Goal: Communication & Community: Answer question/provide support

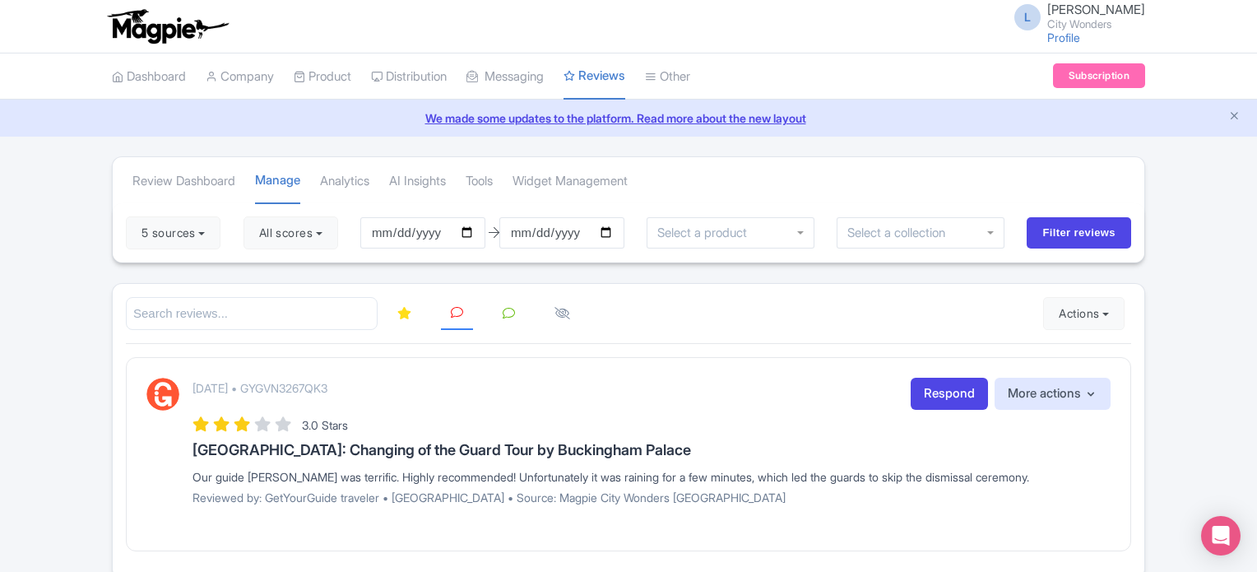
scroll to position [74, 0]
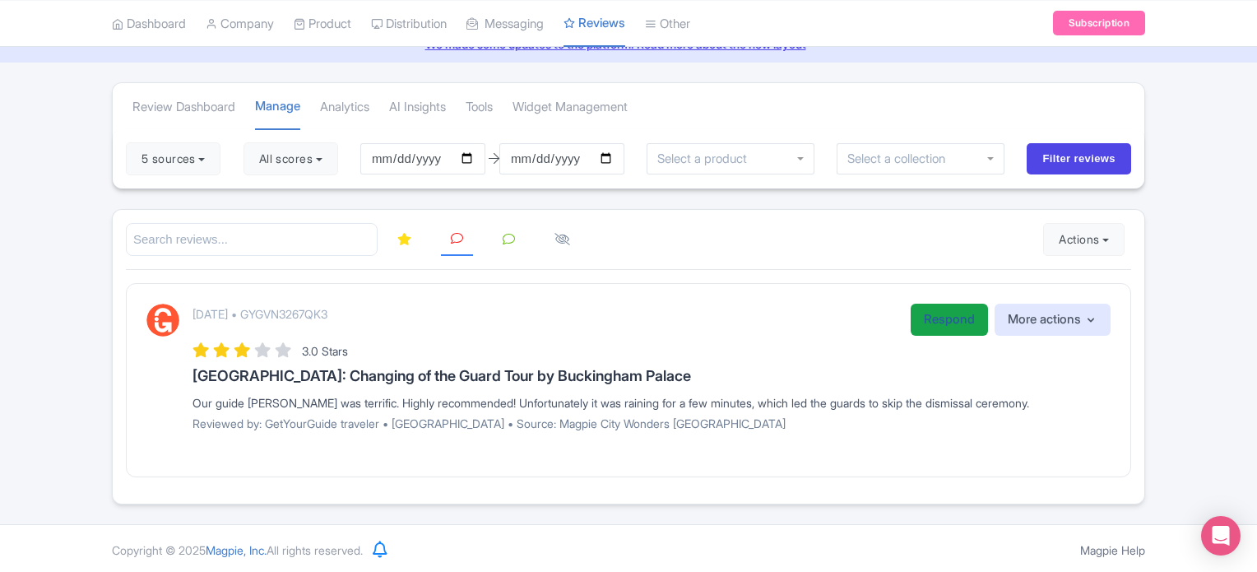
click at [944, 308] on link "Respond" at bounding box center [948, 319] width 77 height 32
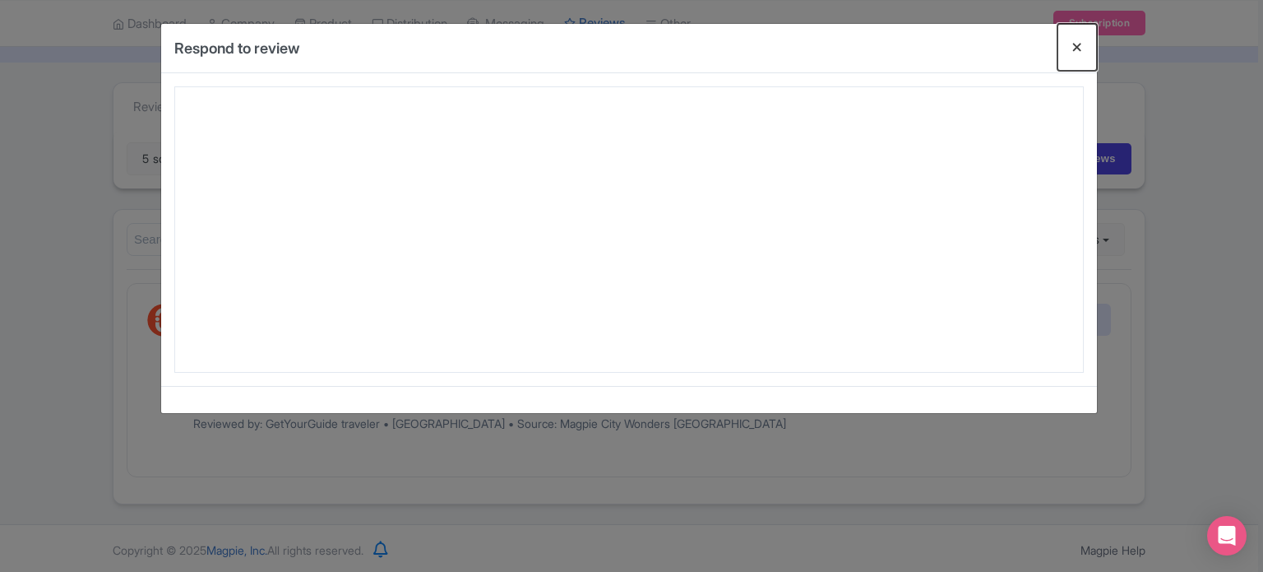
click at [1075, 44] on button "Close" at bounding box center [1077, 47] width 39 height 47
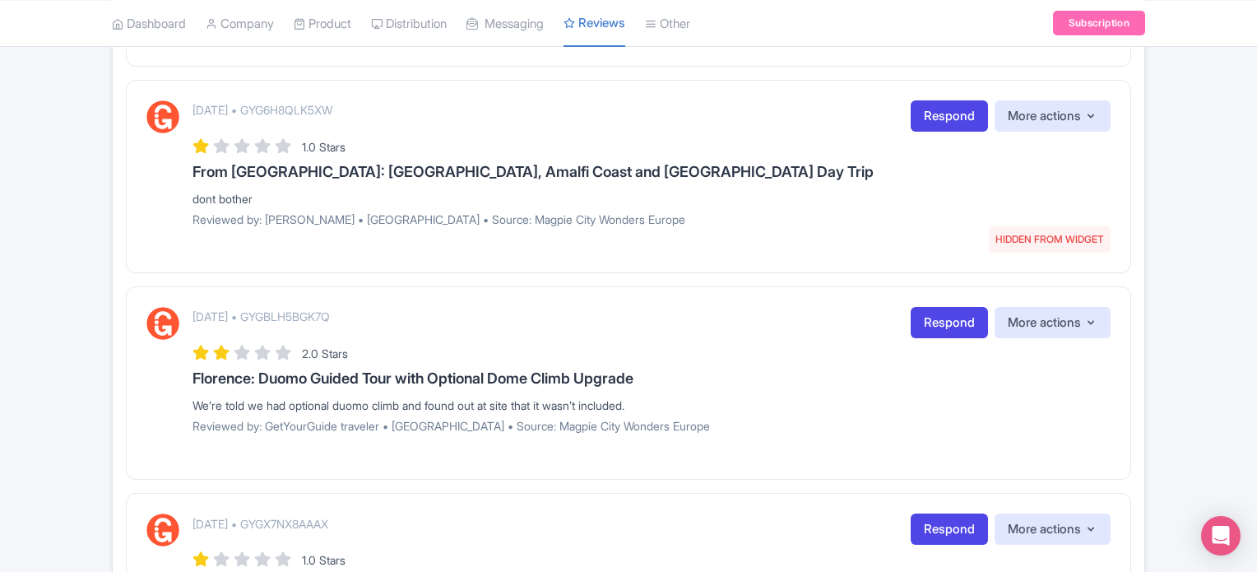
scroll to position [2059, 0]
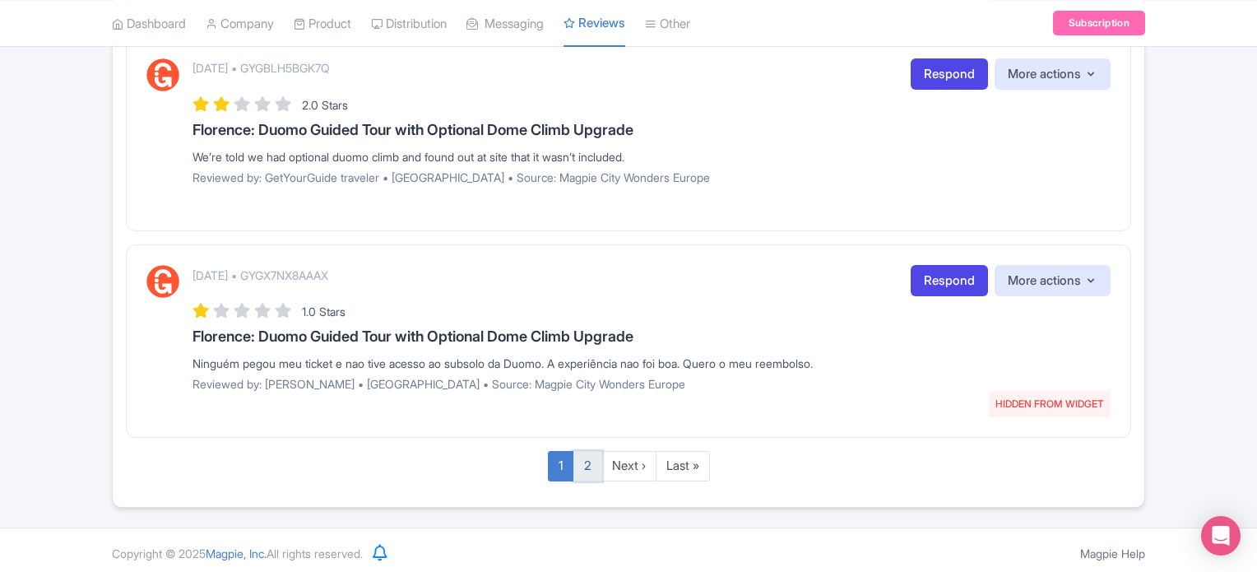
click at [590, 459] on link "2" at bounding box center [587, 466] width 29 height 30
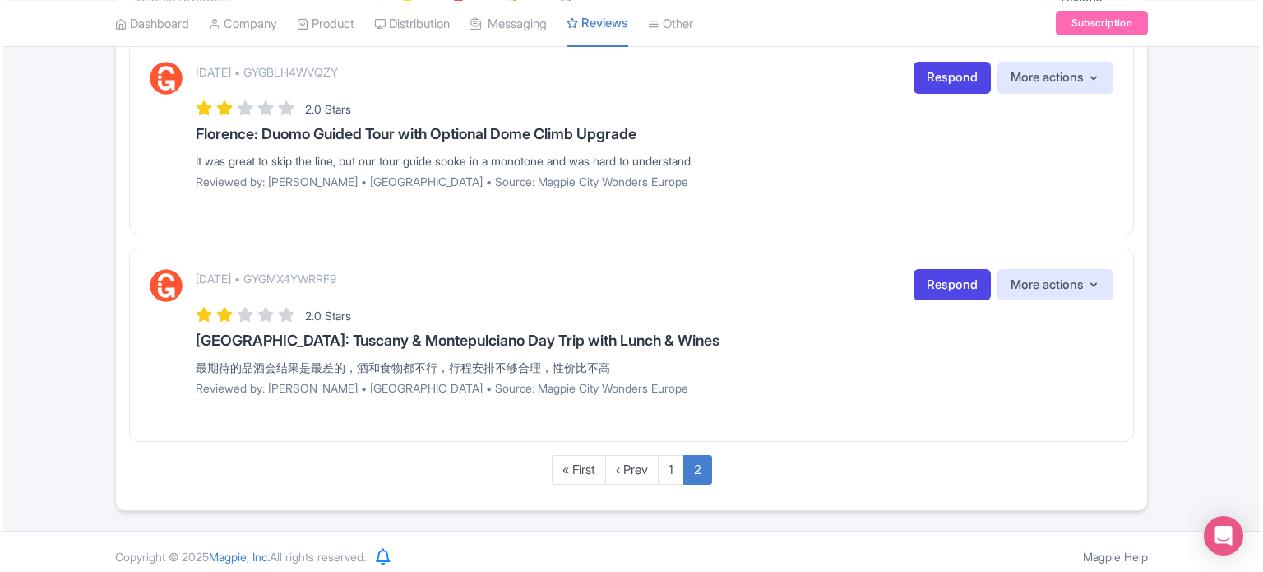
scroll to position [322, 0]
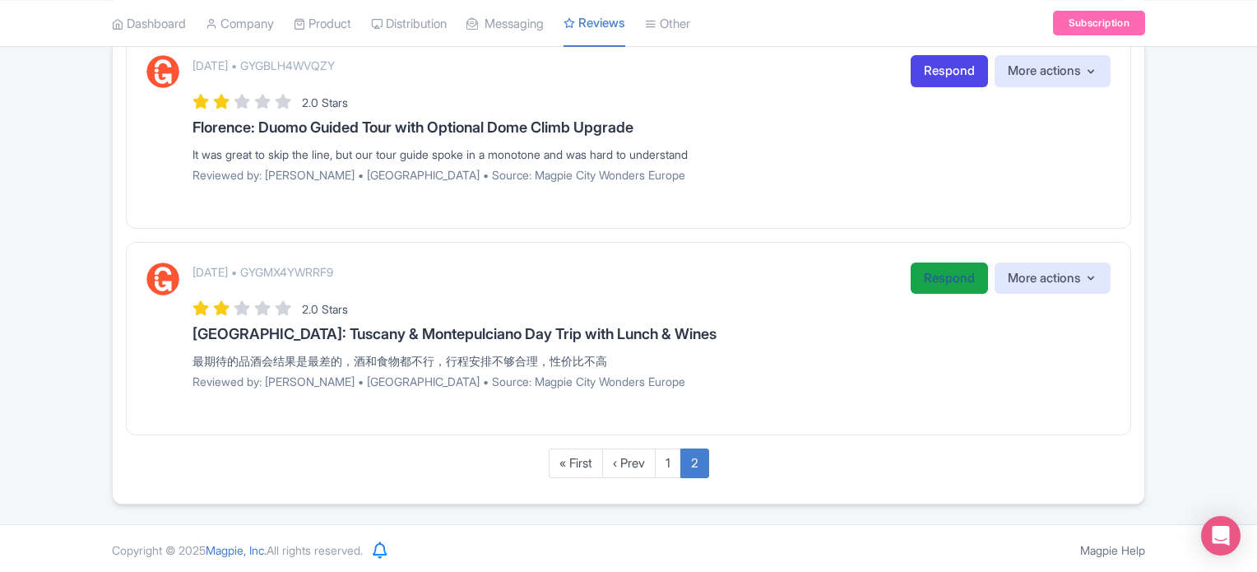
click at [967, 272] on link "Respond" at bounding box center [948, 278] width 77 height 32
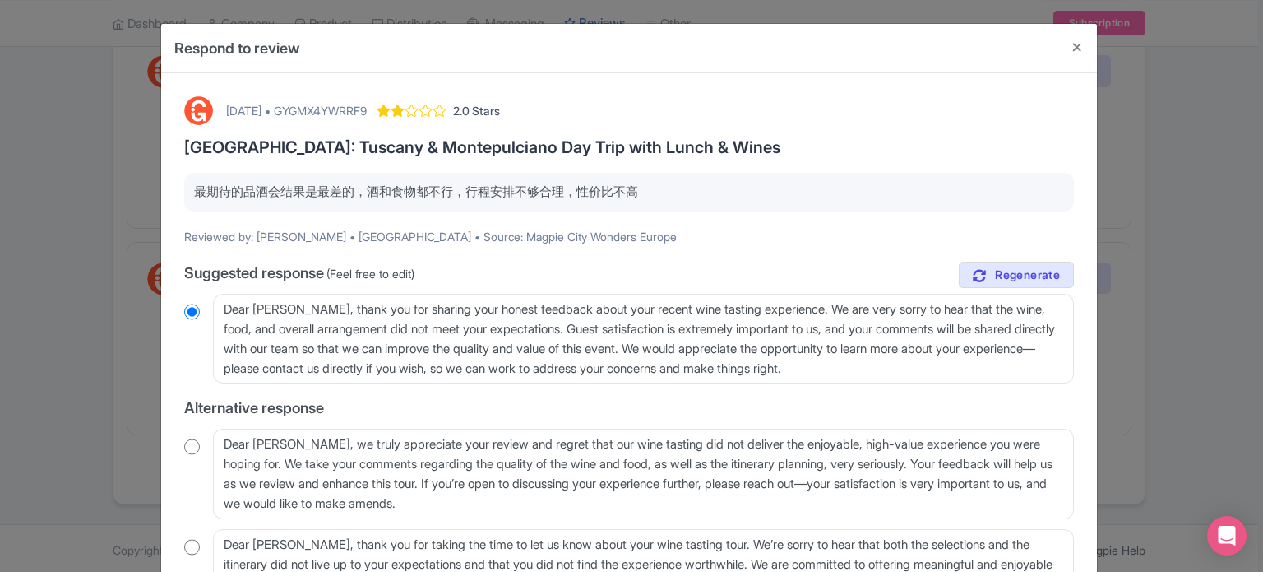
drag, startPoint x: 636, startPoint y: 188, endPoint x: 147, endPoint y: 193, distance: 488.6
click at [147, 193] on div "Respond to review October 06, 2025 • GYGMX4YWRRF9 2.0 Stars Rome: Tuscany & Mon…" at bounding box center [631, 286] width 1263 height 572
copy p "最期待的品酒会结果是最差的，酒和食物都不行，行程安排不够合理，性价比不高"
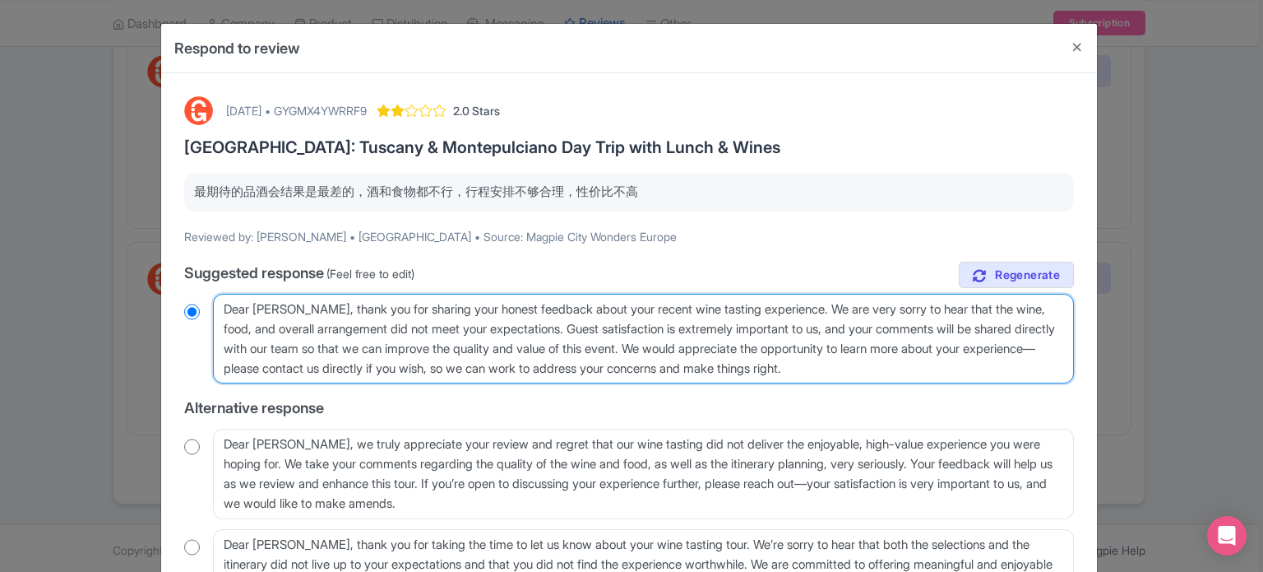
drag, startPoint x: 645, startPoint y: 307, endPoint x: 781, endPoint y: 308, distance: 135.7
click at [781, 308] on textarea "Dear Lee, thank you for sharing your honest feedback about your recent wine tas…" at bounding box center [643, 339] width 861 height 90
type textarea "Dear Lee, thank you for sharing your honest feedback about your recent to. We a…"
radio input "true"
type textarea "Dear Lee, thank you for sharing your honest feedback about your recent tou. We …"
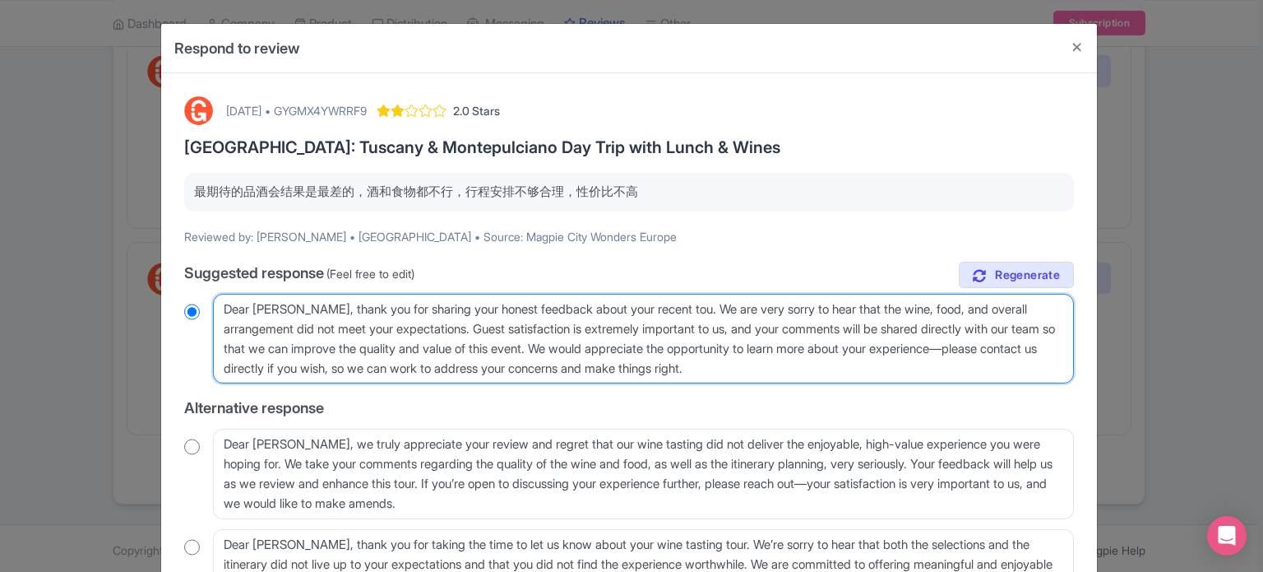
radio input "true"
type textarea "Dear Lee, thank you for sharing your honest feedback about your recent tour. We…"
radio input "true"
drag, startPoint x: 595, startPoint y: 345, endPoint x: 865, endPoint y: 385, distance: 273.5
click at [865, 385] on div "true Suggested response (Feel free to edit) Dear Lee, thank you for sharing you…" at bounding box center [629, 441] width 890 height 358
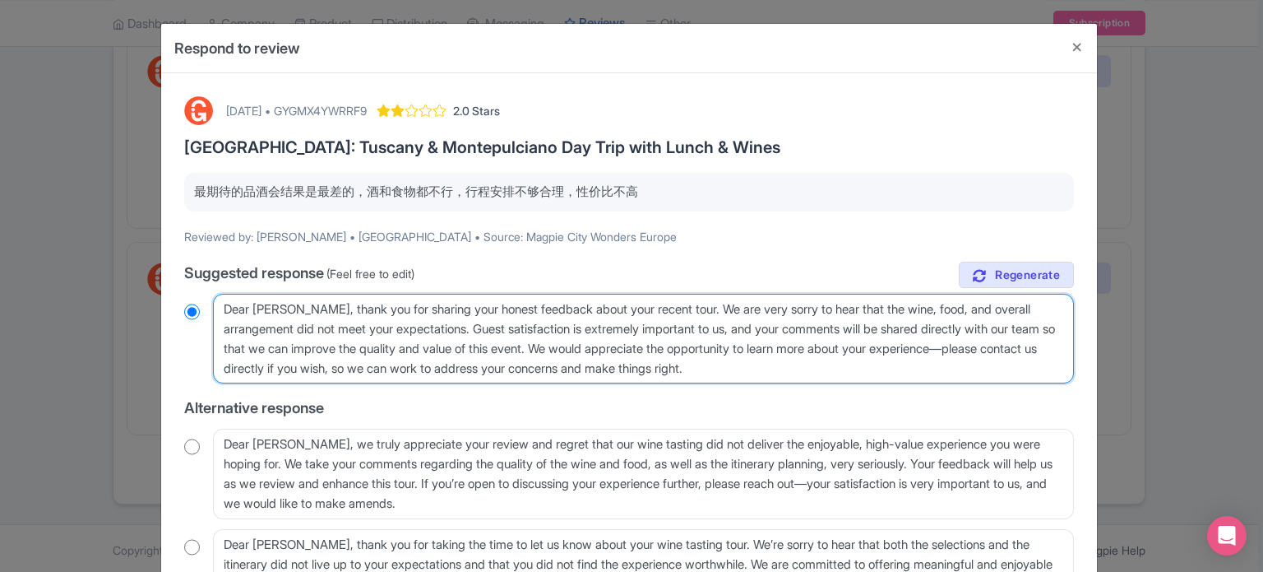
type textarea "Dear Lee, thank you for sharing your honest feedback about your recent tour. We…"
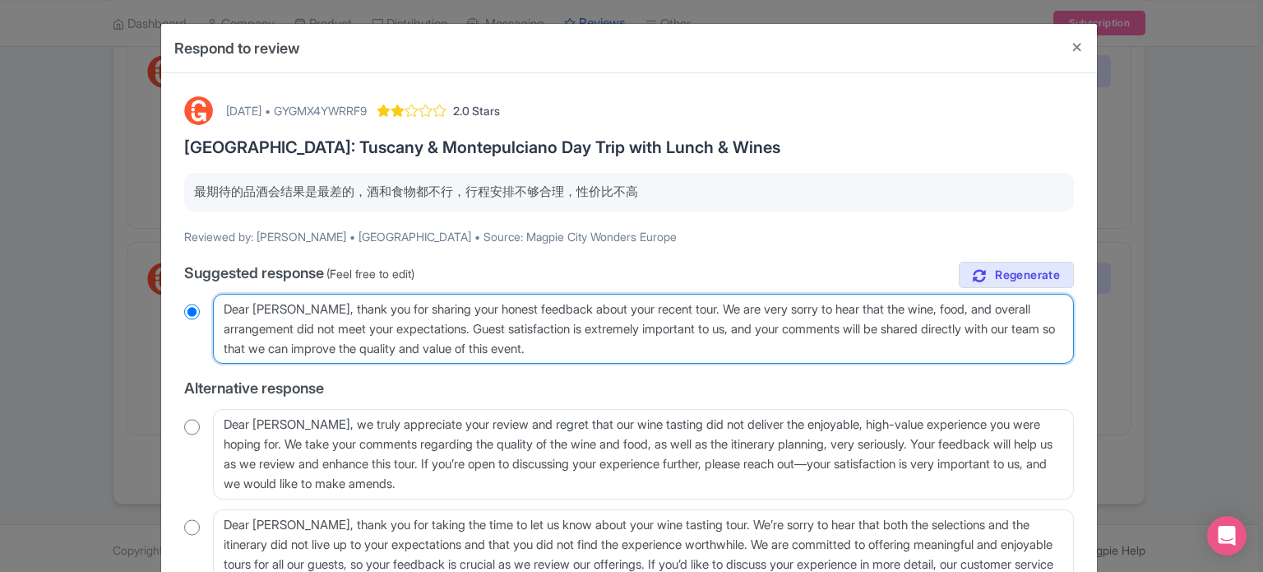
drag, startPoint x: 600, startPoint y: 345, endPoint x: 175, endPoint y: 298, distance: 427.0
click at [175, 298] on div "October 06, 2025 • GYGMX4YWRRF9 2.0 Stars Rome: Tuscany & Montepulciano Day Tri…" at bounding box center [629, 369] width 910 height 567
radio input "true"
paste textarea "亲爱的李先生， 感谢您分享您最近参加旅游的真实反馈。对于此次行程中的葡萄酒、餐食以及整体安排未能达到您的期望，我们深表歉意。旅客的满意度对我们来说至关重要，您…"
type textarea "亲爱的李先生， 感谢您分享您最近参加旅游的真实反馈。对于此次行程中的葡萄酒、餐食以及整体安排未能达到您的期望，我们深表歉意。旅客的满意度对我们来说至关重要，您…"
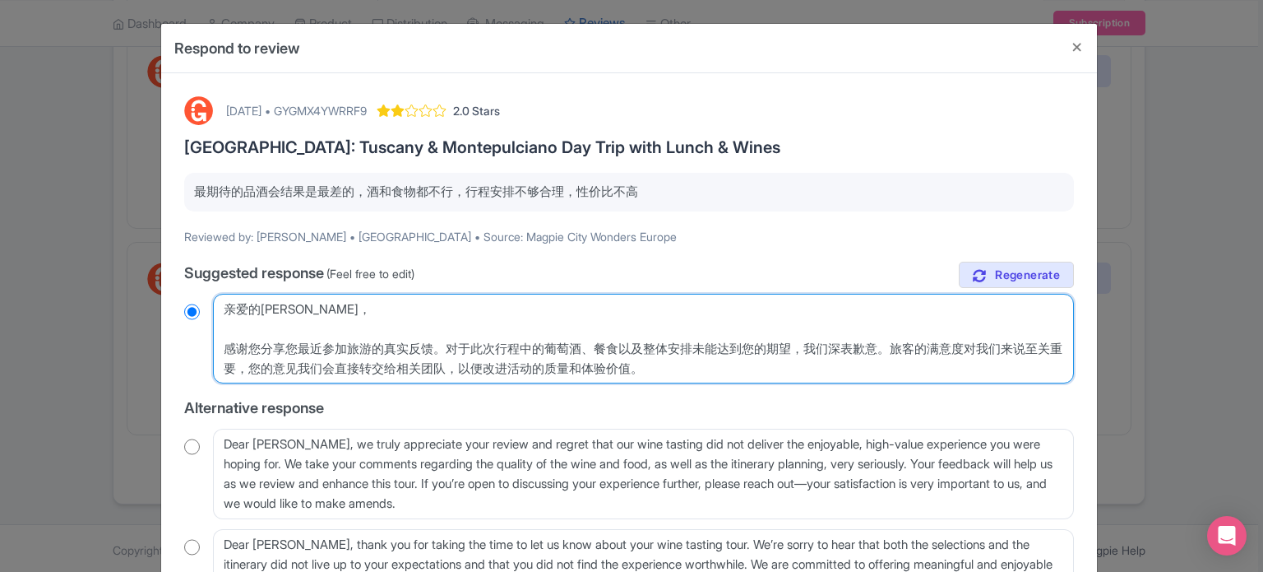
radio input "true"
click at [217, 341] on textarea "Dear Lee, thank you for sharing your honest feedback about your recent wine tas…" at bounding box center [643, 339] width 861 height 90
type textarea "亲爱的李先生， 感谢您分享您最近参加旅游的真实反馈。对于此次行程中的葡萄酒、餐食以及整体安排未能达到您的期望，我们深表歉意。旅客的满意度对我们来说至关重要，您…"
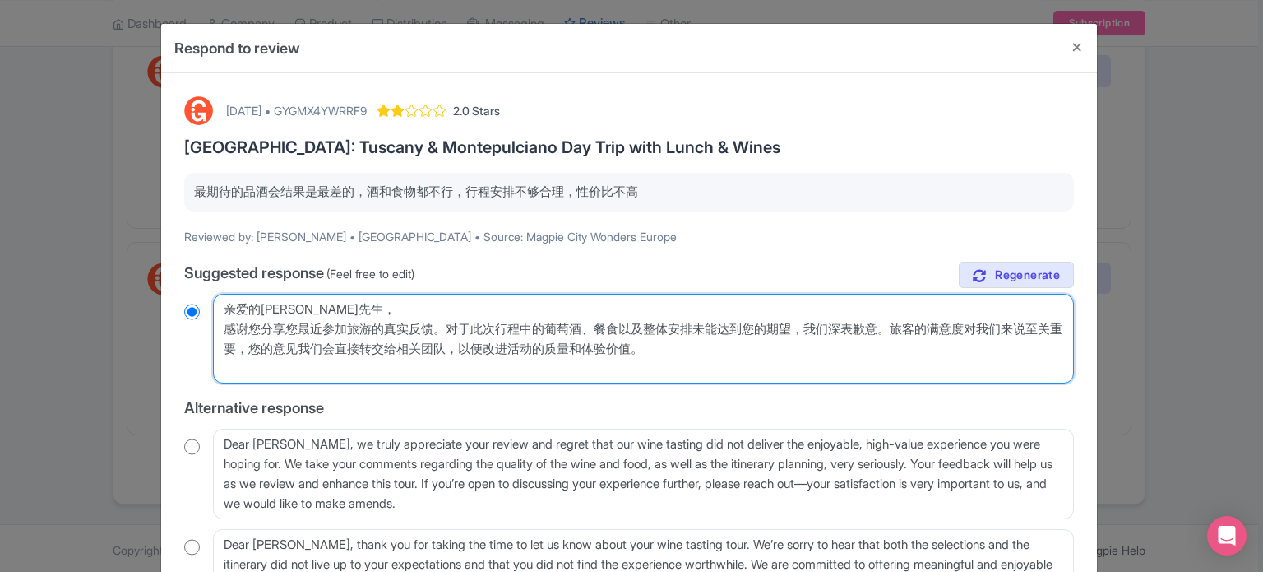
radio input "true"
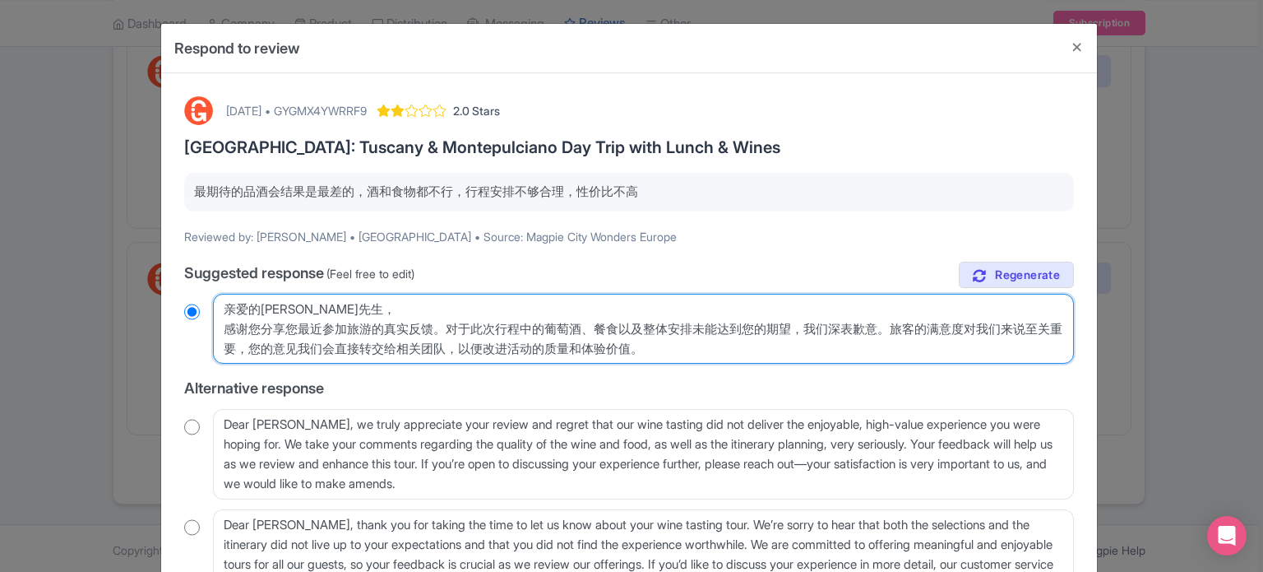
type textarea "亲爱的李先生，感谢您分享您最近参加旅游的真实反馈。对于此次行程中的葡萄酒、餐食以及整体安排未能达到您的期望，我们深表歉意。旅客的满意度对我们来说至关重要，您的…"
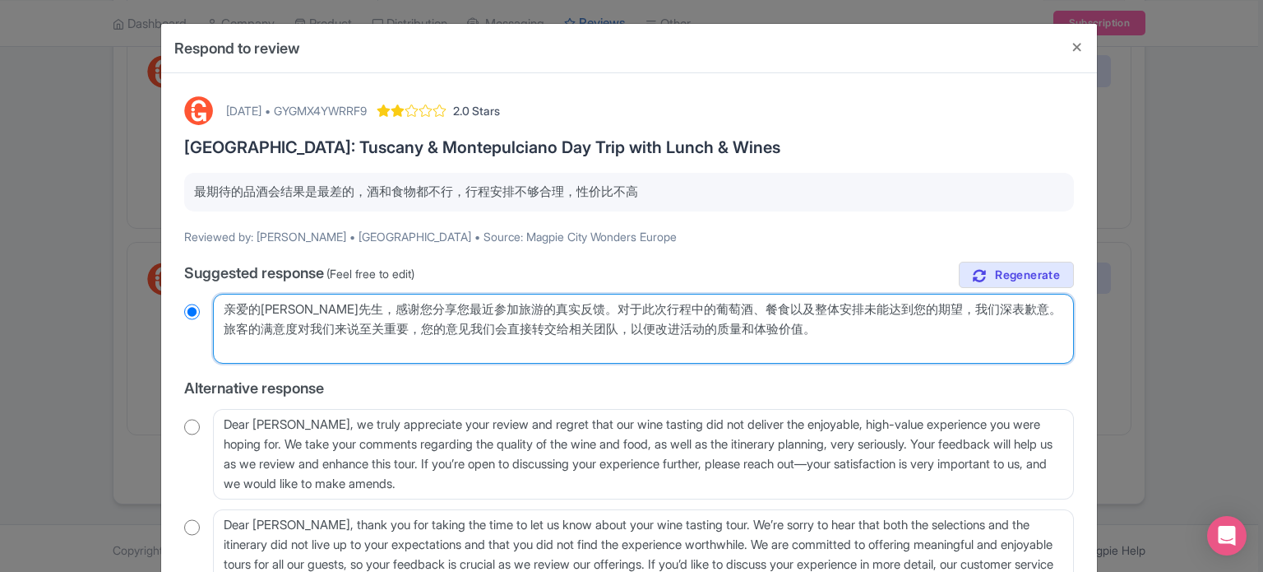
radio input "true"
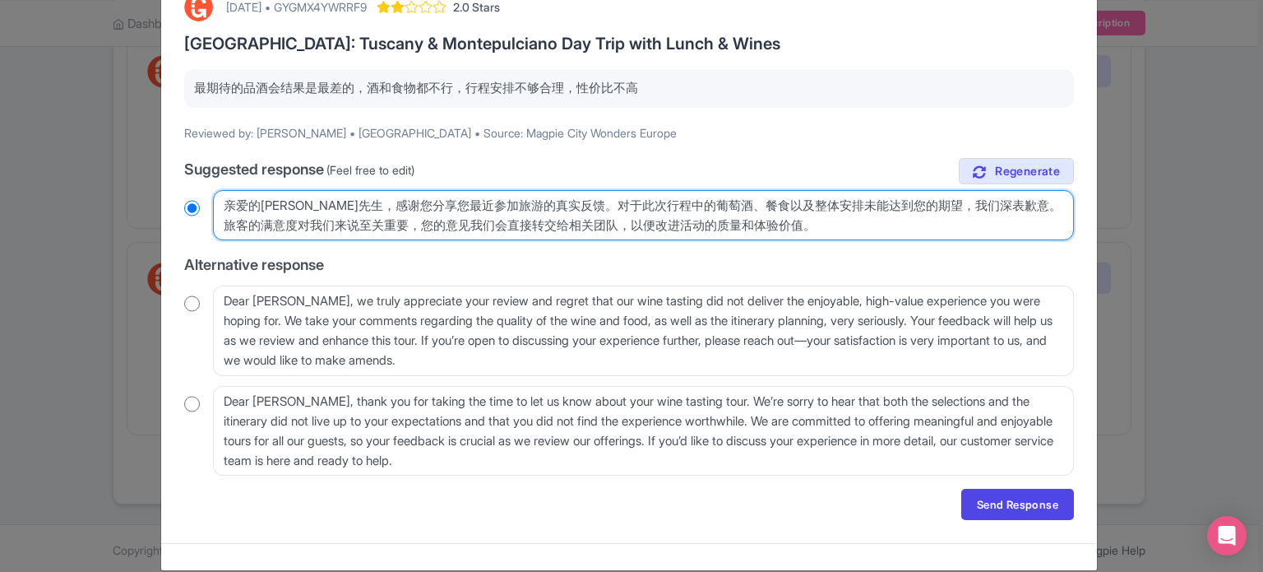
scroll to position [125, 0]
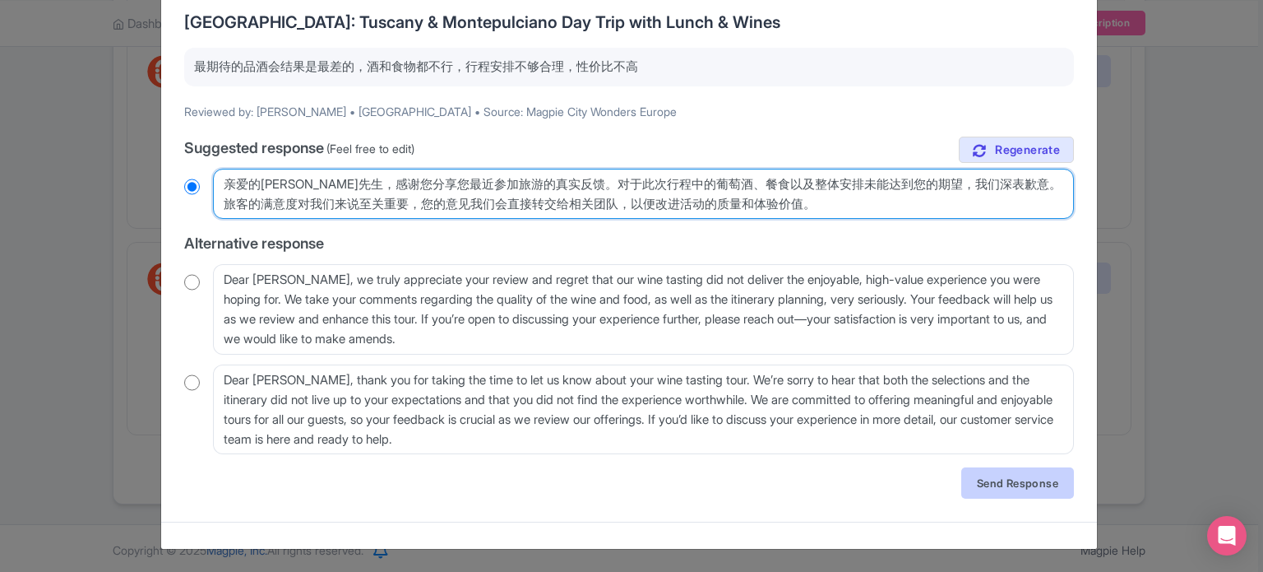
type textarea "亲爱的李先生，感谢您分享您最近参加旅游的真实反馈。对于此次行程中的葡萄酒、餐食以及整体安排未能达到您的期望，我们深表歉意。旅客的满意度对我们来说至关重要，您的…"
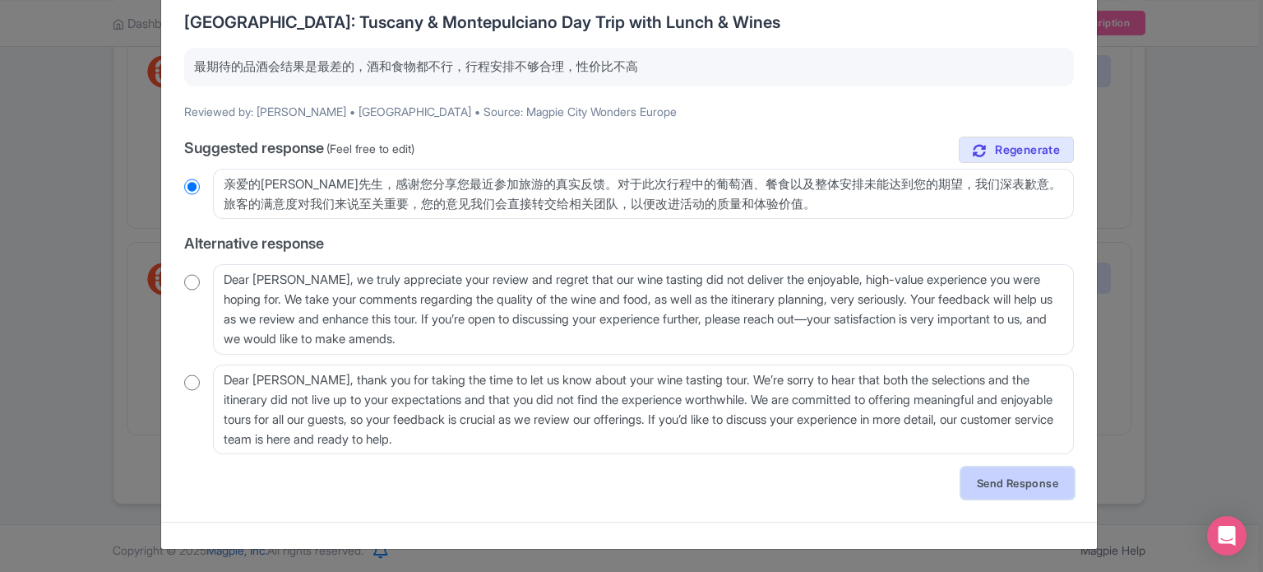
click at [992, 481] on link "Send Response" at bounding box center [1017, 482] width 113 height 31
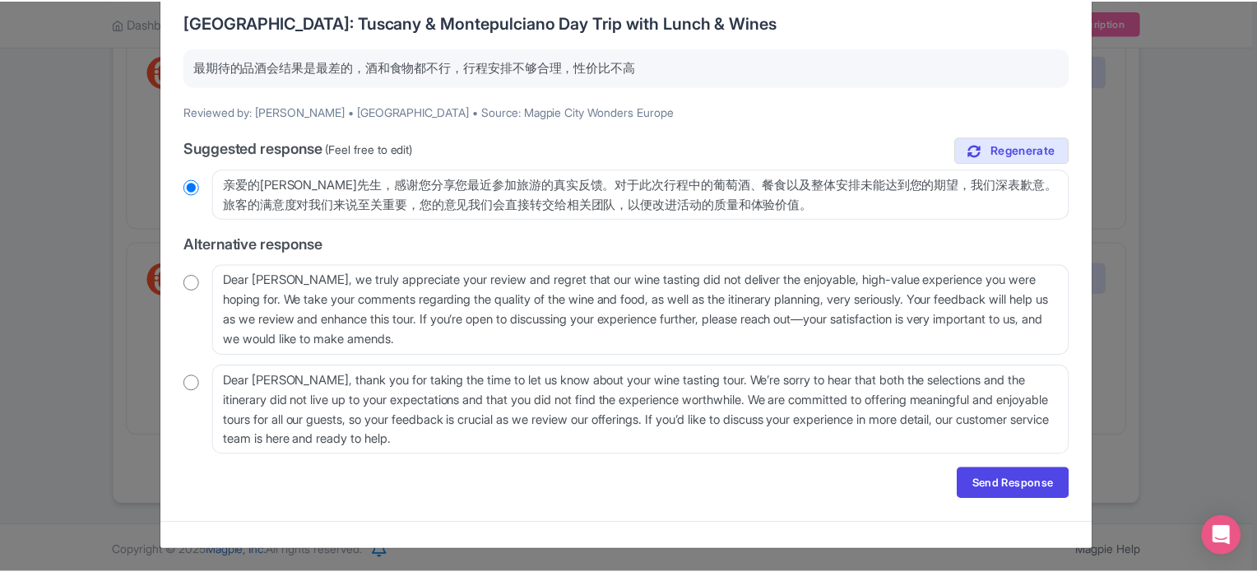
scroll to position [0, 0]
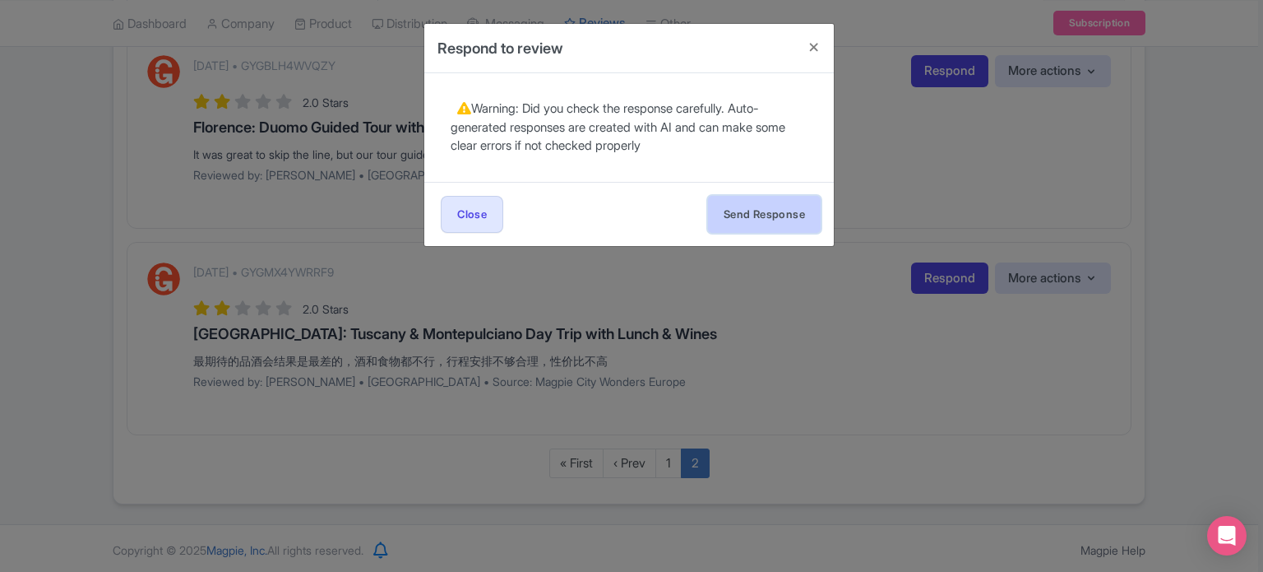
click at [768, 206] on button "Send Response" at bounding box center [764, 214] width 113 height 37
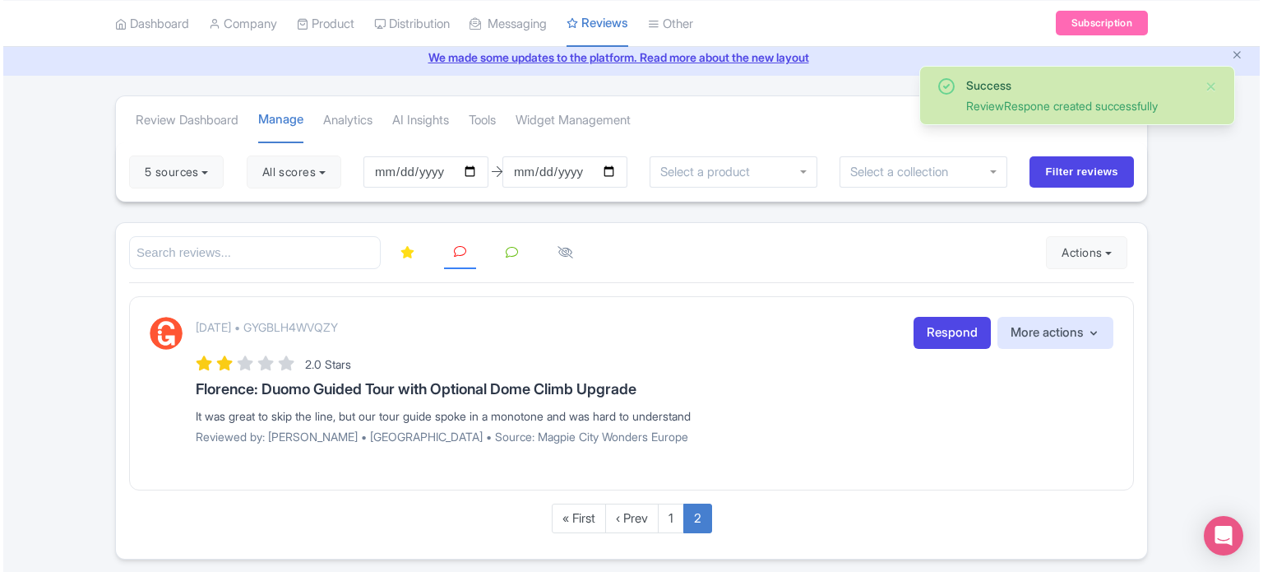
scroll to position [116, 0]
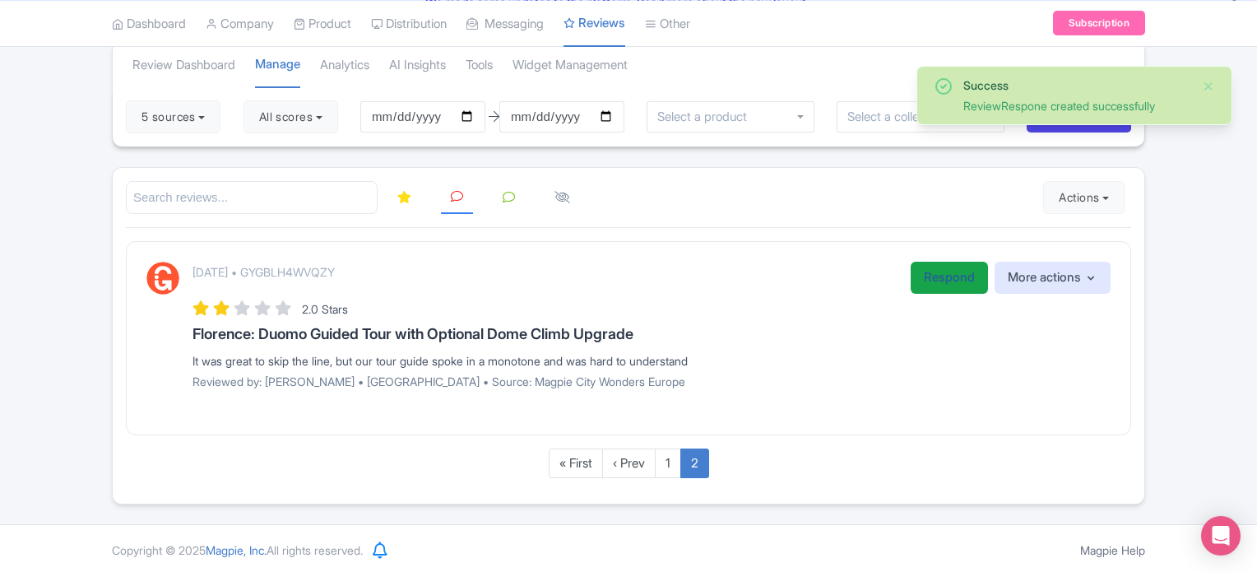
click at [934, 276] on link "Respond" at bounding box center [948, 278] width 77 height 32
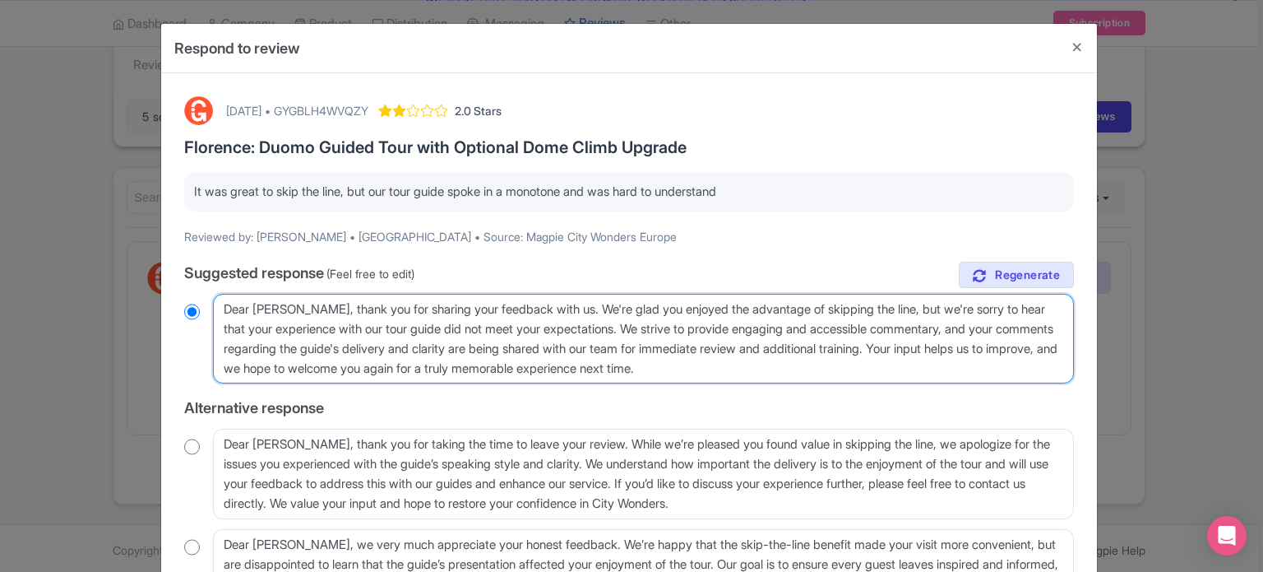
drag, startPoint x: 969, startPoint y: 342, endPoint x: 982, endPoint y: 358, distance: 20.4
click at [982, 358] on textarea "Dear Joanna, thank you for sharing your feedback with us. We're glad you enjoye…" at bounding box center [643, 339] width 861 height 90
type textarea "Dear Joanna, thank you for sharing your feedback with us. We're glad you enjoye…"
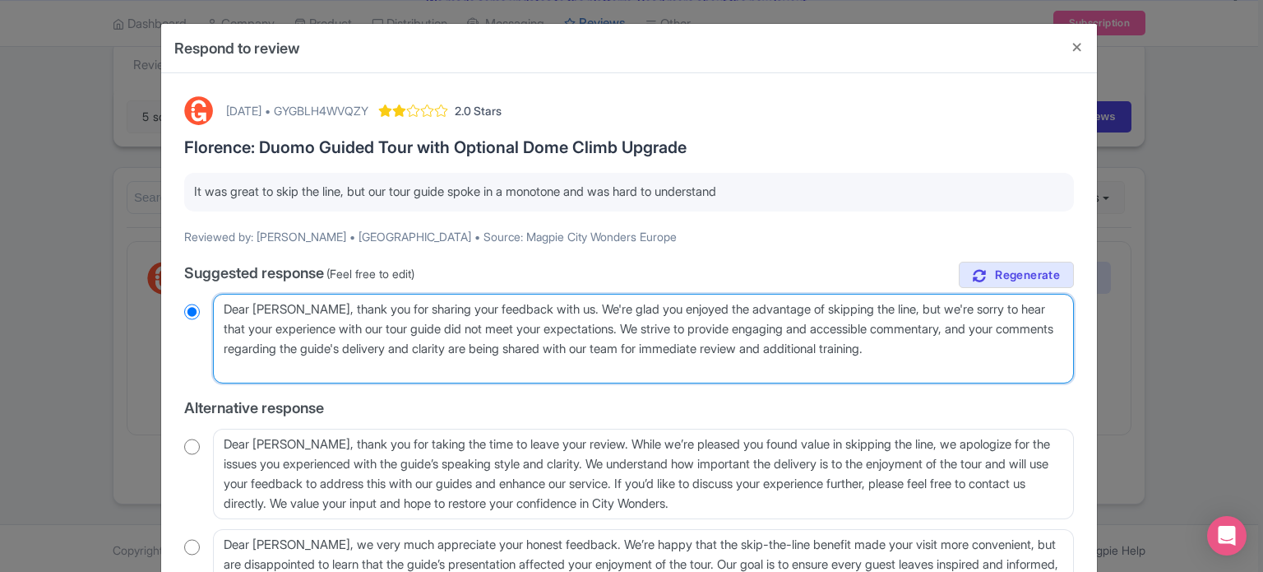
radio input "true"
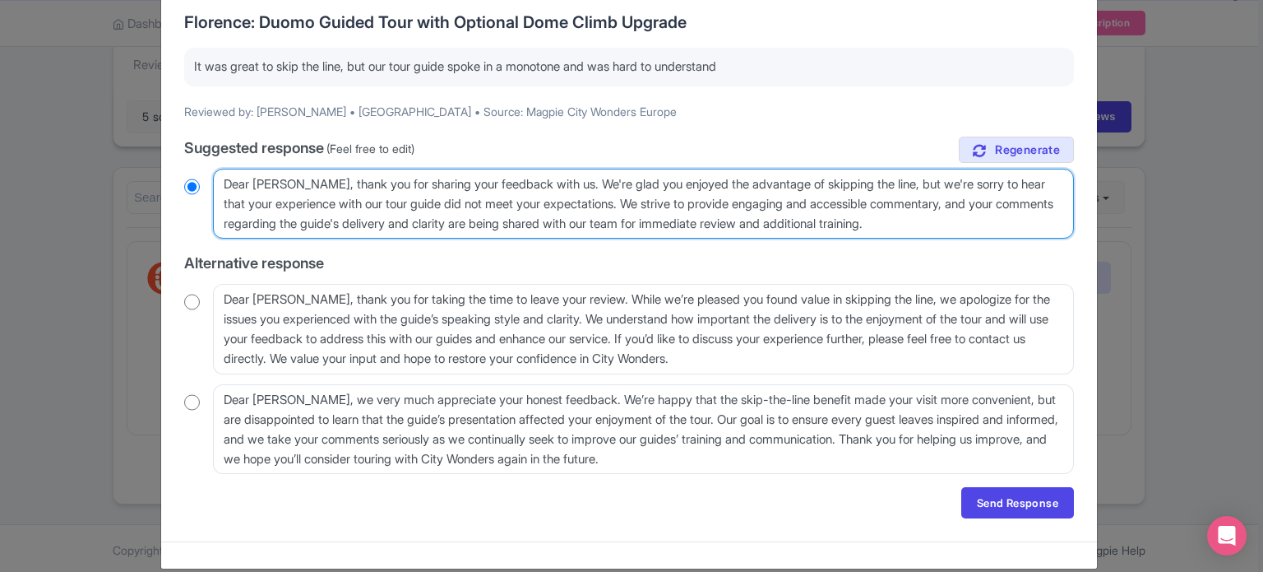
scroll to position [145, 0]
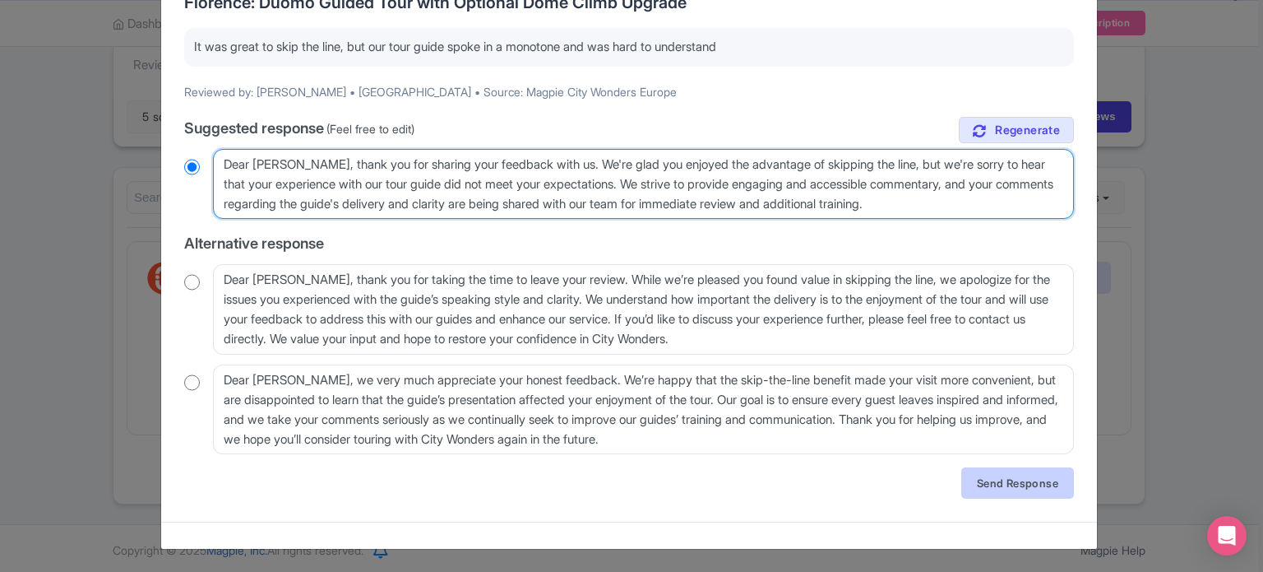
type textarea "Dear Joanna, thank you for sharing your feedback with us. We're glad you enjoye…"
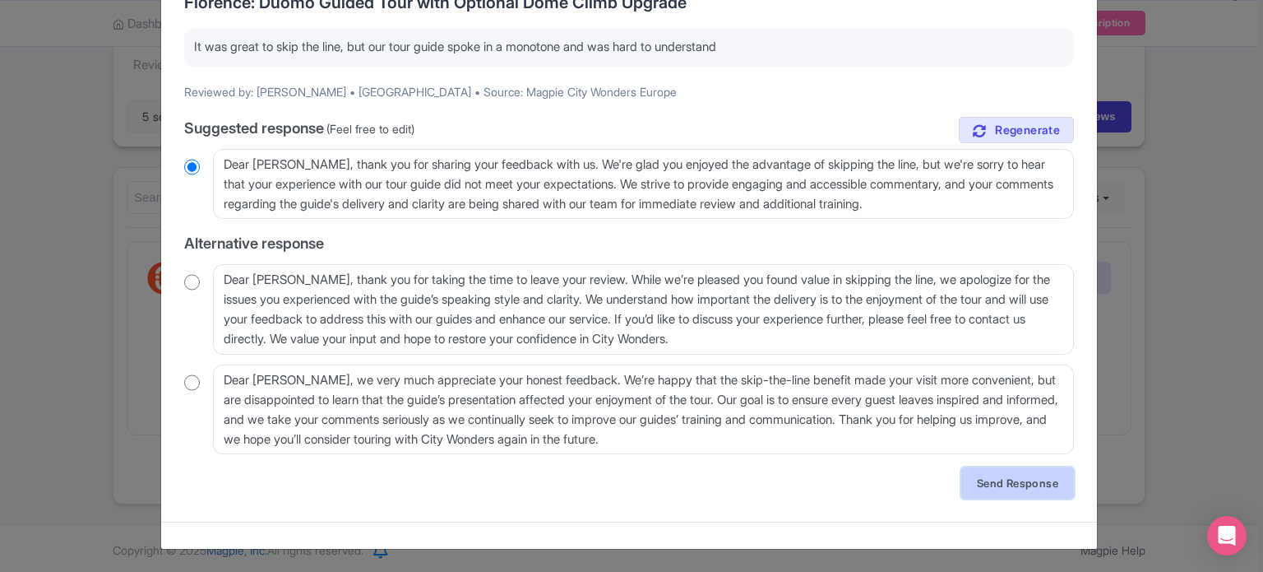
drag, startPoint x: 1029, startPoint y: 482, endPoint x: 1030, endPoint y: 470, distance: 11.5
click at [1029, 483] on link "Send Response" at bounding box center [1017, 482] width 113 height 31
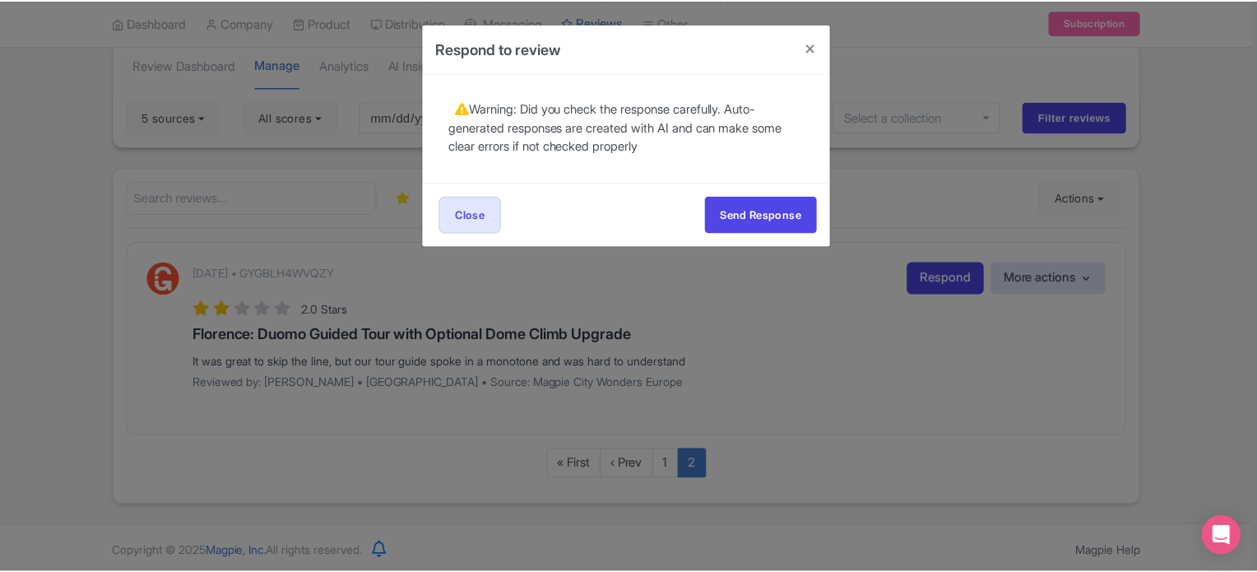
scroll to position [0, 0]
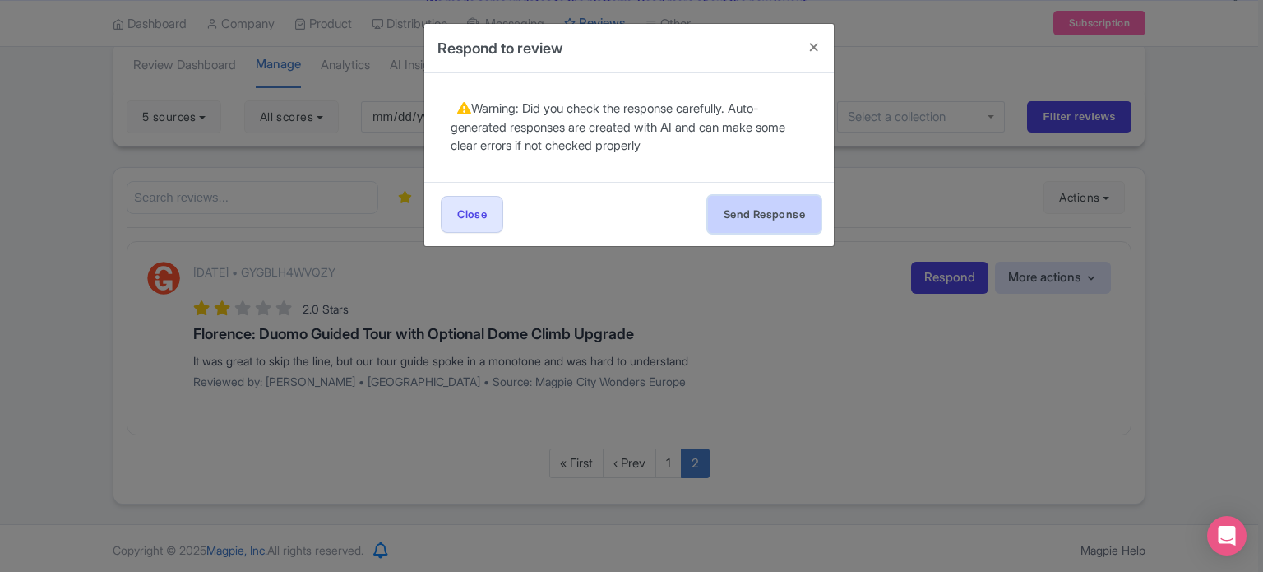
click at [776, 211] on button "Send Response" at bounding box center [764, 214] width 113 height 37
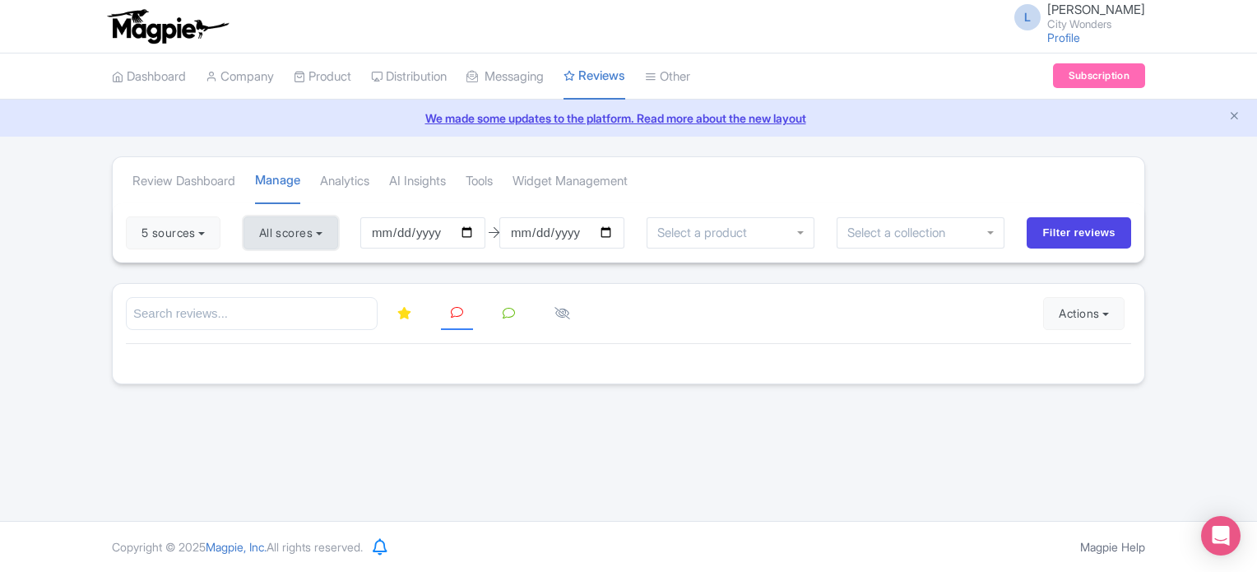
click at [308, 228] on button "All scores" at bounding box center [290, 232] width 95 height 33
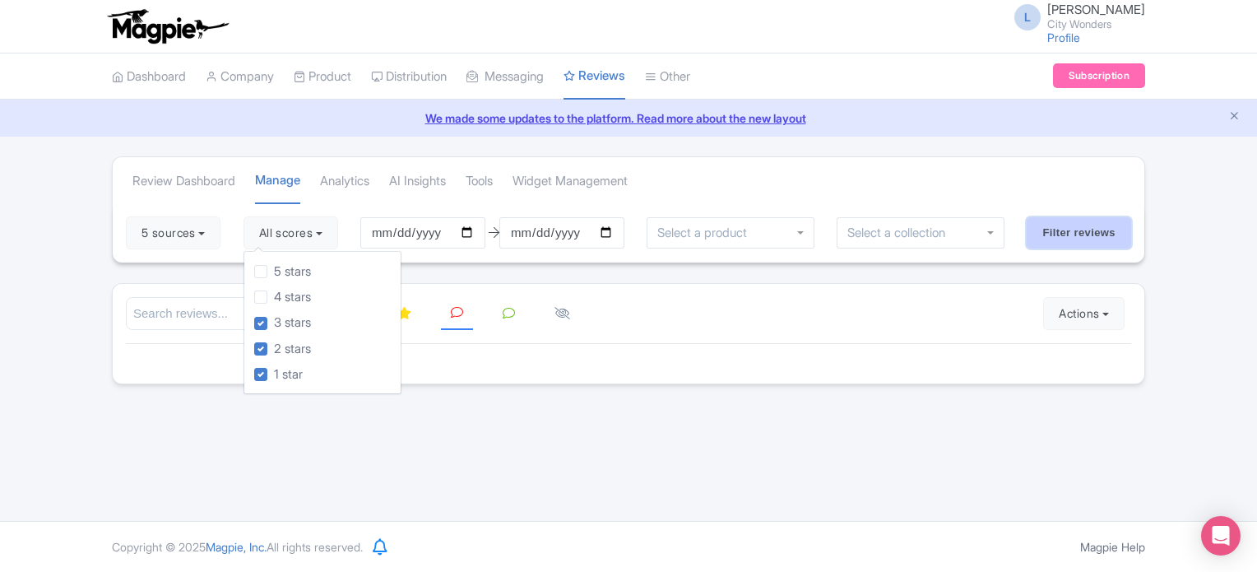
click at [1075, 229] on input "Filter reviews" at bounding box center [1078, 232] width 104 height 31
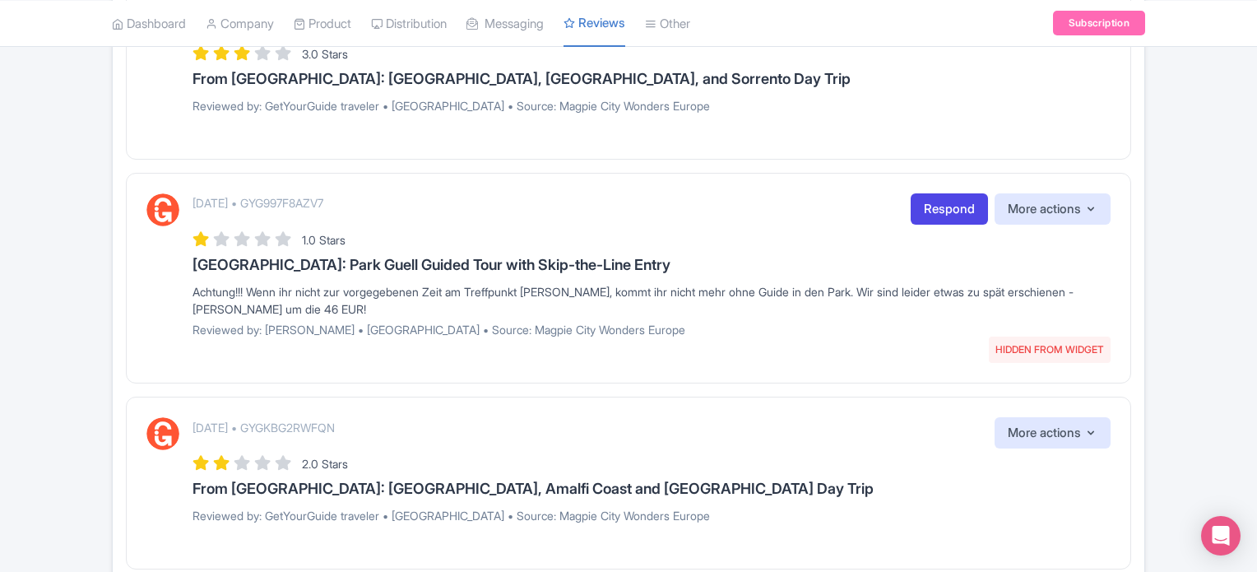
scroll to position [1976, 0]
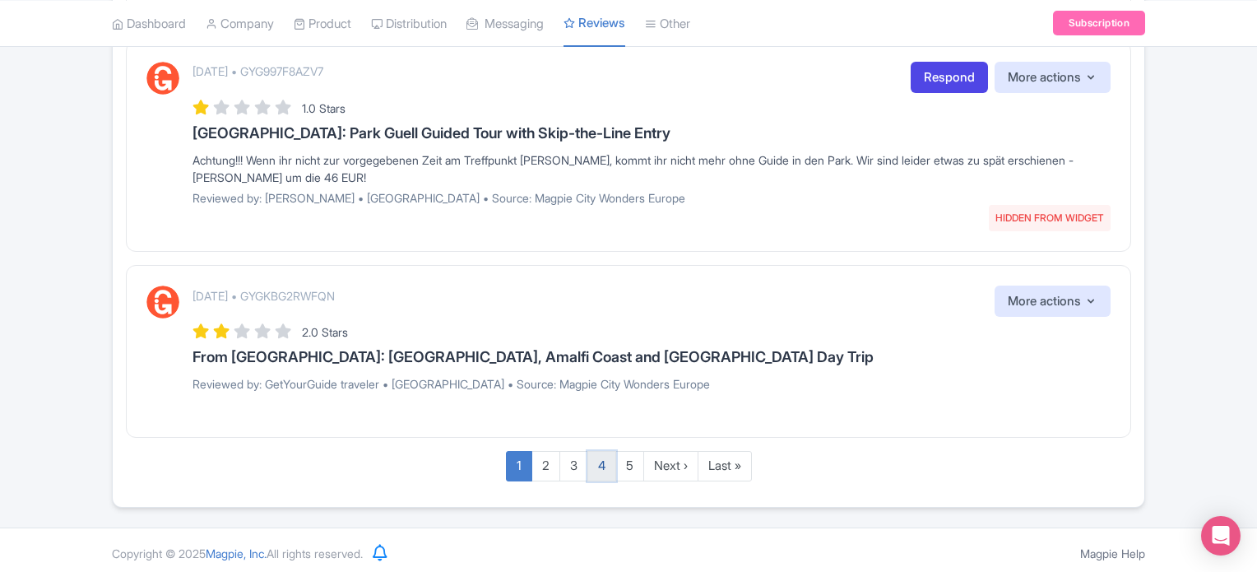
click at [603, 464] on link "4" at bounding box center [601, 466] width 29 height 30
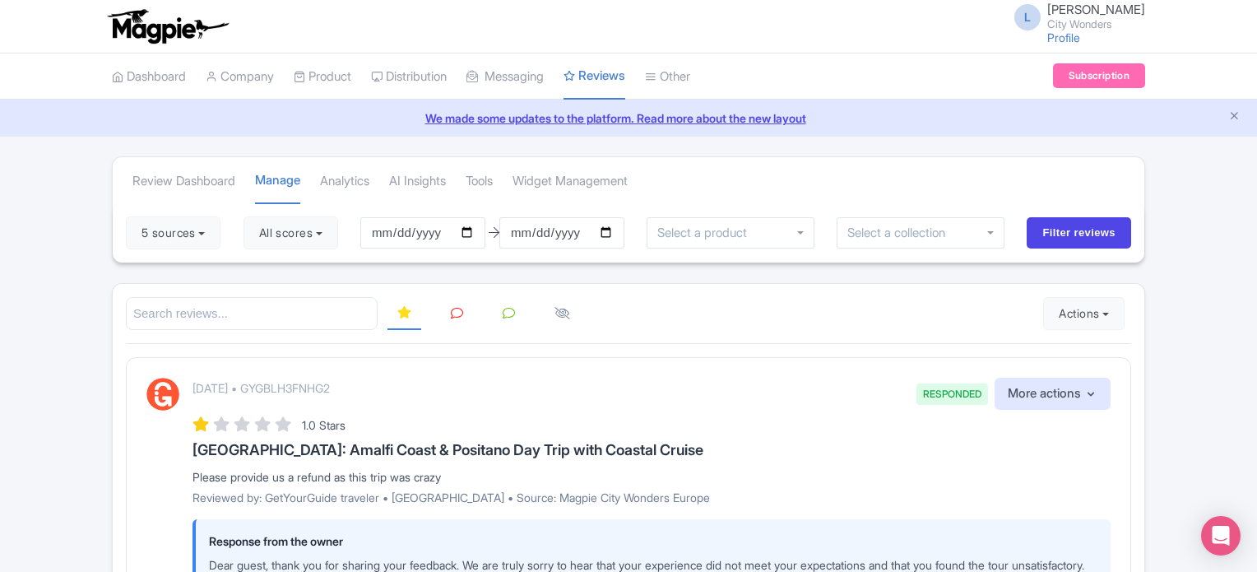
click at [459, 317] on icon at bounding box center [457, 313] width 12 height 12
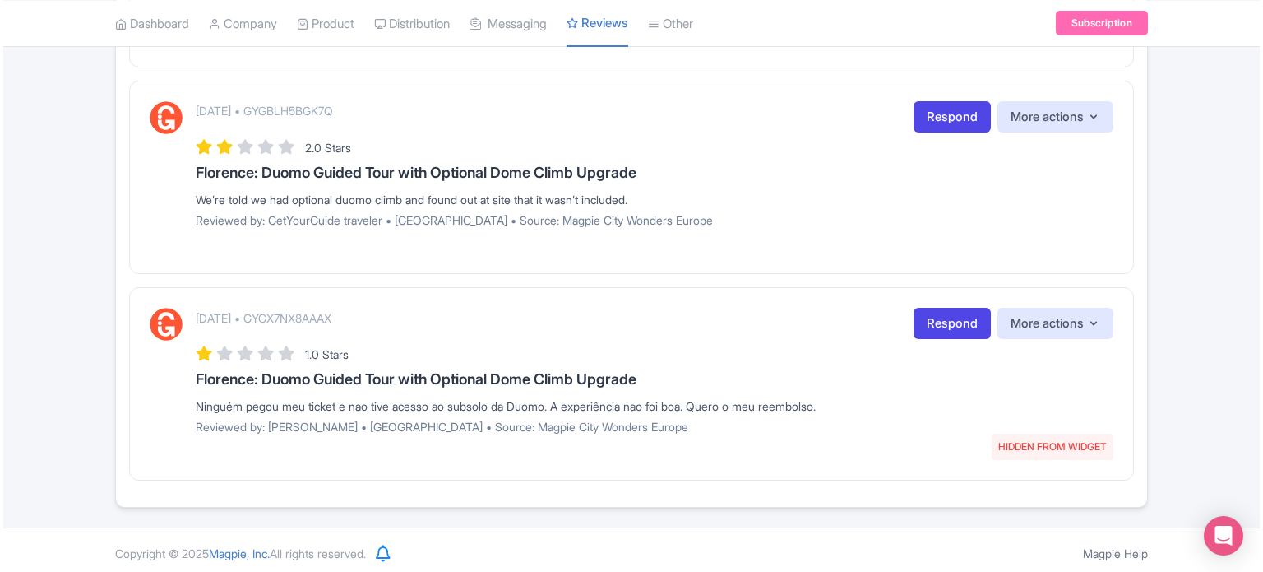
scroll to position [2017, 0]
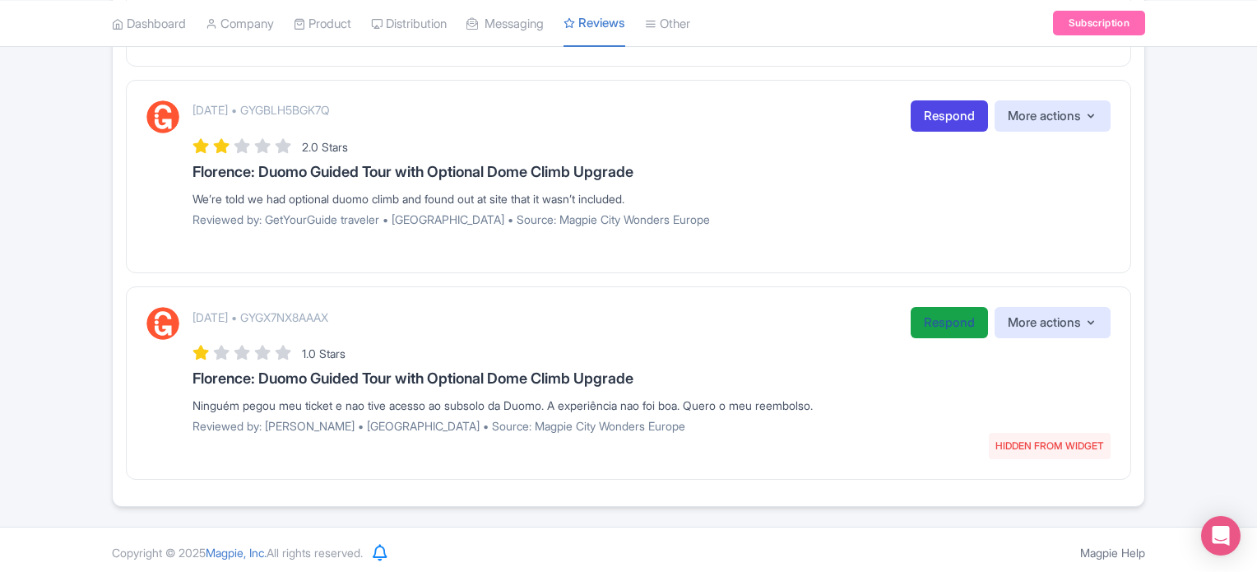
click at [931, 314] on link "Respond" at bounding box center [948, 323] width 77 height 32
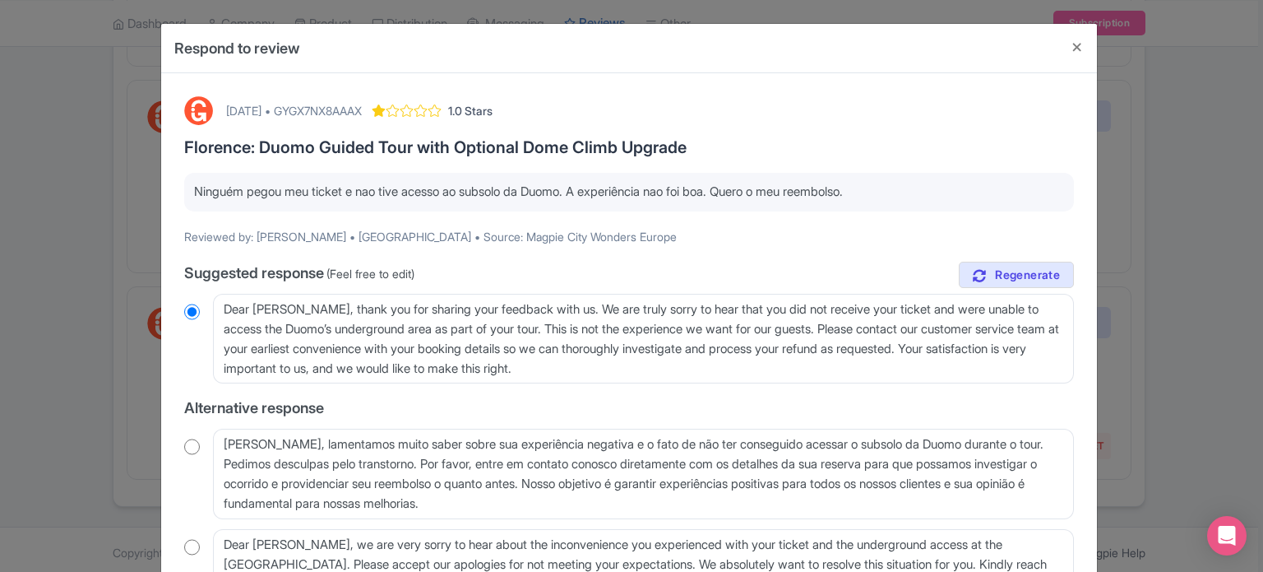
click at [621, 183] on p "Ninguém pegou meu ticket e nao tive acesso ao subsolo da Duomo. A experiência n…" at bounding box center [629, 192] width 870 height 19
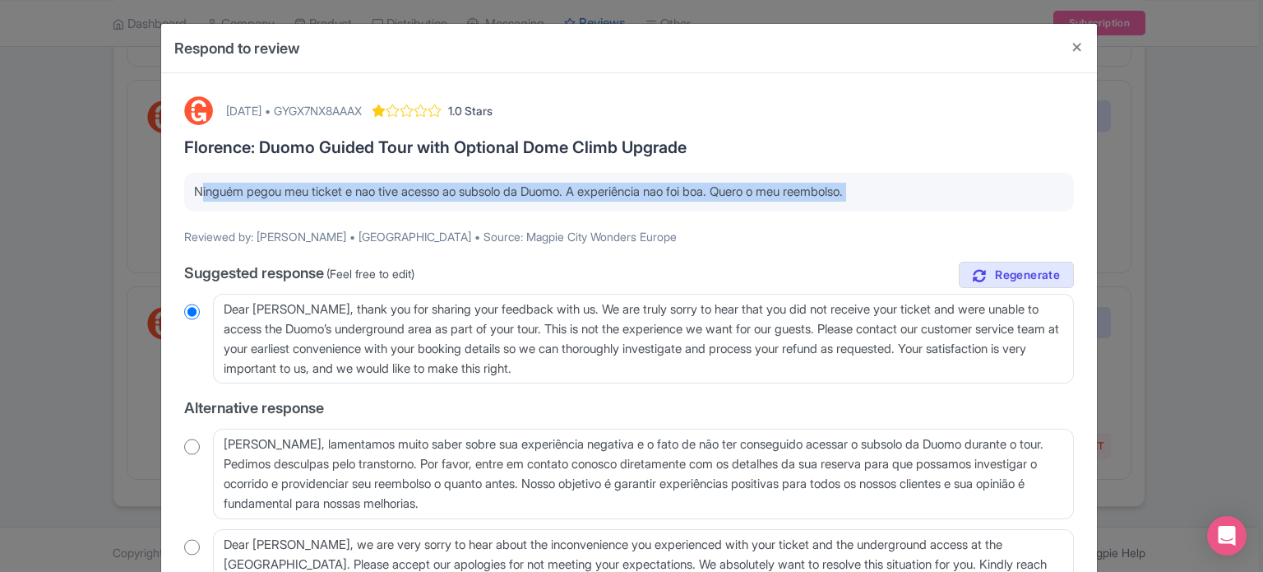
click at [621, 183] on p "Ninguém pegou meu ticket e nao tive acesso ao subsolo da Duomo. A experiência n…" at bounding box center [629, 192] width 870 height 19
copy div "Ninguém pegou meu ticket e nao tive acesso ao subsolo da Duomo. A experiência n…"
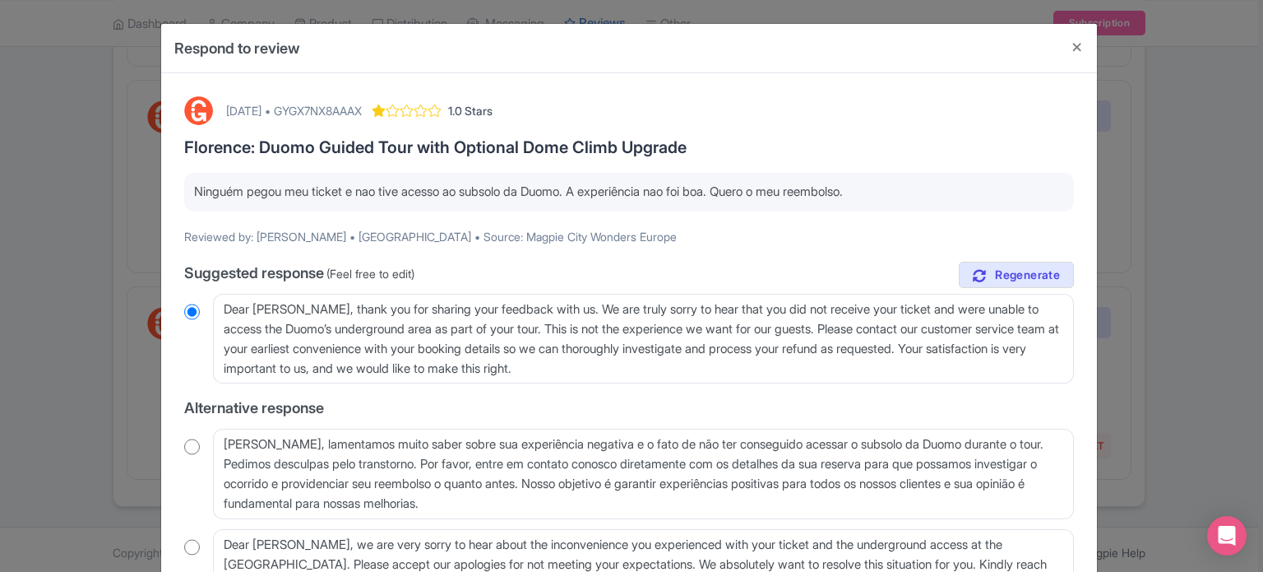
click at [362, 106] on div "October 06, 2025 • GYGX7NX8AAAX" at bounding box center [294, 110] width 136 height 17
copy div "GYGX7NX8AAAX"
click at [467, 198] on p "Ninguém pegou meu ticket e nao tive acesso ao subsolo da Duomo. A experiência n…" at bounding box center [629, 192] width 870 height 19
click at [467, 197] on p "Ninguém pegou meu ticket e nao tive acesso ao subsolo da Duomo. A experiência n…" at bounding box center [629, 192] width 870 height 19
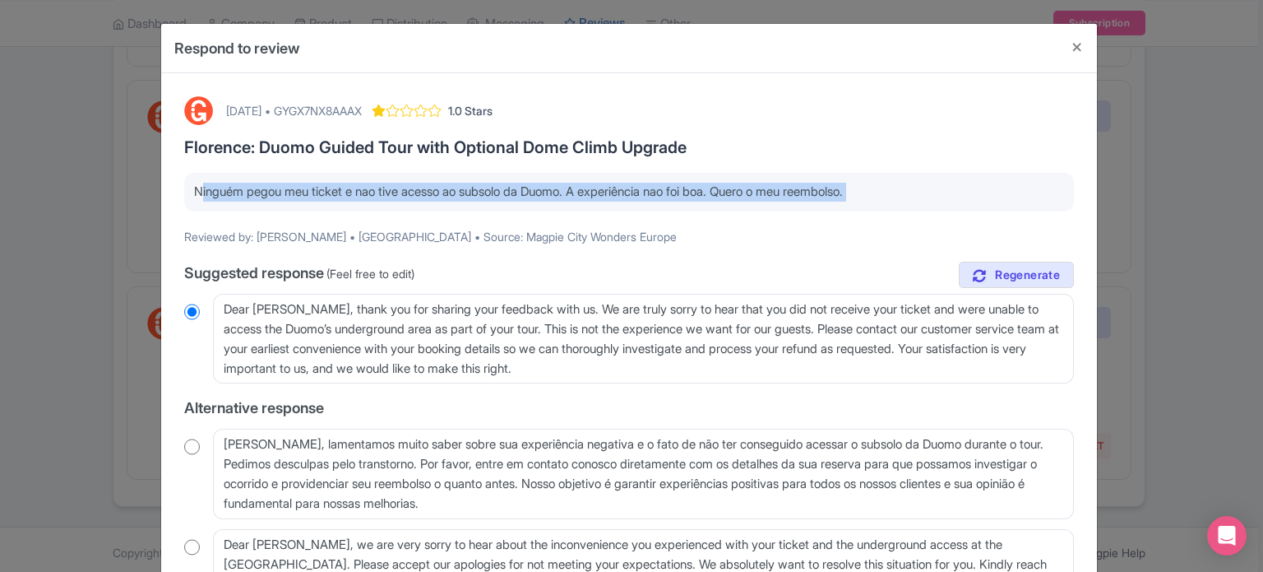
click at [467, 197] on p "Ninguém pegou meu ticket e nao tive acesso ao subsolo da Duomo. A experiência n…" at bounding box center [629, 192] width 870 height 19
copy div "Ninguém pegou meu ticket e nao tive acesso ao subsolo da Duomo. A experiência n…"
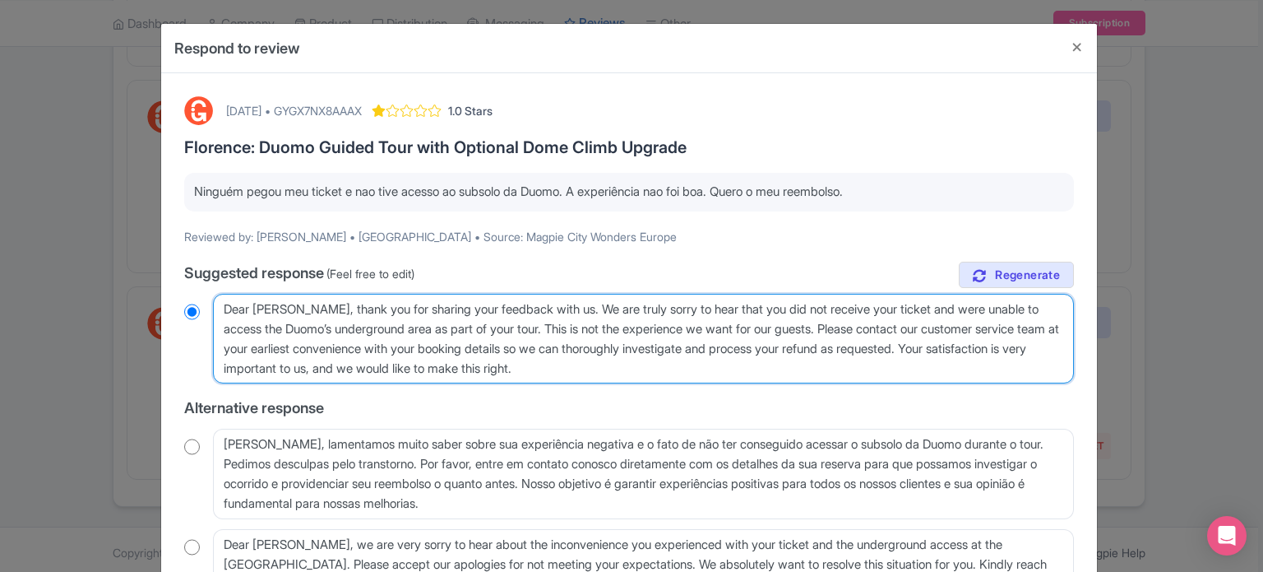
drag, startPoint x: 706, startPoint y: 362, endPoint x: 212, endPoint y: 261, distance: 503.7
click at [214, 262] on div "true Suggested response (Feel free to edit) Dear Meirevan, thank you for sharin…" at bounding box center [629, 441] width 890 height 358
paste textarea "Prezado cliente, lamentamos muito pela situação. Verificamos que sua reserva er…"
type textarea "Prezado cliente, lamentamos muito pela situação. Verificamos que sua reserva er…"
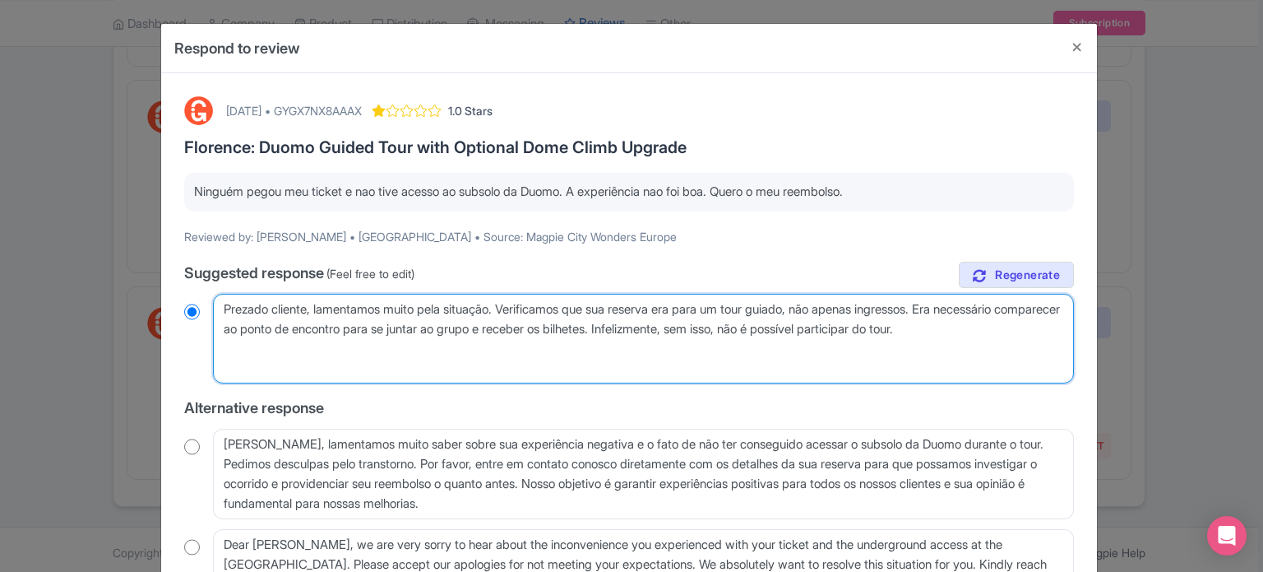
radio input "true"
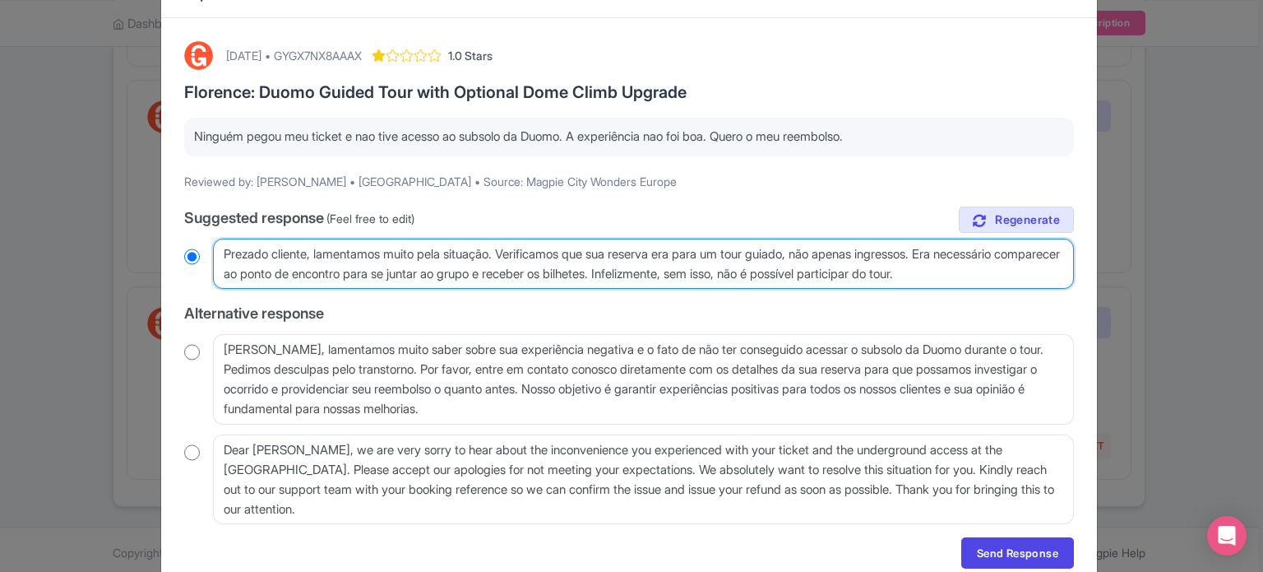
scroll to position [125, 0]
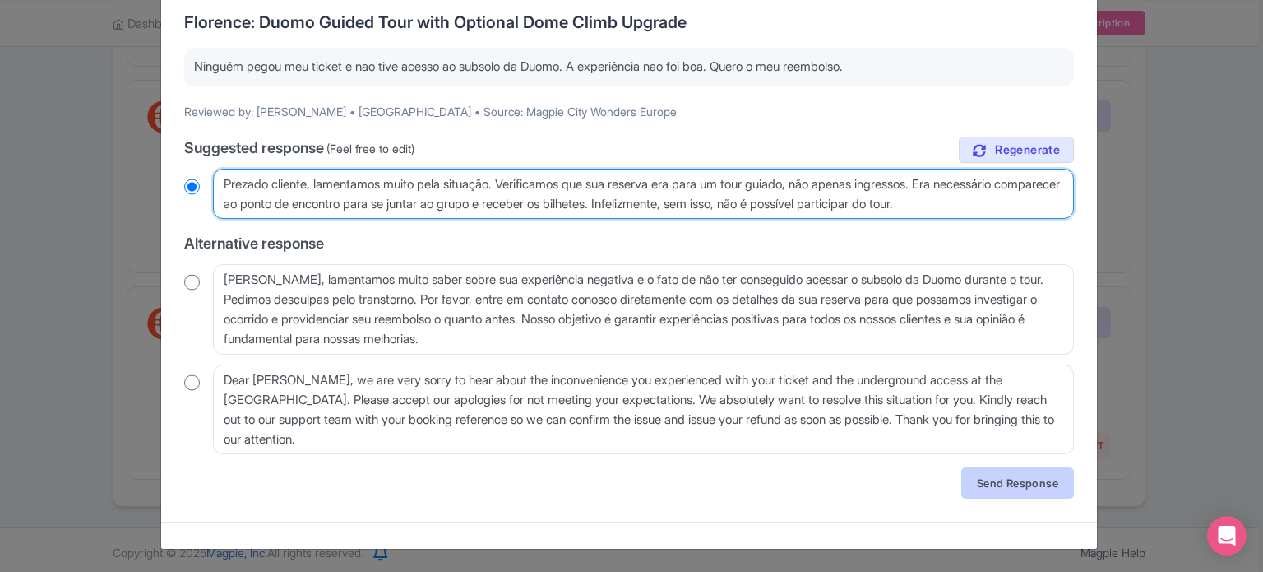
type textarea "Prezado cliente, lamentamos muito pela situação. Verificamos que sua reserva er…"
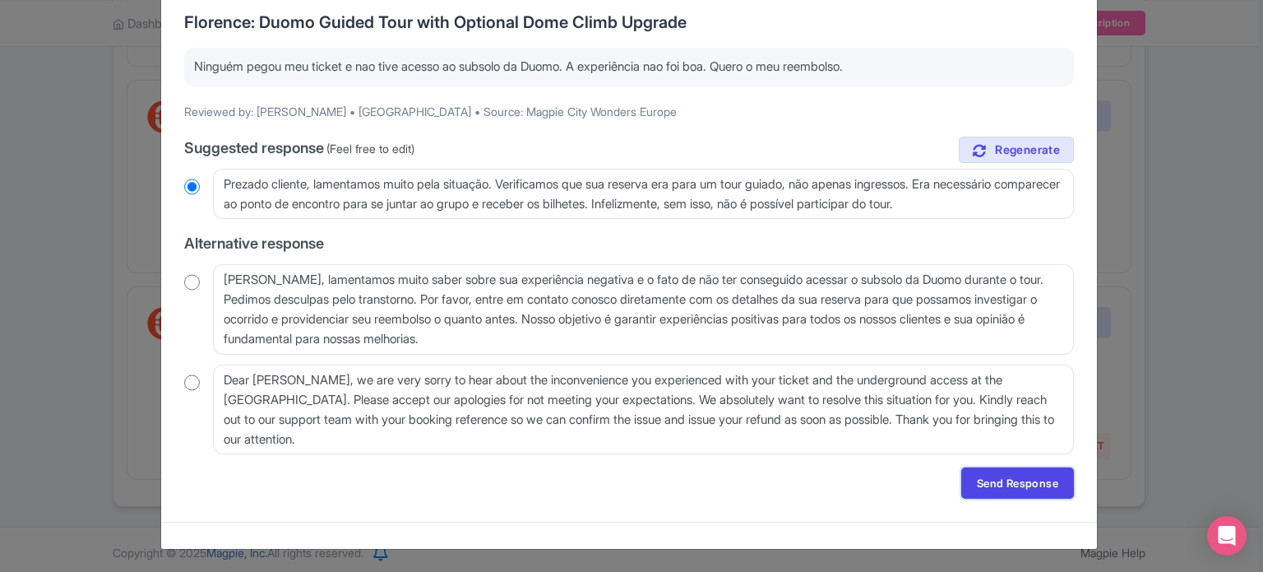
click at [1003, 479] on link "Send Response" at bounding box center [1017, 482] width 113 height 31
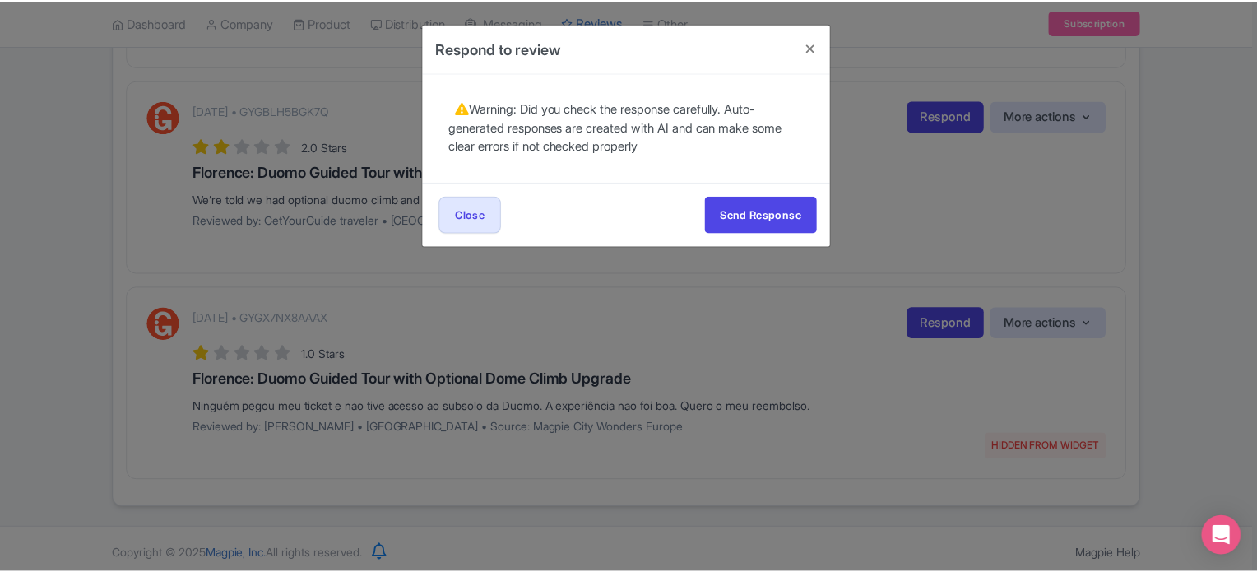
scroll to position [0, 0]
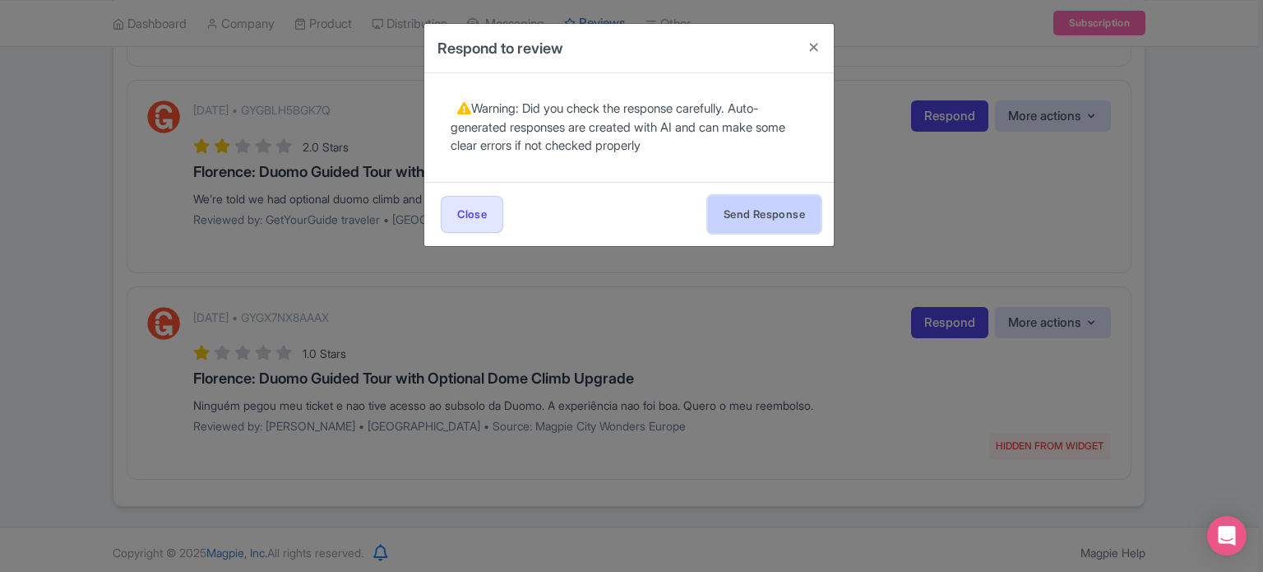
click at [771, 197] on button "Send Response" at bounding box center [764, 214] width 113 height 37
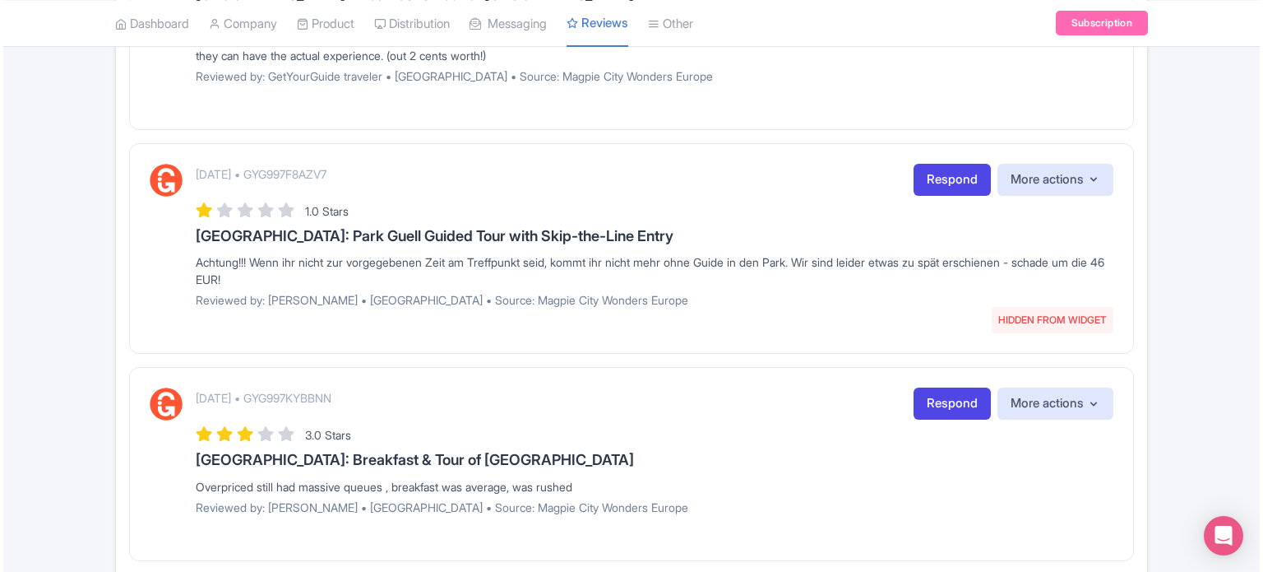
scroll to position [1810, 0]
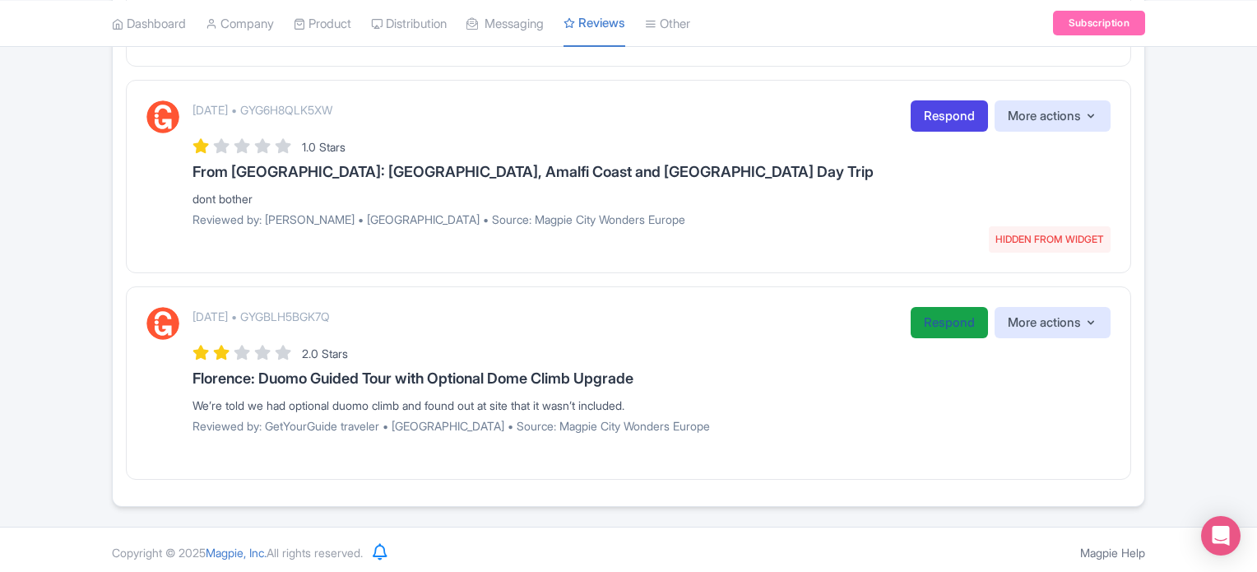
click at [934, 308] on link "Respond" at bounding box center [948, 323] width 77 height 32
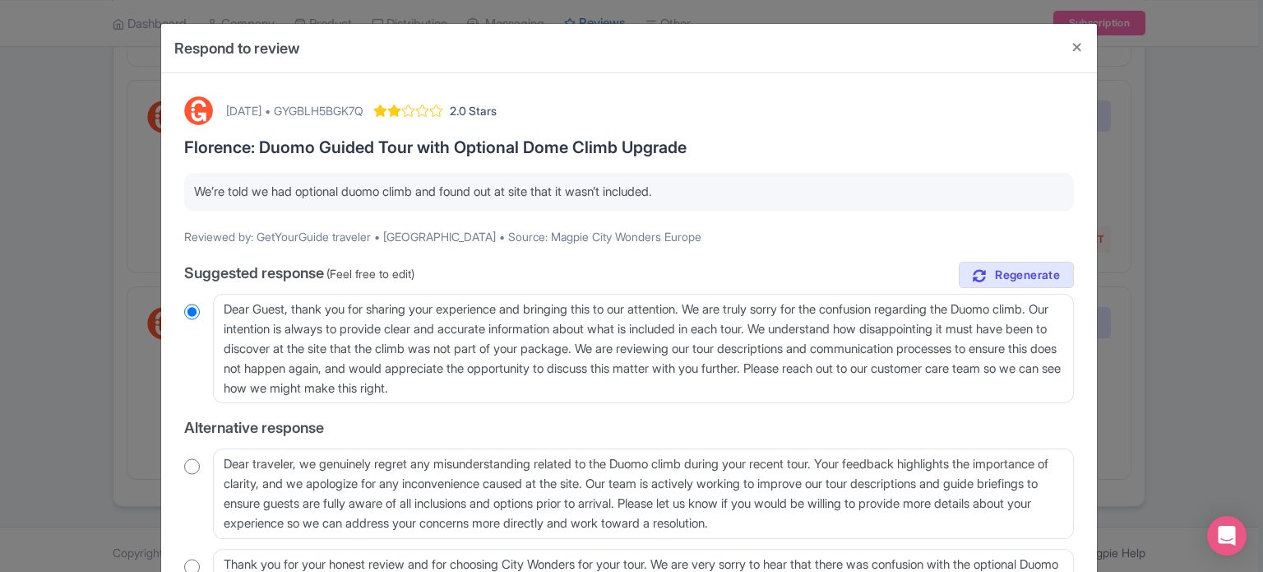
drag, startPoint x: 361, startPoint y: 95, endPoint x: 367, endPoint y: 107, distance: 12.9
click at [361, 96] on div "October 06, 2025 • GYGBLH5BGK7Q 2.0 Stars" at bounding box center [361, 110] width 271 height 29
click at [364, 108] on div "October 06, 2025 • GYGBLH5BGK7Q" at bounding box center [294, 110] width 137 height 17
copy div "GYGBLH5BGK7Q"
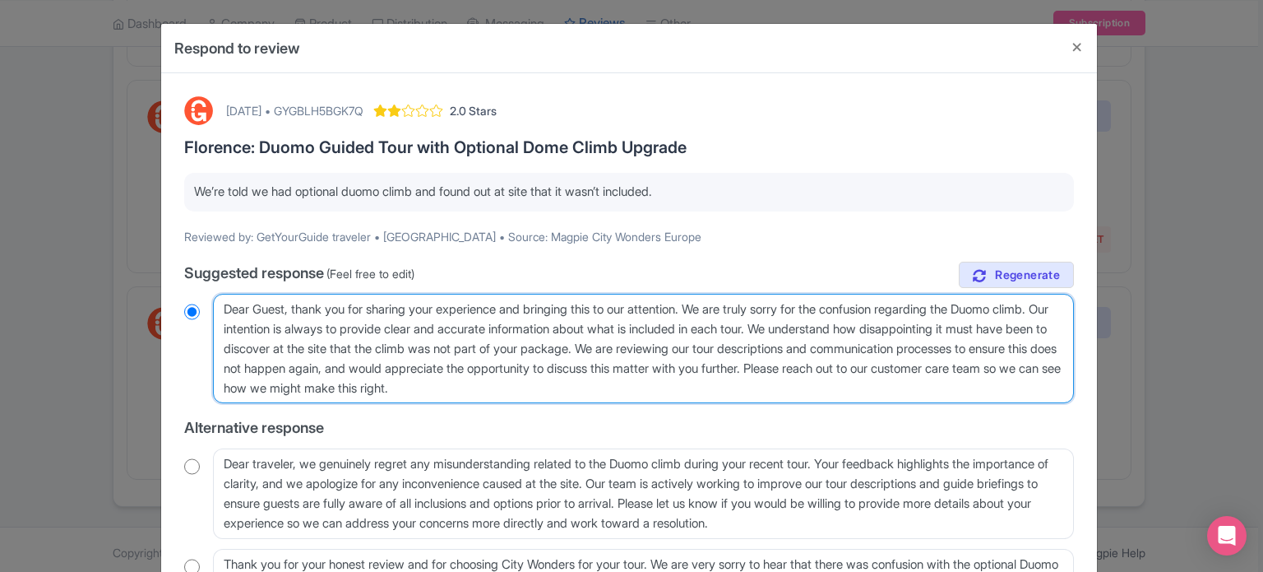
drag, startPoint x: 706, startPoint y: 344, endPoint x: 724, endPoint y: 384, distance: 44.2
click at [724, 384] on textarea "Dear Guest, thank you for sharing your experience and bringing this to our atte…" at bounding box center [643, 349] width 861 height 110
type textarea "Dear Guest, thank you for sharing your experience and bringing this to our atte…"
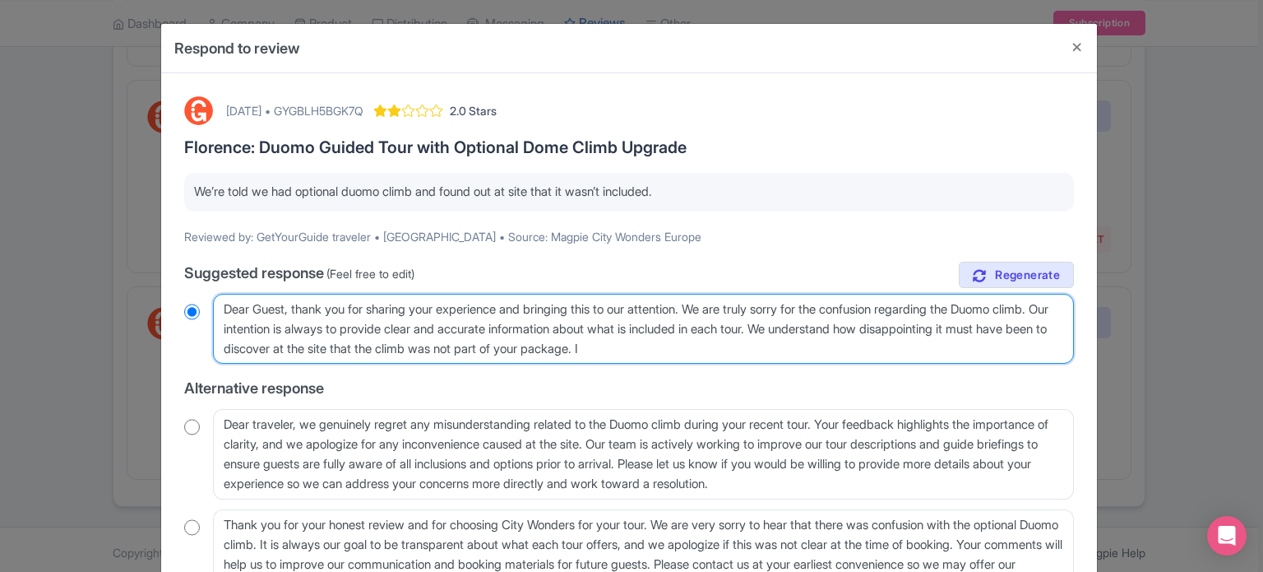
radio input "true"
type textarea "Dear Guest, thank you for sharing your experience and bringing this to our atte…"
radio input "true"
type textarea "Dear Guest, thank you for sharing your experience and bringing this to our atte…"
radio input "true"
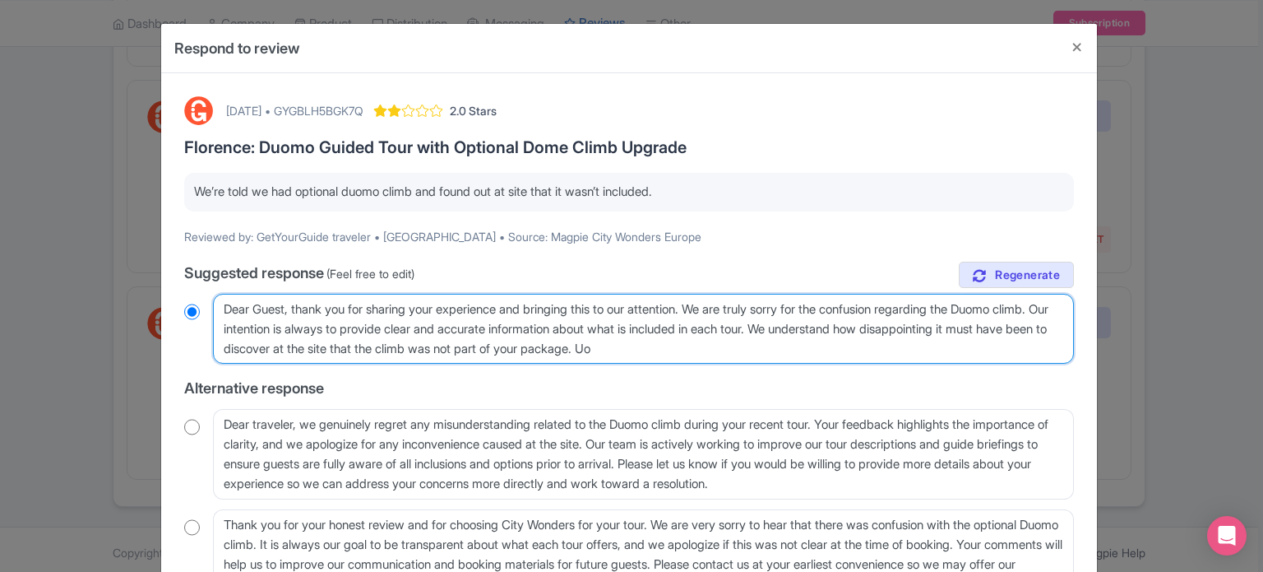
type textarea "Dear Guest, thank you for sharing your experience and bringing this to our atte…"
radio input "true"
type textarea "Dear Guest, thank you for sharing your experience and bringing this to our atte…"
radio input "true"
type textarea "Dear Guest, thank you for sharing your experience and bringing this to our atte…"
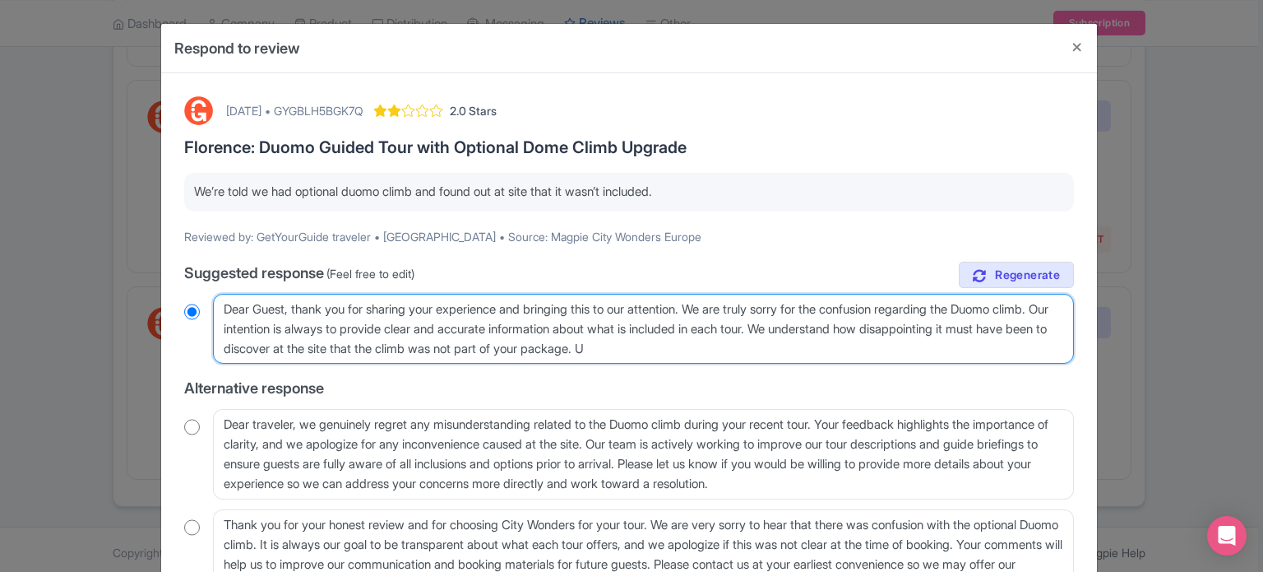
radio input "true"
type textarea "Dear Guest, thank you for sharing your experience and bringing this to our atte…"
radio input "true"
type textarea "Dear Guest, thank you for sharing your experience and bringing this to our atte…"
radio input "true"
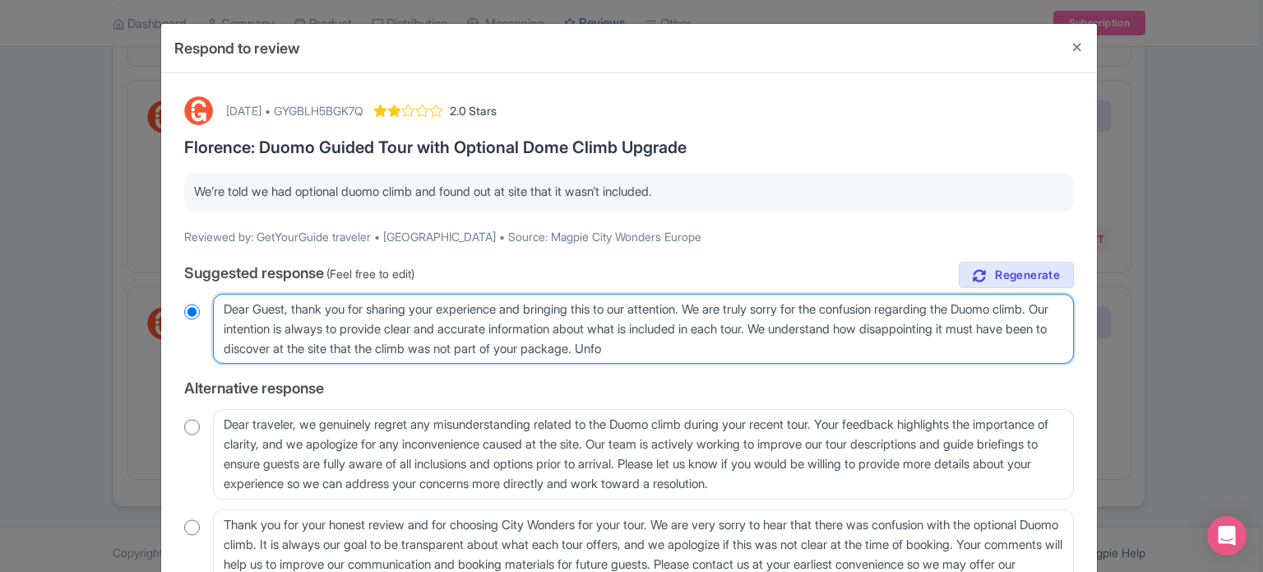
type textarea "Dear Guest, thank you for sharing your experience and bringing this to our atte…"
radio input "true"
type textarea "Dear Guest, thank you for sharing your experience and bringing this to our atte…"
radio input "true"
type textarea "Dear Guest, thank you for sharing your experience and bringing this to our atte…"
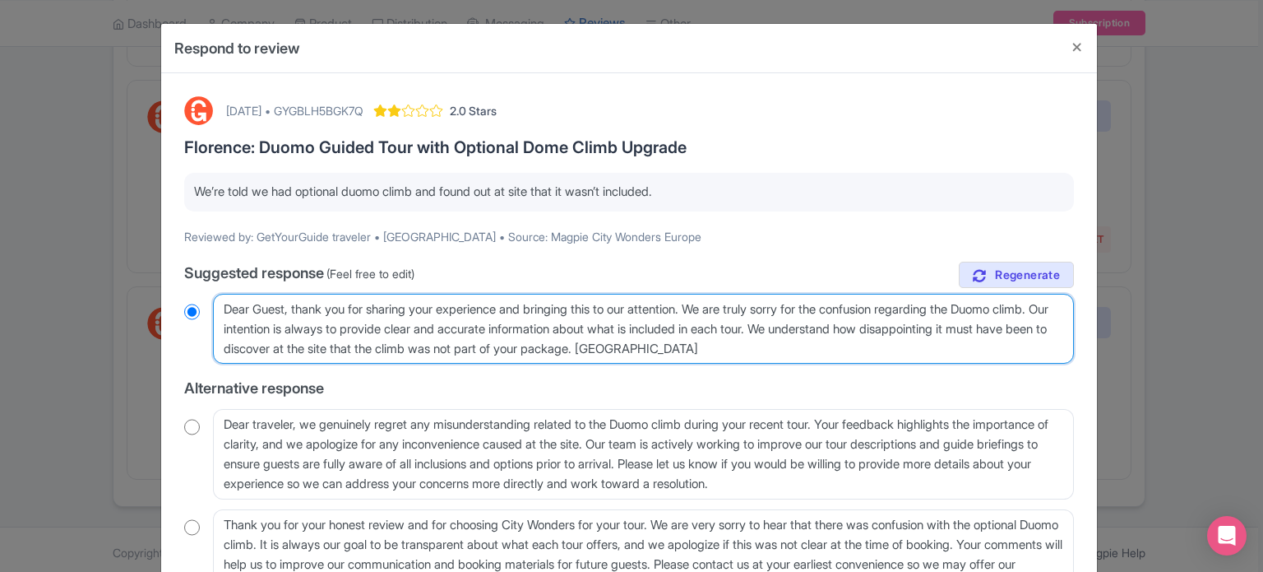
radio input "true"
type textarea "Dear Guest, thank you for sharing your experience and bringing this to our atte…"
radio input "true"
type textarea "Dear Guest, thank you for sharing your experience and bringing this to our atte…"
radio input "true"
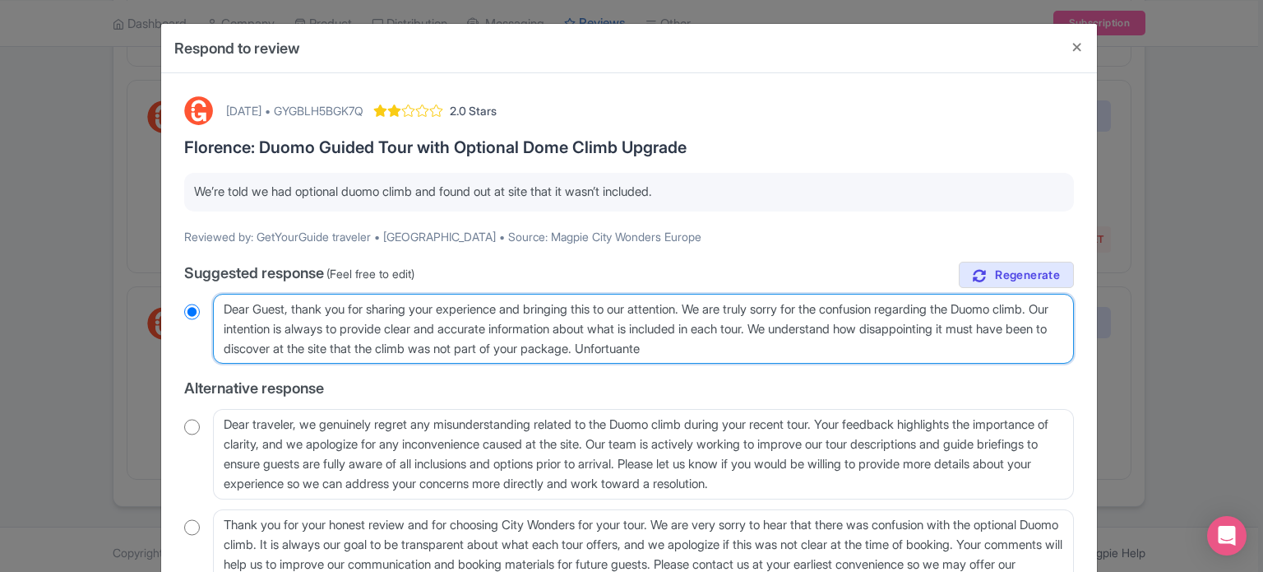
type textarea "Dear Guest, thank you for sharing your experience and bringing this to our atte…"
radio input "true"
type textarea "Dear Guest, thank you for sharing your experience and bringing this to our atte…"
radio input "true"
type textarea "Dear Guest, thank you for sharing your experience and bringing this to our atte…"
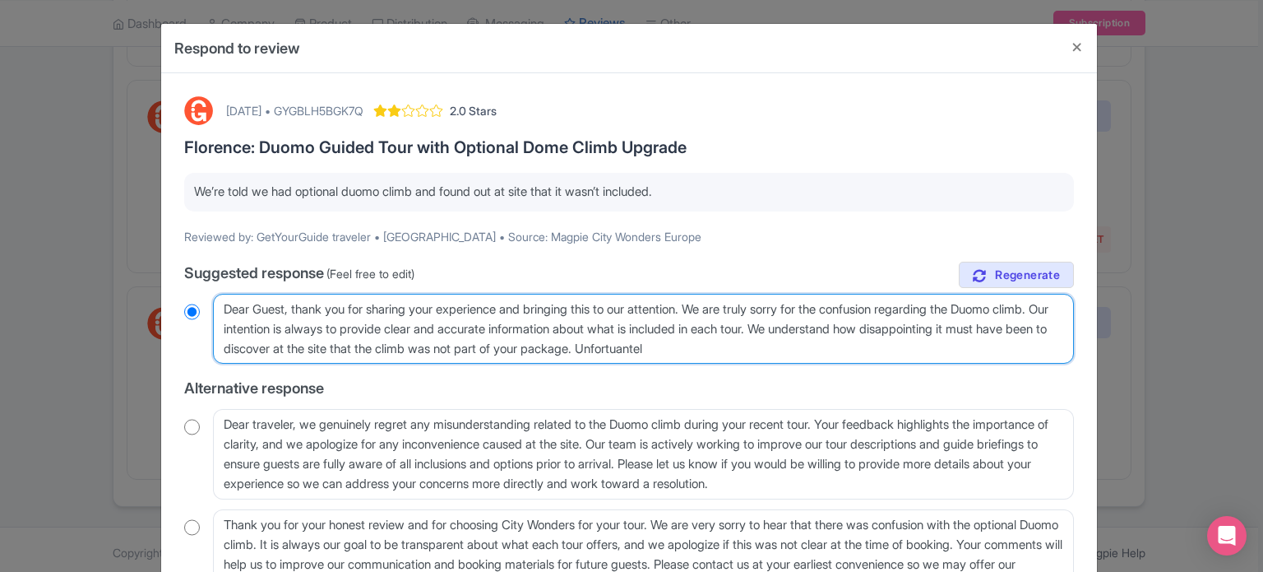
radio input "true"
type textarea "Dear Guest, thank you for sharing your experience and bringing this to our atte…"
radio input "true"
type textarea "Dear Guest, thank you for sharing your experience and bringing this to our atte…"
radio input "true"
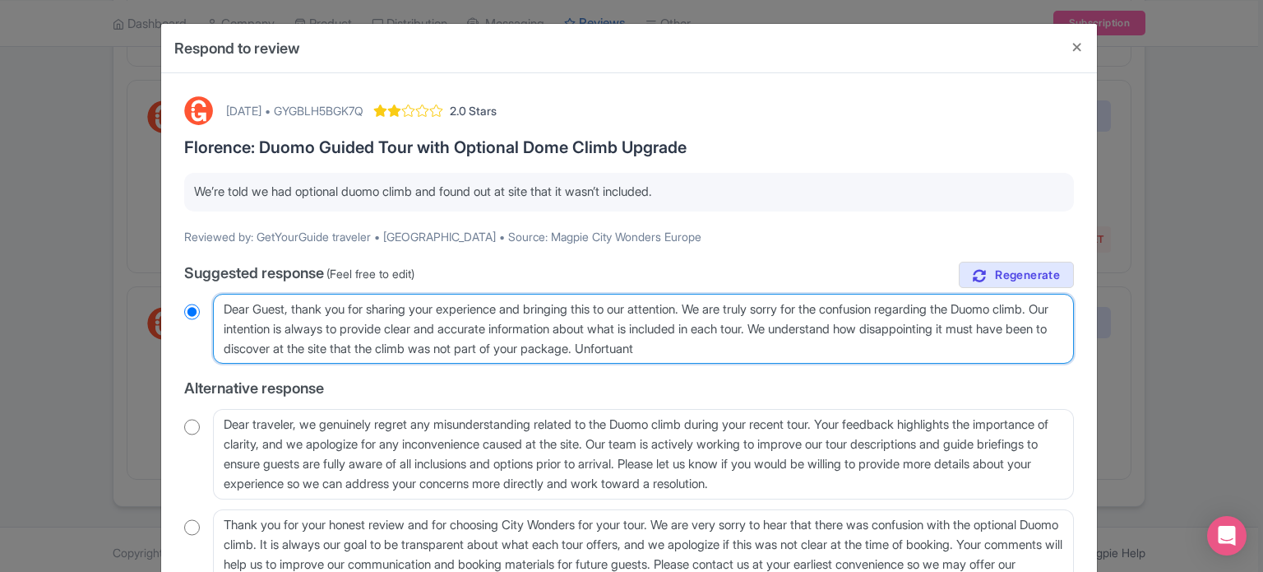
type textarea "Dear Guest, thank you for sharing your experience and bringing this to our atte…"
radio input "true"
type textarea "Dear Guest, thank you for sharing your experience and bringing this to our atte…"
radio input "true"
type textarea "Dear Guest, thank you for sharing your experience and bringing this to our atte…"
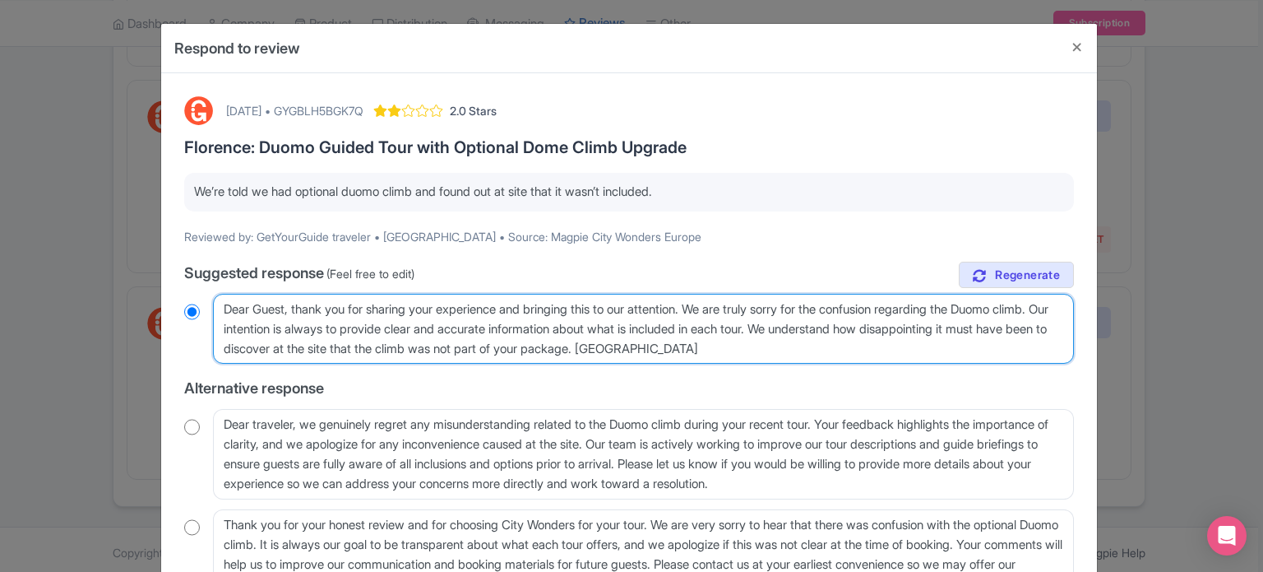
radio input "true"
type textarea "Dear Guest, thank you for sharing your experience and bringing this to our atte…"
radio input "true"
type textarea "Dear Guest, thank you for sharing your experience and bringing this to our atte…"
radio input "true"
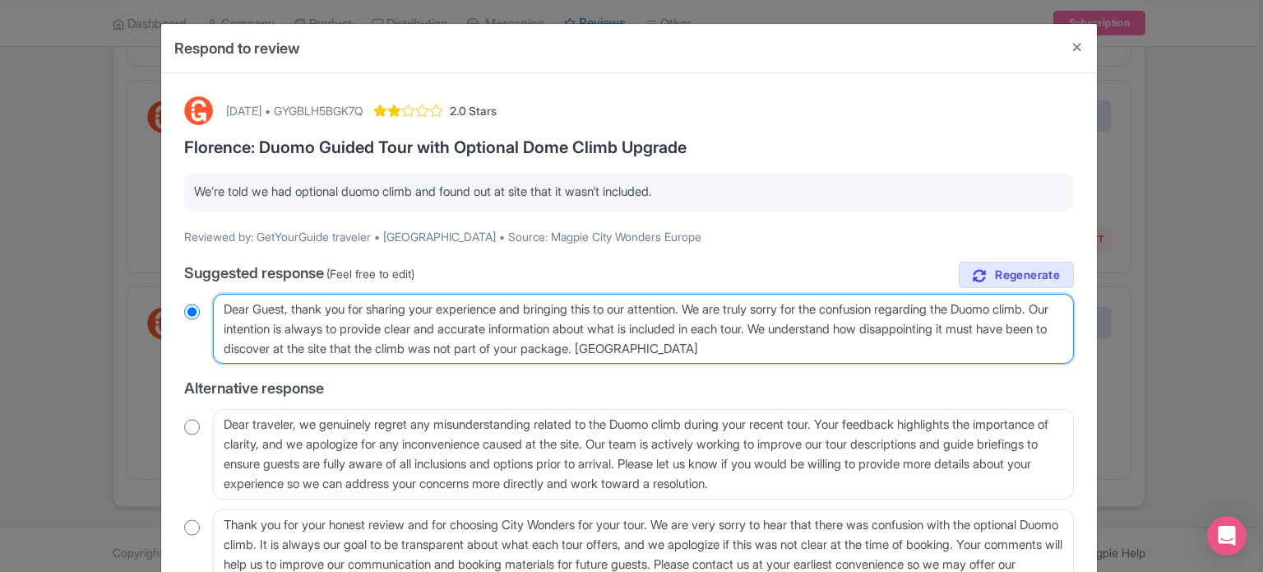
type textarea "Dear Guest, thank you for sharing your experience and bringing this to our atte…"
radio input "true"
type textarea "Dear Guest, thank you for sharing your experience and bringing this to our atte…"
radio input "true"
type textarea "Dear Guest, thank you for sharing your experience and bringing this to our atte…"
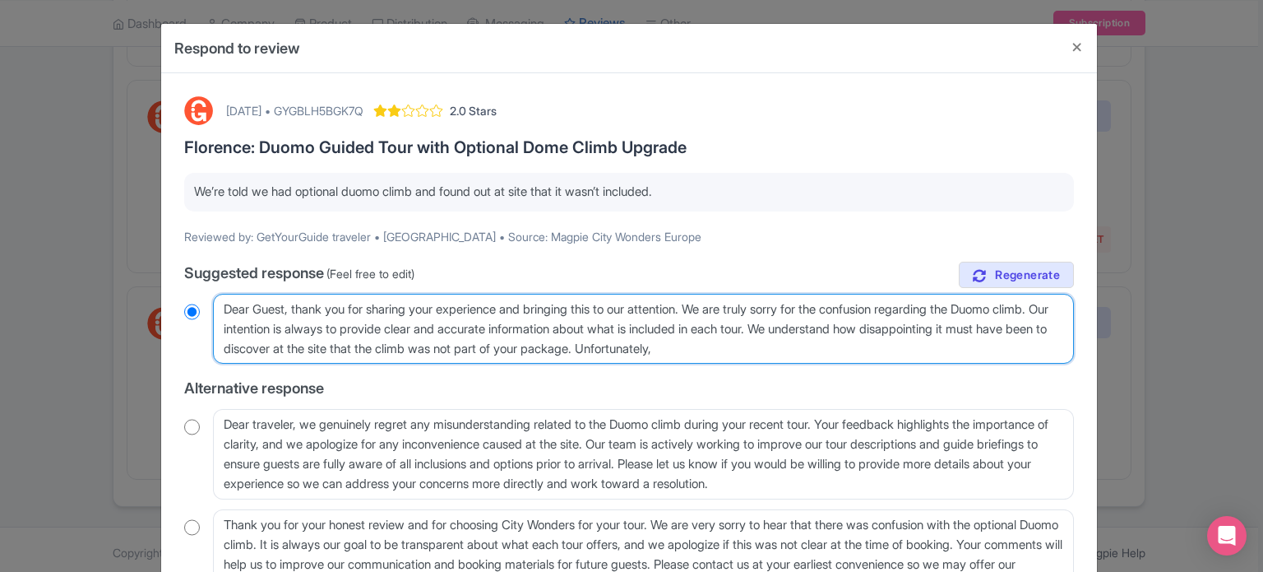
radio input "true"
type textarea "Dear Guest, thank you for sharing your experience and bringing this to our atte…"
radio input "true"
type textarea "Dear Guest, thank you for sharing your experience and bringing this to our atte…"
radio input "true"
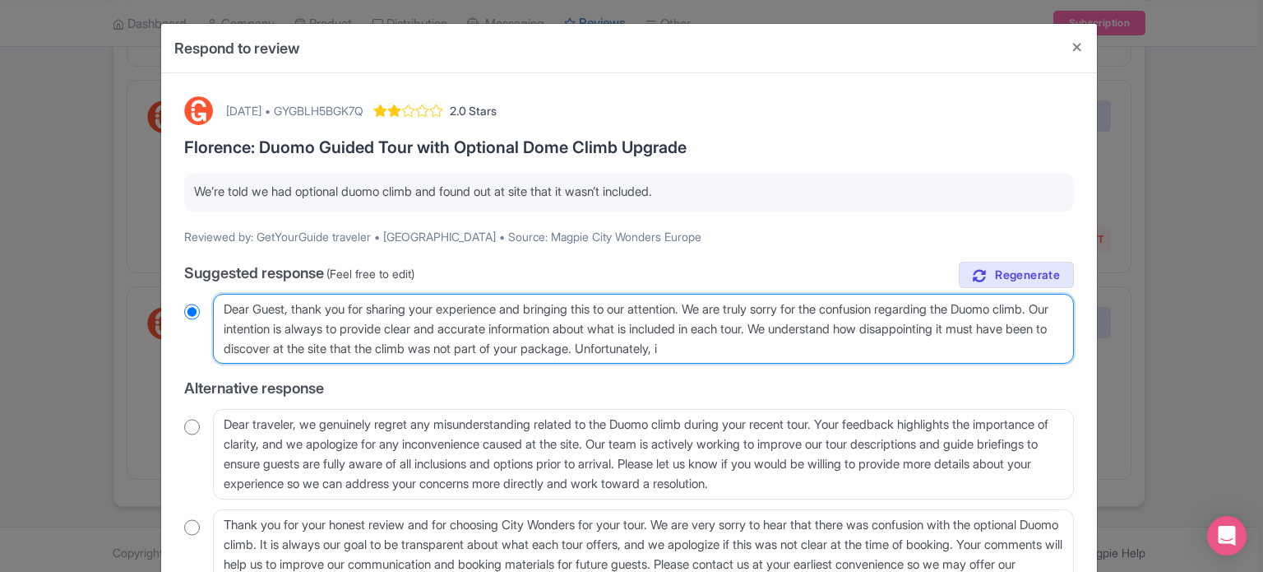
type textarea "Dear Guest, thank you for sharing your experience and bringing this to our atte…"
radio input "true"
type textarea "Dear Guest, thank you for sharing your experience and bringing this to our atte…"
radio input "true"
type textarea "Dear Guest, thank you for sharing your experience and bringing this to our atte…"
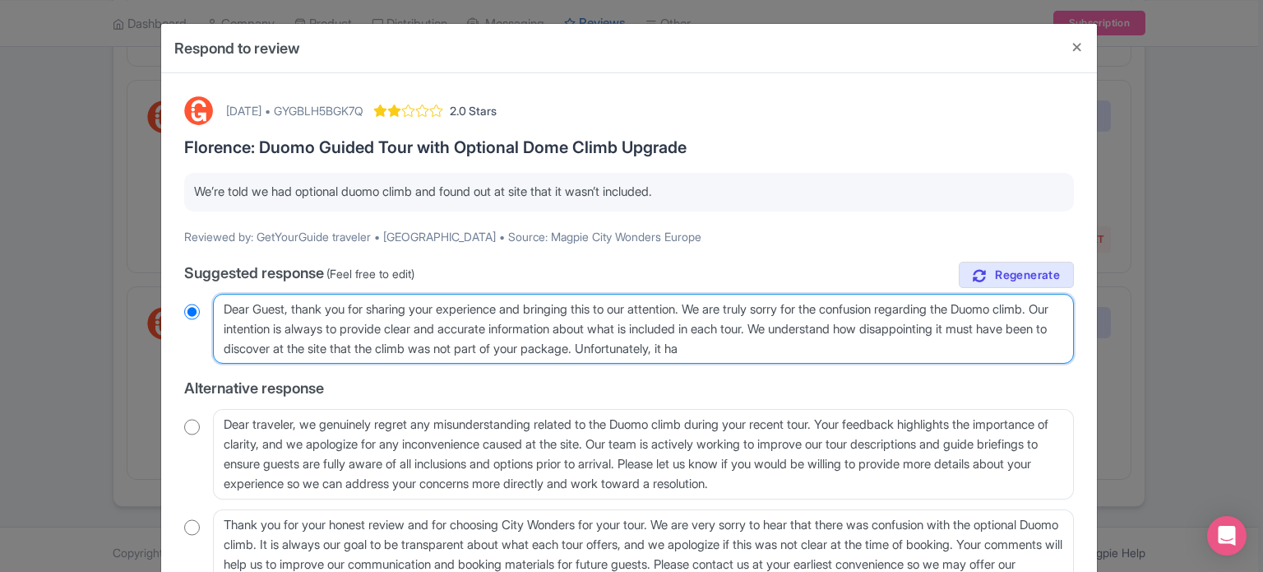
radio input "true"
type textarea "Dear Guest, thank you for sharing your experience and bringing this to our atte…"
radio input "true"
type textarea "Dear Guest, thank you for sharing your experience and bringing this to our atte…"
radio input "true"
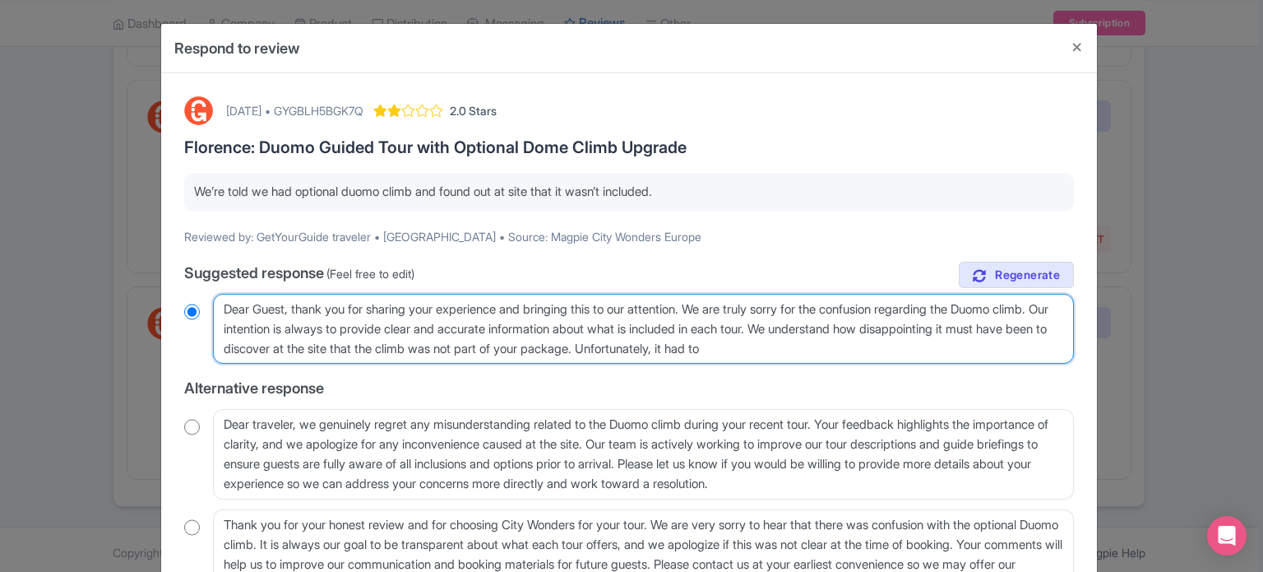
type textarea "Dear Guest, thank you for sharing your experience and bringing this to our atte…"
radio input "true"
type textarea "Dear Guest, thank you for sharing your experience and bringing this to our atte…"
radio input "true"
type textarea "Dear Guest, thank you for sharing your experience and bringing this to our atte…"
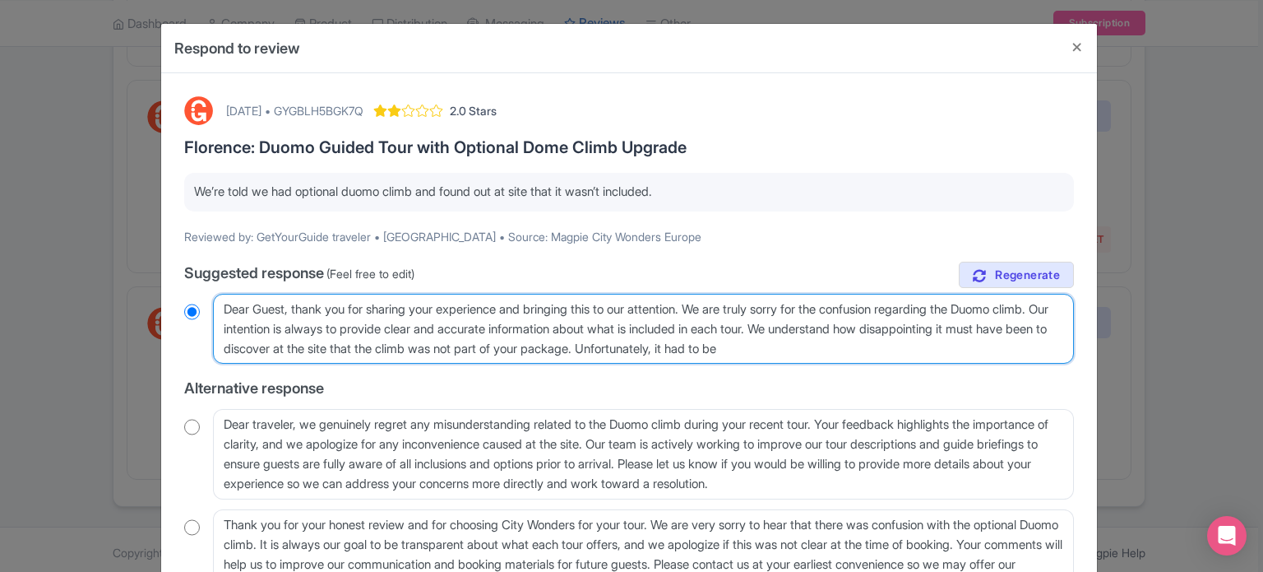
radio input "true"
type textarea "Dear Guest, thank you for sharing your experience and bringing this to our atte…"
radio input "true"
type textarea "Dear Guest, thank you for sharing your experience and bringing this to our atte…"
radio input "true"
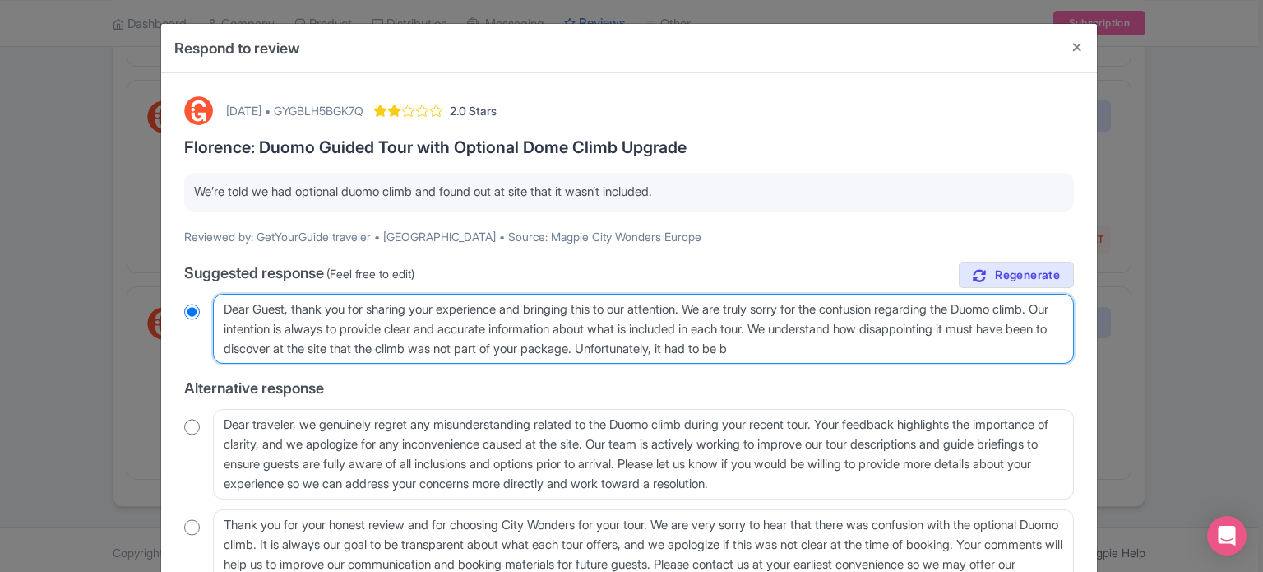
type textarea "Dear Guest, thank you for sharing your experience and bringing this to our atte…"
radio input "true"
type textarea "Dear Guest, thank you for sharing your experience and bringing this to our atte…"
radio input "true"
type textarea "Dear Guest, thank you for sharing your experience and bringing this to our atte…"
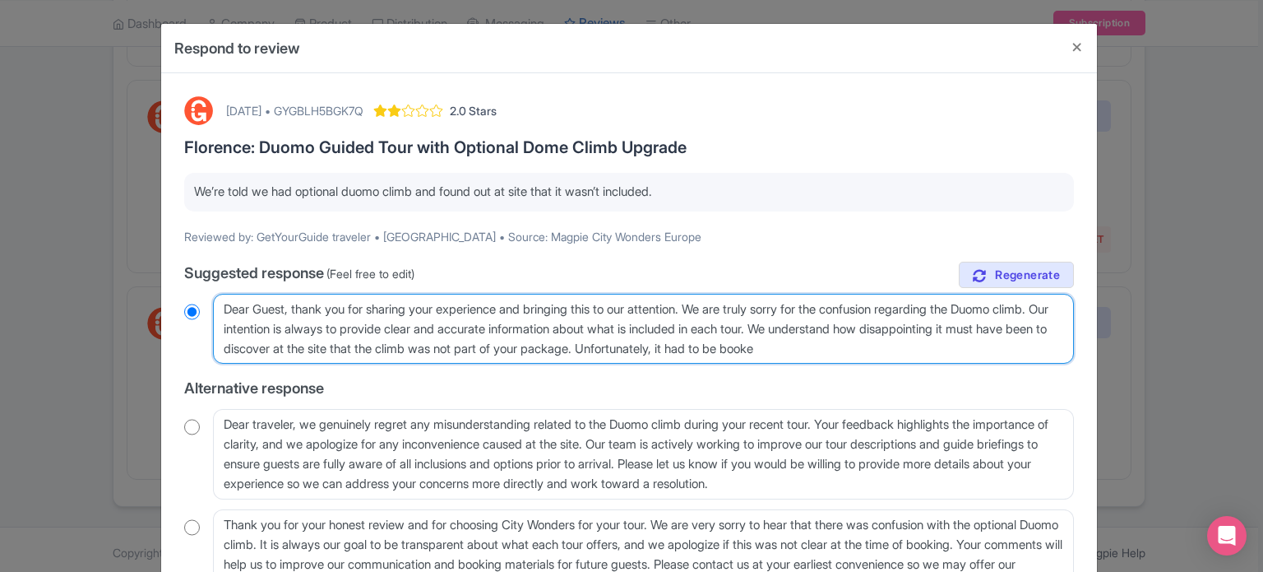
radio input "true"
type textarea "Dear Guest, thank you for sharing your experience and bringing this to our atte…"
radio input "true"
type textarea "Dear Guest, thank you for sharing your experience and bringing this to our atte…"
radio input "true"
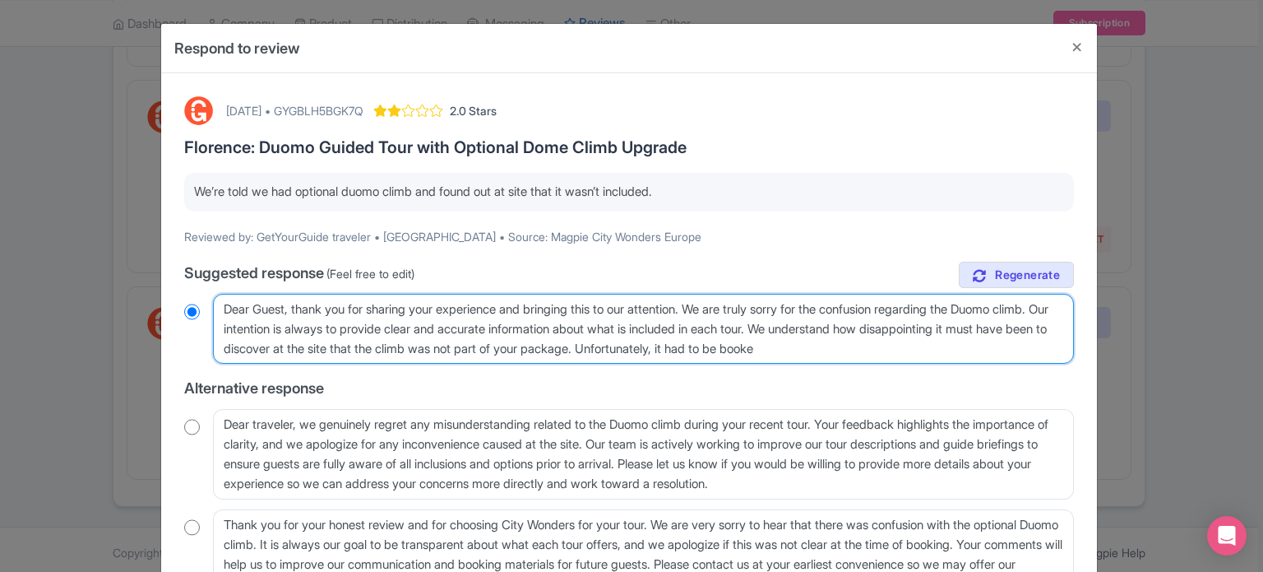
type textarea "Dear Guest, thank you for sharing your experience and bringing this to our atte…"
radio input "true"
type textarea "Dear Guest, thank you for sharing your experience and bringing this to our atte…"
radio input "true"
type textarea "Dear Guest, thank you for sharing your experience and bringing this to our atte…"
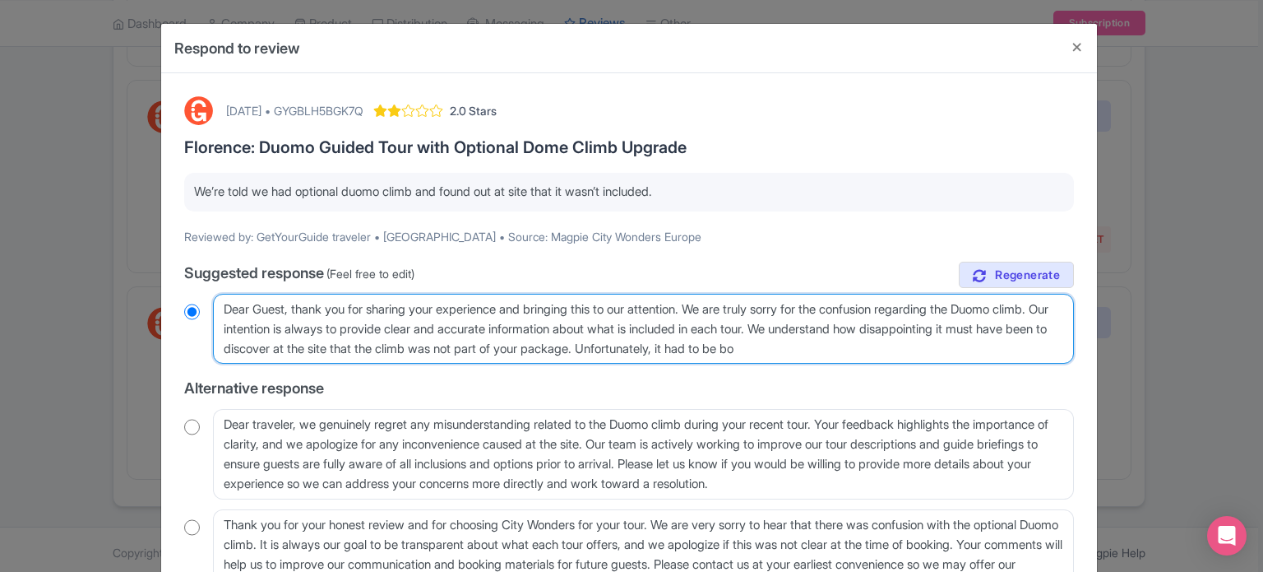
radio input "true"
type textarea "Dear Guest, thank you for sharing your experience and bringing this to our atte…"
radio input "true"
type textarea "Dear Guest, thank you for sharing your experience and bringing this to our atte…"
radio input "true"
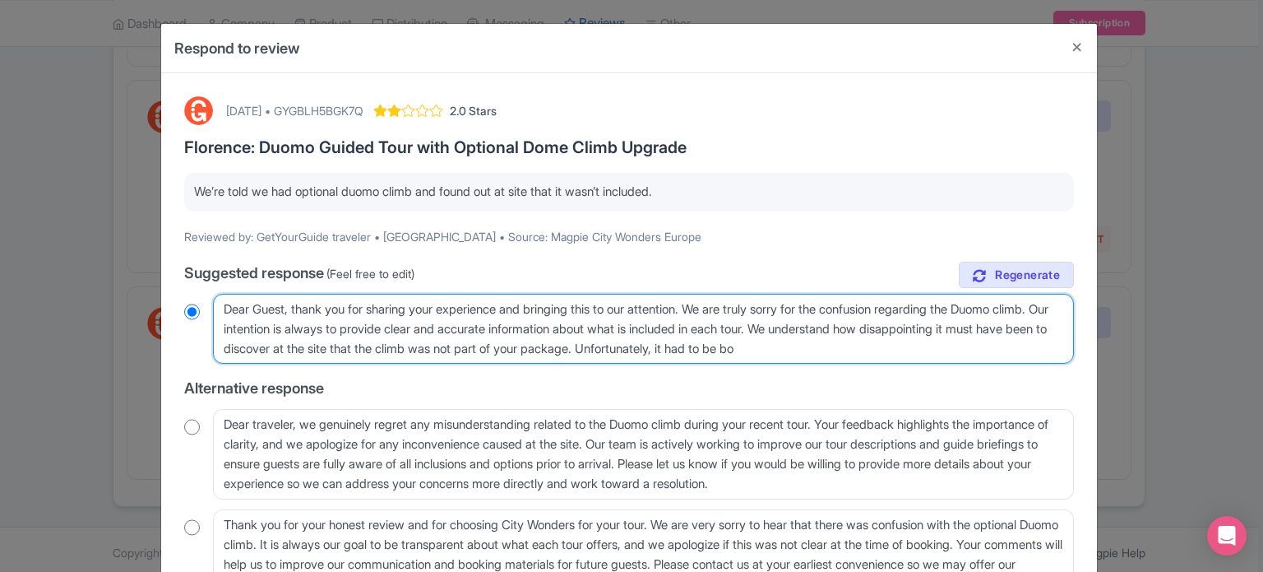
type textarea "Dear Guest, thank you for sharing your experience and bringing this to our atte…"
radio input "true"
type textarea "Dear Guest, thank you for sharing your experience and bringing this to our atte…"
radio input "true"
type textarea "Dear Guest, thank you for sharing your experience and bringing this to our atte…"
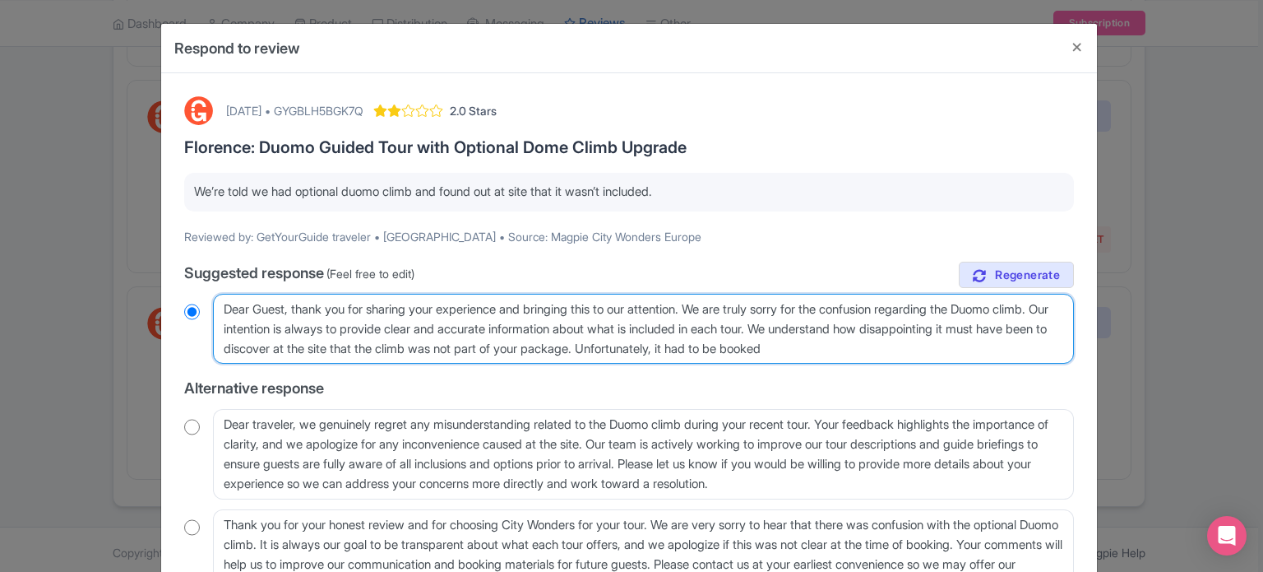
radio input "true"
type textarea "Dear Guest, thank you for sharing your experience and bringing this to our atte…"
radio input "true"
type textarea "Dear Guest, thank you for sharing your experience and bringing this to our atte…"
radio input "true"
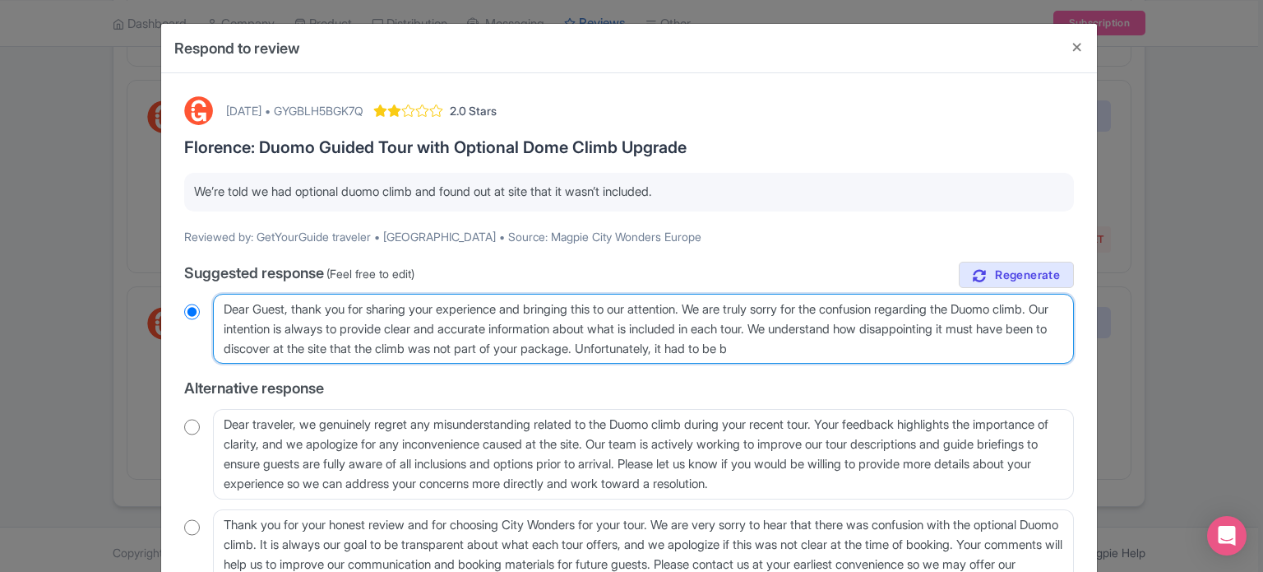
type textarea "Dear Guest, thank you for sharing your experience and bringing this to our atte…"
radio input "true"
type textarea "Dear Guest, thank you for sharing your experience and bringing this to our atte…"
radio input "true"
type textarea "Dear Guest, thank you for sharing your experience and bringing this to our atte…"
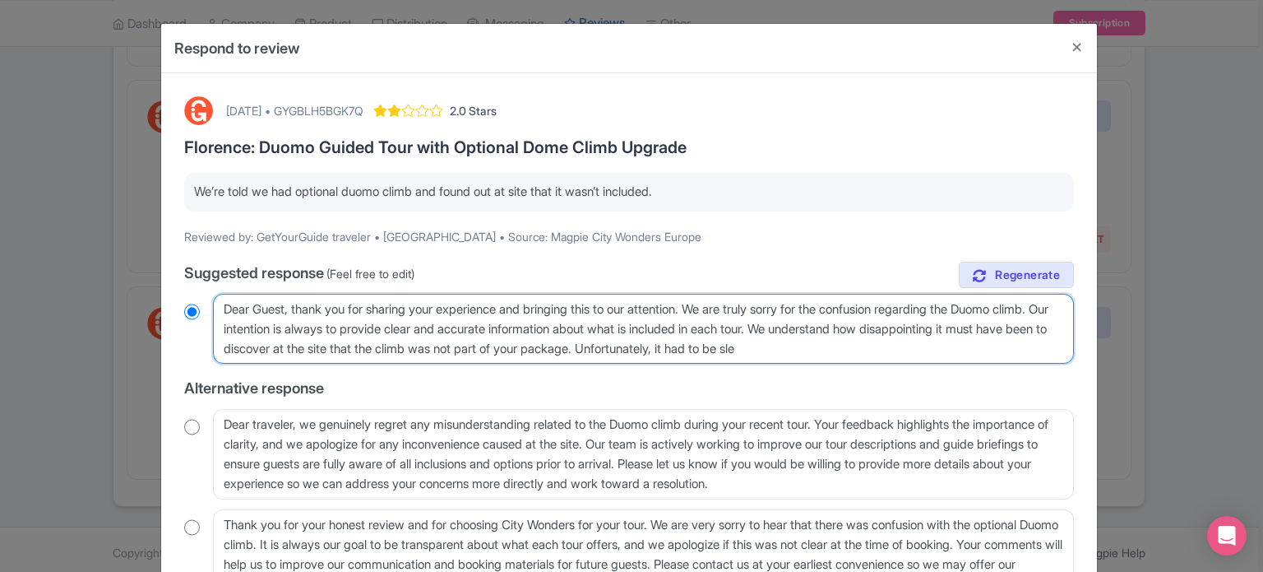
radio input "true"
type textarea "Dear Guest, thank you for sharing your experience and bringing this to our atte…"
radio input "true"
type textarea "Dear Guest, thank you for sharing your experience and bringing this to our atte…"
radio input "true"
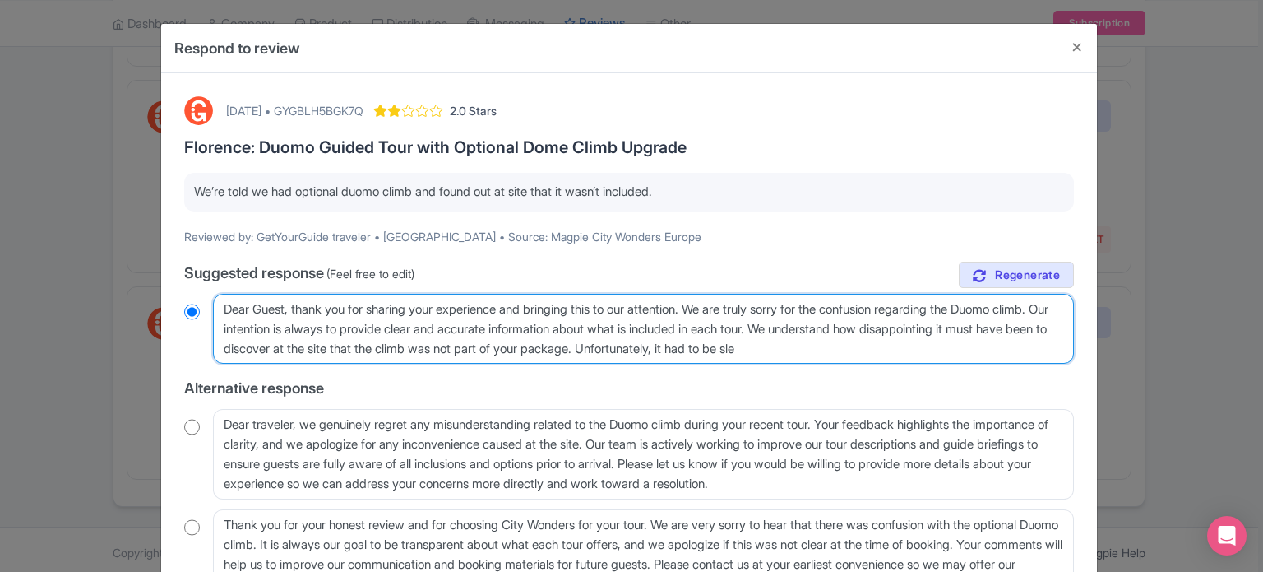
type textarea "Dear Guest, thank you for sharing your experience and bringing this to our atte…"
radio input "true"
type textarea "Dear Guest, thank you for sharing your experience and bringing this to our atte…"
radio input "true"
type textarea "Dear Guest, thank you for sharing your experience and bringing this to our atte…"
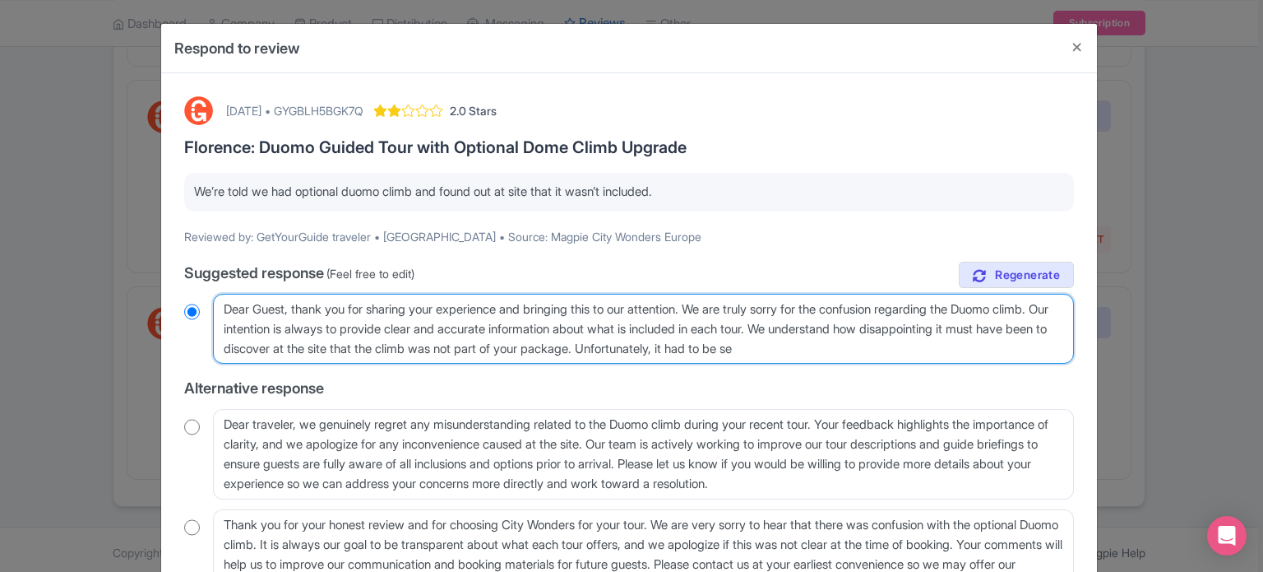
radio input "true"
type textarea "Dear Guest, thank you for sharing your experience and bringing this to our atte…"
radio input "true"
type textarea "Dear Guest, thank you for sharing your experience and bringing this to our atte…"
radio input "true"
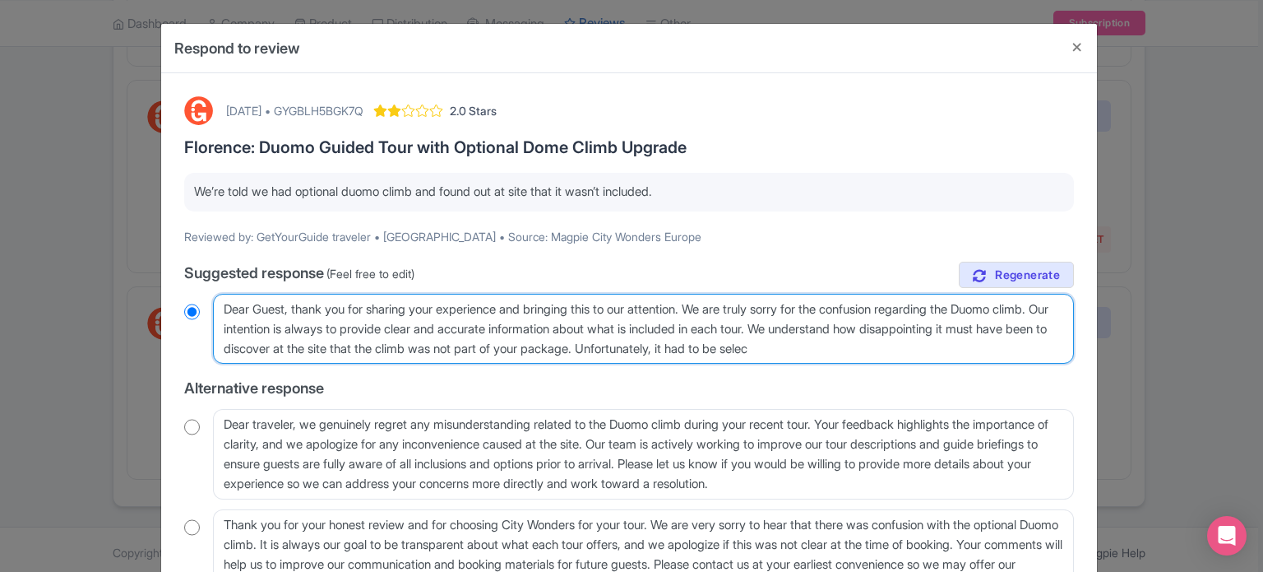
type textarea "Dear Guest, thank you for sharing your experience and bringing this to our atte…"
radio input "true"
type textarea "Dear Guest, thank you for sharing your experience and bringing this to our atte…"
radio input "true"
type textarea "Dear Guest, thank you for sharing your experience and bringing this to our atte…"
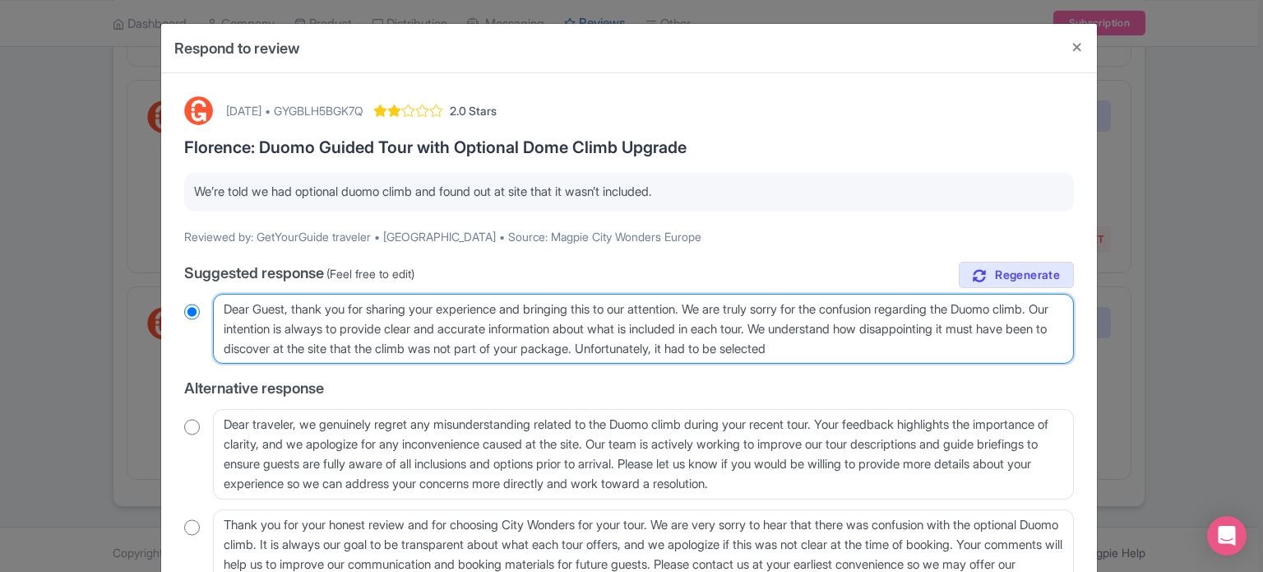
radio input "true"
type textarea "Dear Guest, thank you for sharing your experience and bringing this to our atte…"
radio input "true"
type textarea "Dear Guest, thank you for sharing your experience and bringing this to our atte…"
radio input "true"
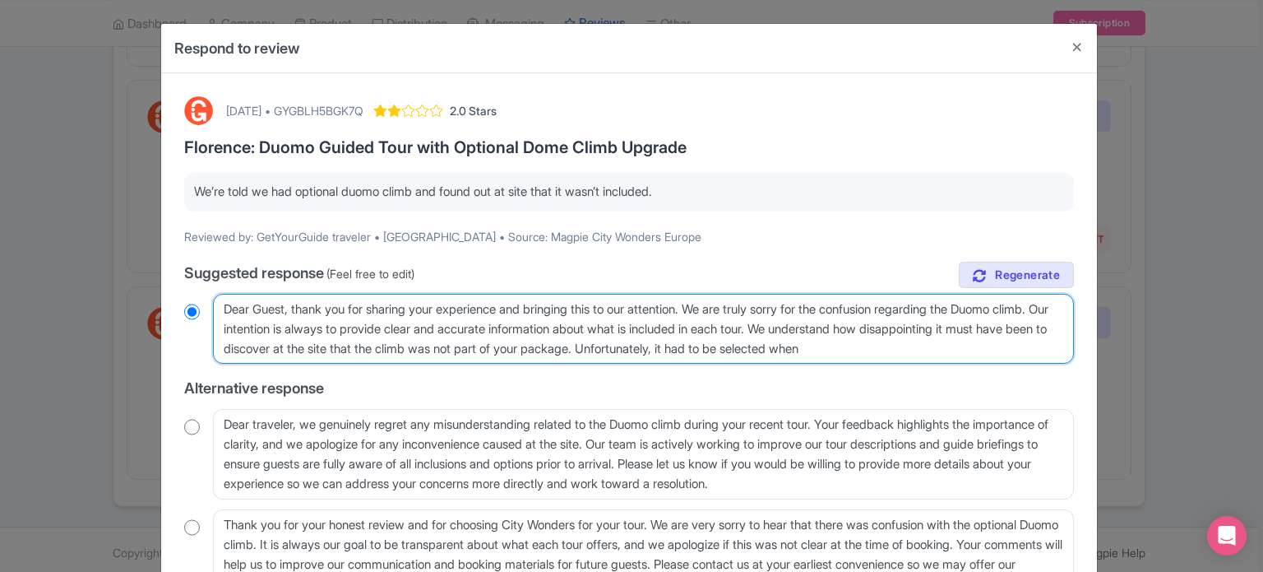
type textarea "Dear Guest, thank you for sharing your experience and bringing this to our atte…"
radio input "true"
type textarea "Dear Guest, thank you for sharing your experience and bringing this to our atte…"
radio input "true"
type textarea "Dear Guest, thank you for sharing your experience and bringing this to our atte…"
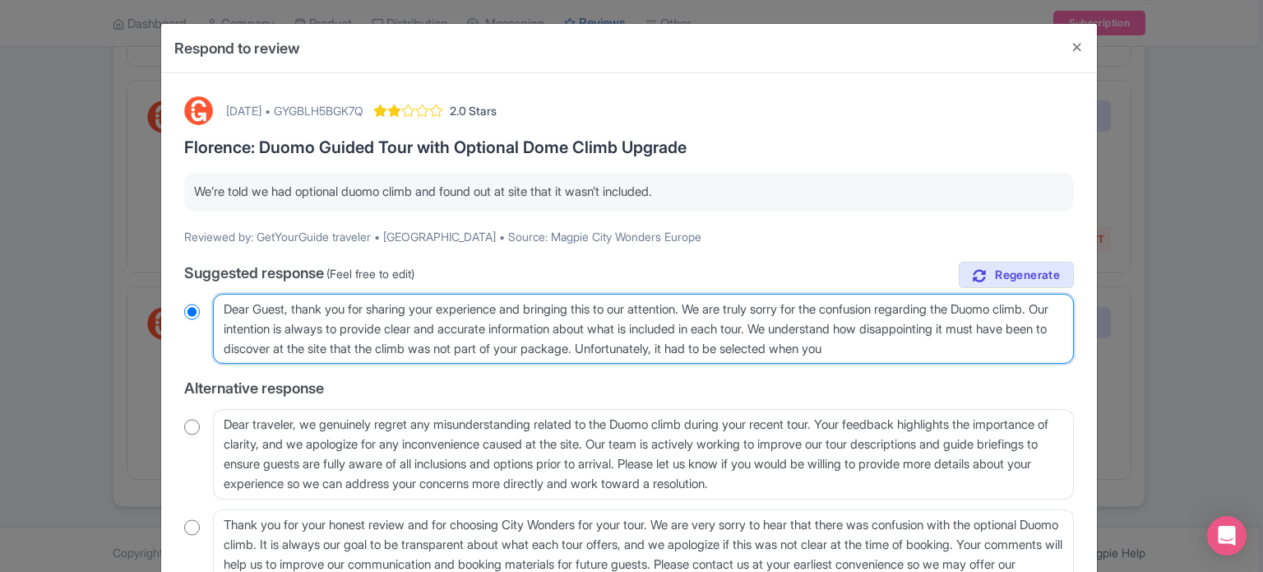
radio input "true"
type textarea "Dear Guest, thank you for sharing your experience and bringing this to our atte…"
radio input "true"
type textarea "Dear Guest, thank you for sharing your experience and bringing this to our atte…"
radio input "true"
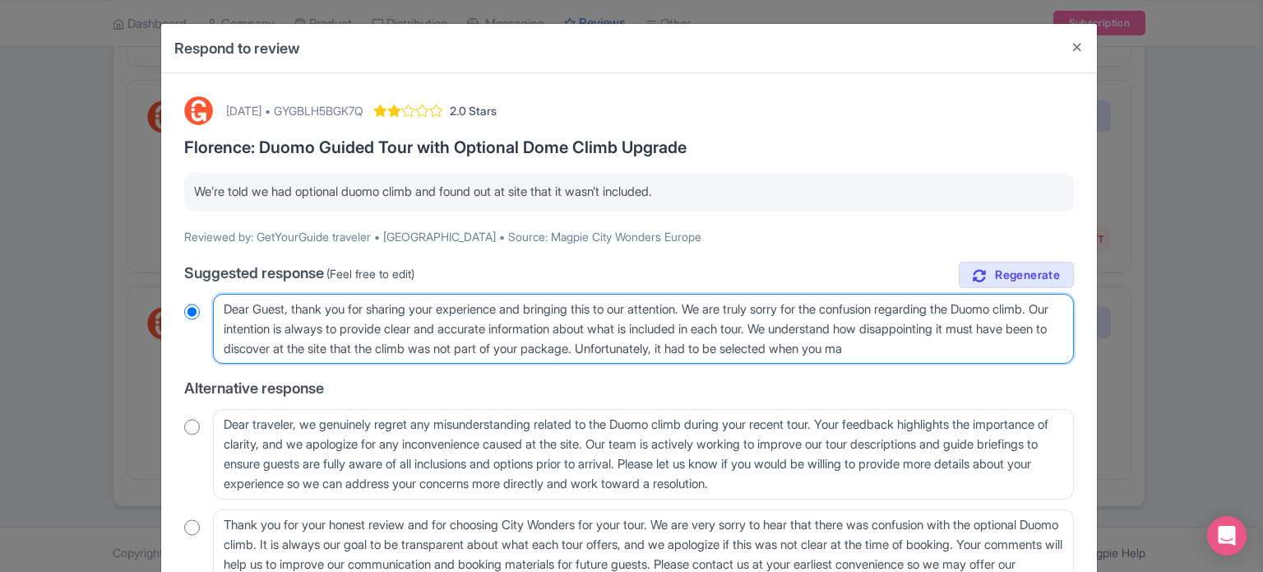
type textarea "Dear Guest, thank you for sharing your experience and bringing this to our atte…"
radio input "true"
type textarea "Dear Guest, thank you for sharing your experience and bringing this to our atte…"
radio input "true"
type textarea "Dear Guest, thank you for sharing your experience and bringing this to our atte…"
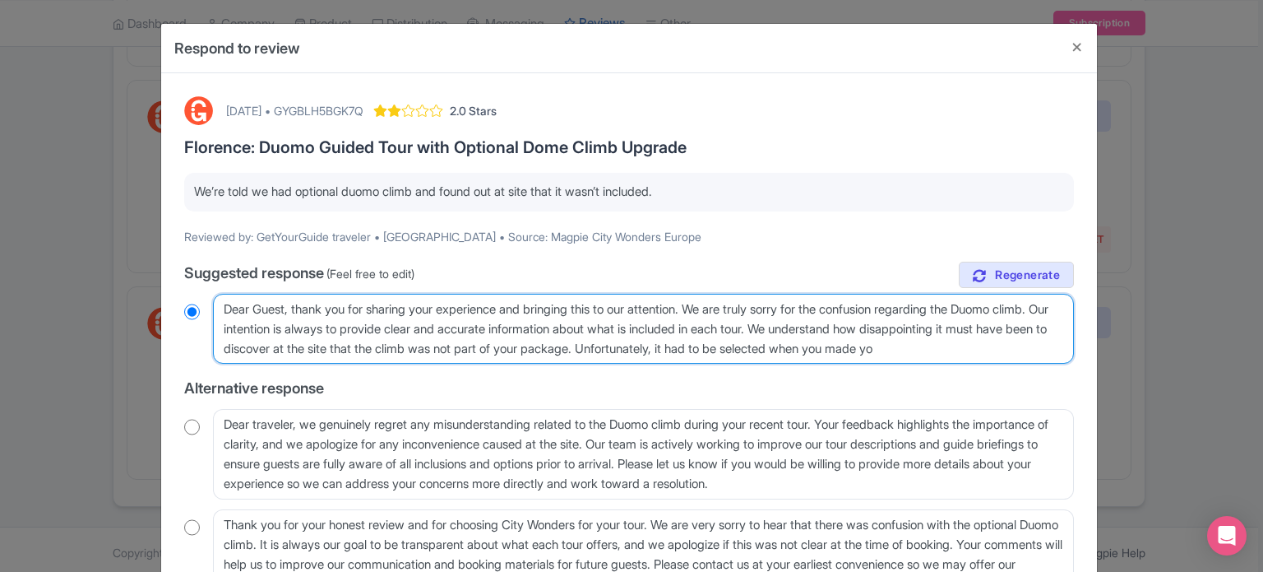
radio input "true"
type textarea "Dear Guest, thank you for sharing your experience and bringing this to our atte…"
radio input "true"
type textarea "Dear Guest, thank you for sharing your experience and bringing this to our atte…"
radio input "true"
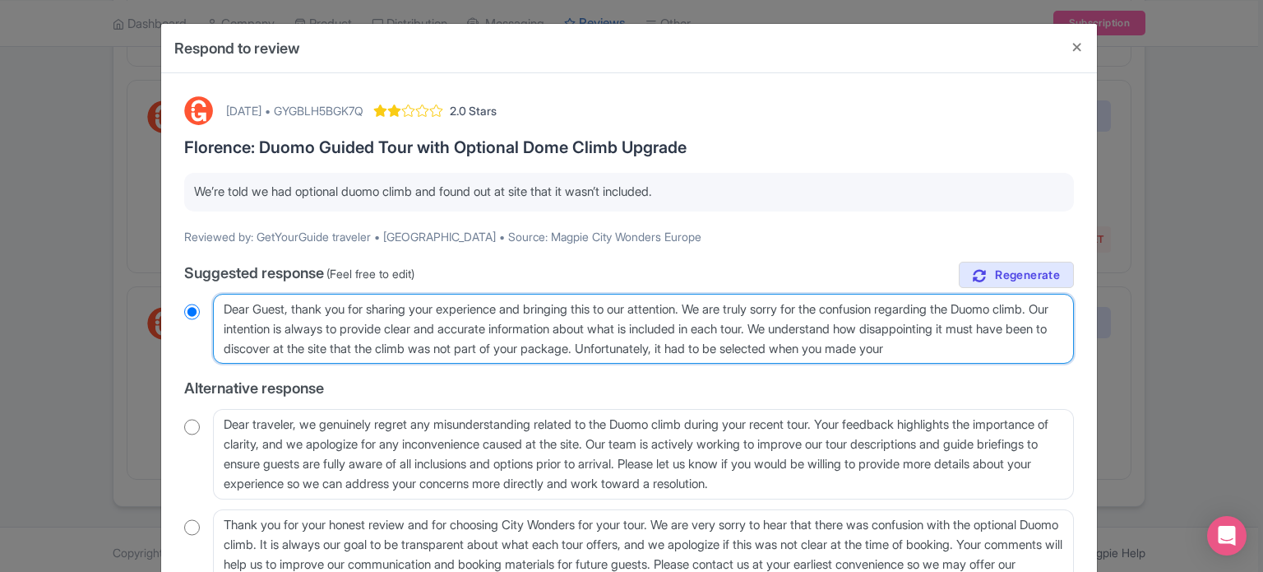
type textarea "Dear Guest, thank you for sharing your experience and bringing this to our atte…"
radio input "true"
type textarea "Dear Guest, thank you for sharing your experience and bringing this to our atte…"
radio input "true"
type textarea "Dear Guest, thank you for sharing your experience and bringing this to our atte…"
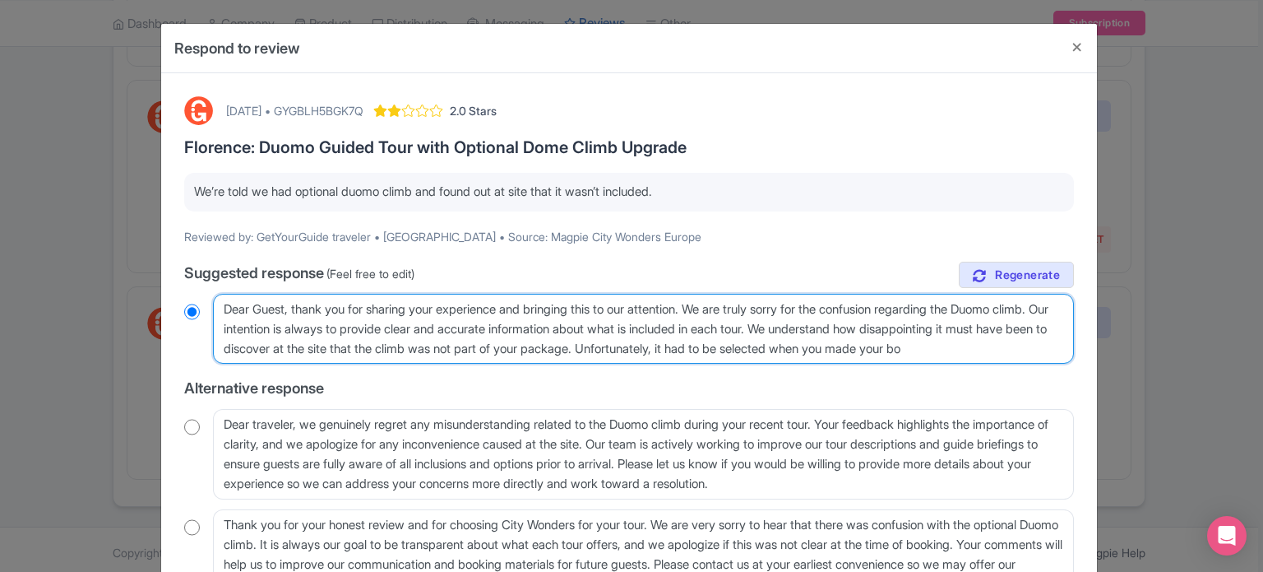
radio input "true"
type textarea "Dear Guest, thank you for sharing your experience and bringing this to our atte…"
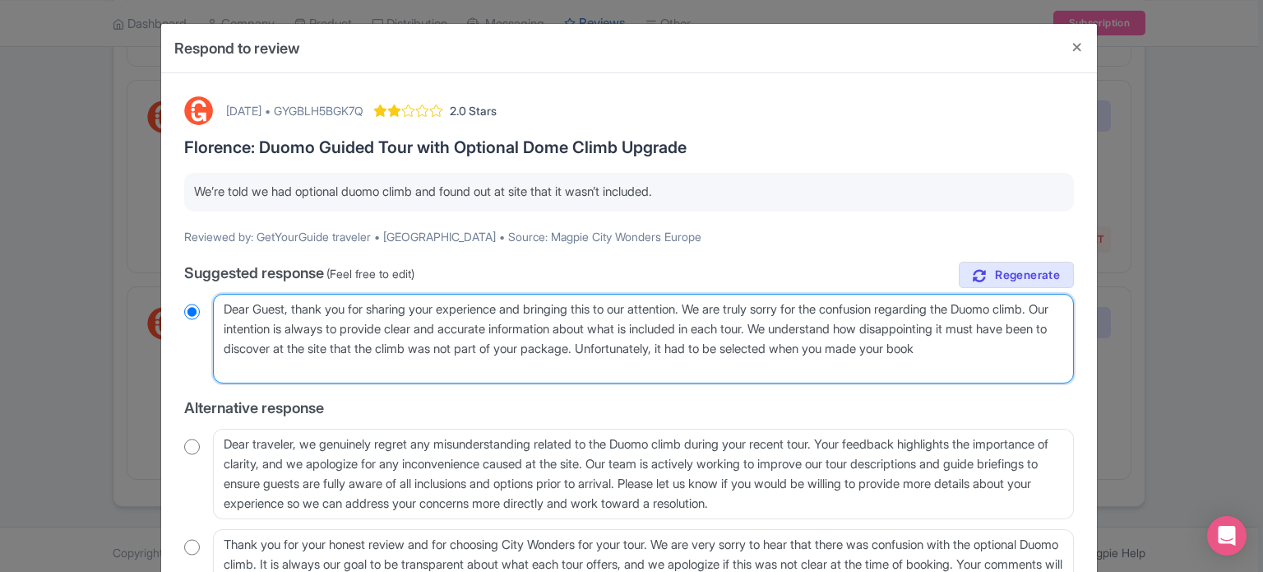
radio input "true"
type textarea "Dear Guest, thank you for sharing your experience and bringing this to our atte…"
radio input "true"
type textarea "Dear Guest, thank you for sharing your experience and bringing this to our atte…"
radio input "true"
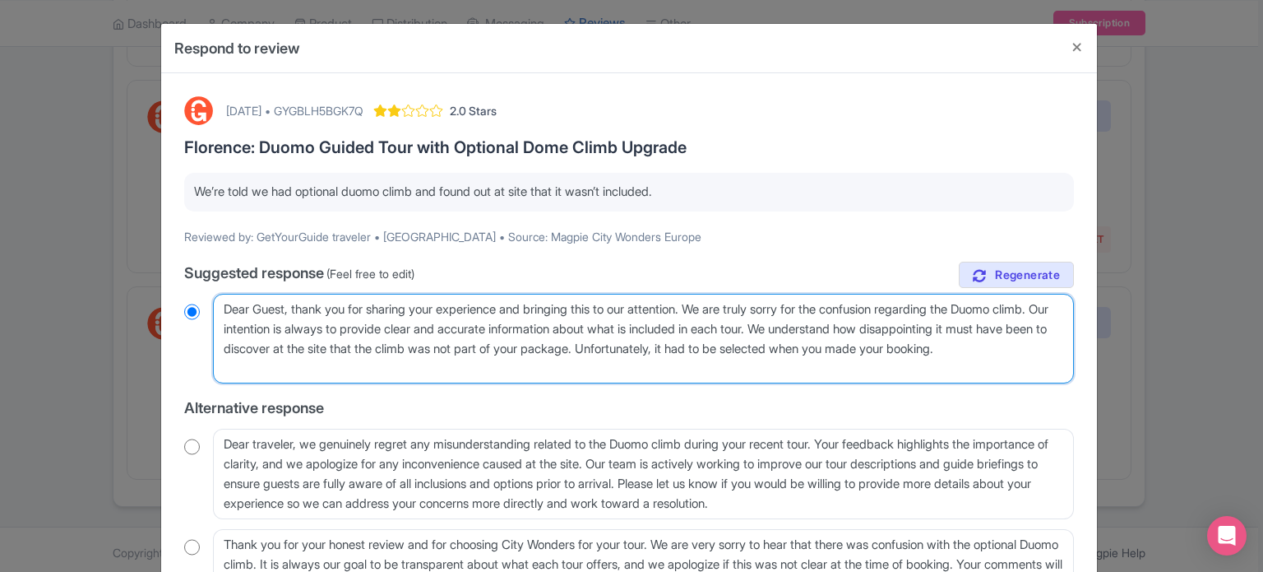
drag, startPoint x: 707, startPoint y: 348, endPoint x: 717, endPoint y: 364, distance: 19.2
click at [717, 364] on textarea "Dear Guest, thank you for sharing your experience and bringing this to our atte…" at bounding box center [643, 339] width 861 height 90
type textarea "Dear Guest, thank you for sharing your experience and bringing this to our atte…"
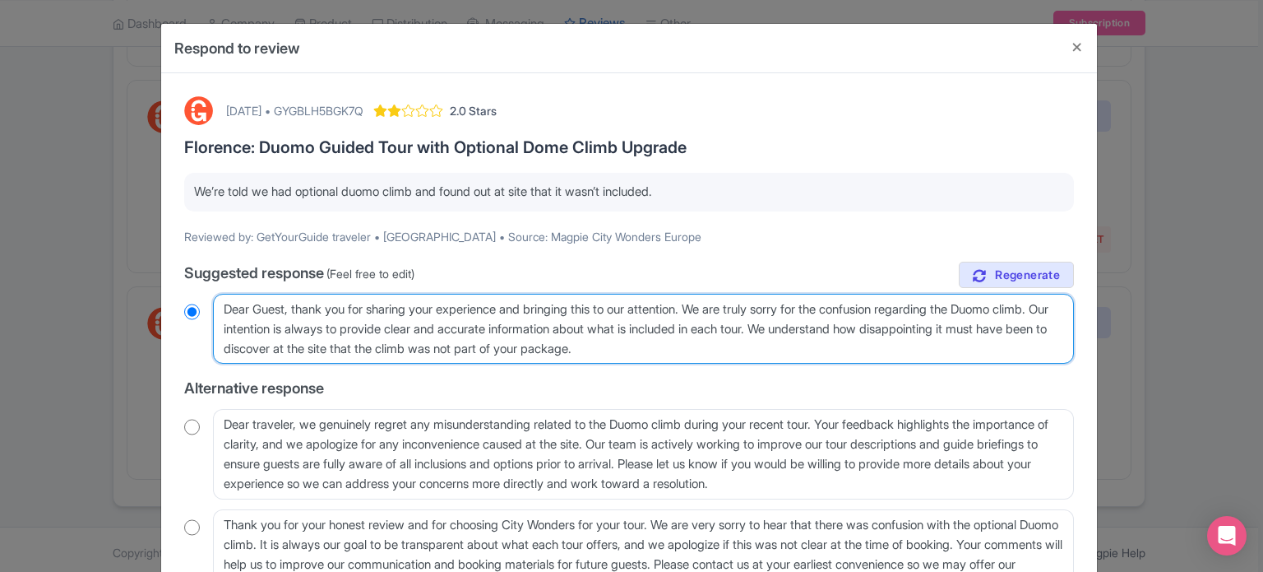
radio input "true"
click at [260, 327] on textarea "Dear Guest, thank you for sharing your experience and bringing this to our atte…" at bounding box center [643, 329] width 861 height 71
paste textarea "Unfortunately, it had to be selected when you made your booking."
type textarea "Dear Guest, thank you for sharing your experience and bringing this to our atte…"
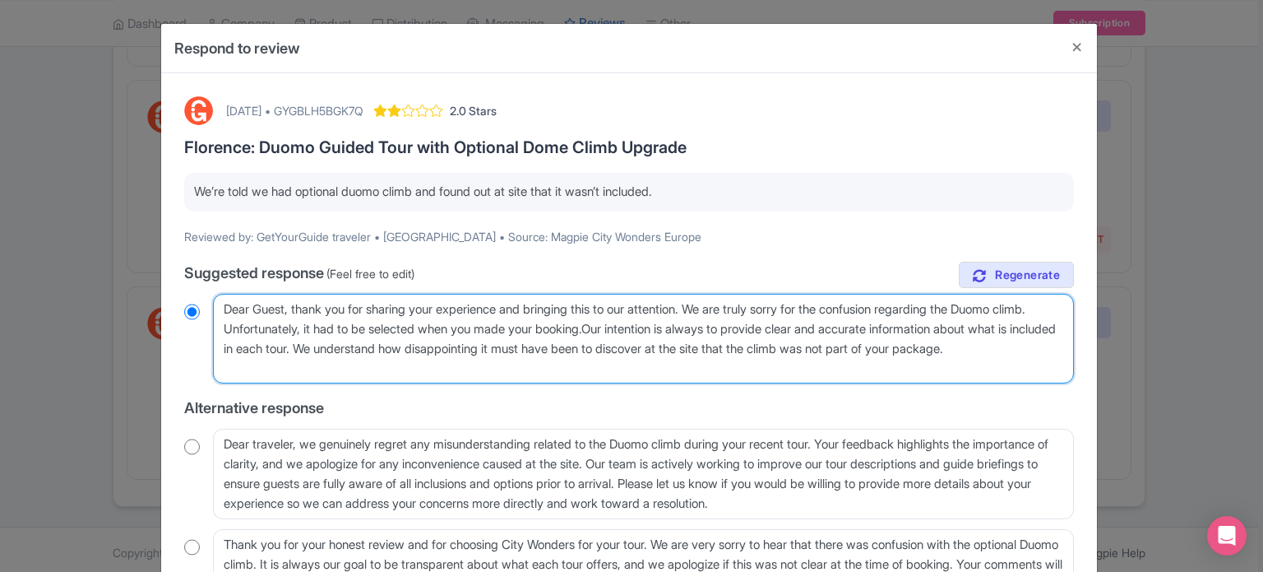
radio input "true"
type textarea "Dear Guest, thank you for sharing your experience and bringing this to our atte…"
radio input "true"
type textarea "Dear Guest, thank you for sharing your experience and bringing this to our atte…"
radio input "true"
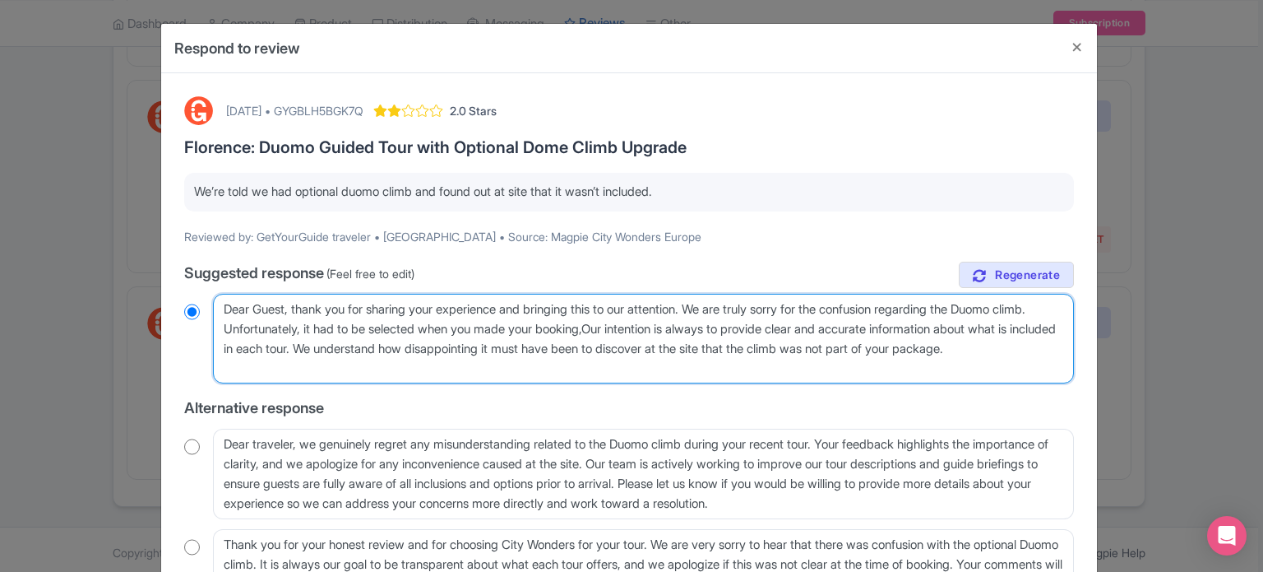
type textarea "Dear Guest, thank you for sharing your experience and bringing this to our atte…"
radio input "true"
type textarea "Dear Guest, thank you for sharing your experience and bringing this to our atte…"
radio input "true"
type textarea "Dear Guest, thank you for sharing your experience and bringing this to our atte…"
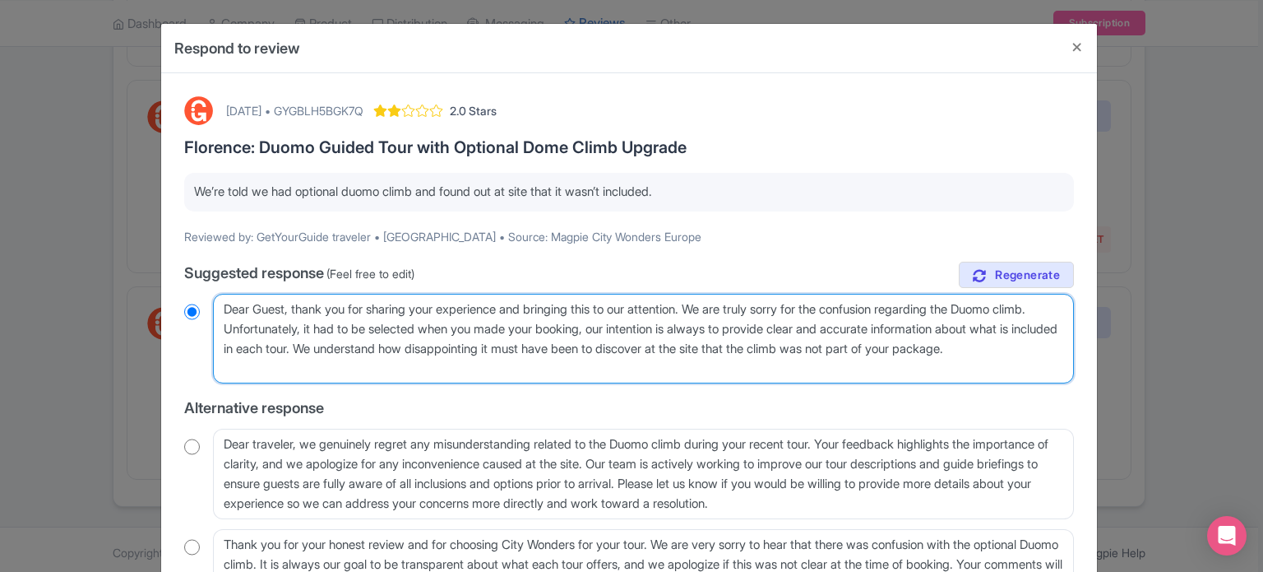
radio input "true"
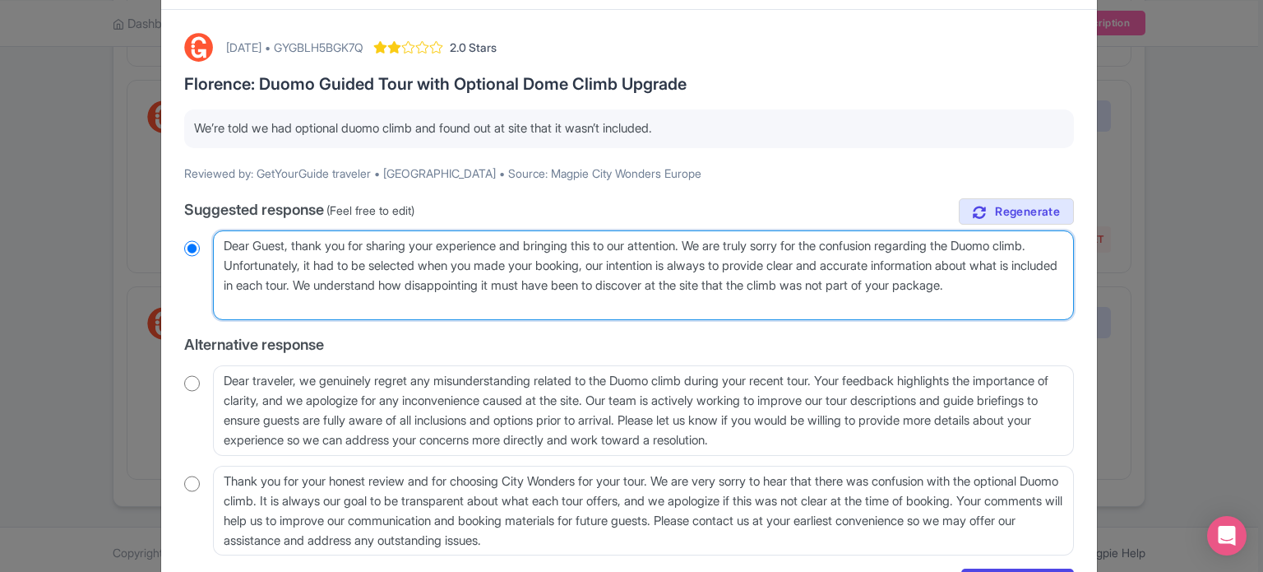
scroll to position [164, 0]
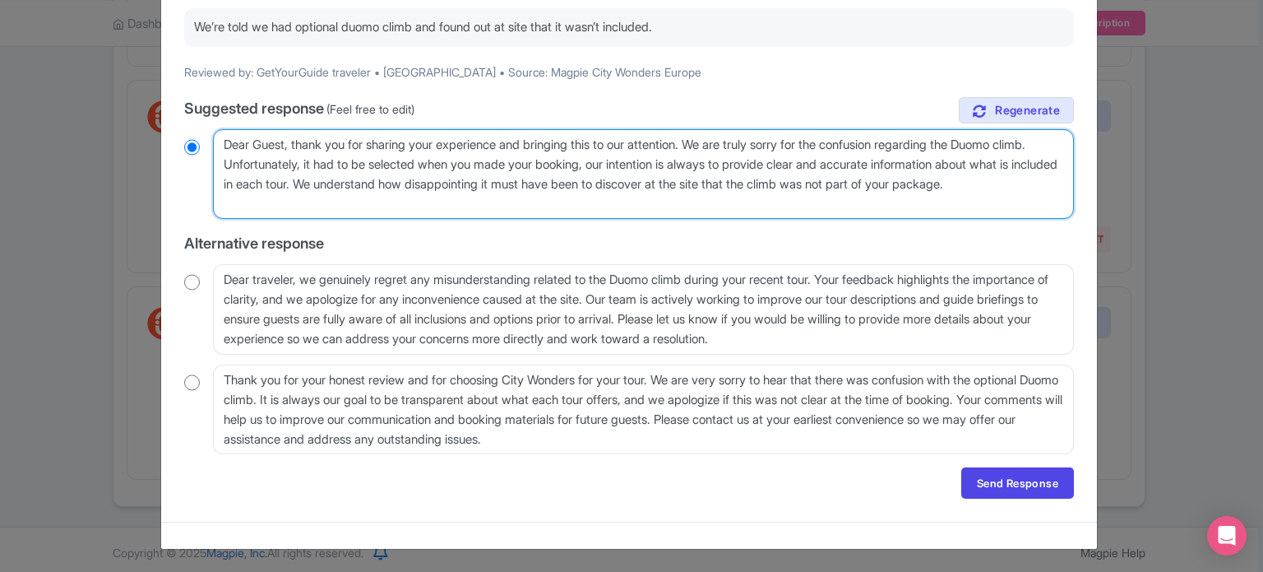
drag, startPoint x: 276, startPoint y: 209, endPoint x: 162, endPoint y: 203, distance: 114.5
click at [162, 203] on div "October 06, 2025 • GYGBLH5BGK7Q 2.0 Stars Florence: Duomo Guided Tour with Opti…" at bounding box center [629, 215] width 936 height 613
type textarea "Dear Guest, thank you for sharing your experience and bringing this to our atte…"
radio input "true"
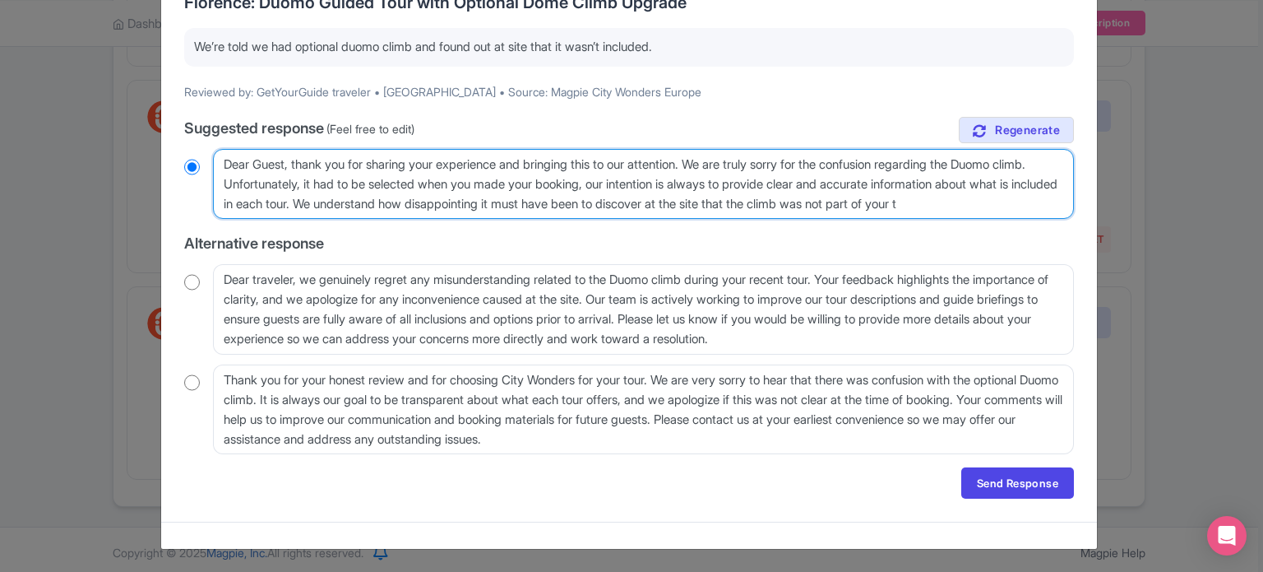
type textarea "Dear Guest, thank you for sharing your experience and bringing this to our atte…"
radio input "true"
type textarea "Dear Guest, thank you for sharing your experience and bringing this to our atte…"
radio input "true"
type textarea "Dear Guest, thank you for sharing your experience and bringing this to our atte…"
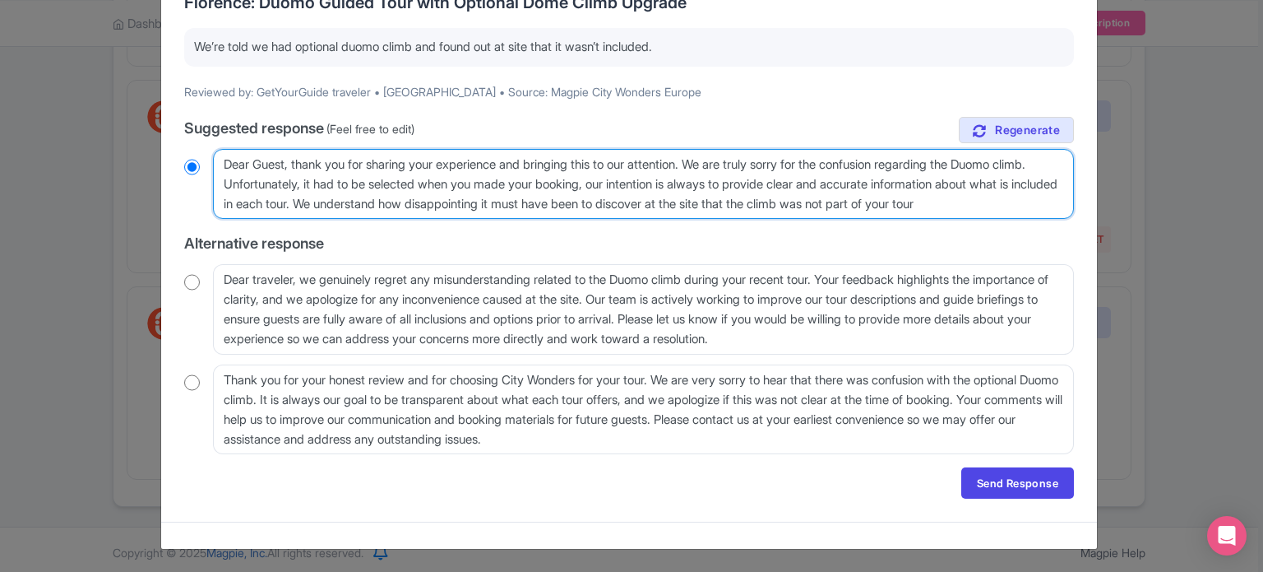
radio input "true"
type textarea "Dear Guest, thank you for sharing your experience and bringing this to our atte…"
radio input "true"
type textarea "Dear Guest, thank you for sharing your experience and bringing this to our atte…"
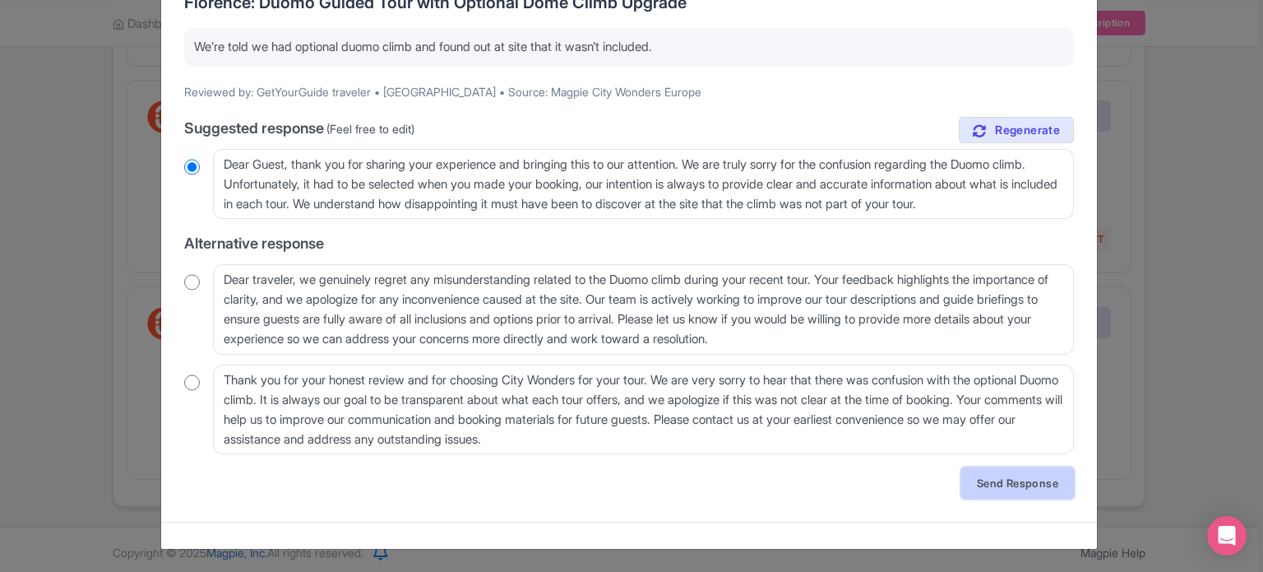
click at [998, 482] on link "Send Response" at bounding box center [1017, 482] width 113 height 31
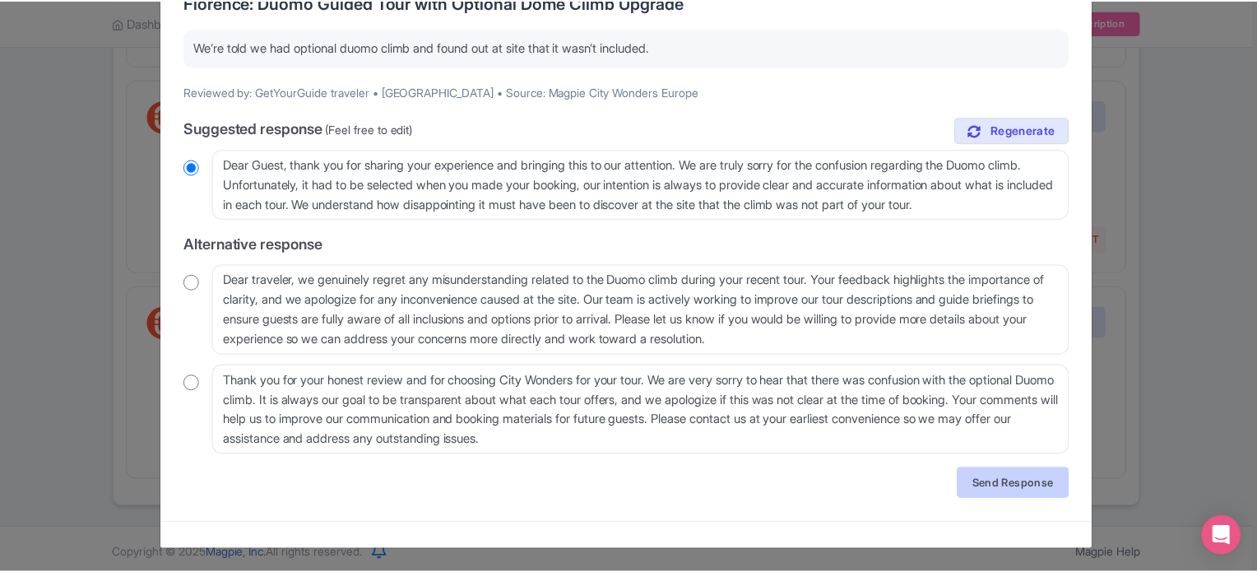
scroll to position [0, 0]
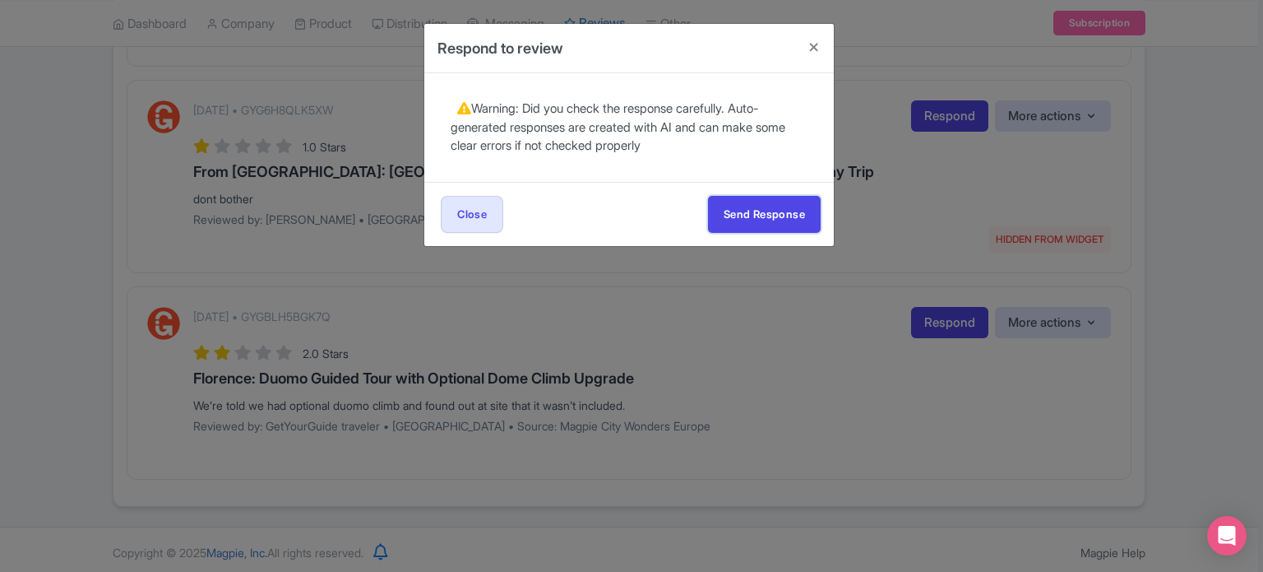
click at [726, 215] on button "Send Response" at bounding box center [764, 214] width 113 height 37
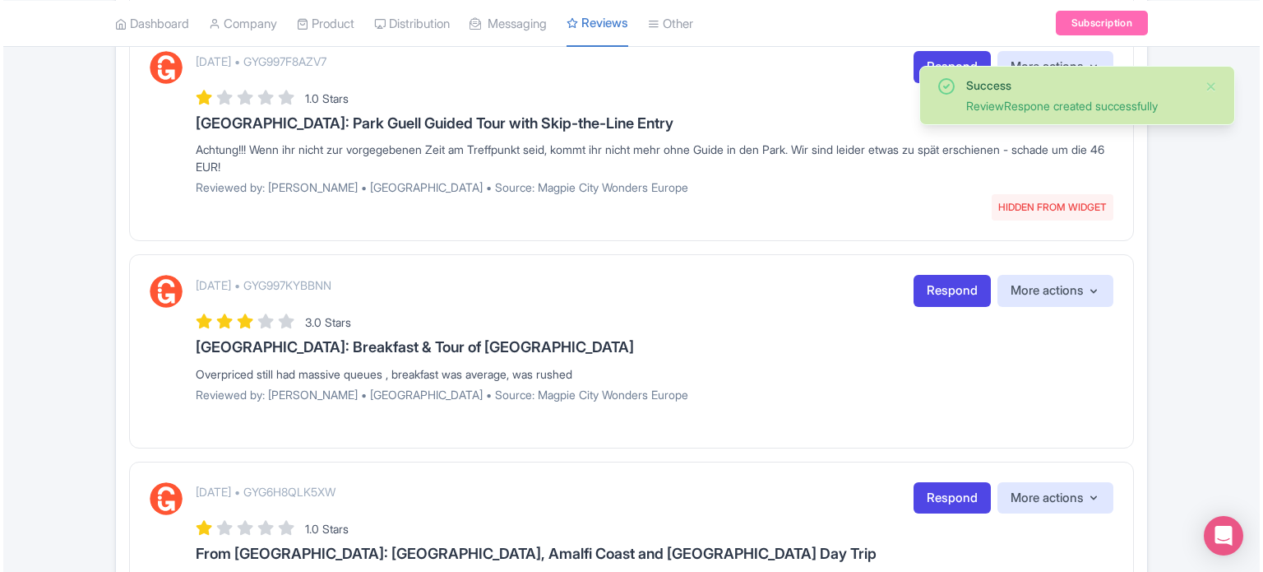
scroll to position [1604, 0]
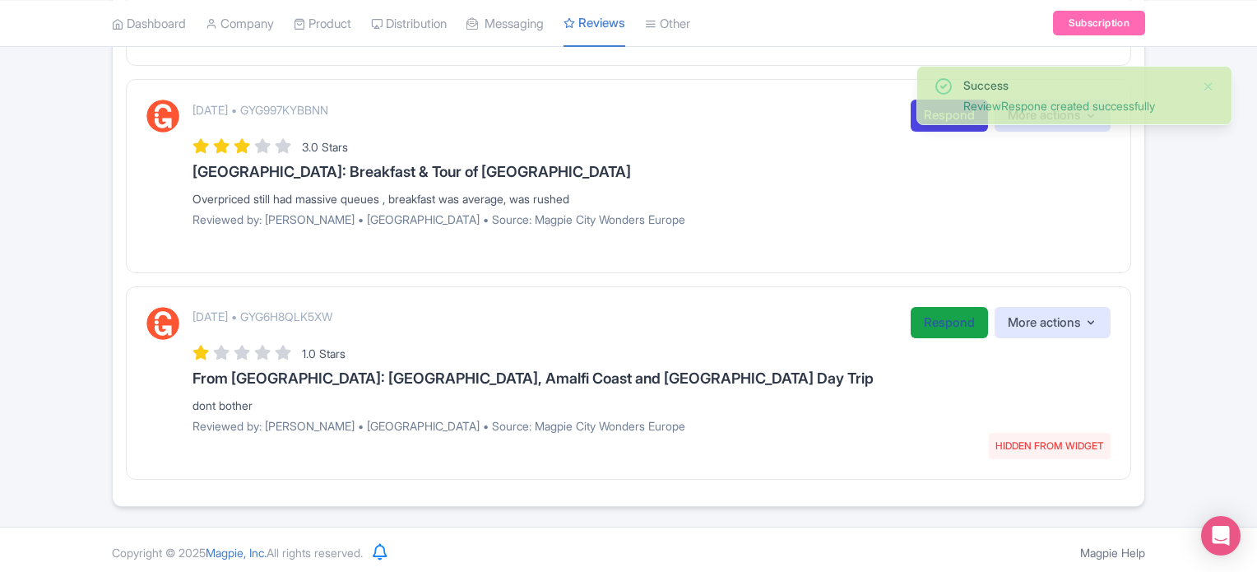
click at [952, 323] on link "Respond" at bounding box center [948, 323] width 77 height 32
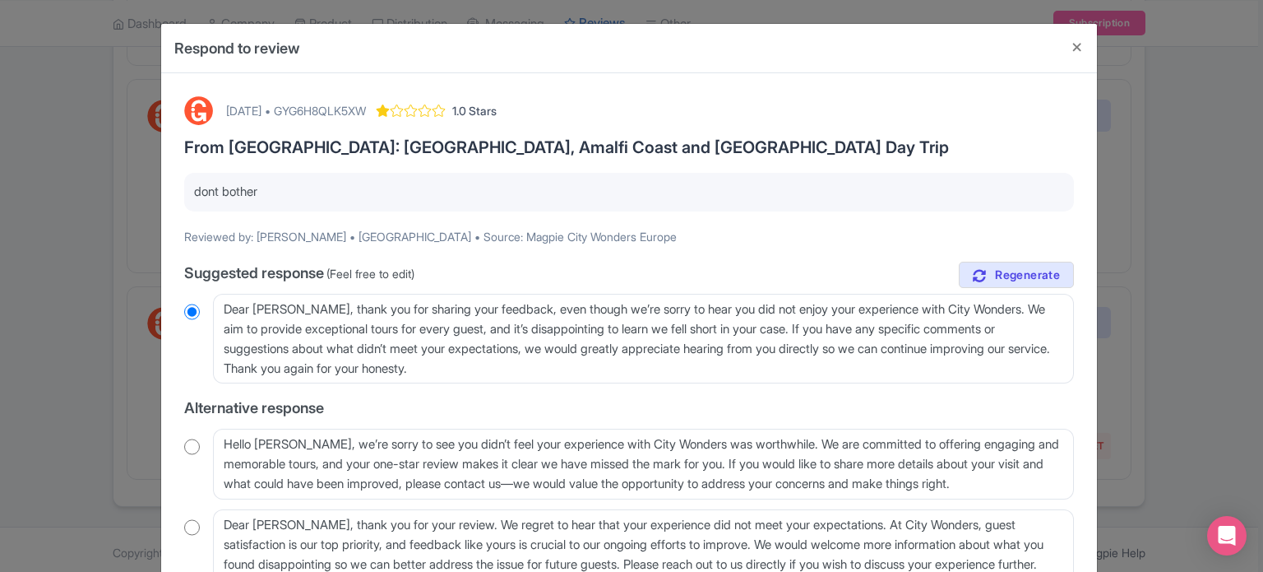
click at [366, 107] on div "[DATE] • GYG6H8QLK5XW" at bounding box center [296, 110] width 140 height 17
copy div "GYG6H8QLK5XW"
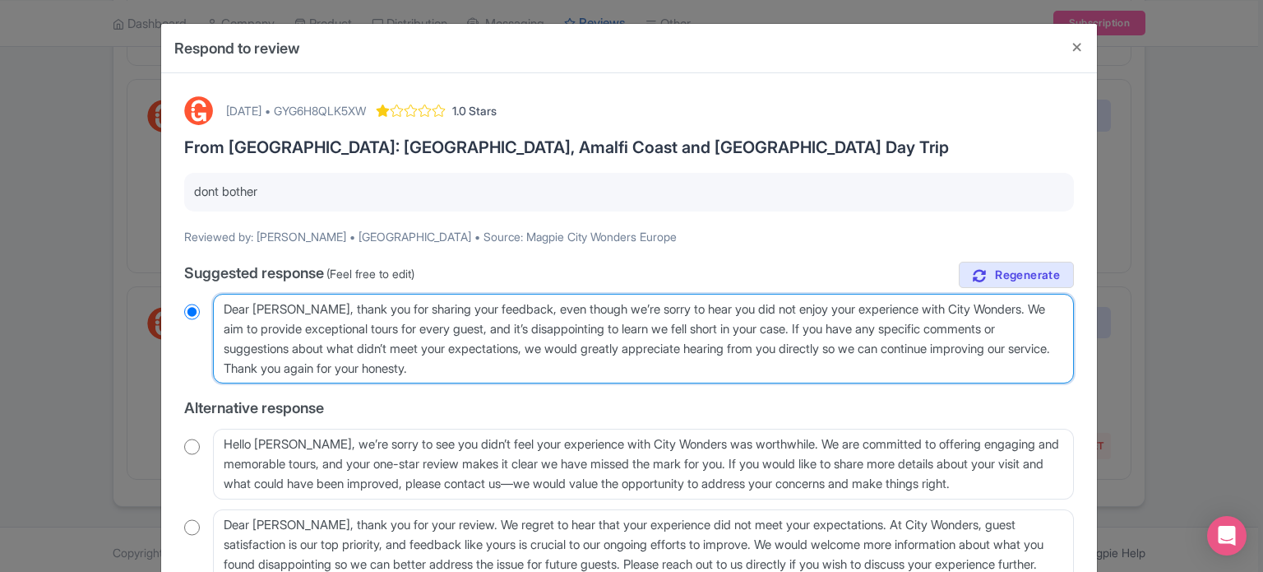
drag, startPoint x: 683, startPoint y: 306, endPoint x: 1014, endPoint y: 308, distance: 331.5
click at [1014, 308] on textarea "Dear [PERSON_NAME], thank you for sharing your feedback, even though we’re sorr…" at bounding box center [643, 339] width 861 height 90
type textarea "Dear Mitchell, thank you for sharing your feedback, even though we’re sorry to …"
radio input "true"
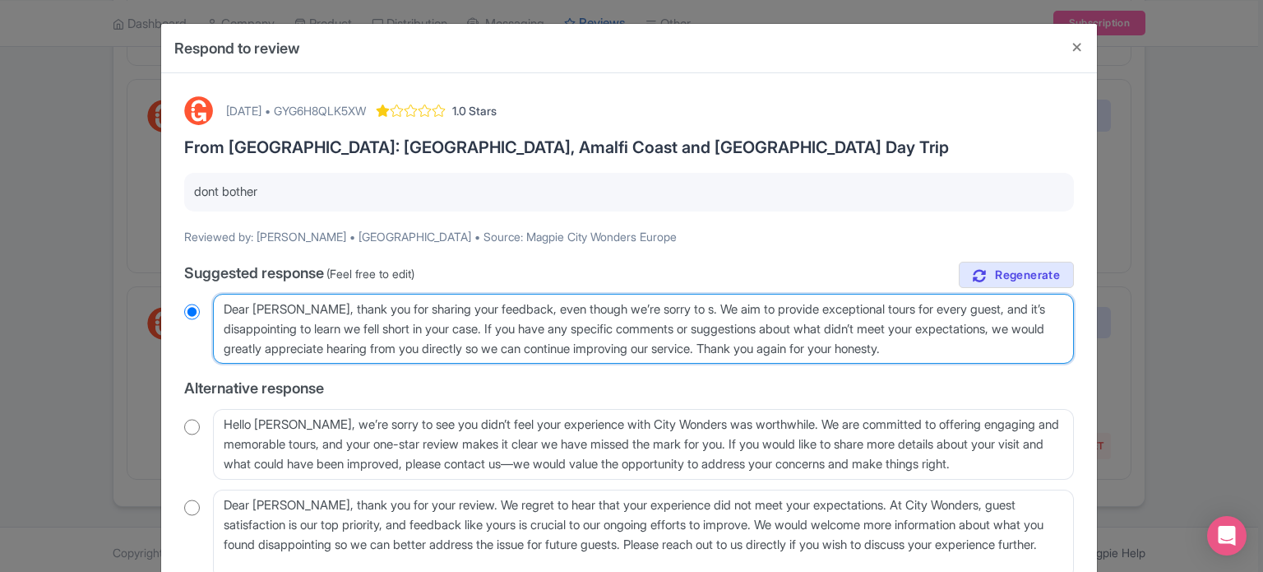
type textarea "Dear Mitchell, thank you for sharing your feedback, even though we’re sorry to …"
radio input "true"
type textarea "Dear Mitchell, thank you for sharing your feedback, even though we’re sorry to …"
radio input "true"
type textarea "Dear Mitchell, thank you for sharing your feedback, even though we’re sorry to …"
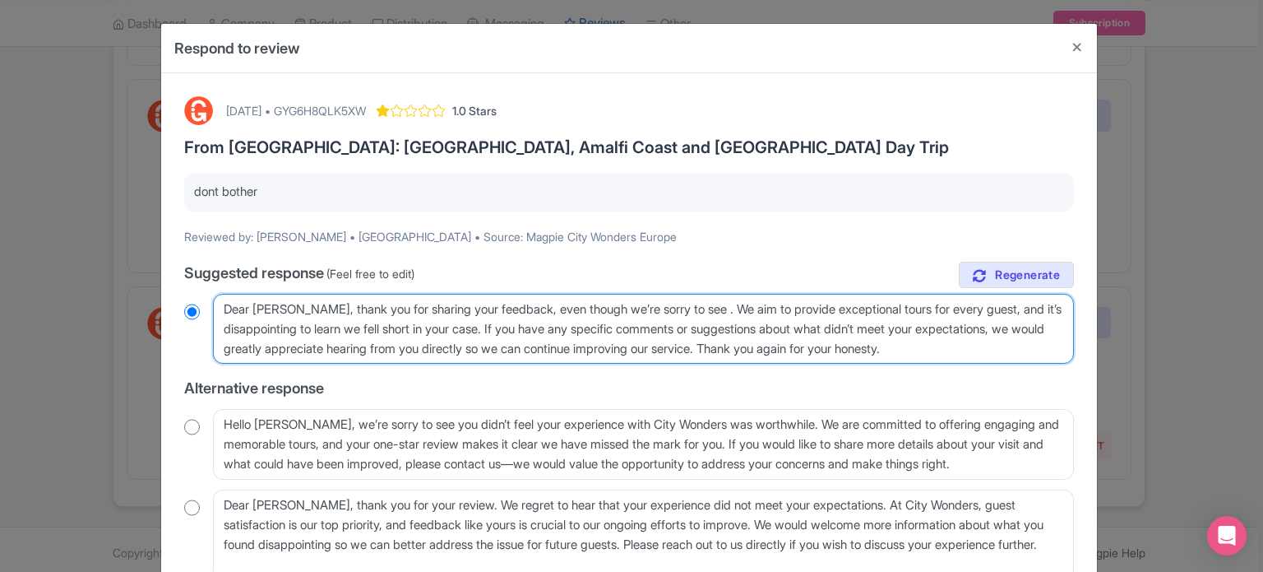
radio input "true"
type textarea "Dear Mitchell, thank you for sharing your feedback, even though we’re sorry to …"
radio input "true"
type textarea "Dear Mitchell, thank you for sharing your feedback, even though we’re sorry to …"
radio input "true"
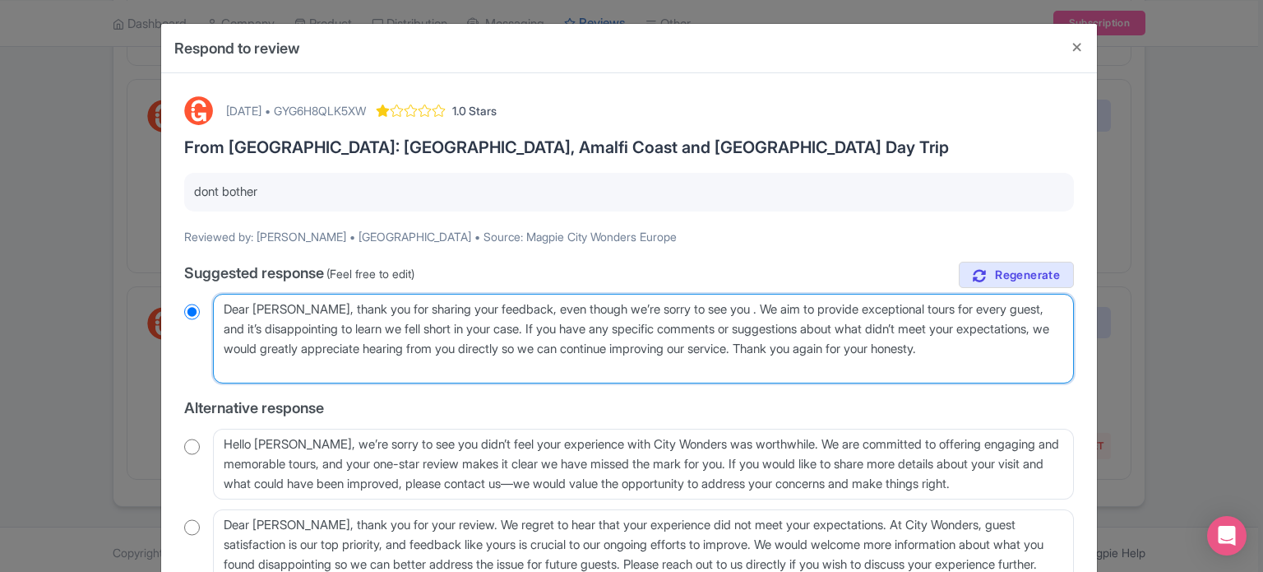
type textarea "Dear Mitchell, thank you for sharing your feedback, even though we’re sorry to …"
radio input "true"
type textarea "Dear Mitchell, thank you for sharing your feedback, even though we’re sorry to …"
radio input "true"
type textarea "Dear Mitchell, thank you for sharing your feedback, even though we’re sorry to …"
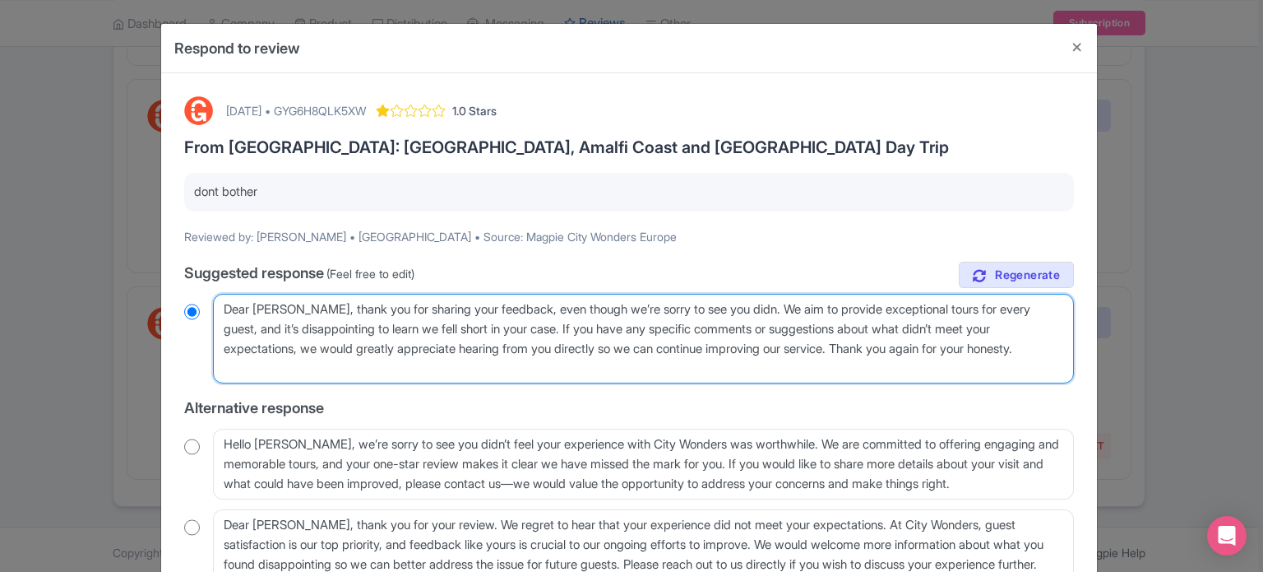
radio input "true"
type textarea "Dear Mitchell, thank you for sharing your feedback, even though we’re sorry to …"
radio input "true"
type textarea "Dear Mitchell, thank you for sharing your feedback, even though we’re sorry to …"
radio input "true"
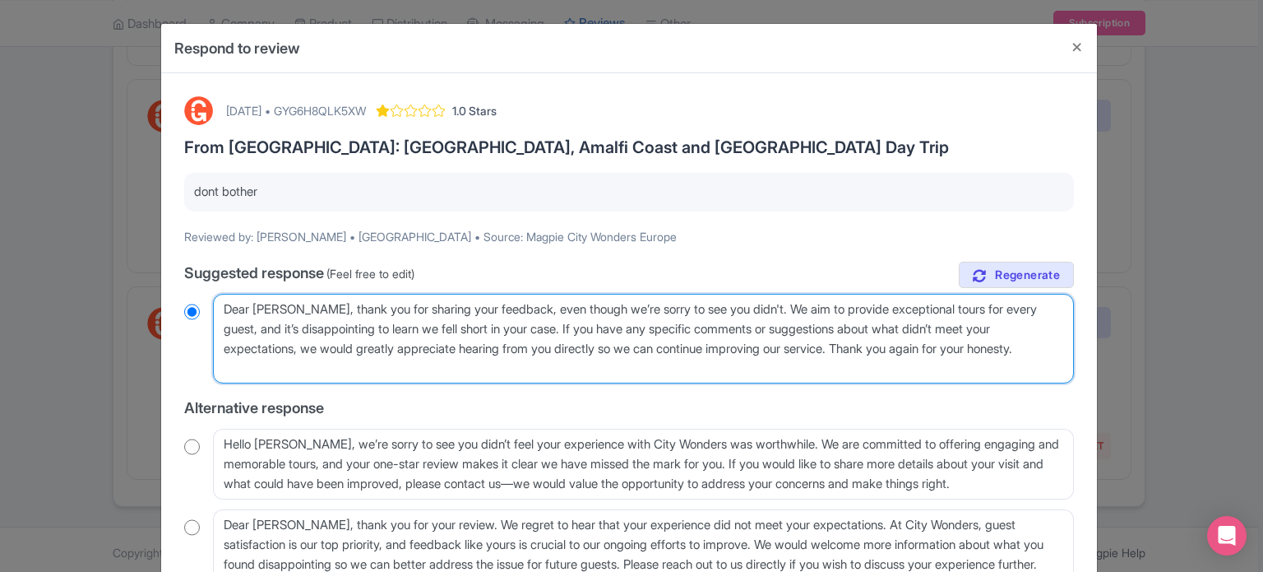
type textarea "Dear Mitchell, thank you for sharing your feedback, even though we’re sorry to …"
radio input "true"
type textarea "Dear Mitchell, thank you for sharing your feedback, even though we’re sorry to …"
radio input "true"
type textarea "Dear Mitchell, thank you for sharing your feedback, even though we’re sorry to …"
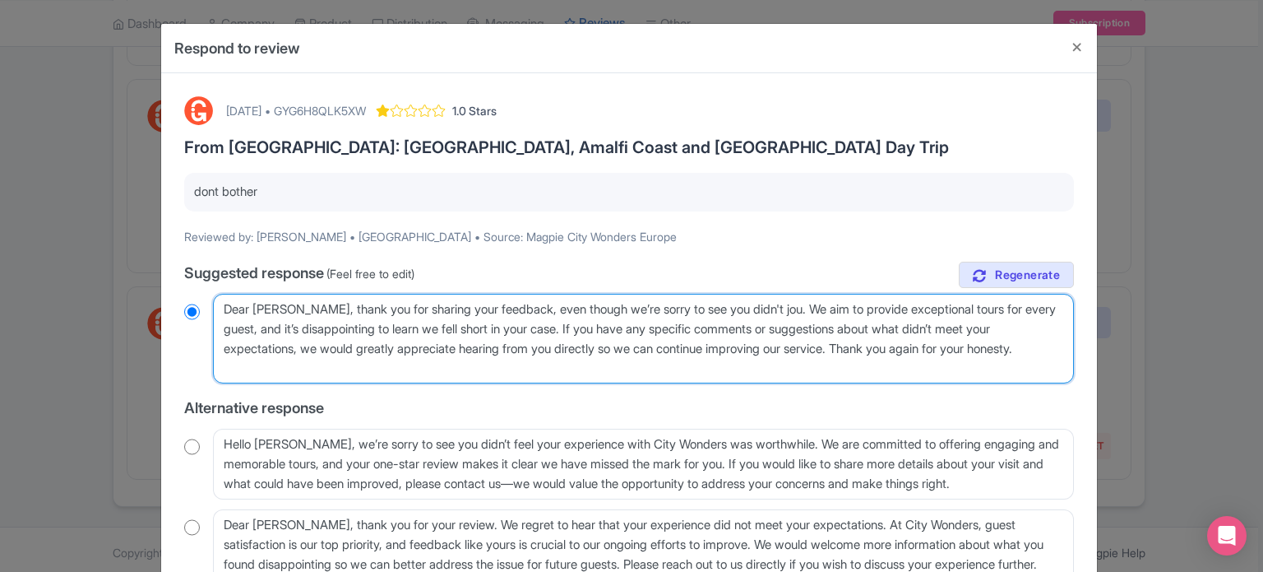
radio input "true"
type textarea "Dear Mitchell, thank you for sharing your feedback, even though we’re sorry to …"
radio input "true"
type textarea "Dear Mitchell, thank you for sharing your feedback, even though we’re sorry to …"
radio input "true"
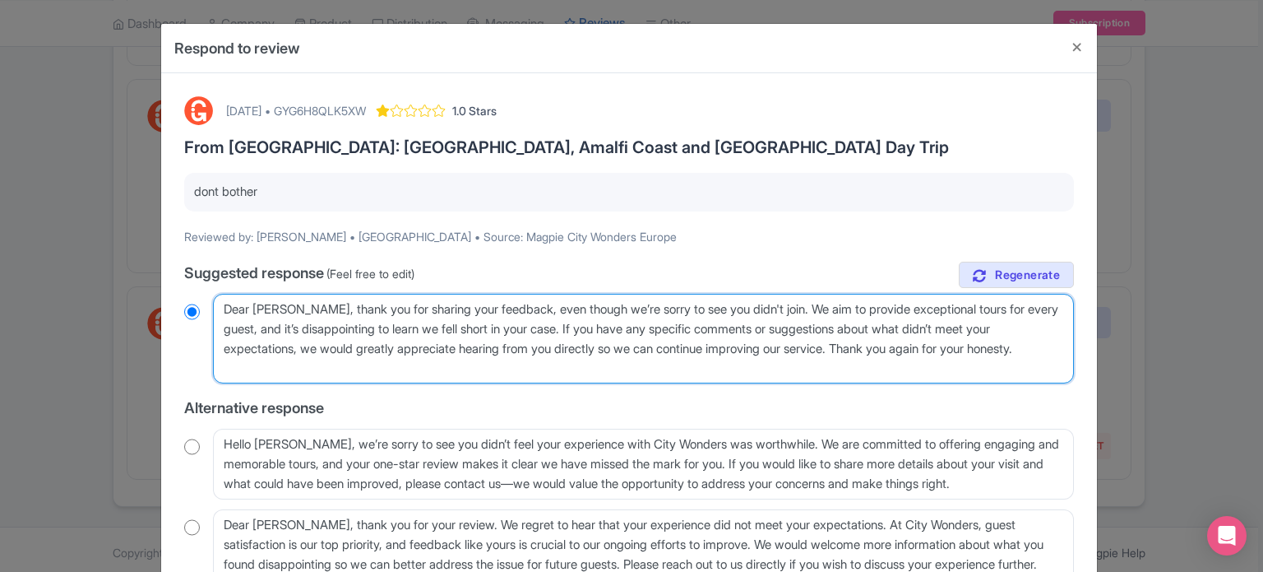
type textarea "Dear Mitchell, thank you for sharing your feedback, even though we’re sorry to …"
radio input "true"
type textarea "Dear Mitchell, thank you for sharing your feedback, even though we’re sorry to …"
radio input "true"
type textarea "Dear Mitchell, thank you for sharing your feedback, even though we’re sorry to …"
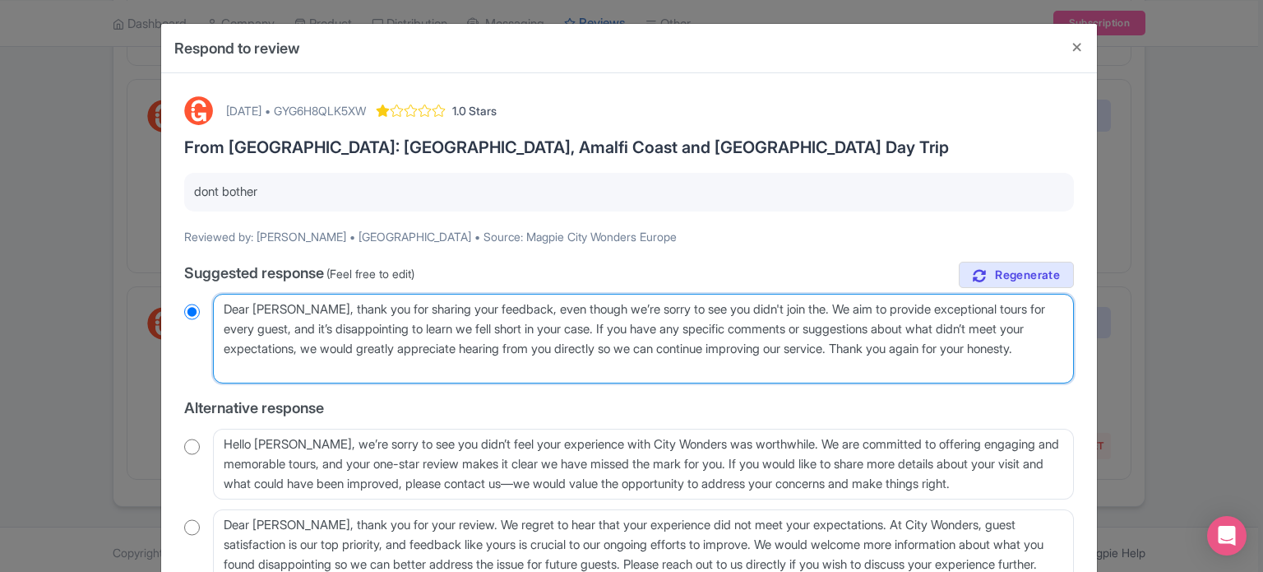
radio input "true"
type textarea "Dear Mitchell, thank you for sharing your feedback, even though we’re sorry to …"
radio input "true"
type textarea "Dear Mitchell, thank you for sharing your feedback, even though we’re sorry to …"
radio input "true"
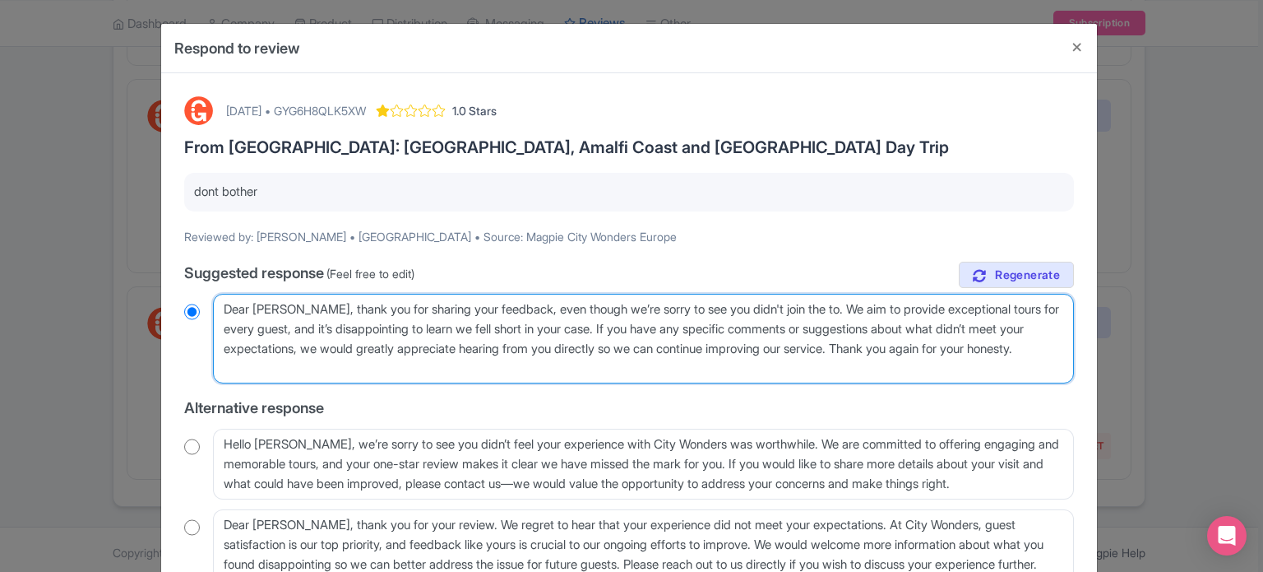
type textarea "Dear Mitchell, thank you for sharing your feedback, even though we’re sorry to …"
radio input "true"
type textarea "Dear Mitchell, thank you for sharing your feedback, even though we’re sorry to …"
radio input "true"
drag, startPoint x: 843, startPoint y: 302, endPoint x: 944, endPoint y: 359, distance: 116.4
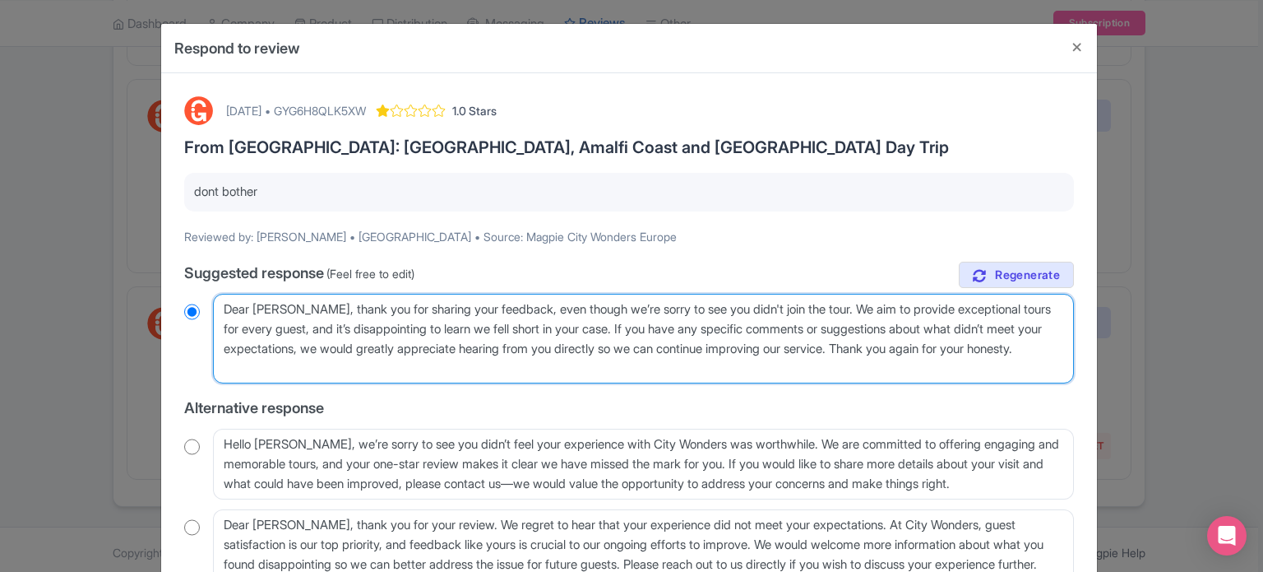
click at [944, 359] on textarea "Dear Mitchell, thank you for sharing your feedback, even though we’re sorry to …" at bounding box center [643, 339] width 861 height 90
type textarea "Dear Mitchell, thank you for sharing your feedback, even though we’re sorry to …"
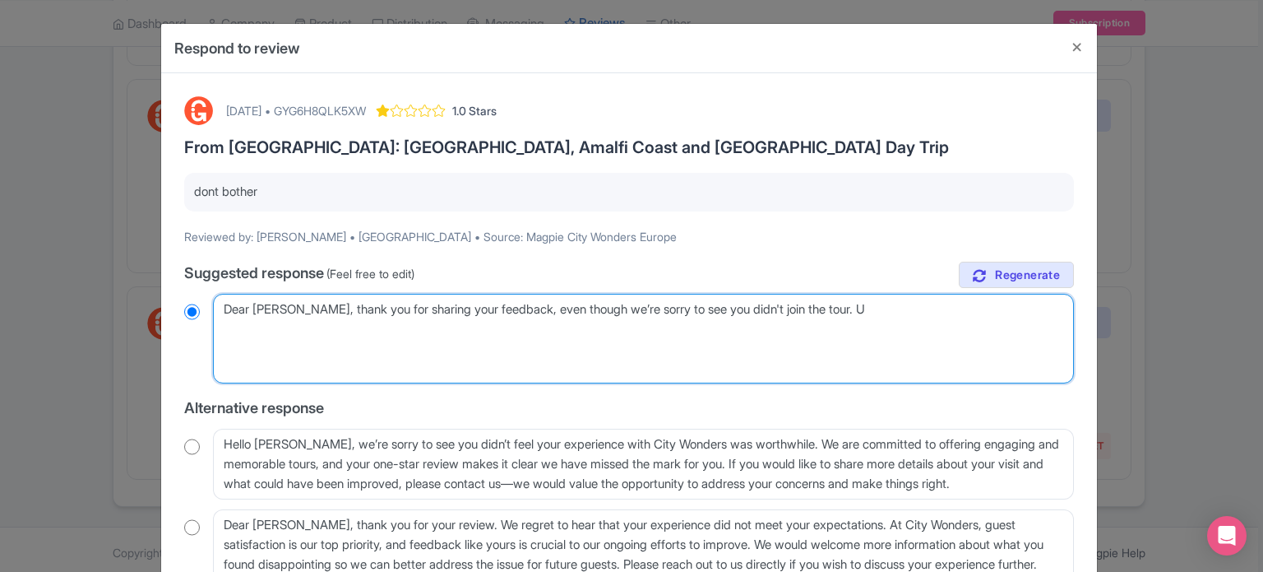
radio input "true"
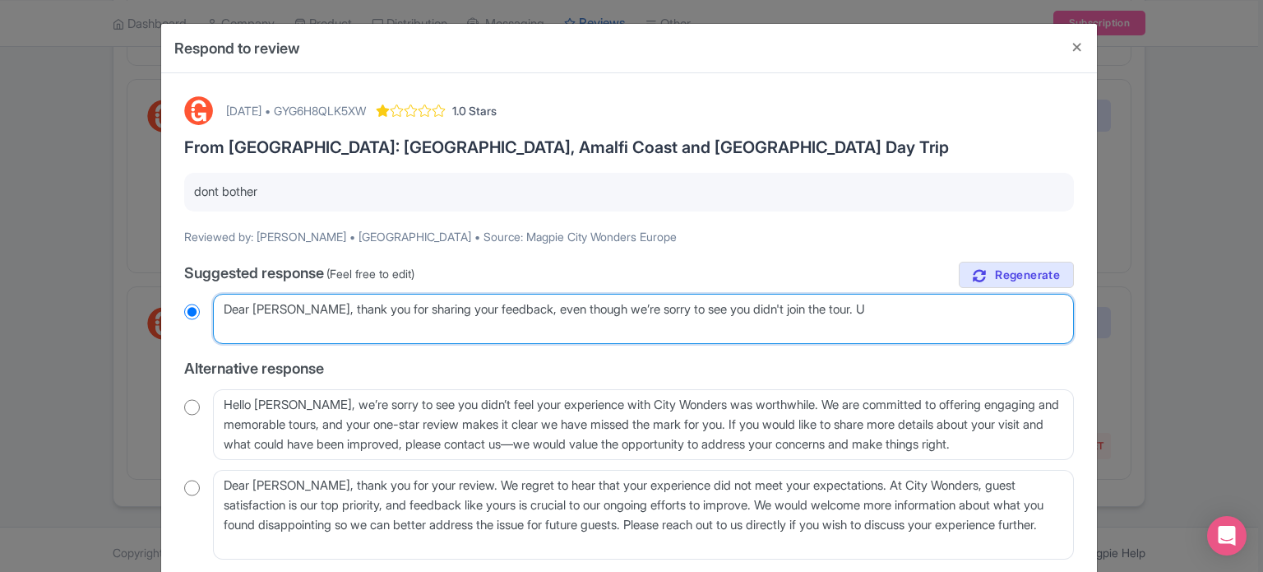
type textarea "Dear Mitchell, thank you for sharing your feedback, even though we’re sorry to …"
radio input "true"
type textarea "Dear Mitchell, thank you for sharing your feedback, even though we’re sorry to …"
radio input "true"
type textarea "Dear Mitchell, thank you for sharing your feedback, even though we’re sorry to …"
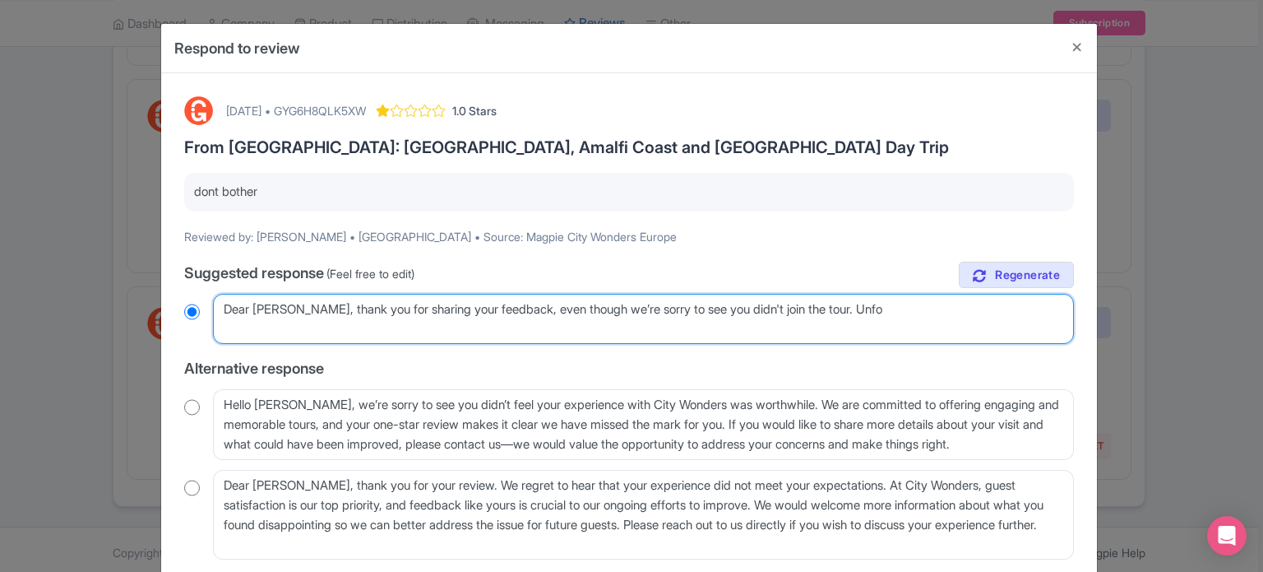
radio input "true"
type textarea "Dear Mitchell, thank you for sharing your feedback, even though we’re sorry to …"
radio input "true"
type textarea "Dear Mitchell, thank you for sharing your feedback, even though we’re sorry to …"
radio input "true"
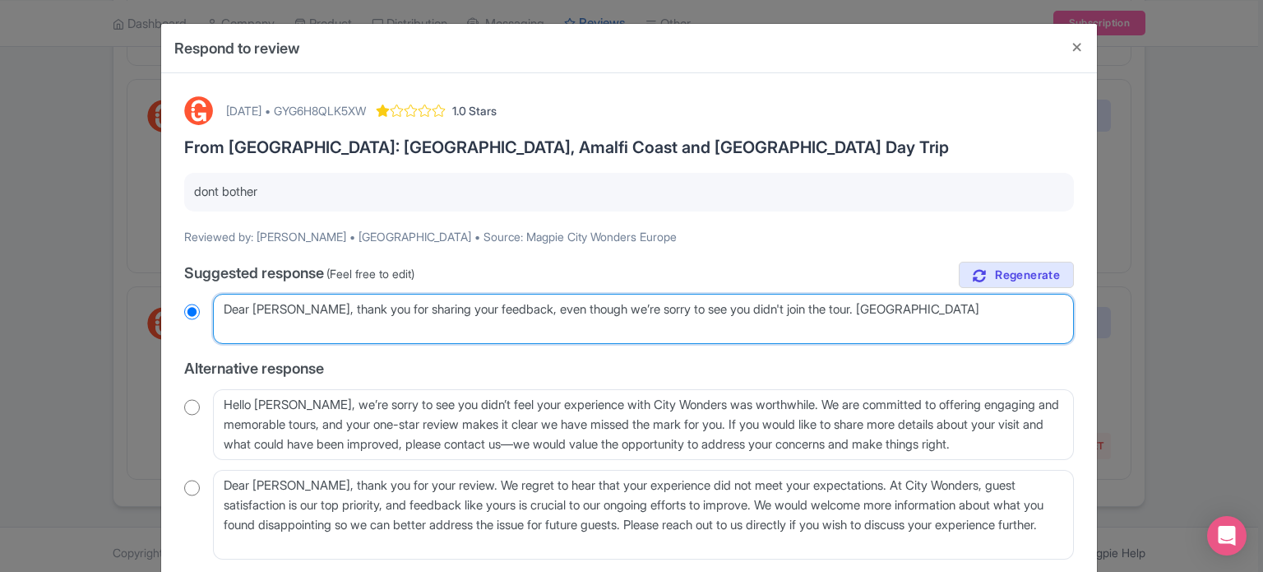
type textarea "Dear Mitchell, thank you for sharing your feedback, even though we’re sorry to …"
radio input "true"
type textarea "Dear Mitchell, thank you for sharing your feedback, even though we’re sorry to …"
radio input "true"
type textarea "Dear Mitchell, thank you for sharing your feedback, even though we’re sorry to …"
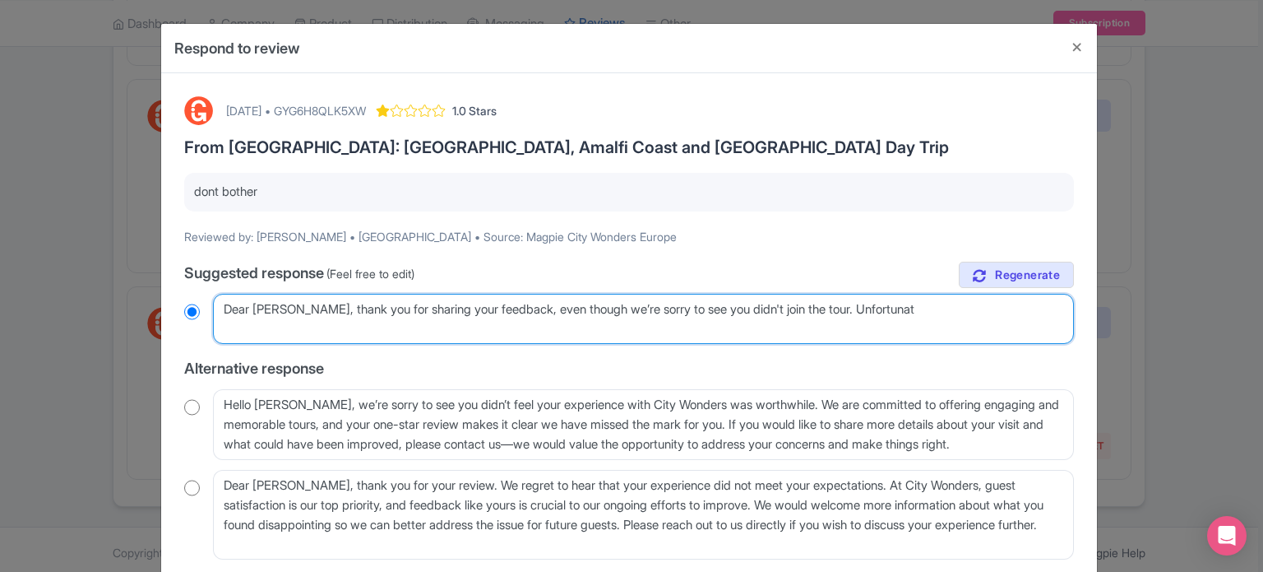
radio input "true"
type textarea "Dear Mitchell, thank you for sharing your feedback, even though we’re sorry to …"
radio input "true"
type textarea "Dear Mitchell, thank you for sharing your feedback, even though we’re sorry to …"
radio input "true"
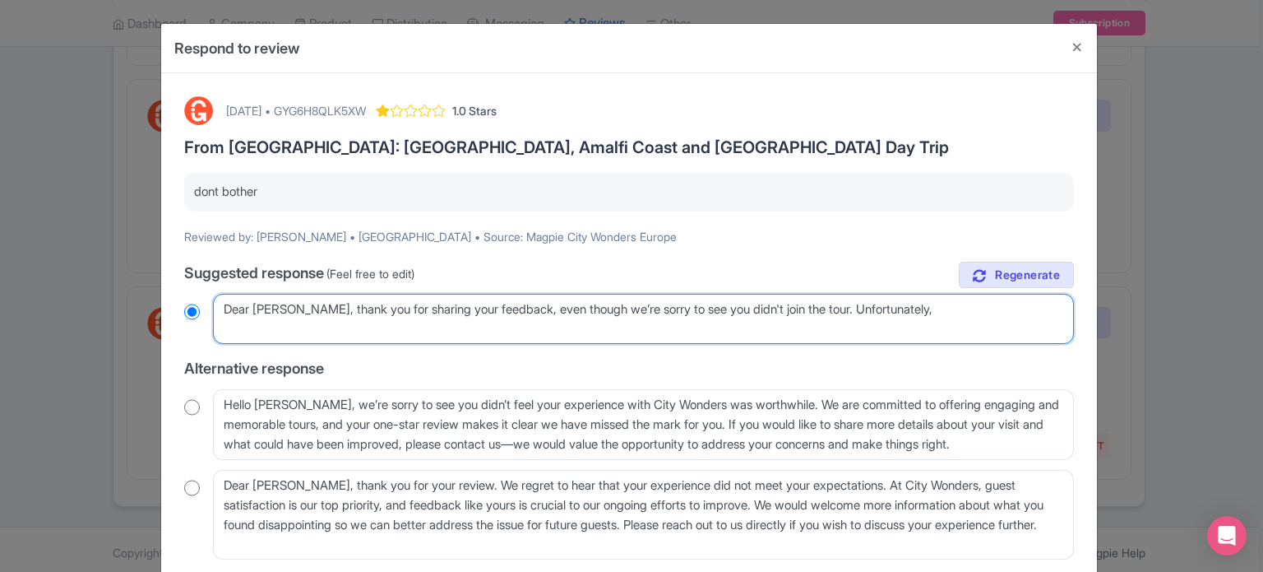
type textarea "Dear Mitchell, thank you for sharing your feedback, even though we’re sorry to …"
radio input "true"
type textarea "Dear Mitchell, thank you for sharing your feedback, even though we’re sorry to …"
radio input "true"
type textarea "Dear Mitchell, thank you for sharing your feedback, even though we’re sorry to …"
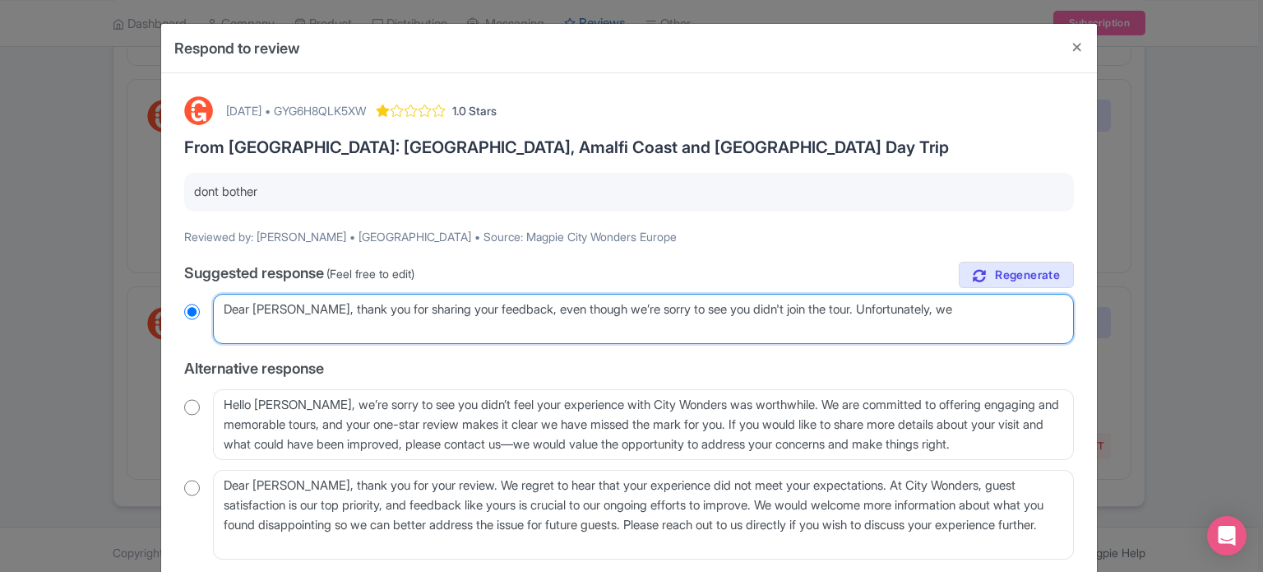
radio input "true"
type textarea "Dear Mitchell, thank you for sharing your feedback, even though we’re sorry to …"
radio input "true"
type textarea "Dear Mitchell, thank you for sharing your feedback, even though we’re sorry to …"
radio input "true"
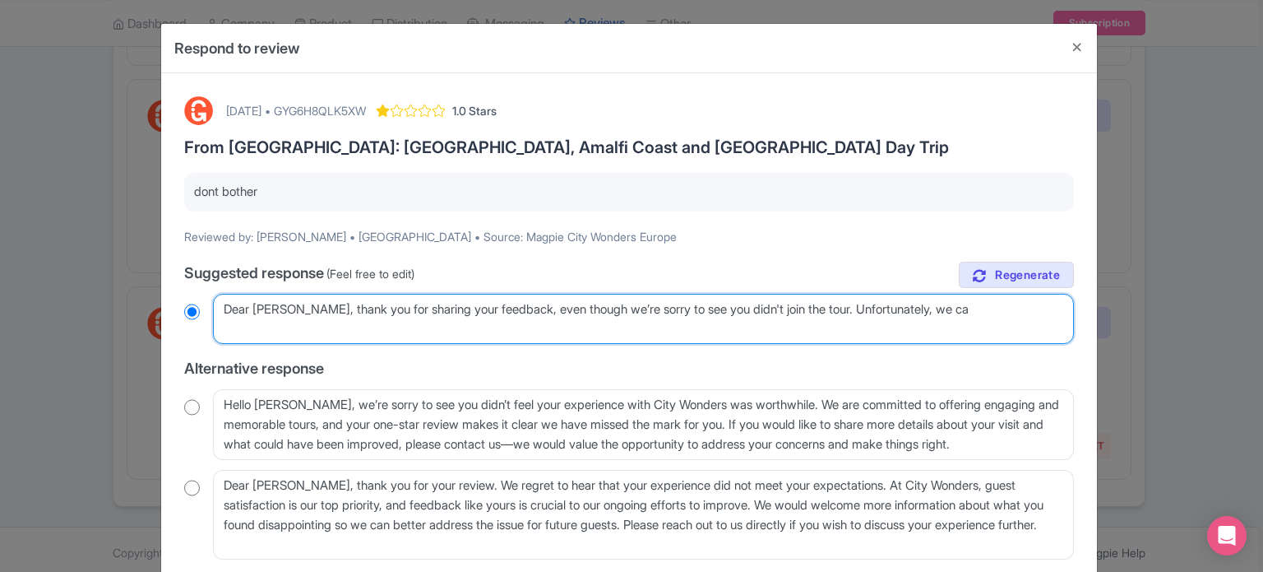
type textarea "Dear Mitchell, thank you for sharing your feedback, even though we’re sorry to …"
radio input "true"
type textarea "Dear Mitchell, thank you for sharing your feedback, even though we’re sorry to …"
radio input "true"
type textarea "Dear Mitchell, thank you for sharing your feedback, even though we’re sorry to …"
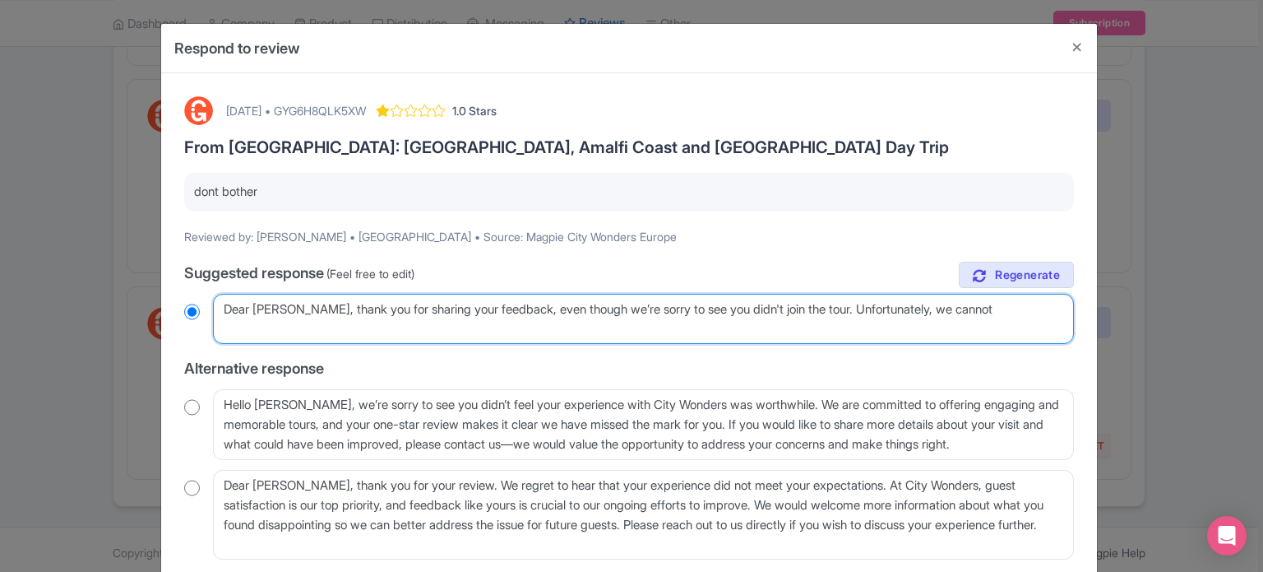
radio input "true"
type textarea "Dear Mitchell, thank you for sharing your feedback, even though we’re sorry to …"
radio input "true"
type textarea "Dear Mitchell, thank you for sharing your feedback, even though we’re sorry to …"
radio input "true"
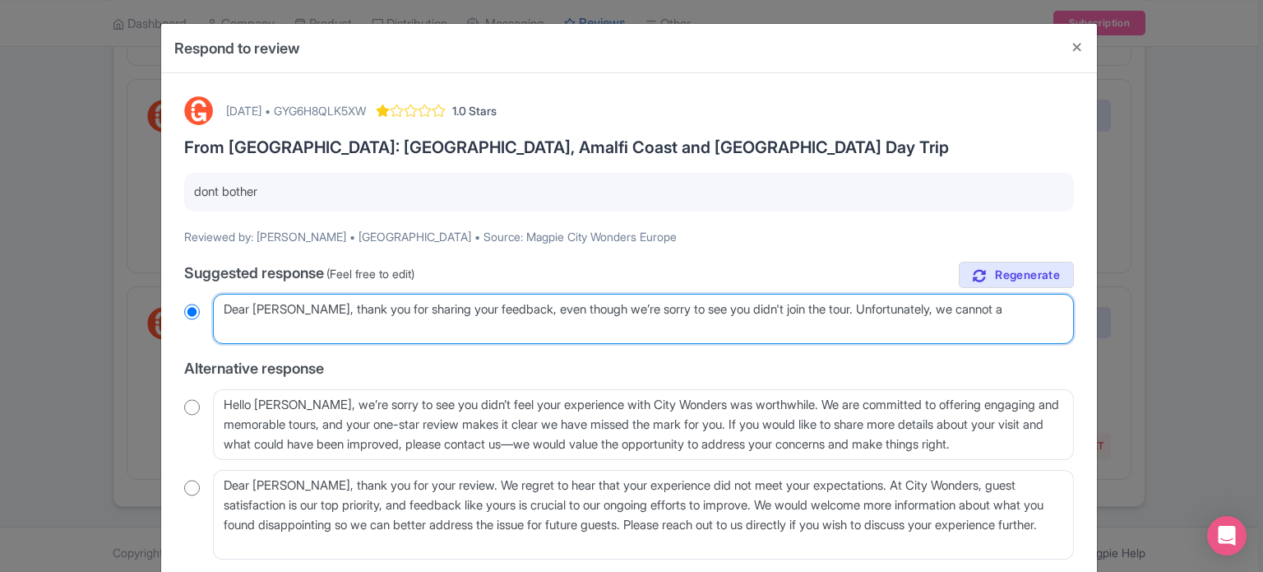
type textarea "Dear Mitchell, thank you for sharing your feedback, even though we’re sorry to …"
radio input "true"
type textarea "Dear Mitchell, thank you for sharing your feedback, even though we’re sorry to …"
radio input "true"
type textarea "Dear Mitchell, thank you for sharing your feedback, even though we’re sorry to …"
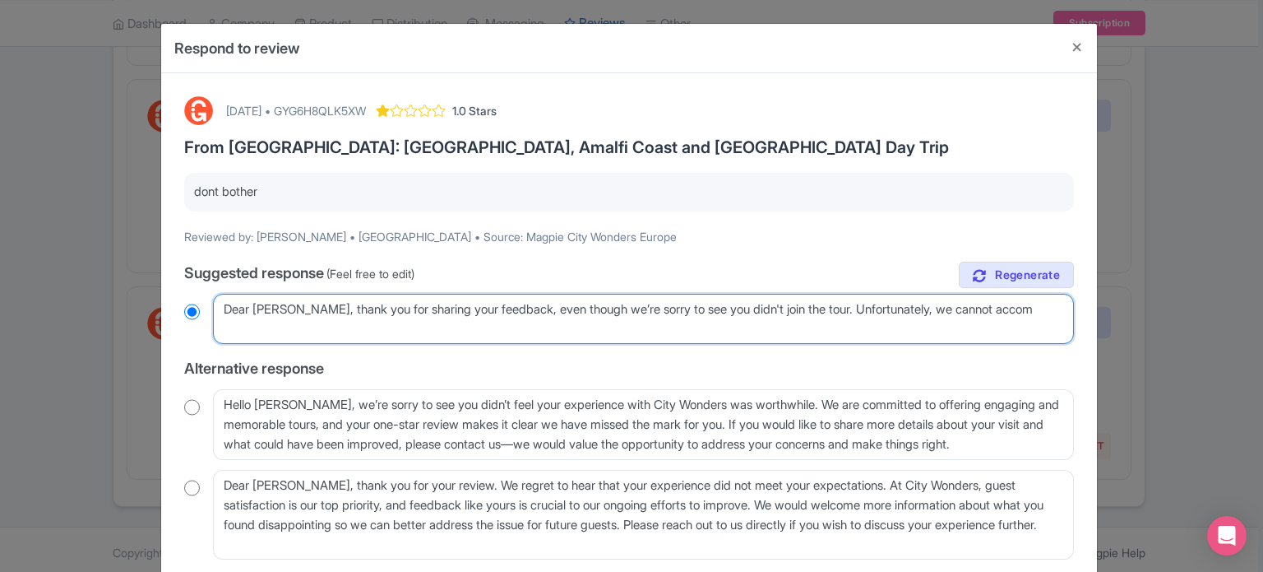
radio input "true"
type textarea "Dear Mitchell, thank you for sharing your feedback, even though we’re sorry to …"
radio input "true"
type textarea "Dear Mitchell, thank you for sharing your feedback, even though we’re sorry to …"
radio input "true"
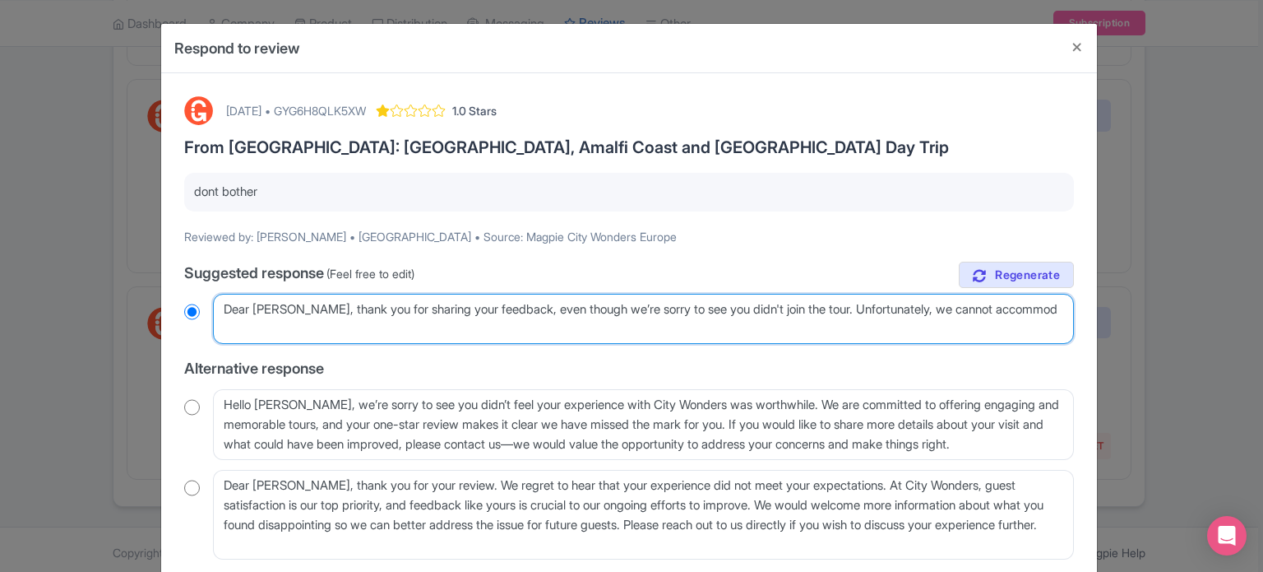
type textarea "Dear Mitchell, thank you for sharing your feedback, even though we’re sorry to …"
radio input "true"
type textarea "Dear Mitchell, thank you for sharing your feedback, even though we’re sorry to …"
radio input "true"
type textarea "Dear Mitchell, thank you for sharing your feedback, even though we’re sorry to …"
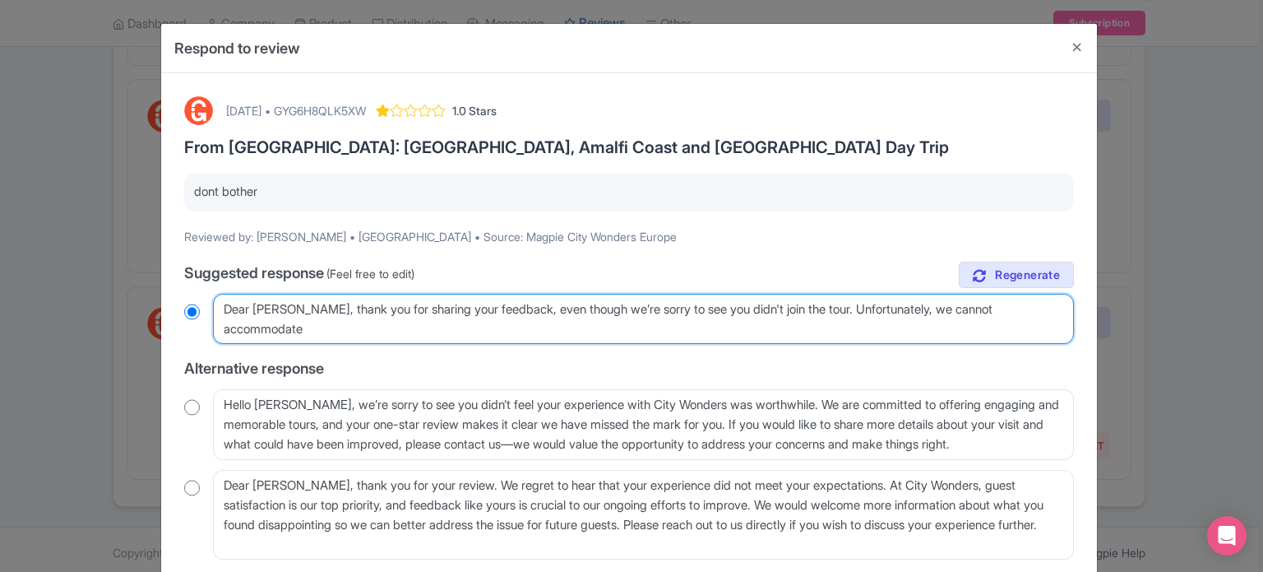
radio input "true"
type textarea "Dear Mitchell, thank you for sharing your feedback, even though we’re sorry to …"
radio input "true"
type textarea "Dear Mitchell, thank you for sharing your feedback, even though we’re sorry to …"
radio input "true"
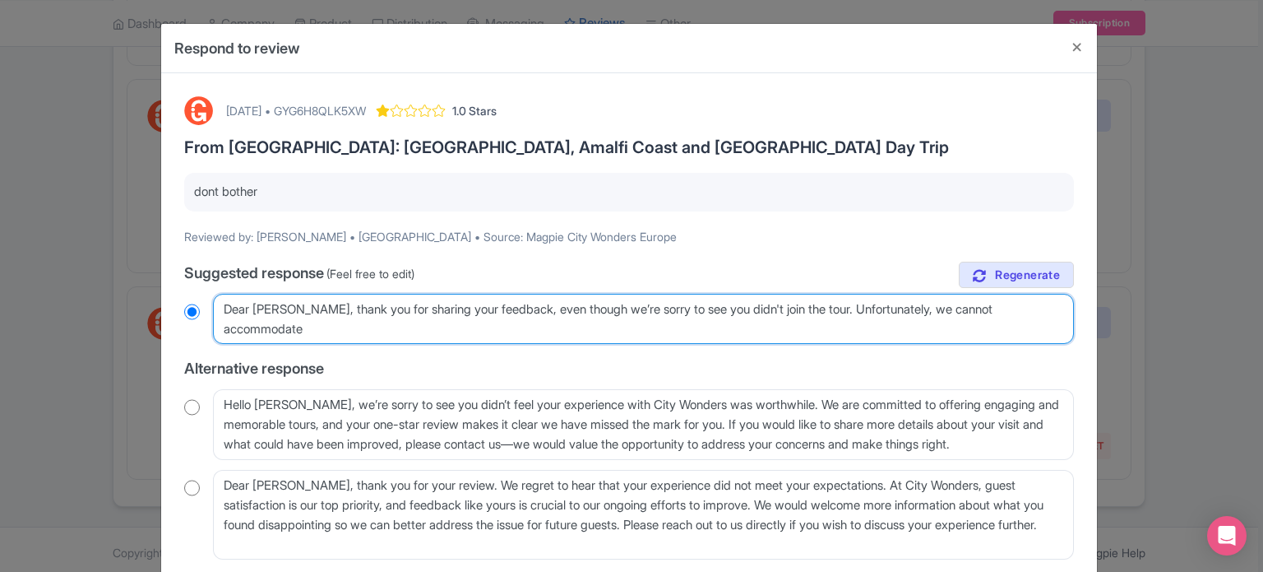
type textarea "Dear Mitchell, thank you for sharing your feedback, even though we’re sorry to …"
radio input "true"
type textarea "Dear Mitchell, thank you for sharing your feedback, even though we’re sorry to …"
radio input "true"
type textarea "Dear Mitchell, thank you for sharing your feedback, even though we’re sorry to …"
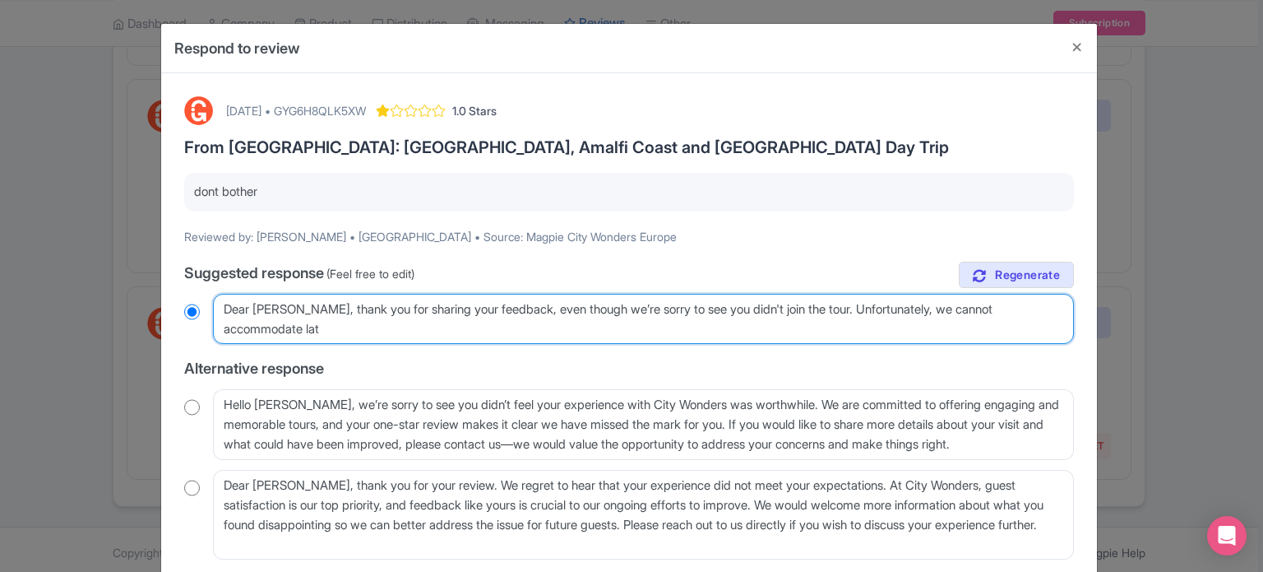
radio input "true"
type textarea "Dear Mitchell, thank you for sharing your feedback, even though we’re sorry to …"
radio input "true"
type textarea "Dear Mitchell, thank you for sharing your feedback, even though we’re sorry to …"
radio input "true"
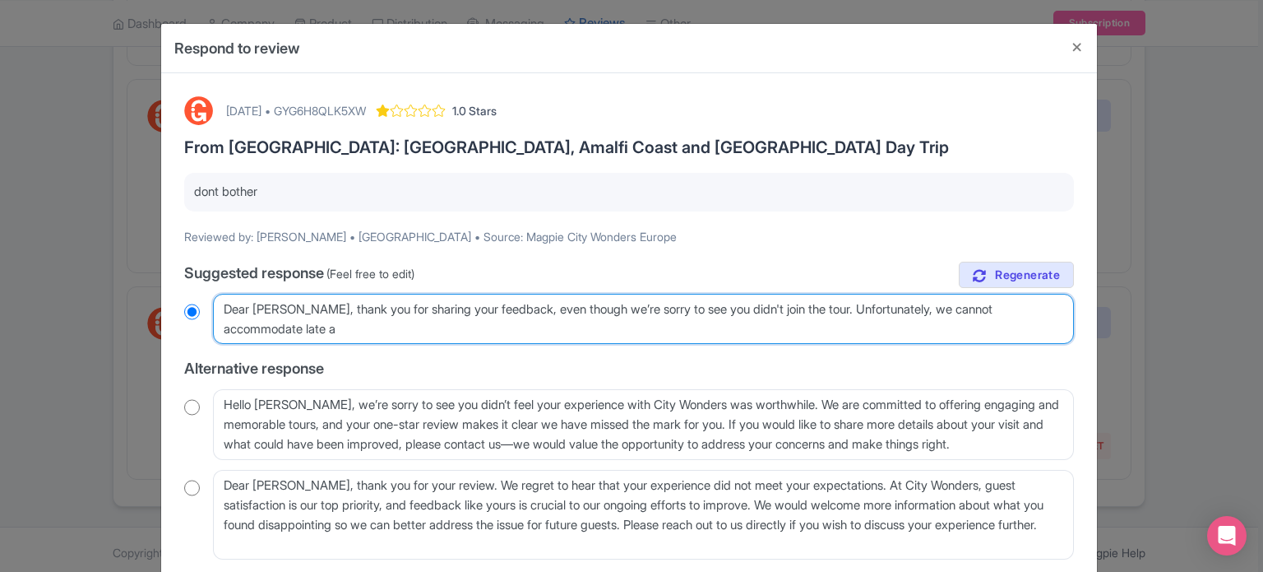
type textarea "Dear Mitchell, thank you for sharing your feedback, even though we’re sorry to …"
radio input "true"
type textarea "Dear Mitchell, thank you for sharing your feedback, even though we’re sorry to …"
radio input "true"
type textarea "Dear Mitchell, thank you for sharing your feedback, even though we’re sorry to …"
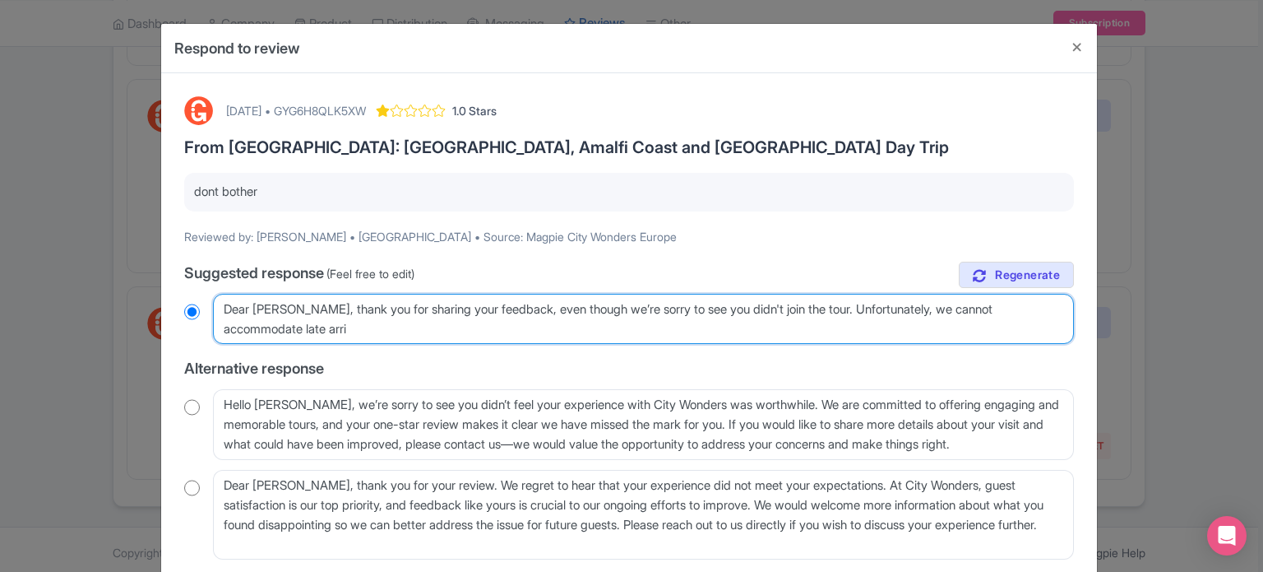
radio input "true"
type textarea "Dear Mitchell, thank you for sharing your feedback, even though we’re sorry to …"
radio input "true"
type textarea "Dear Mitchell, thank you for sharing your feedback, even though we’re sorry to …"
radio input "true"
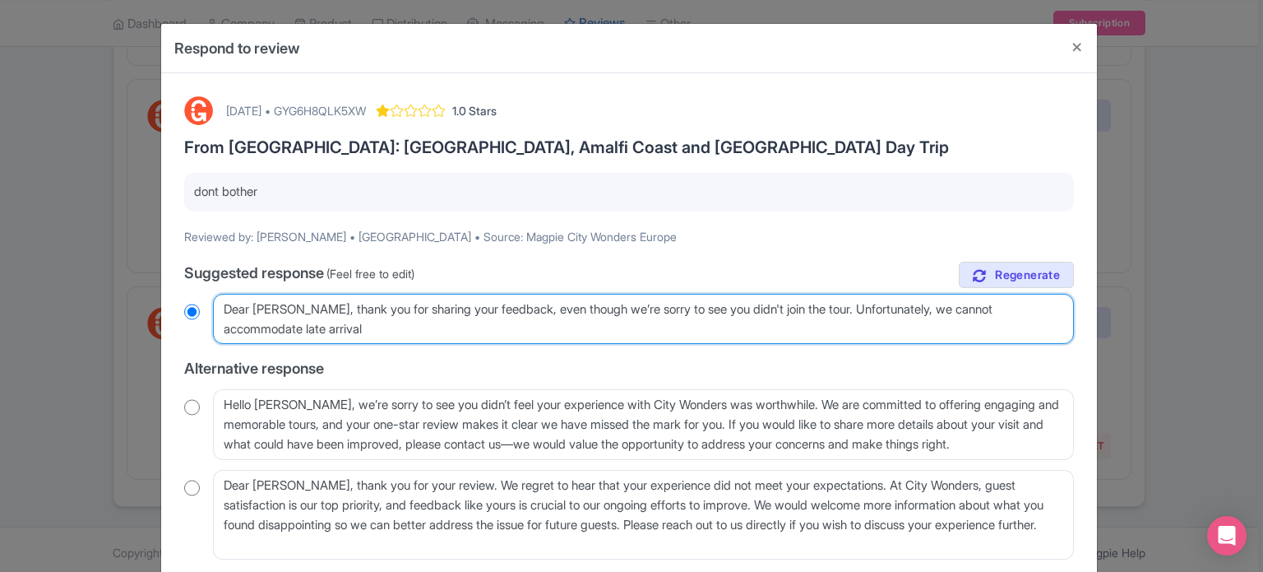
type textarea "Dear Mitchell, thank you for sharing your feedback, even though we’re sorry to …"
radio input "true"
type textarea "Dear Mitchell, thank you for sharing your feedback, even though we’re sorry to …"
radio input "true"
type textarea "Dear Mitchell, thank you for sharing your feedback, even though we’re sorry to …"
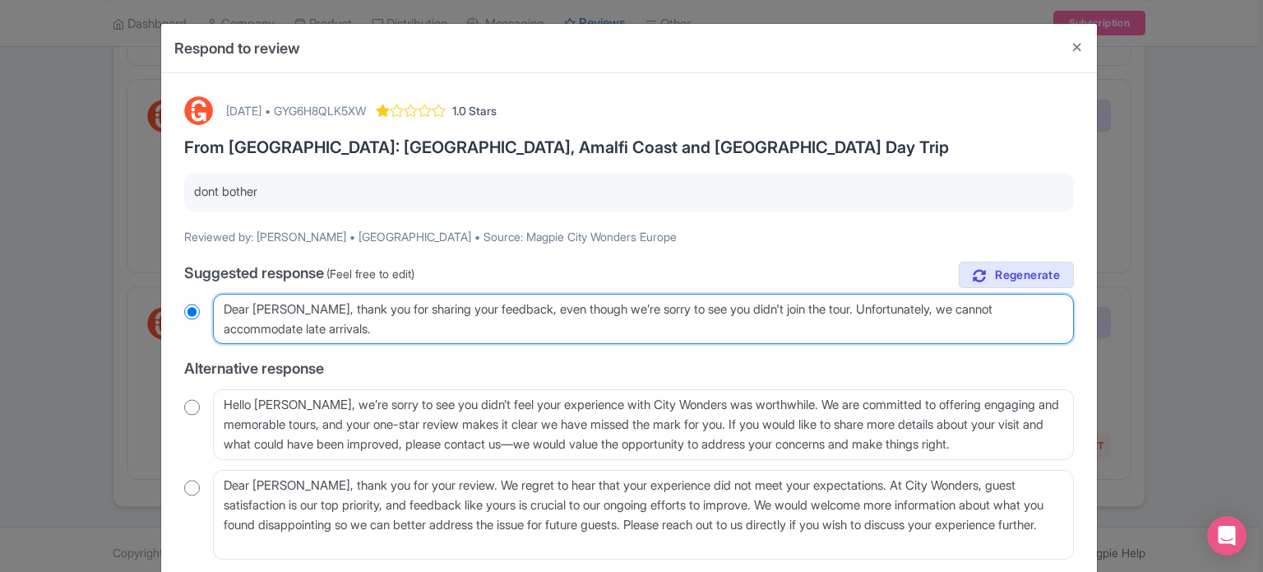
radio input "true"
type textarea "Dear Mitchell, thank you for sharing your feedback, even though we’re sorry to …"
radio input "true"
type textarea "Dear Mitchell, thank you for sharing your feedback, even though we’re sorry to …"
radio input "true"
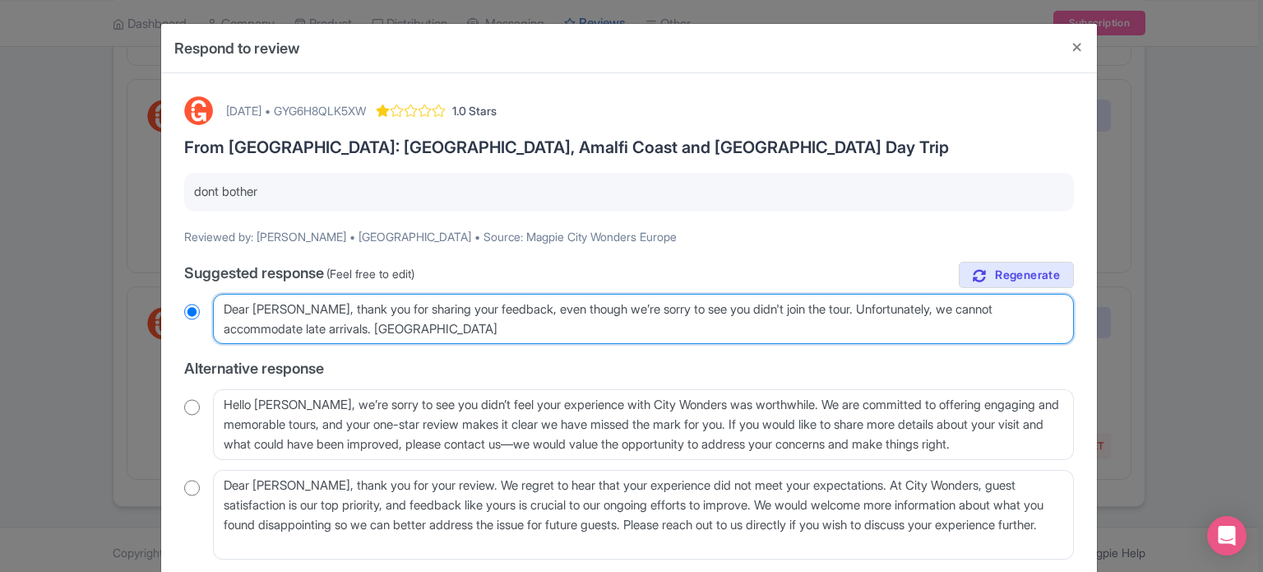
type textarea "Dear Mitchell, thank you for sharing your feedback, even though we’re sorry to …"
radio input "true"
type textarea "Dear Mitchell, thank you for sharing your feedback, even though we’re sorry to …"
radio input "true"
type textarea "Dear Mitchell, thank you for sharing your feedback, even though we’re sorry to …"
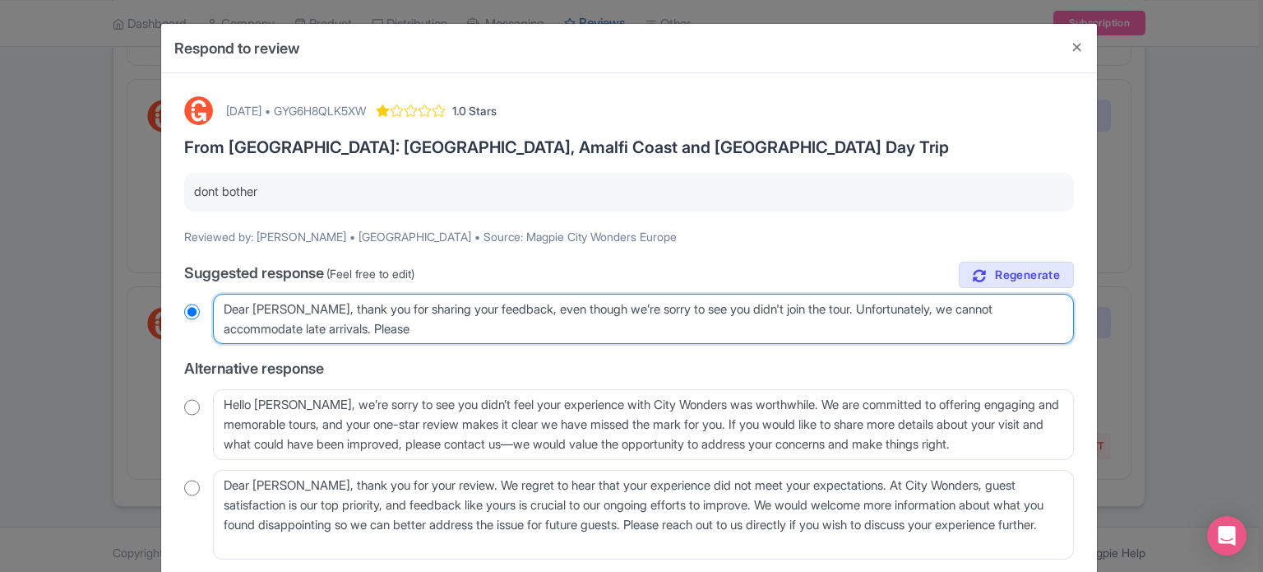
radio input "true"
type textarea "Dear Mitchell, thank you for sharing your feedback, even though we’re sorry to …"
radio input "true"
type textarea "Dear Mitchell, thank you for sharing your feedback, even though we’re sorry to …"
radio input "true"
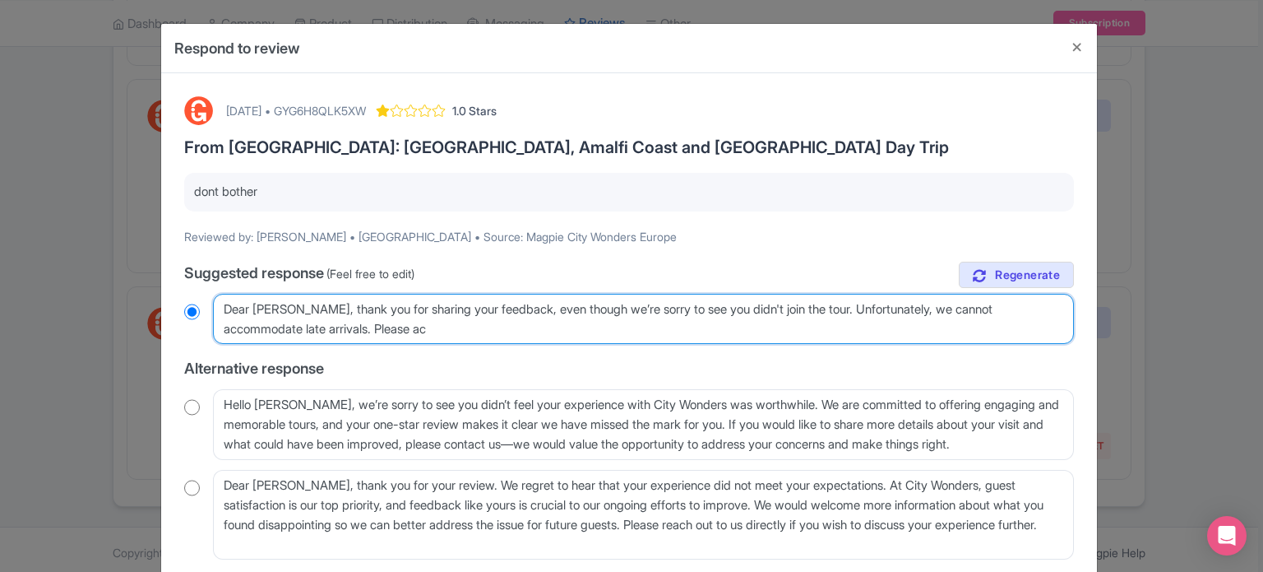
type textarea "Dear Mitchell, thank you for sharing your feedback, even though we’re sorry to …"
radio input "true"
type textarea "Dear Mitchell, thank you for sharing your feedback, even though we’re sorry to …"
radio input "true"
type textarea "Dear Mitchell, thank you for sharing your feedback, even though we’re sorry to …"
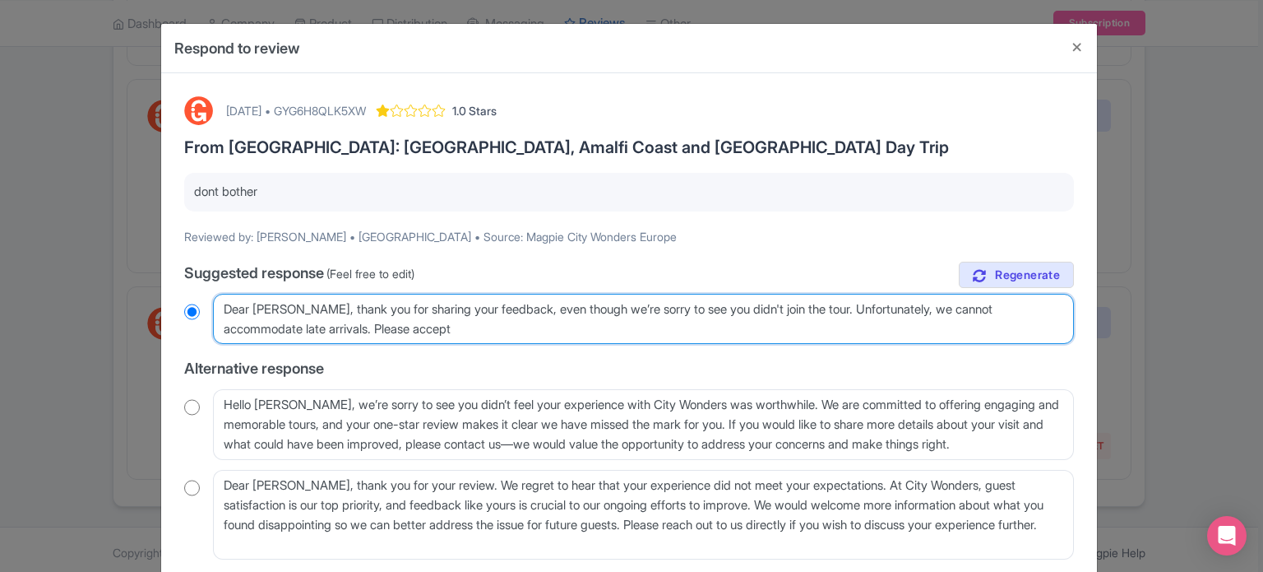
radio input "true"
type textarea "Dear Mitchell, thank you for sharing your feedback, even though we’re sorry to …"
radio input "true"
type textarea "Dear Mitchell, thank you for sharing your feedback, even though we’re sorry to …"
radio input "true"
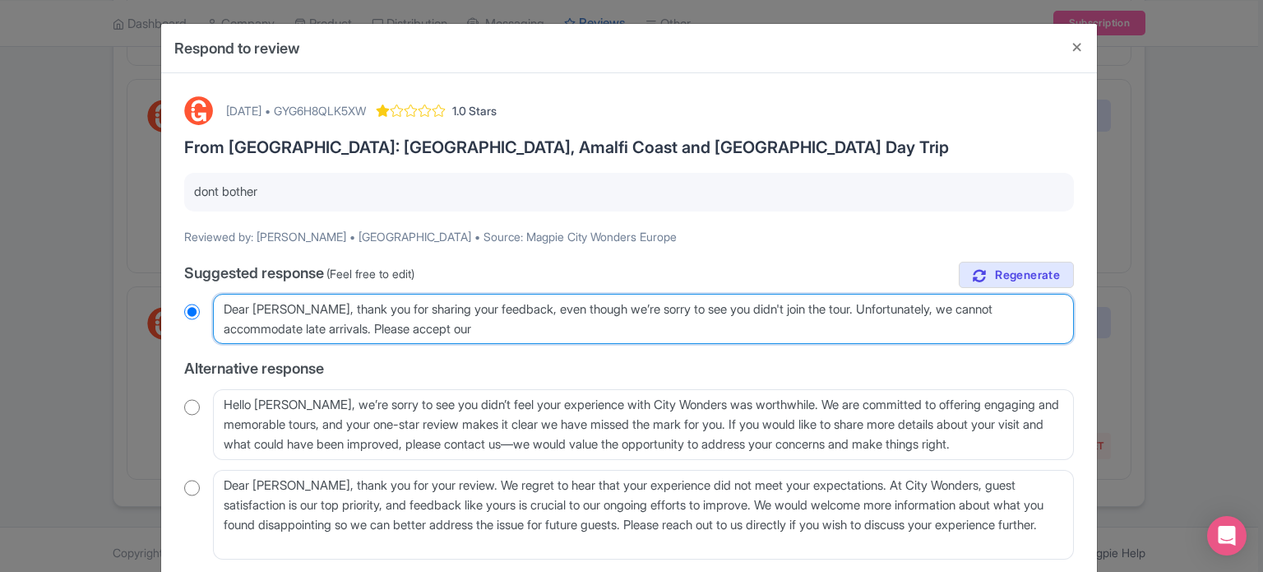
type textarea "Dear Mitchell, thank you for sharing your feedback, even though we’re sorry to …"
radio input "true"
type textarea "Dear Mitchell, thank you for sharing your feedback, even though we’re sorry to …"
radio input "true"
type textarea "Dear Mitchell, thank you for sharing your feedback, even though we’re sorry to …"
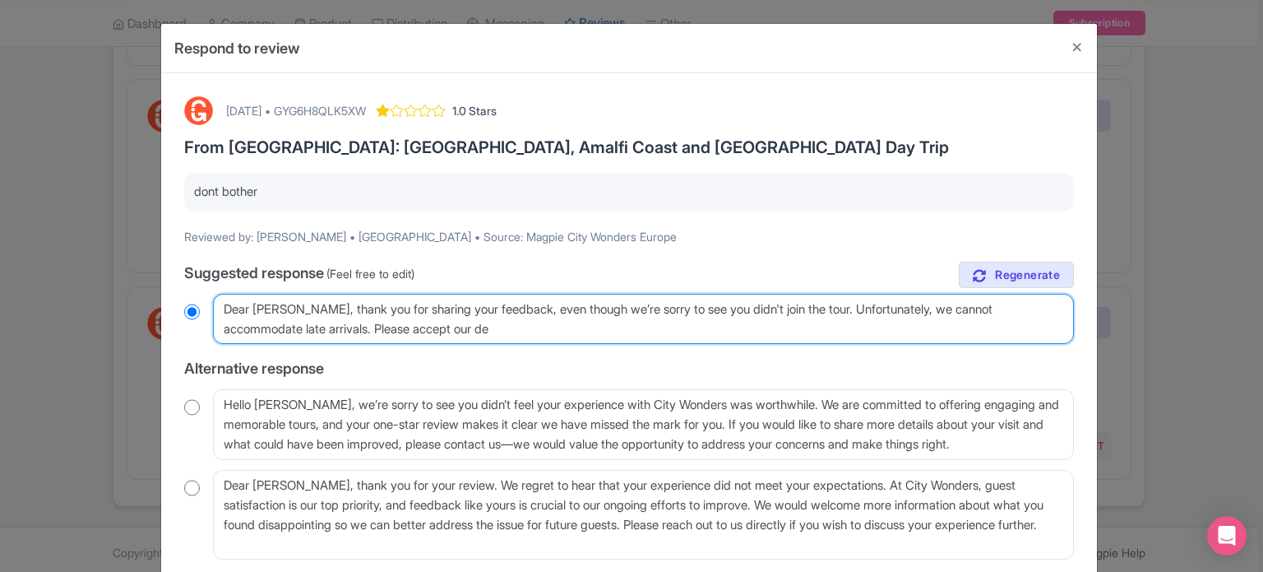
radio input "true"
type textarea "Dear Mitchell, thank you for sharing your feedback, even though we’re sorry to …"
radio input "true"
type textarea "Dear Mitchell, thank you for sharing your feedback, even though we’re sorry to …"
radio input "true"
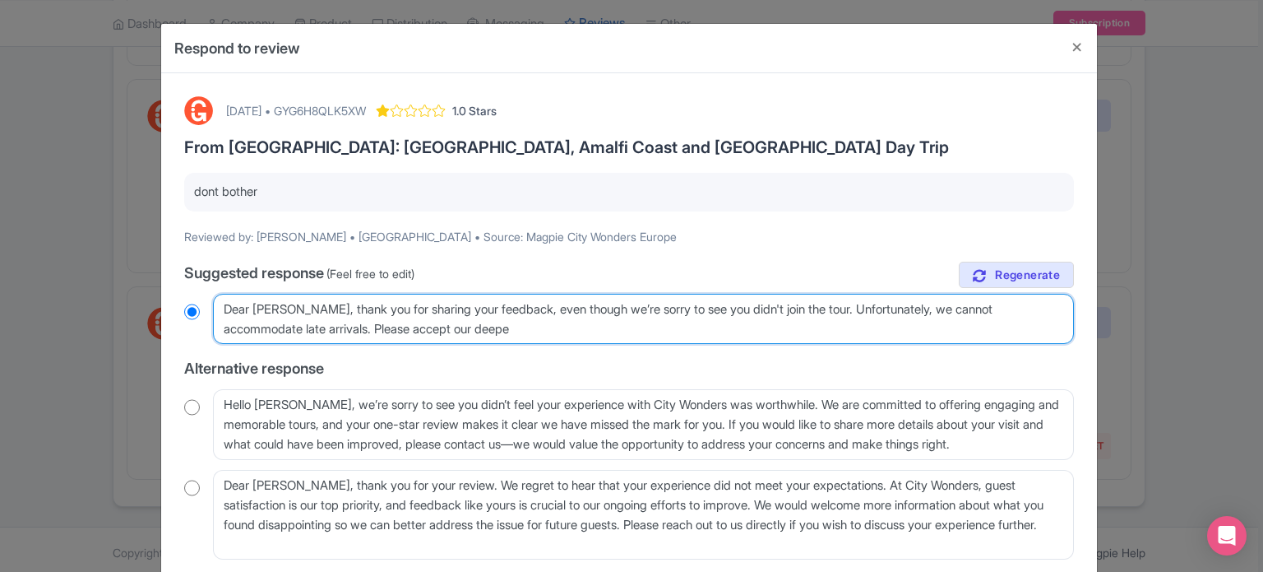
type textarea "Dear Mitchell, thank you for sharing your feedback, even though we’re sorry to …"
radio input "true"
type textarea "Dear Mitchell, thank you for sharing your feedback, even though we’re sorry to …"
radio input "true"
type textarea "Dear Mitchell, thank you for sharing your feedback, even though we’re sorry to …"
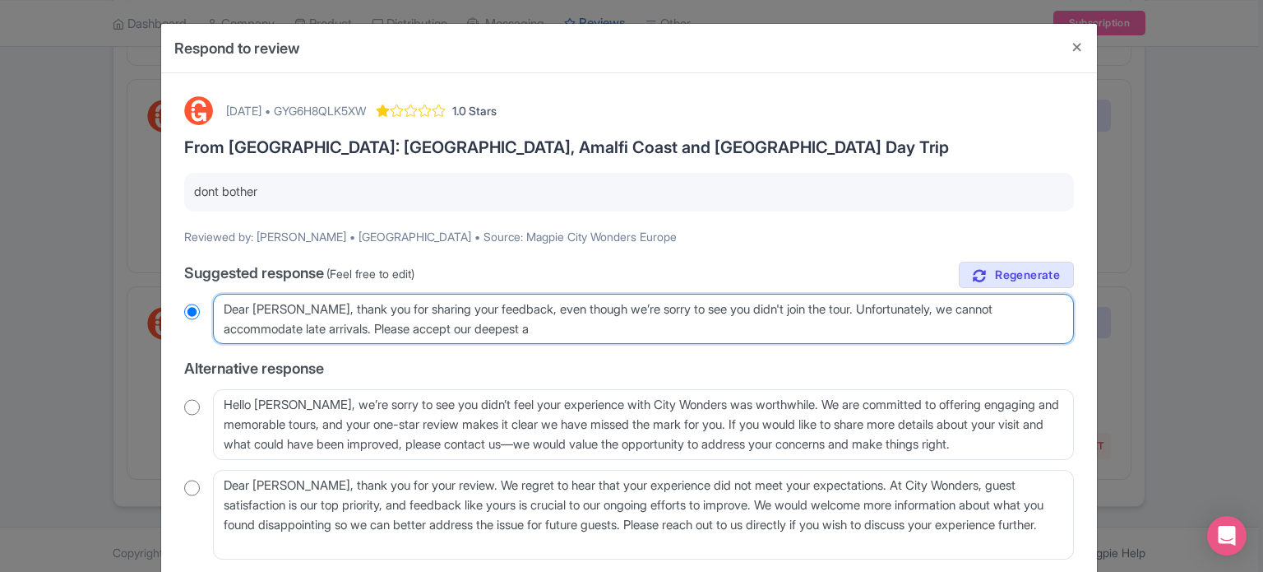
radio input "true"
type textarea "Dear Mitchell, thank you for sharing your feedback, even though we’re sorry to …"
radio input "true"
type textarea "Dear Mitchell, thank you for sharing your feedback, even though we’re sorry to …"
radio input "true"
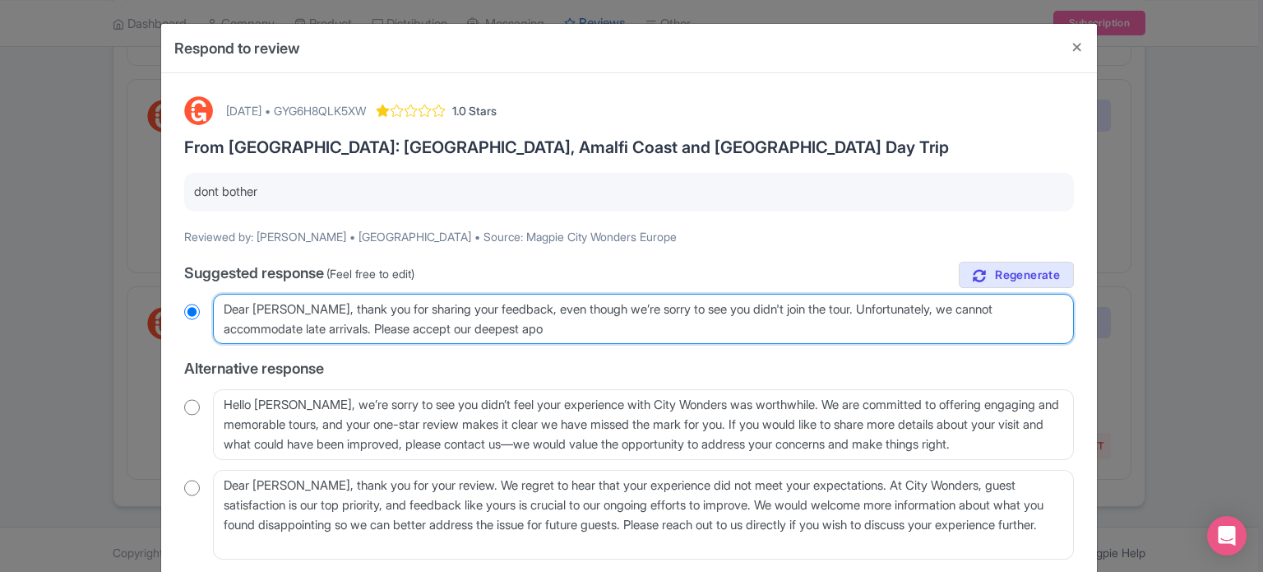
type textarea "Dear Mitchell, thank you for sharing your feedback, even though we’re sorry to …"
radio input "true"
type textarea "Dear Mitchell, thank you for sharing your feedback, even though we’re sorry to …"
radio input "true"
type textarea "Dear Mitchell, thank you for sharing your feedback, even though we’re sorry to …"
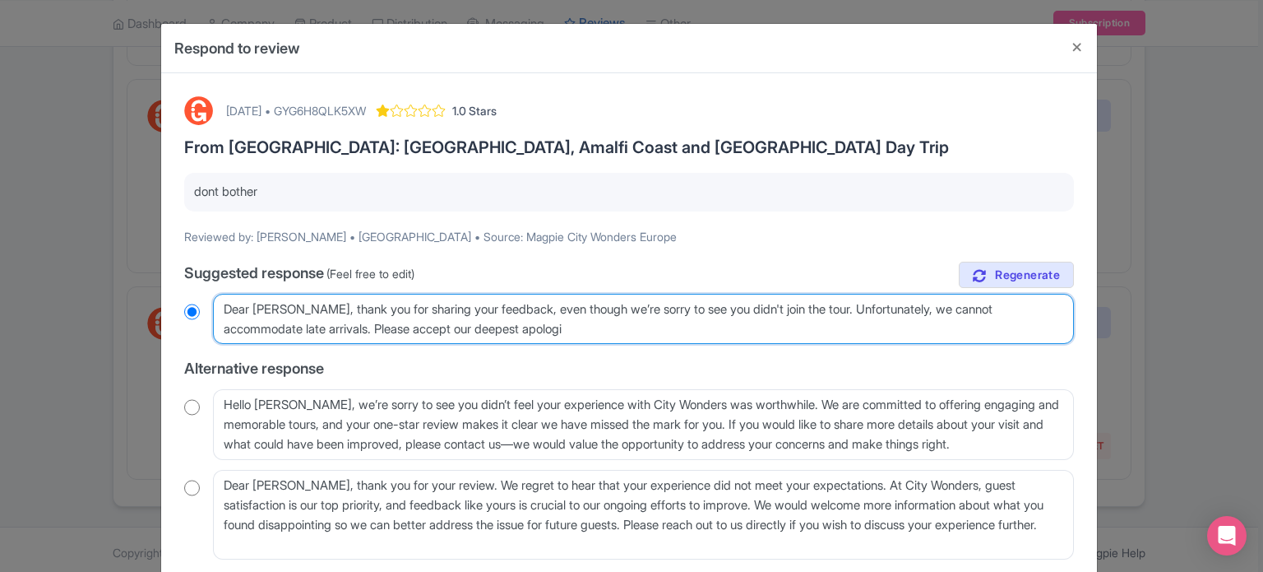
radio input "true"
type textarea "Dear Mitchell, thank you for sharing your feedback, even though we’re sorry to …"
radio input "true"
type textarea "Dear Mitchell, thank you for sharing your feedback, even though we’re sorry to …"
radio input "true"
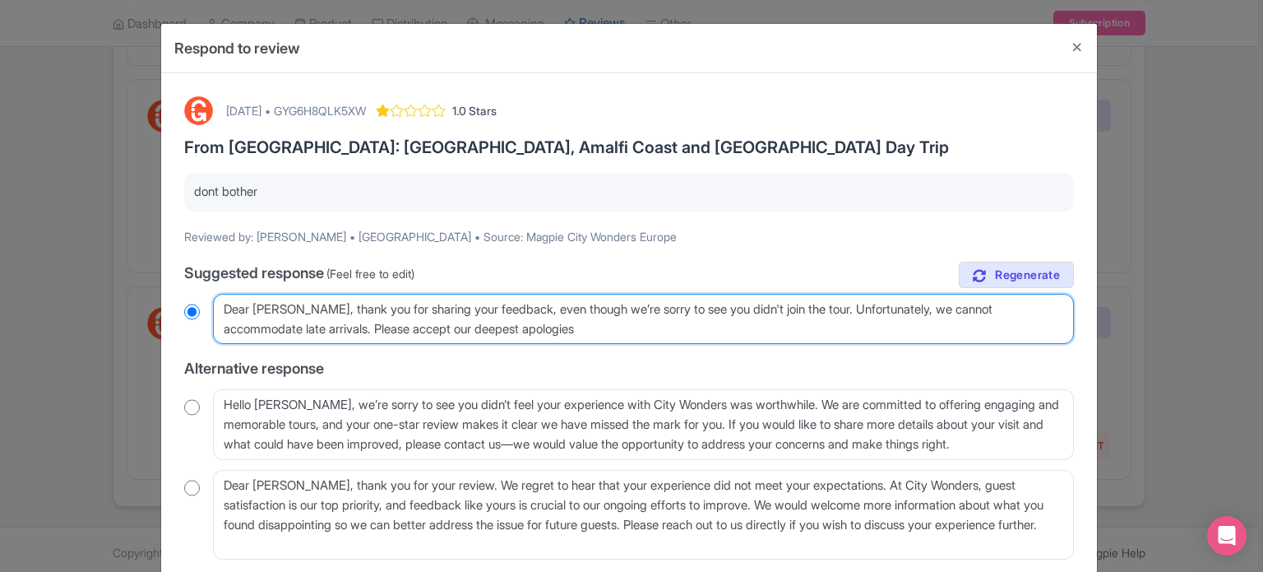
type textarea "Dear Mitchell, thank you for sharing your feedback, even though we’re sorry to …"
radio input "true"
type textarea "Dear Mitchell, thank you for sharing your feedback, even though we’re sorry to …"
radio input "true"
type textarea "Dear Mitchell, thank you for sharing your feedback, even though we’re sorry to …"
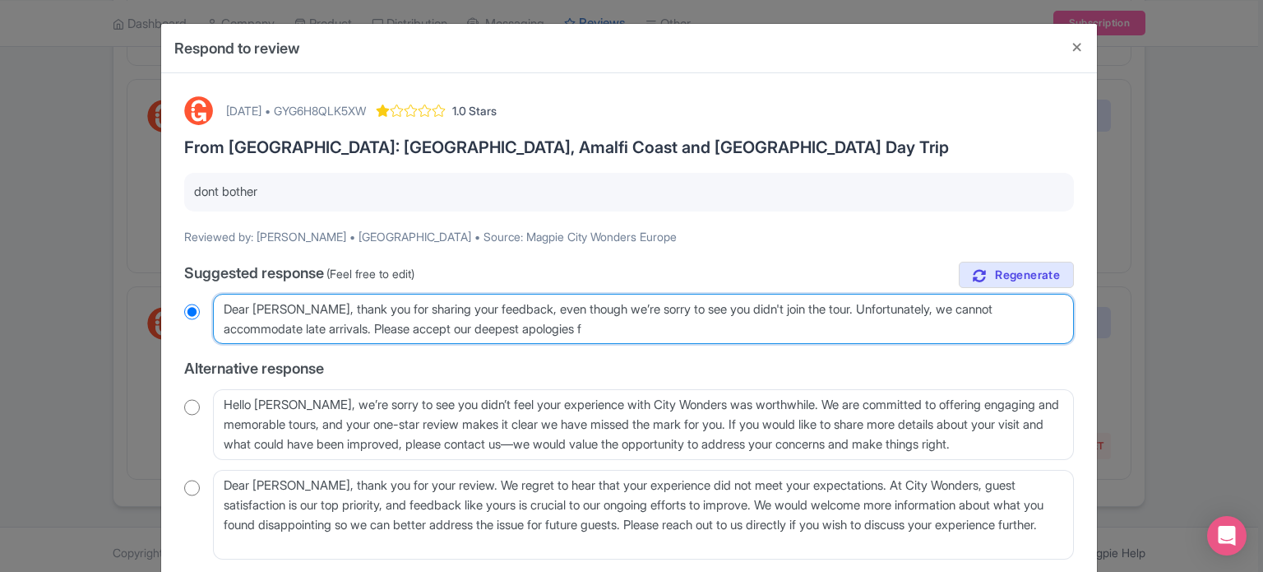
radio input "true"
type textarea "Dear Mitchell, thank you for sharing your feedback, even though we’re sorry to …"
radio input "true"
type textarea "Dear Mitchell, thank you for sharing your feedback, even though we’re sorry to …"
radio input "true"
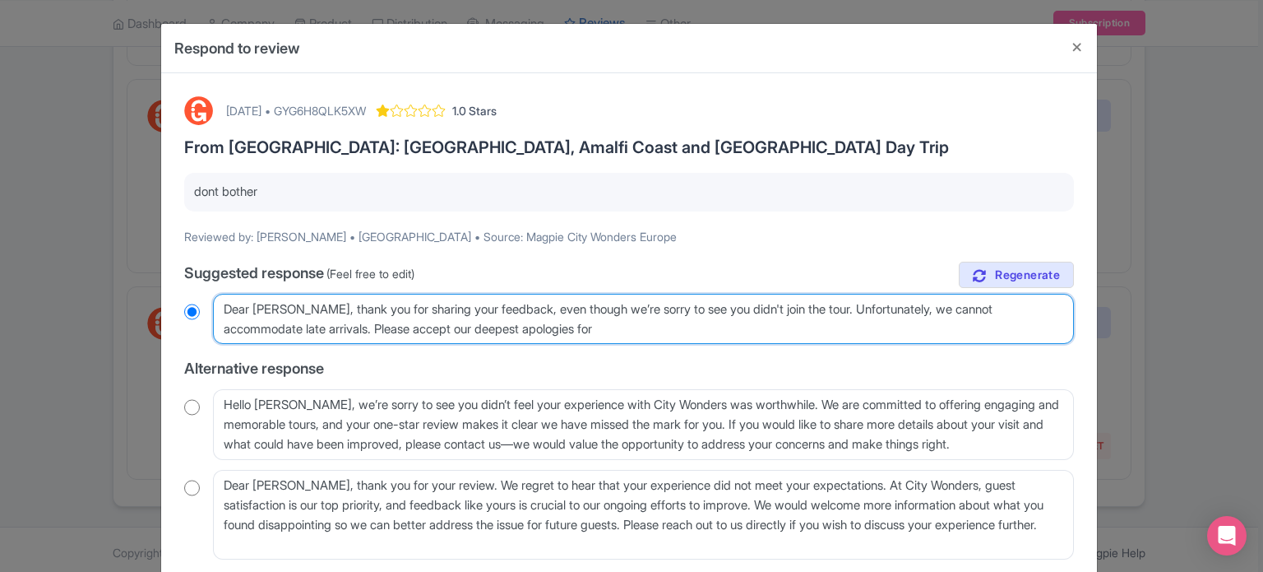
type textarea "Dear Mitchell, thank you for sharing your feedback, even though we’re sorry to …"
radio input "true"
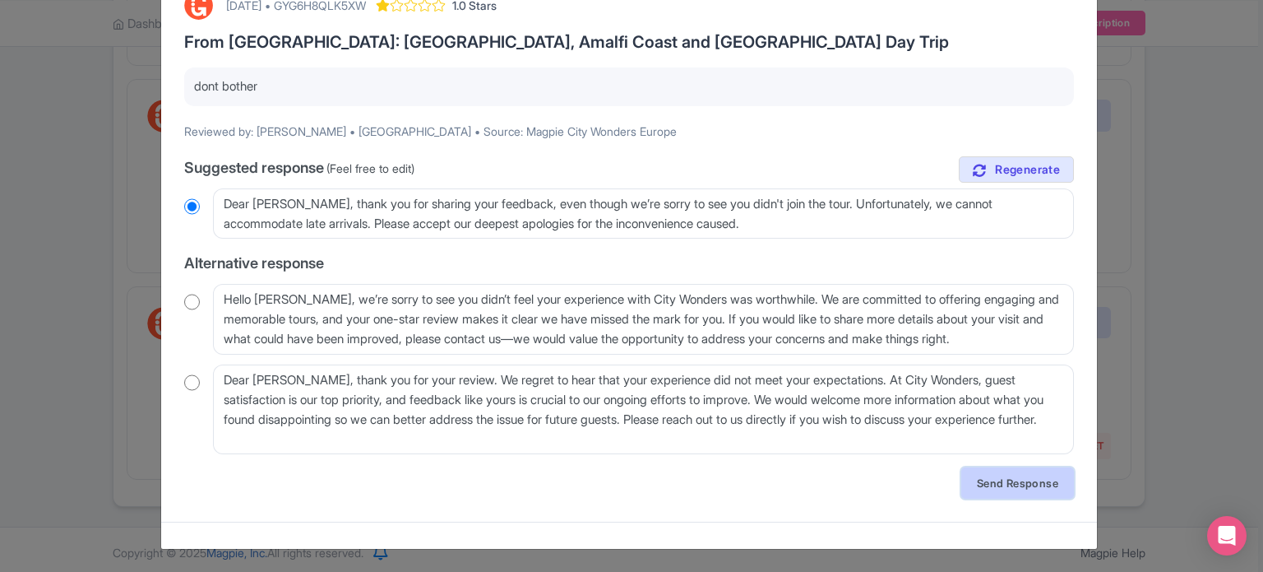
click at [1015, 485] on link "Send Response" at bounding box center [1017, 482] width 113 height 31
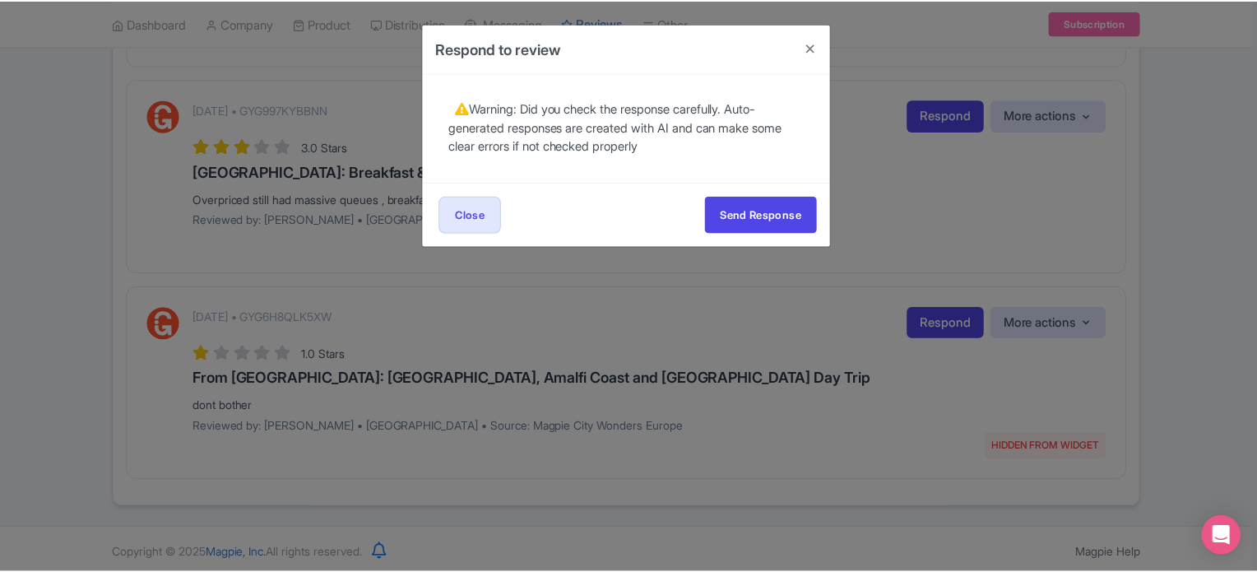
scroll to position [0, 0]
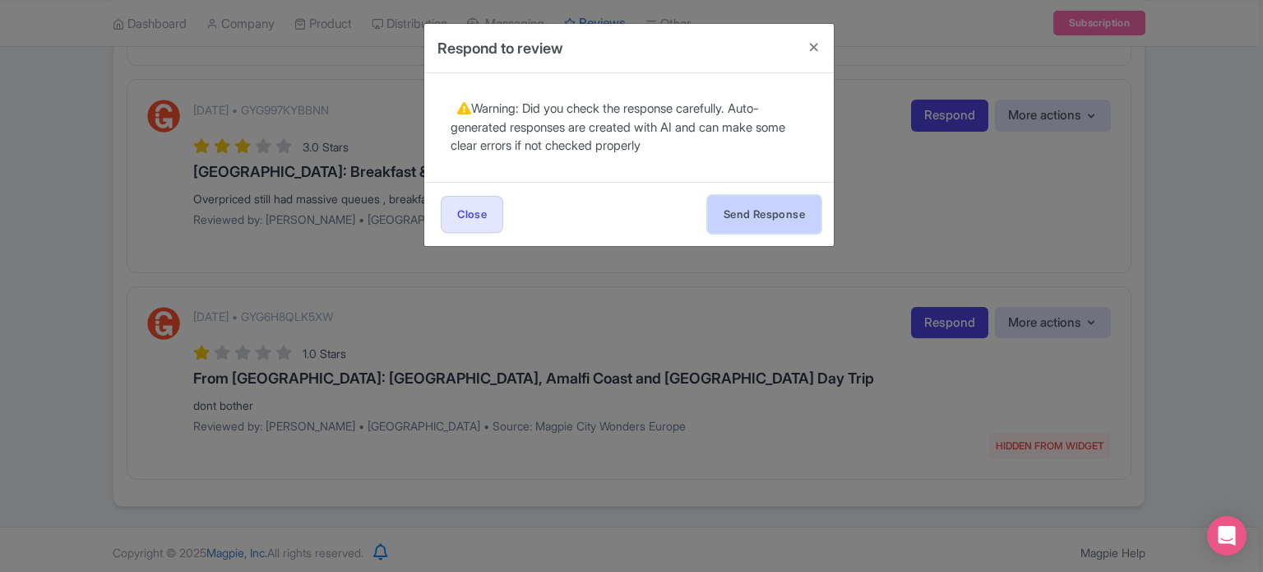
click at [743, 206] on button "Send Response" at bounding box center [764, 214] width 113 height 37
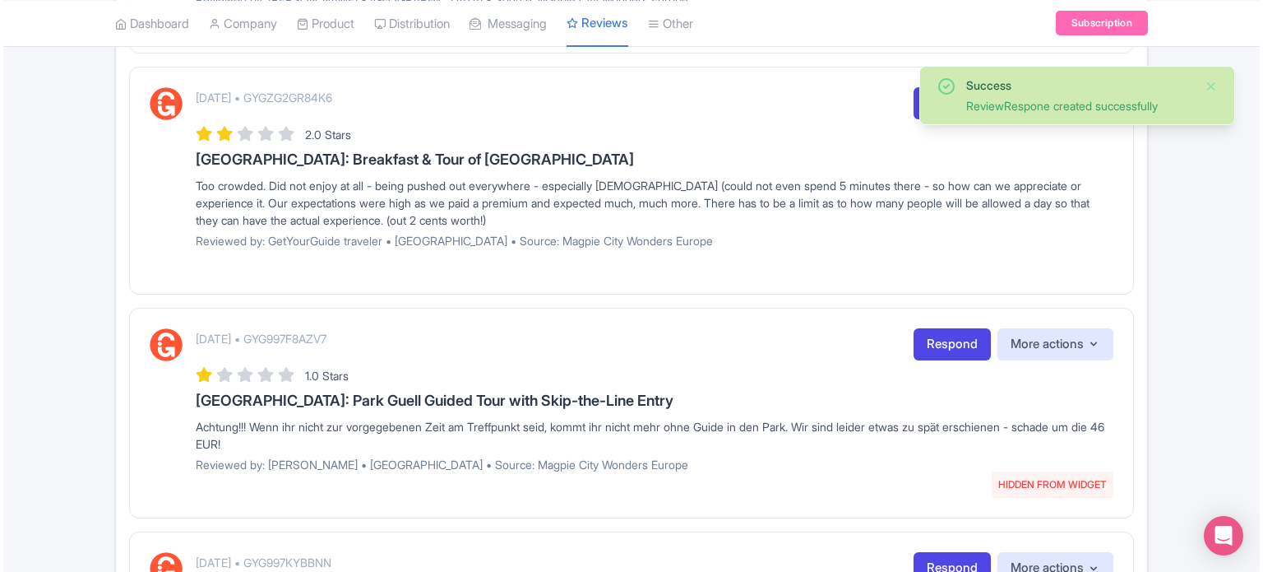
scroll to position [1398, 0]
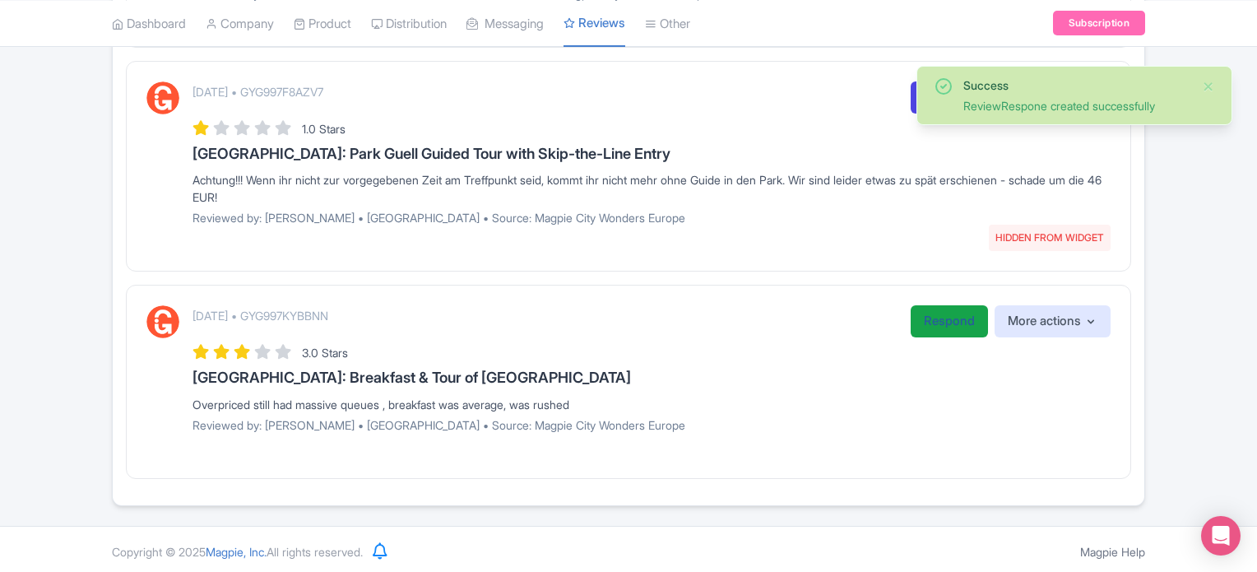
click at [947, 312] on link "Respond" at bounding box center [948, 321] width 77 height 32
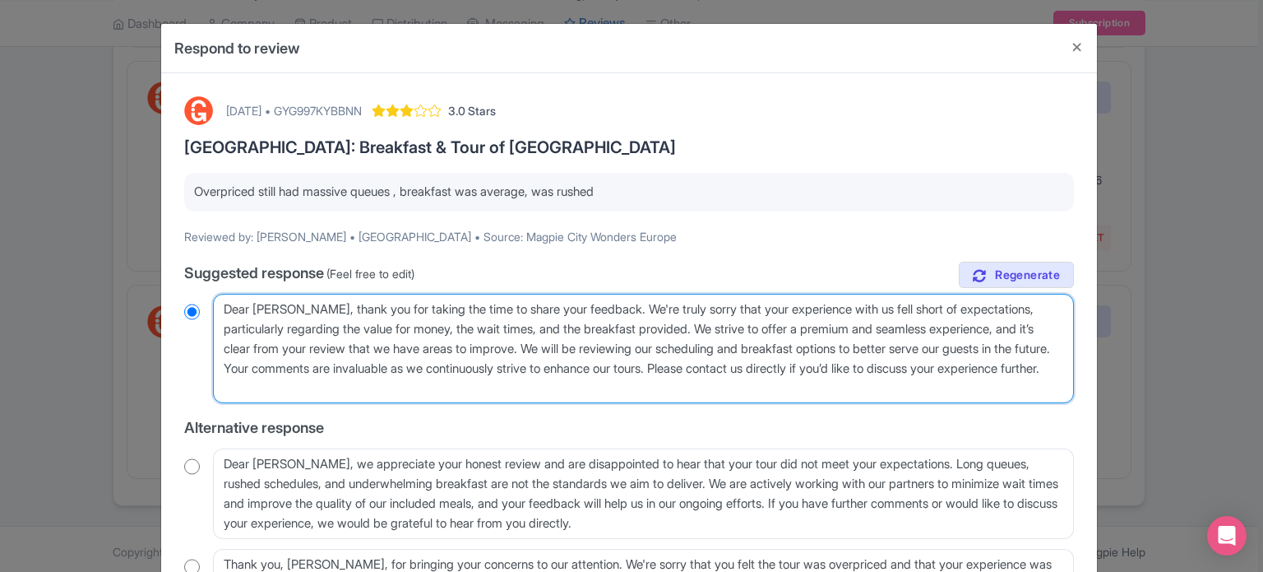
drag, startPoint x: 340, startPoint y: 365, endPoint x: 441, endPoint y: 387, distance: 102.8
click at [441, 387] on textarea "Dear [PERSON_NAME], thank you for taking the time to share your feedback. We're…" at bounding box center [643, 349] width 861 height 110
drag, startPoint x: 581, startPoint y: 345, endPoint x: 340, endPoint y: 359, distance: 242.3
click at [340, 359] on textarea "Dear [PERSON_NAME], thank you for taking the time to share your feedback. We're…" at bounding box center [643, 349] width 861 height 110
type textarea "Dear [PERSON_NAME], thank you for taking the time to share your feedback. We're…"
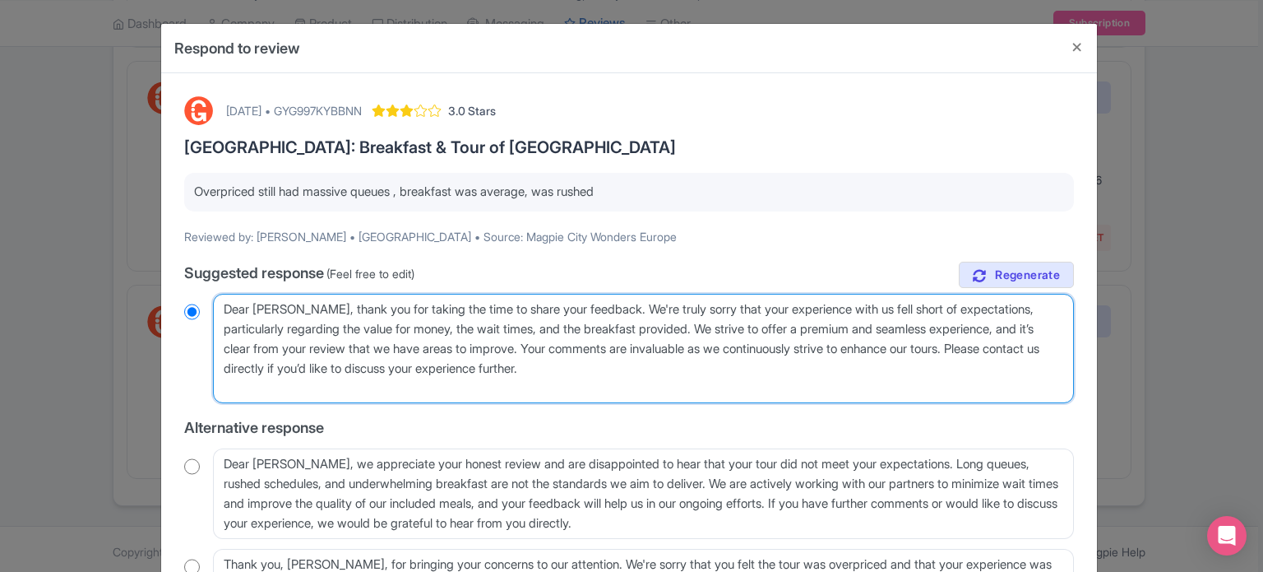
radio input "true"
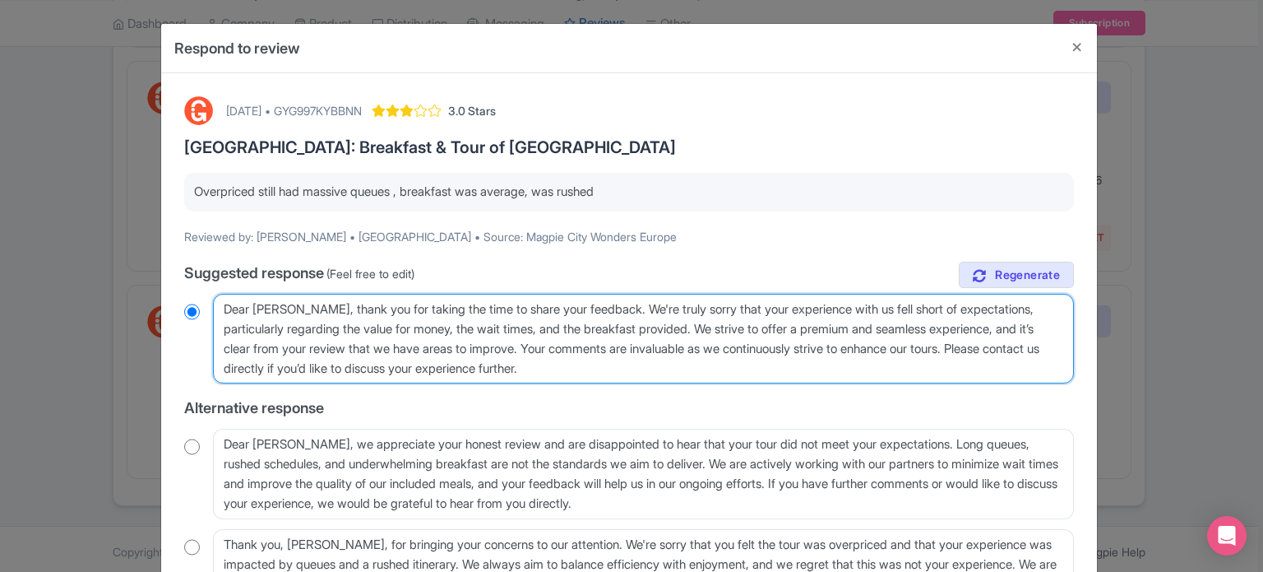
drag, startPoint x: 712, startPoint y: 322, endPoint x: 1010, endPoint y: 301, distance: 298.5
click at [1010, 301] on textarea "Dear [PERSON_NAME], thank you for taking the time to share your feedback. We're…" at bounding box center [643, 339] width 861 height 90
type textarea "Dear [PERSON_NAME], thank you for taking the time to share your feedback. We're…"
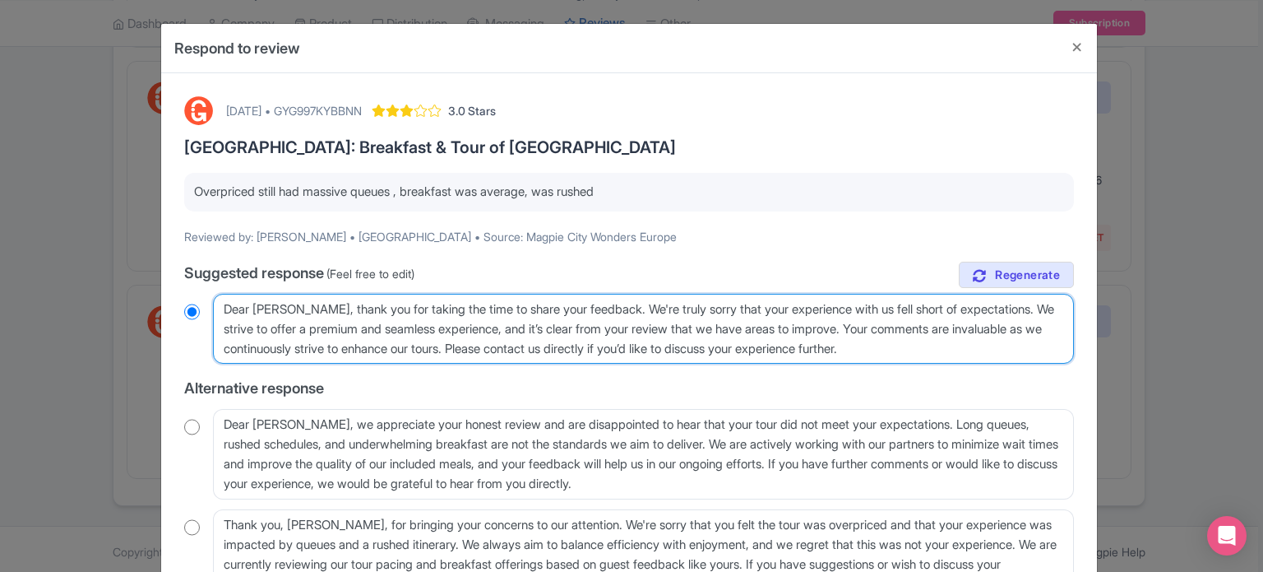
radio input "true"
type textarea "Dear [PERSON_NAME], thank you for taking the time to share your feedback. We're…"
radio input "true"
type textarea "Dear [PERSON_NAME], thank you for taking the time to share your feedback. We're…"
radio input "true"
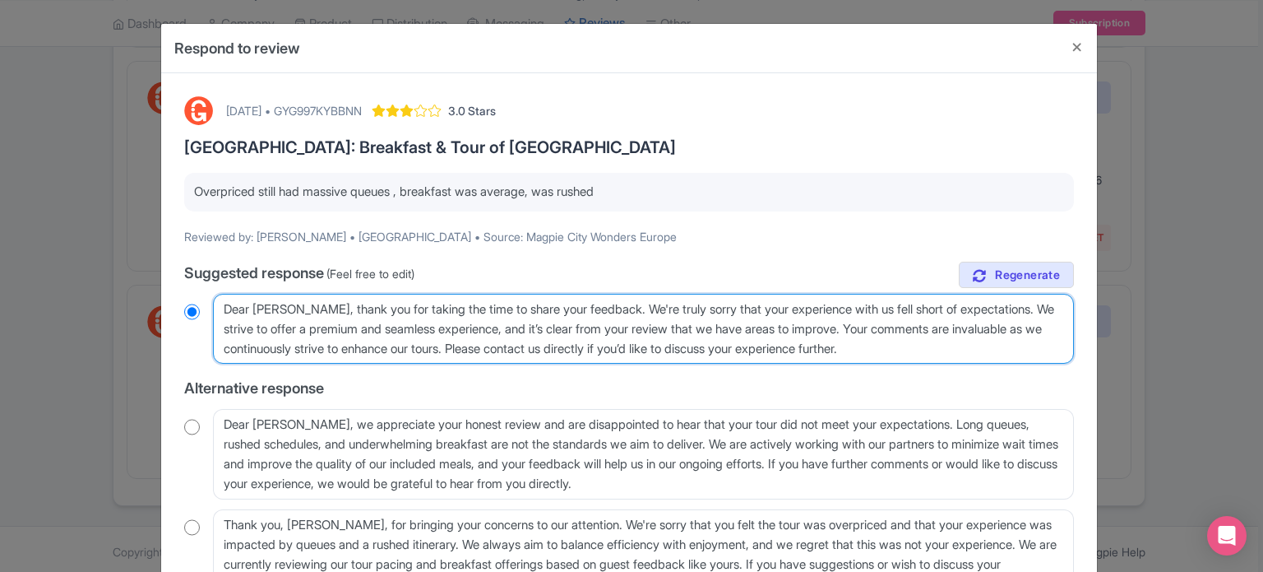
type textarea "Dear [PERSON_NAME], thank you for taking the time to share your feedback. We're…"
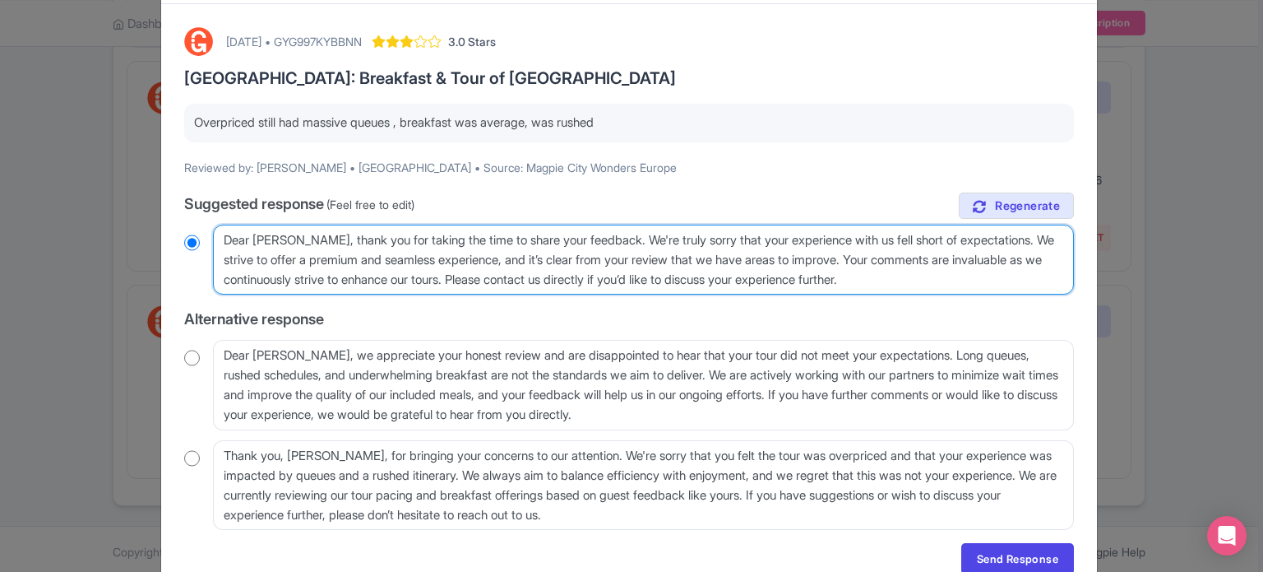
scroll to position [145, 0]
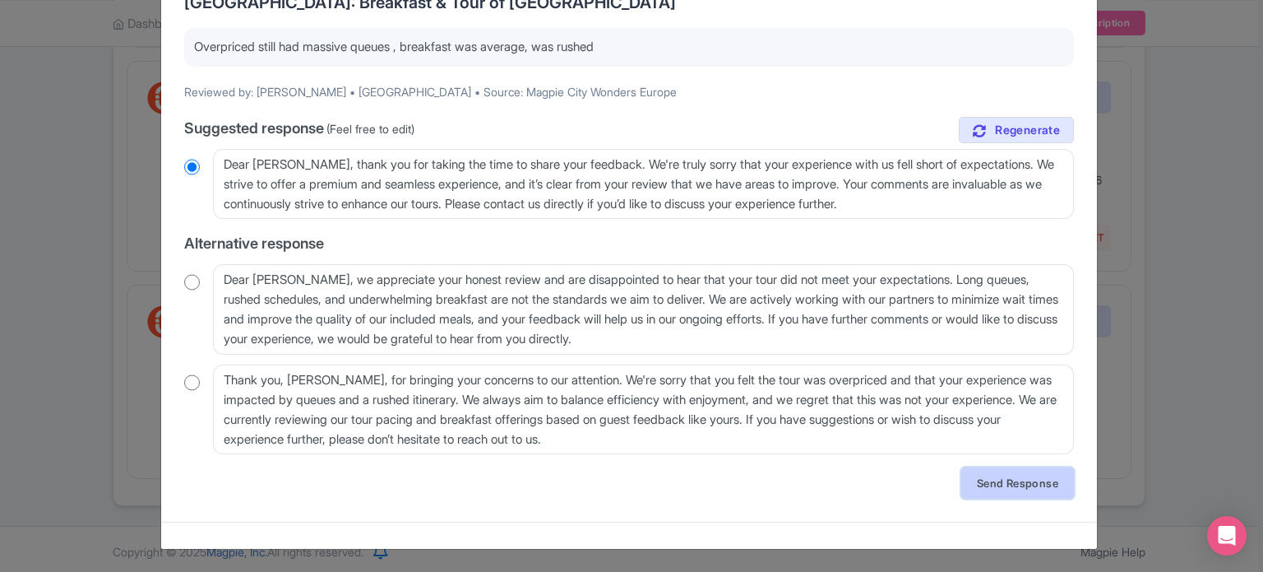
click at [1010, 484] on link "Send Response" at bounding box center [1017, 482] width 113 height 31
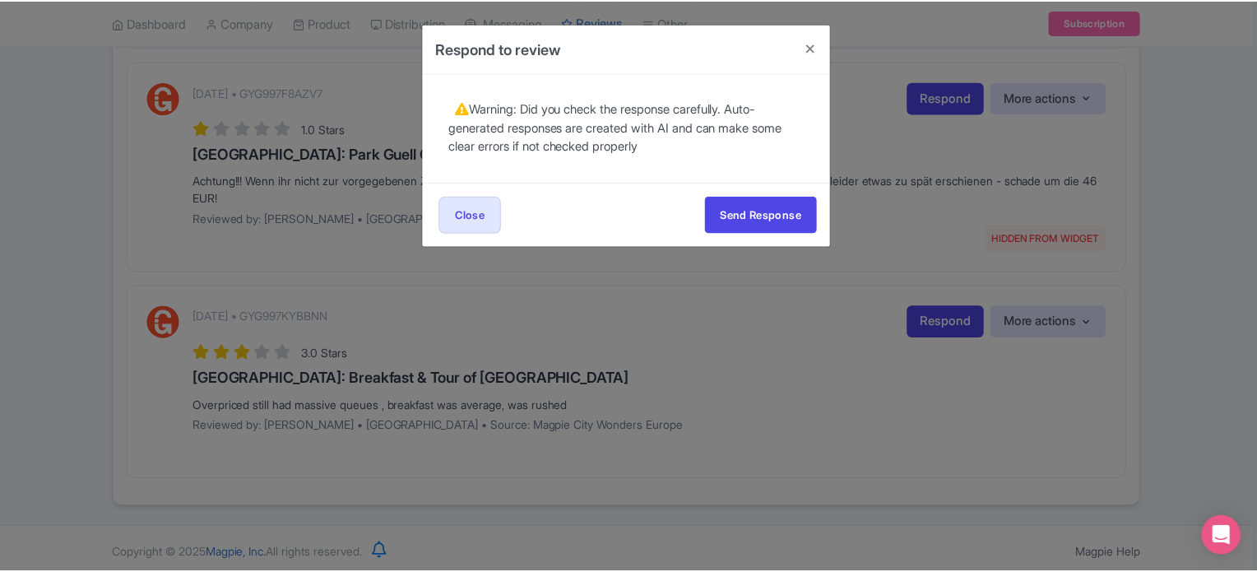
scroll to position [0, 0]
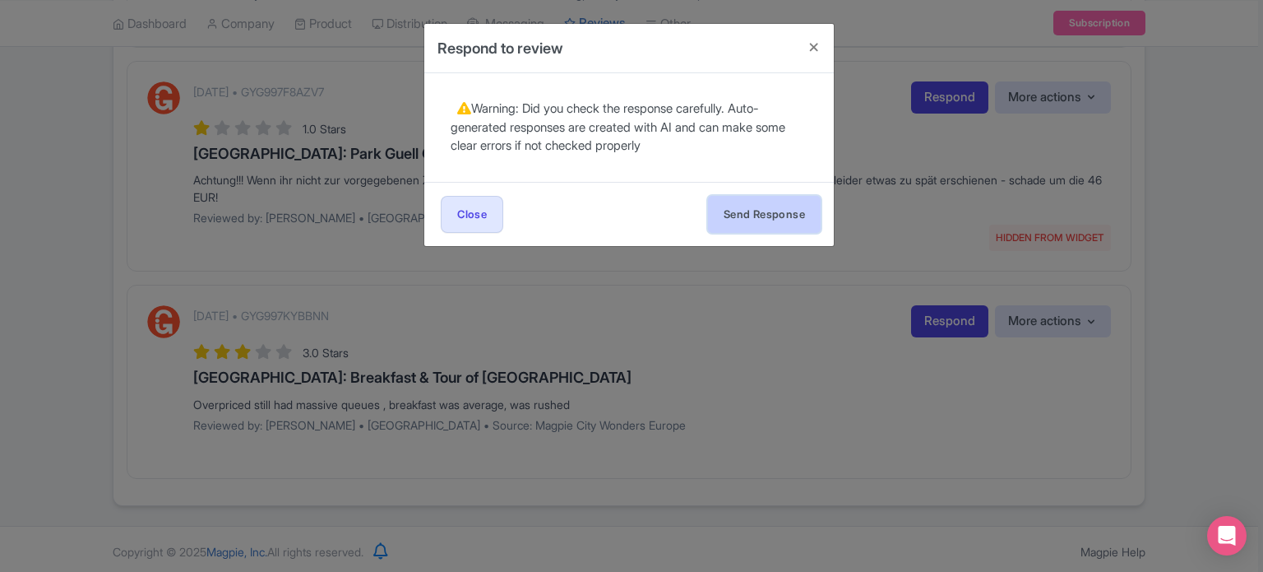
click at [757, 210] on button "Send Response" at bounding box center [764, 214] width 113 height 37
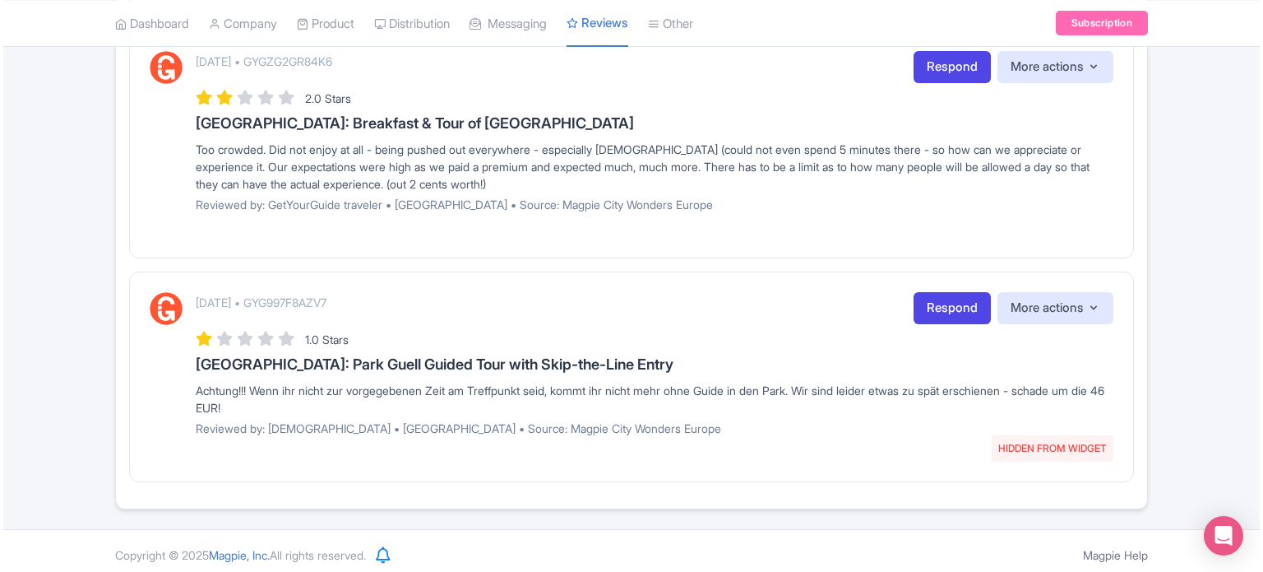
scroll to position [1191, 0]
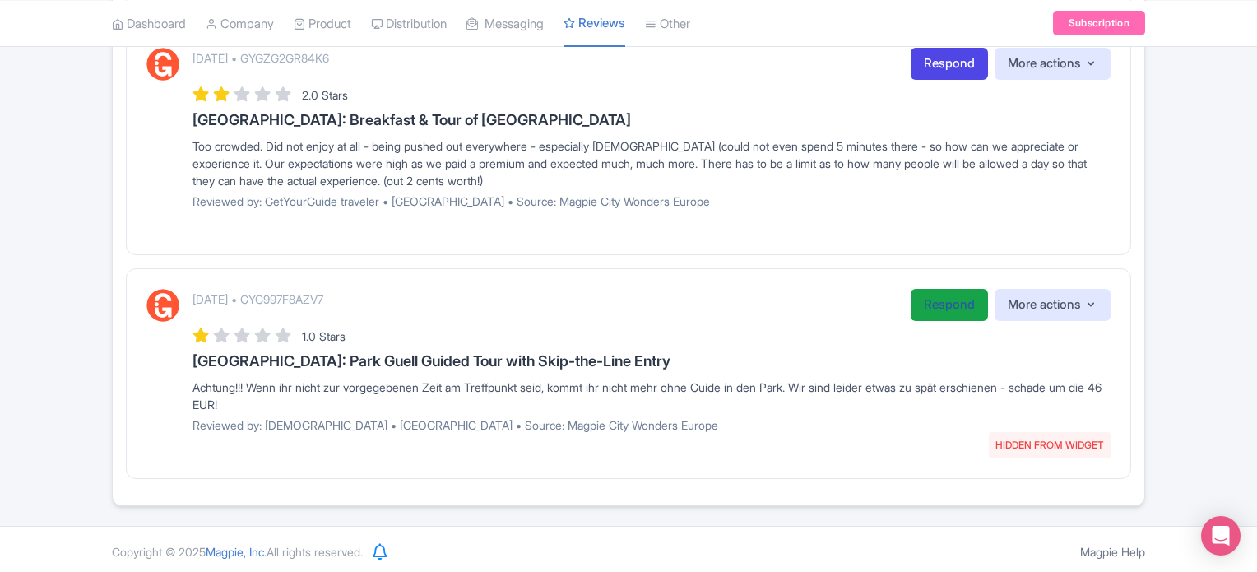
click at [941, 305] on link "Respond" at bounding box center [948, 305] width 77 height 32
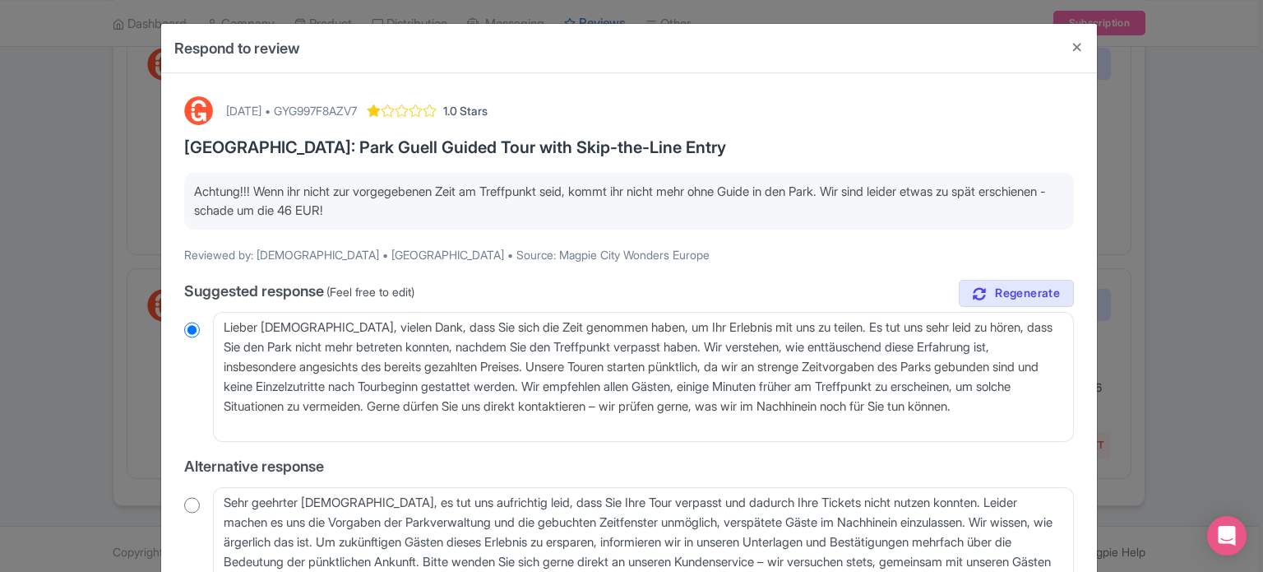
drag, startPoint x: 428, startPoint y: 205, endPoint x: 128, endPoint y: 160, distance: 302.7
click at [128, 160] on div "Respond to review [DATE] • GYG997F8AZV7 1.0 Stars [GEOGRAPHIC_DATA]: Park Guell…" at bounding box center [631, 286] width 1263 height 572
copy p "Achtung!!! Wenn ihr nicht zur vorgegebenen Zeit am Treffpunkt seid, kommt ihr n…"
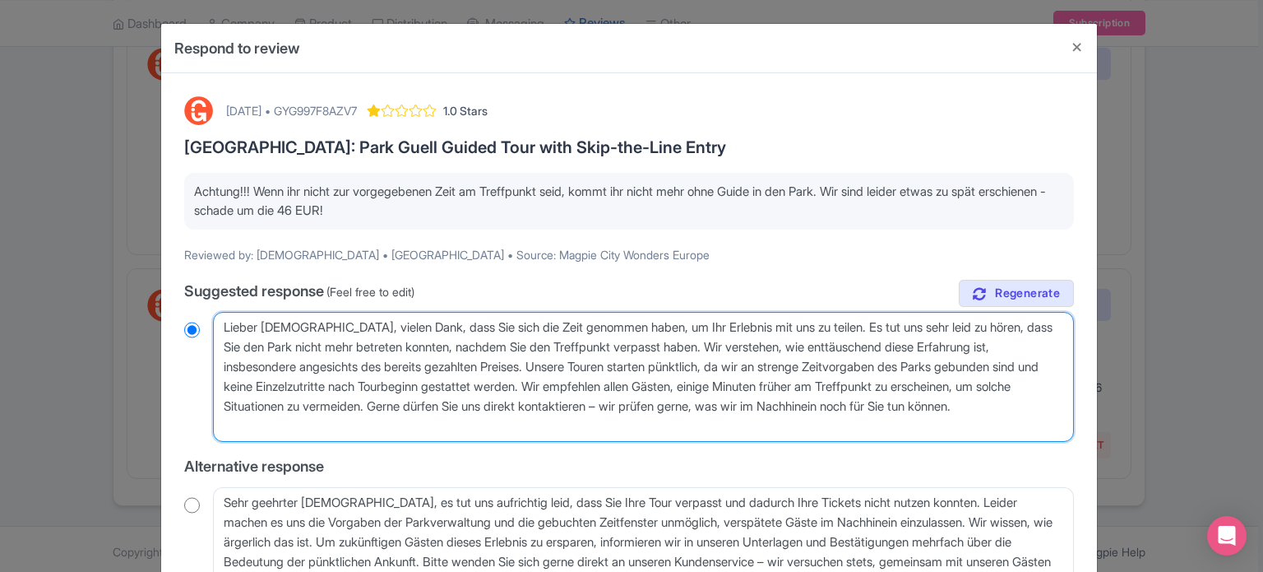
drag, startPoint x: 273, startPoint y: 424, endPoint x: 188, endPoint y: 258, distance: 185.8
click at [188, 258] on div "[DATE] • GYG997F8AZV7 1.0 Stars [GEOGRAPHIC_DATA]: Park Guell Guided Tour with …" at bounding box center [629, 418] width 910 height 665
paste textarea "[PERSON_NAME], es tut uns sehr leid für Ihre Erfahrung. Leider können wir versp…"
type textarea "Lieber [PERSON_NAME], es tut uns sehr leid für Ihre Erfahrung. Leider können wi…"
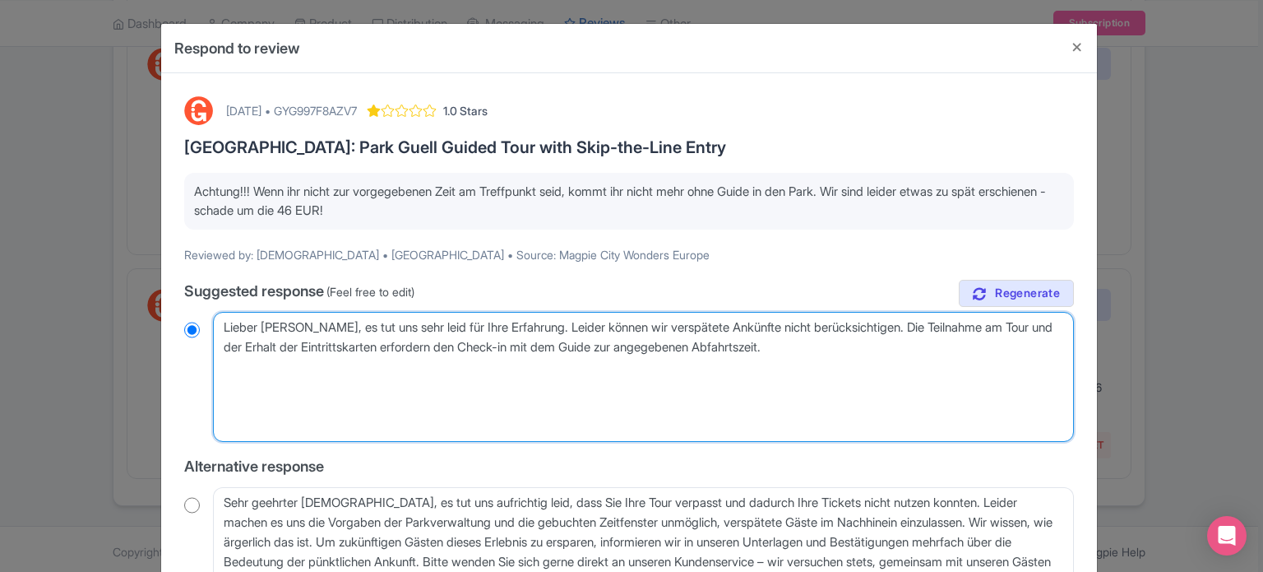
radio input "true"
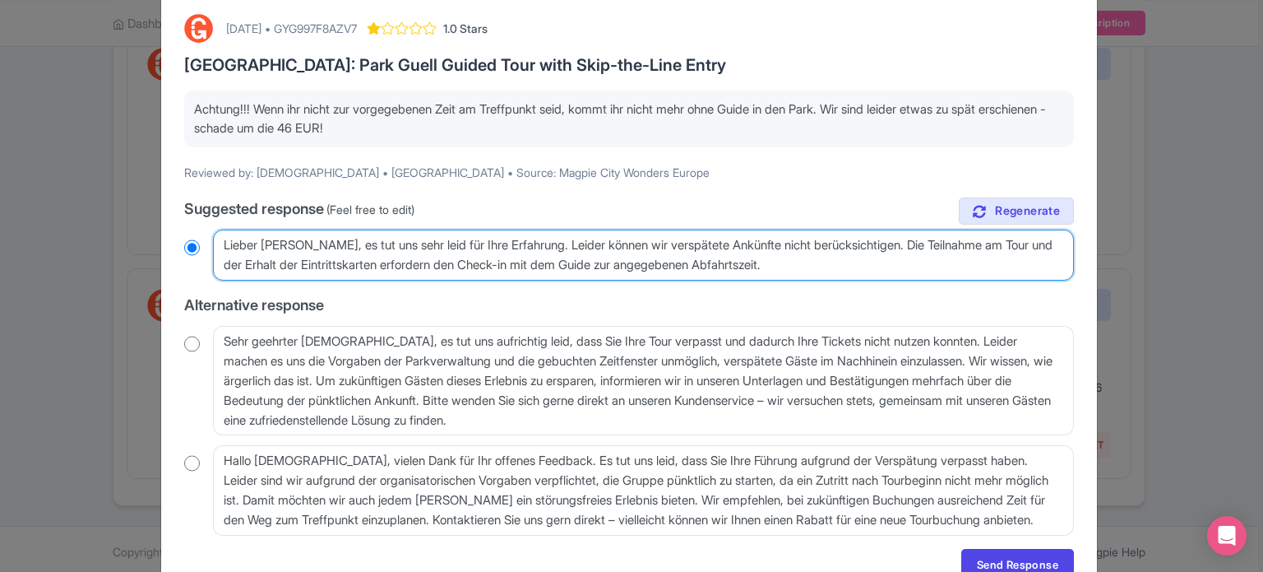
scroll to position [163, 0]
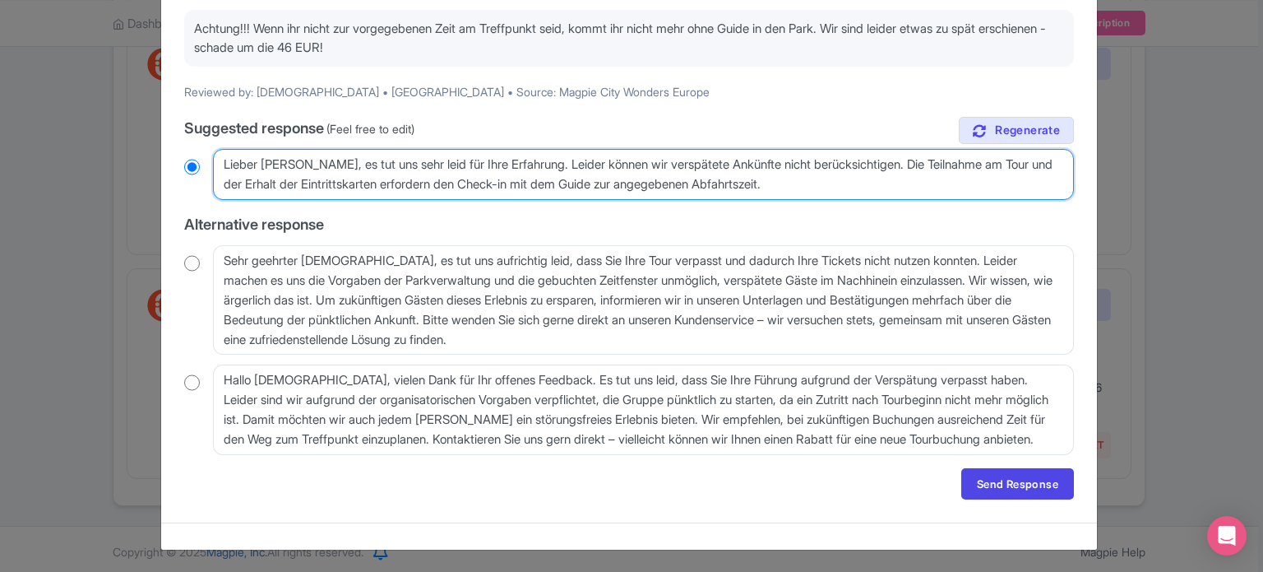
type textarea "Lieber [PERSON_NAME], es tut uns sehr leid für Ihre Erfahrung. Leider können wi…"
radio input "true"
type textarea "Lieber [PERSON_NAME], es tut uns sehr leid für Ihre Erfahrung. Leider können wi…"
click at [796, 181] on textarea "Lieber [DEMOGRAPHIC_DATA], vielen Dank, dass Sie sich die Zeit genommen haben, …" at bounding box center [643, 174] width 861 height 51
paste textarea
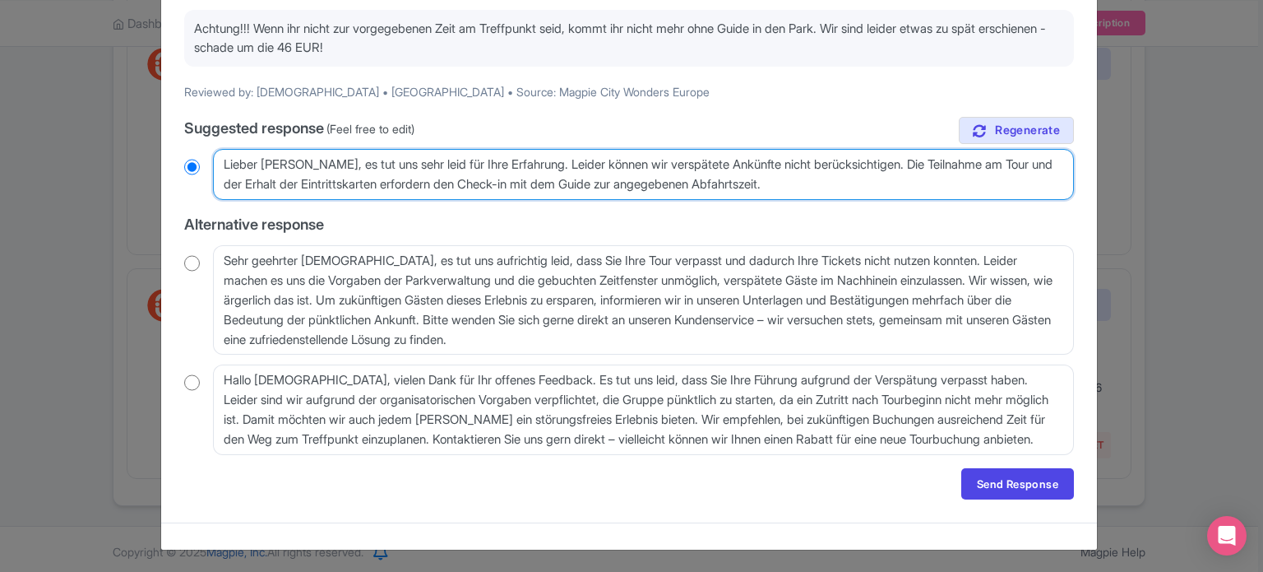
radio input "true"
paste textarea "Bitte akzeptieren Sie unsere aufrichtigste Entschuldigung für die entstandenen …"
type textarea "Lieber [PERSON_NAME], es tut uns sehr leid für Ihre Erfahrung. Leider können wi…"
radio input "true"
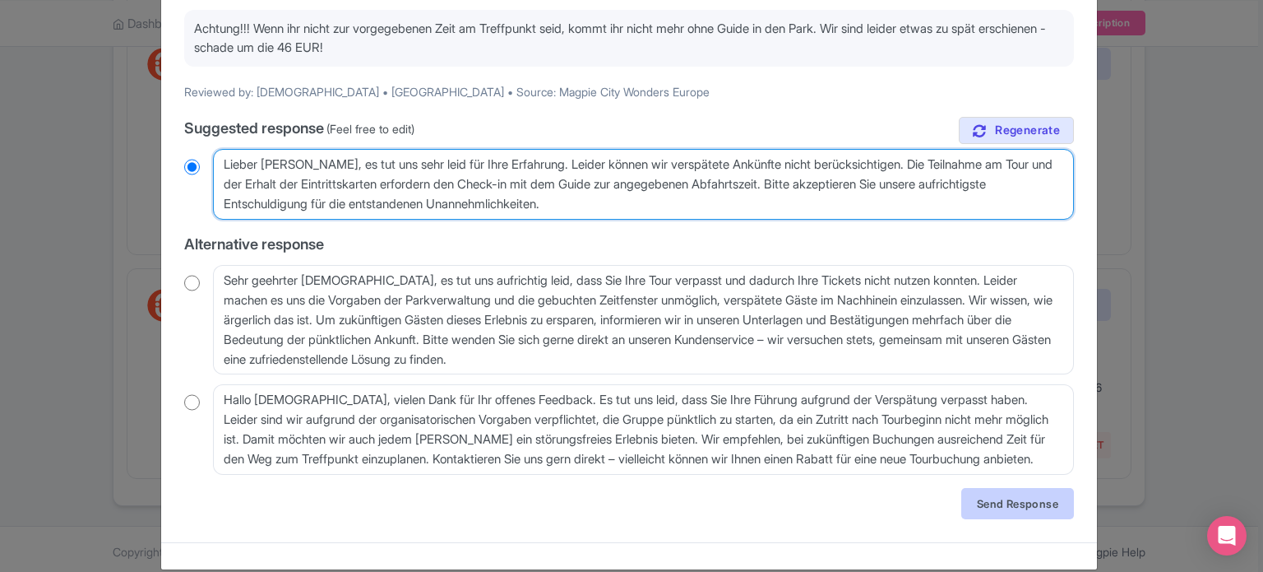
type textarea "Lieber [PERSON_NAME], es tut uns sehr leid für Ihre Erfahrung. Leider können wi…"
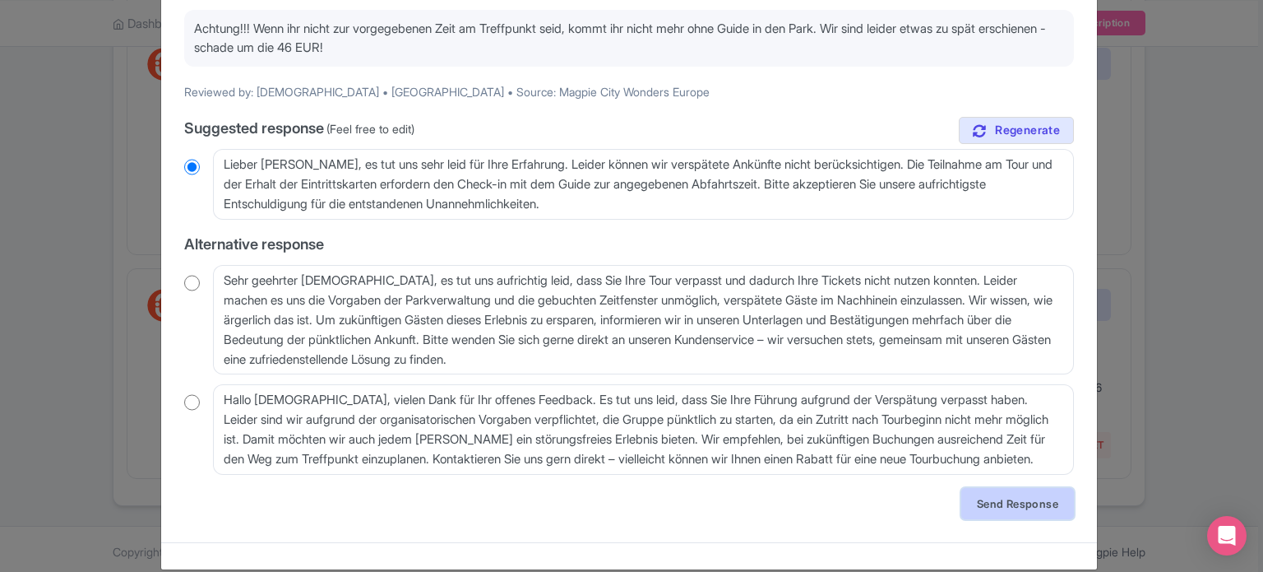
click at [1032, 503] on link "Send Response" at bounding box center [1017, 503] width 113 height 31
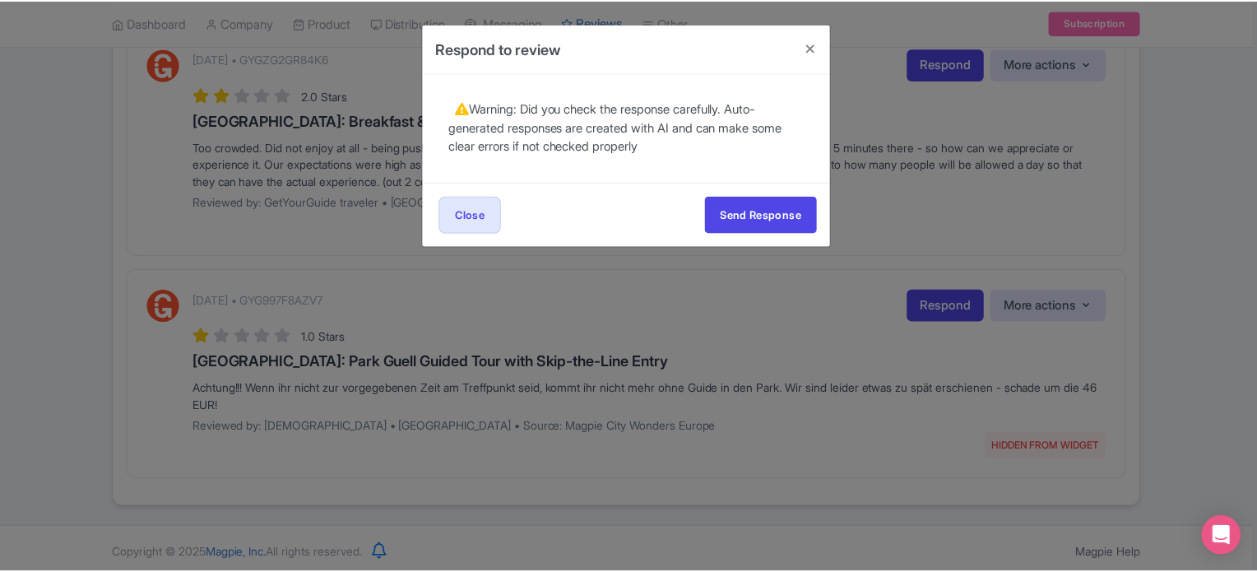
scroll to position [0, 0]
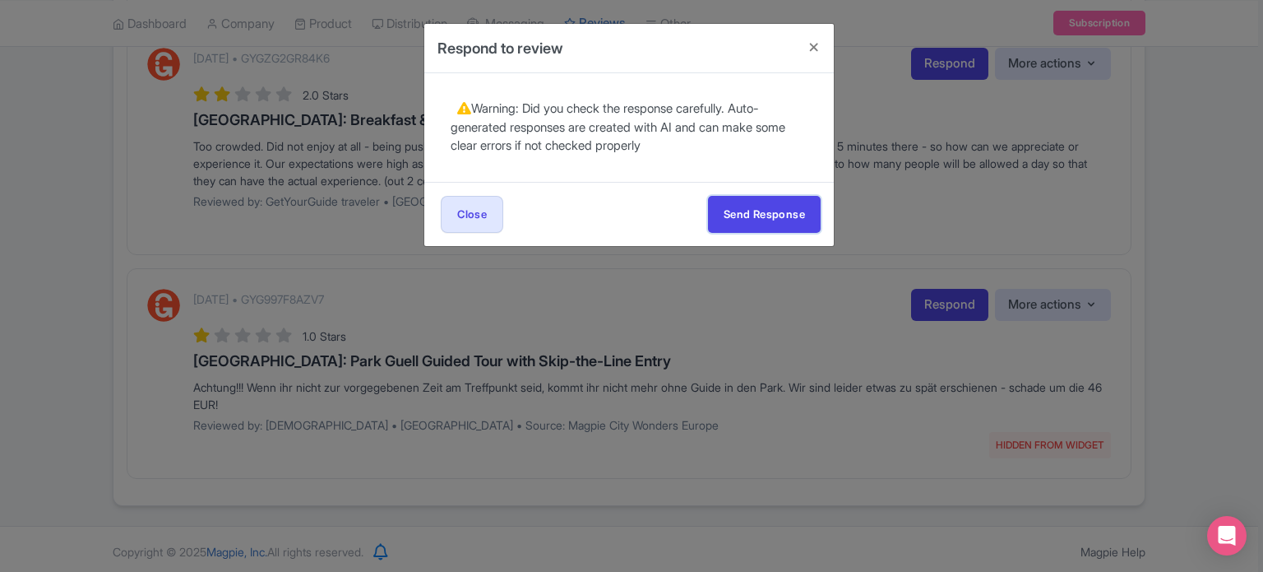
drag, startPoint x: 742, startPoint y: 209, endPoint x: 757, endPoint y: 248, distance: 42.5
click at [743, 209] on button "Send Response" at bounding box center [764, 214] width 113 height 37
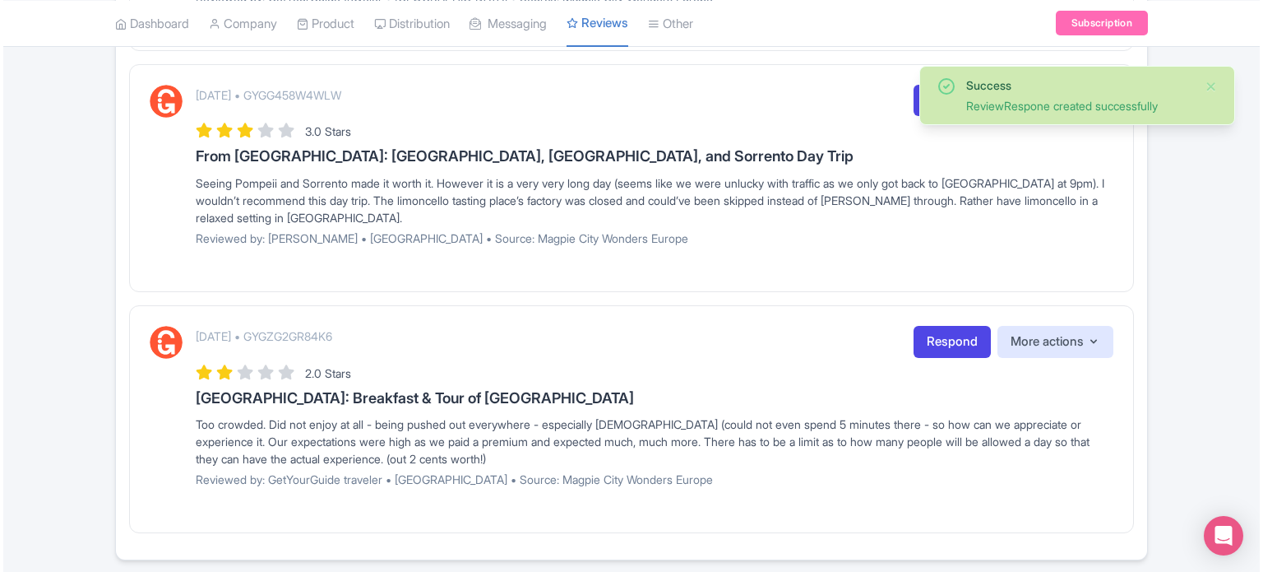
scroll to position [968, 0]
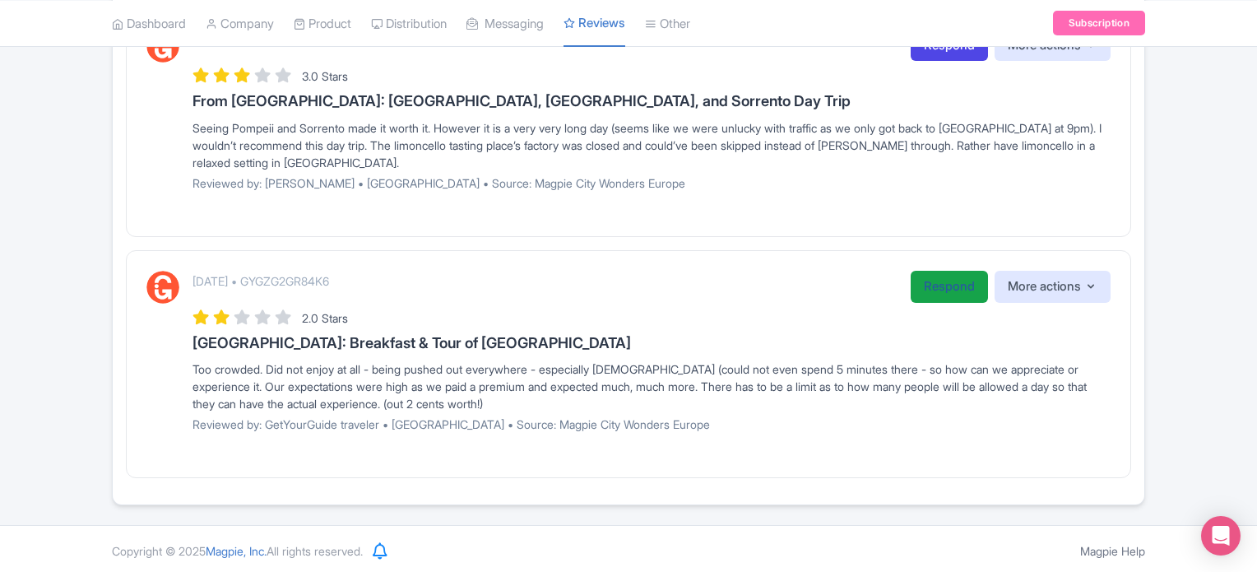
click at [954, 289] on link "Respond" at bounding box center [948, 287] width 77 height 32
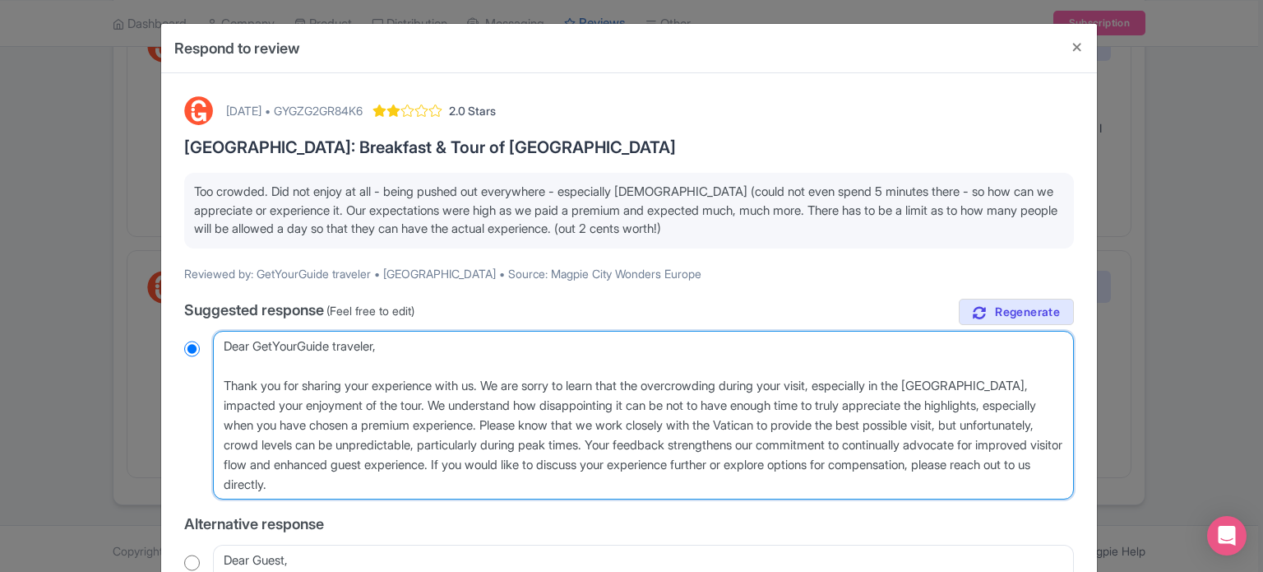
drag, startPoint x: 380, startPoint y: 346, endPoint x: 252, endPoint y: 335, distance: 128.0
click at [252, 335] on textarea "Dear GetYourGuide traveler, Thank you for sharing your experience with us. We a…" at bounding box center [643, 415] width 861 height 169
type textarea "Dear gu, Thank you for sharing your experience with us. We are sorry to learn t…"
radio input "true"
type textarea "Dear gue, Thank you for sharing your experience with us. We are sorry to learn …"
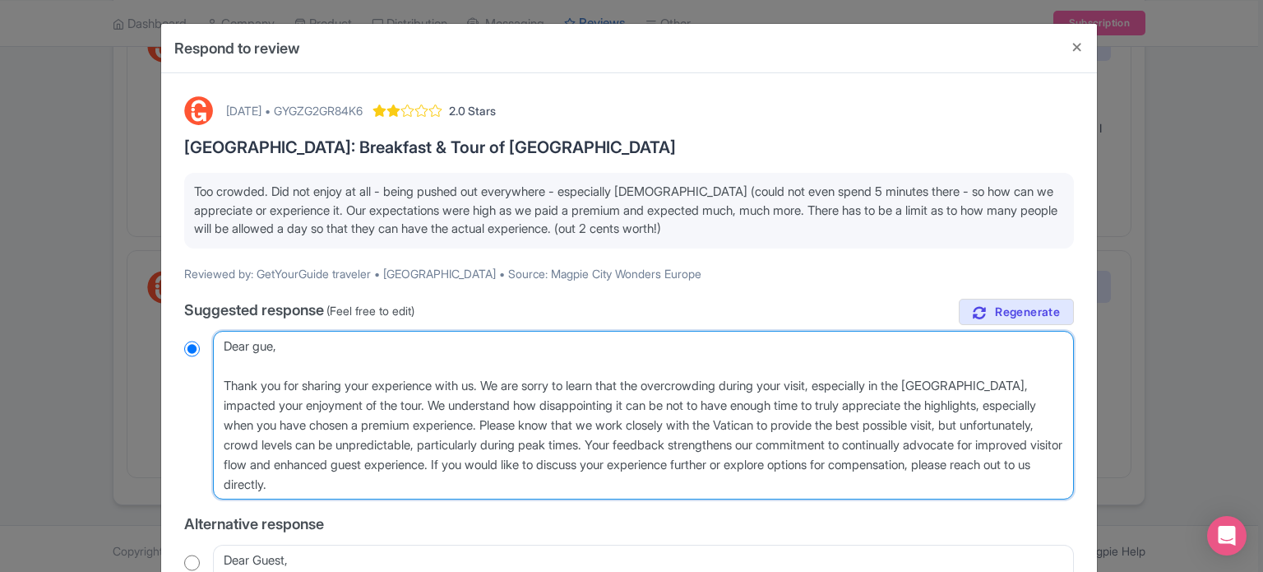
radio input "true"
type textarea "Dear gues, Thank you for sharing your experience with us. We are sorry to learn…"
radio input "true"
type textarea "Dear guest, Thank you for sharing your experience with us. We are sorry to lear…"
radio input "true"
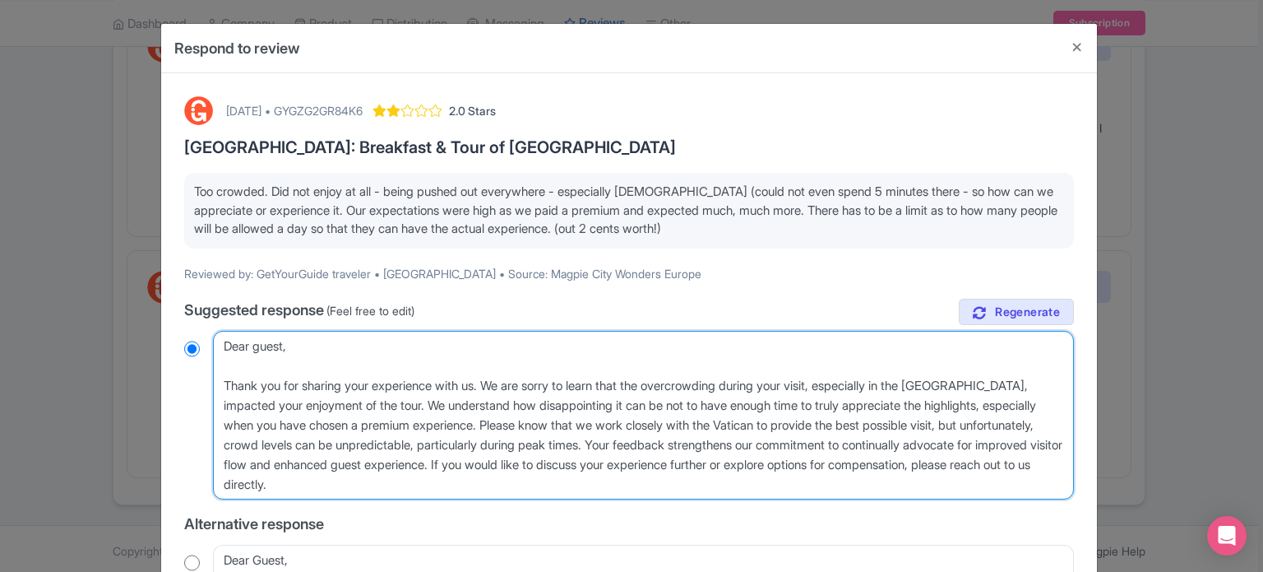
click at [222, 378] on textarea "Dear GetYourGuide traveler, Thank you for sharing your experience with us. We a…" at bounding box center [643, 415] width 861 height 169
type textarea "Dear guest, Thank you for sharing your experience with us. We are sorry to lear…"
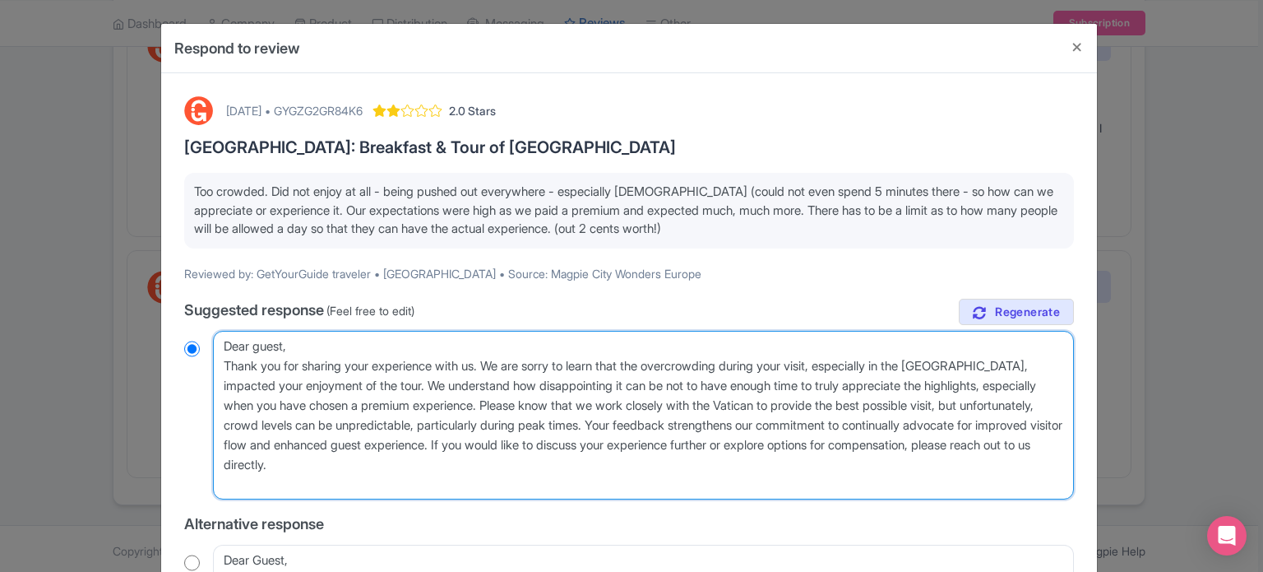
radio input "true"
type textarea "Dear guest,Thank you for sharing your experience with us. We are sorry to learn…"
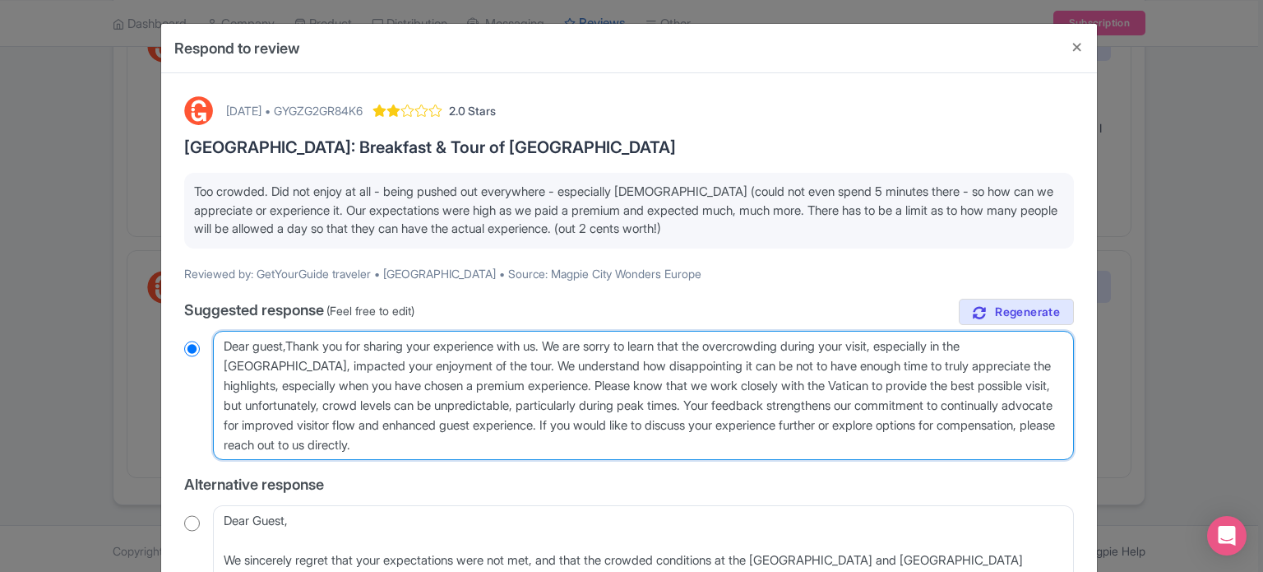
radio input "true"
type textarea "Dear guest,hank you for sharing your experience with us. We are sorry to learn …"
radio input "true"
type textarea "Dear guest, hank you for sharing your experience with us. We are sorry to learn…"
radio input "true"
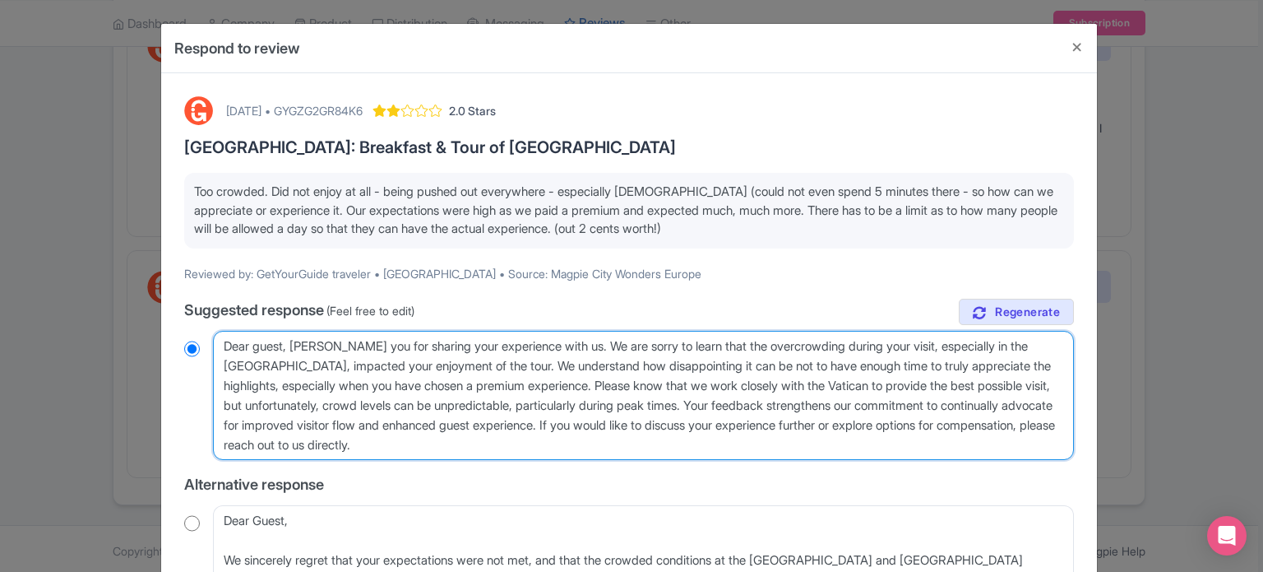
type textarea "Dear guest, thank you for sharing your experience with us. We are sorry to lear…"
radio input "true"
drag, startPoint x: 490, startPoint y: 359, endPoint x: 615, endPoint y: 380, distance: 126.8
click at [615, 380] on textarea "Dear GetYourGuide traveler, Thank you for sharing your experience with us. We a…" at bounding box center [643, 396] width 861 height 130
type textarea "Dear guest, thank you for sharing your experience with us. We are sorry to lear…"
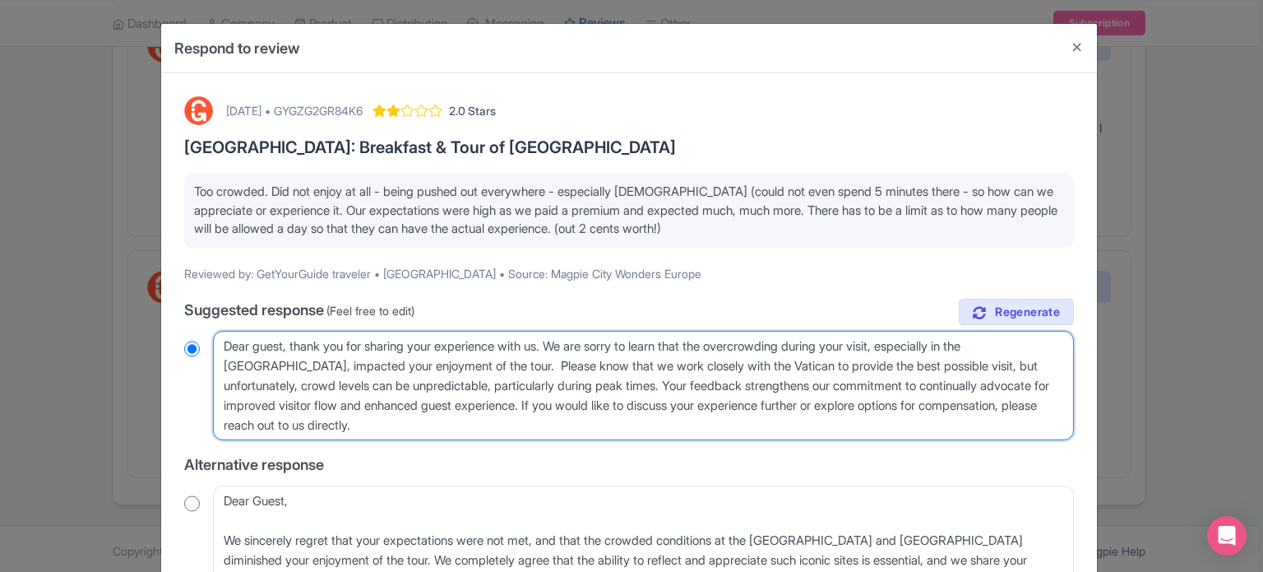
radio input "true"
type textarea "Dear guest, thank you for sharing your experience with us. We are sorry to lear…"
radio input "true"
type textarea "Dear guest, thank you for sharing your experience with us. We are sorry to lear…"
radio input "true"
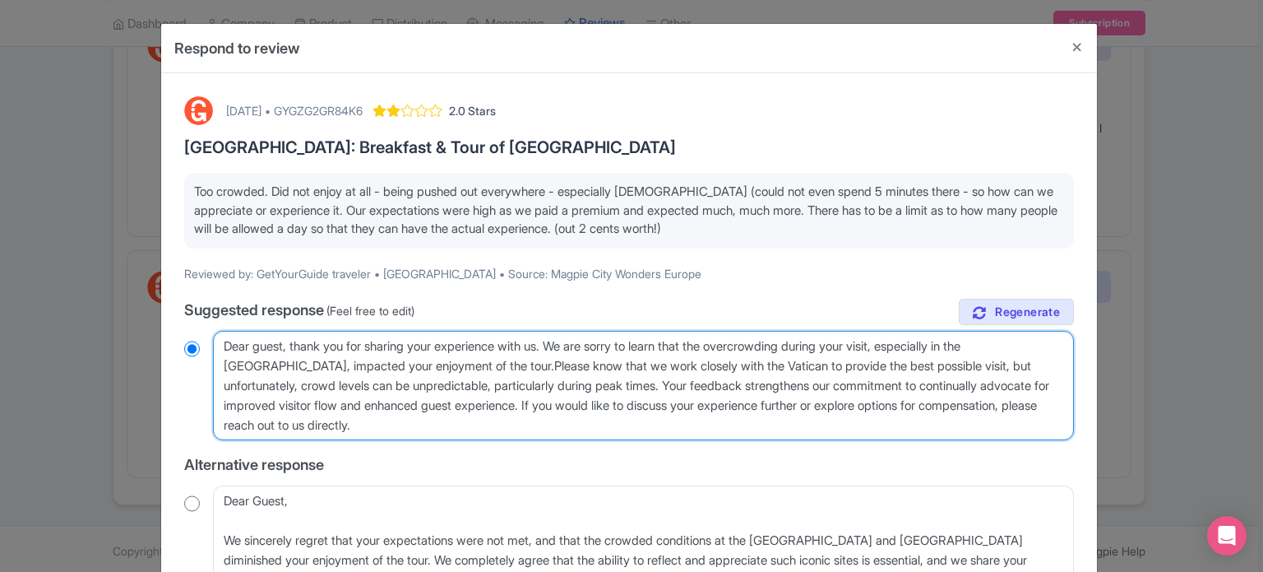
type textarea "Dear guest, thank you for sharing your experience with us. We are sorry to lear…"
radio input "true"
drag, startPoint x: 691, startPoint y: 383, endPoint x: 709, endPoint y: 420, distance: 41.2
click at [709, 420] on textarea "Dear GetYourGuide traveler, Thank you for sharing your experience with us. We a…" at bounding box center [643, 386] width 861 height 110
type textarea "Dear guest, thank you for sharing your experience with us. We are sorry to lear…"
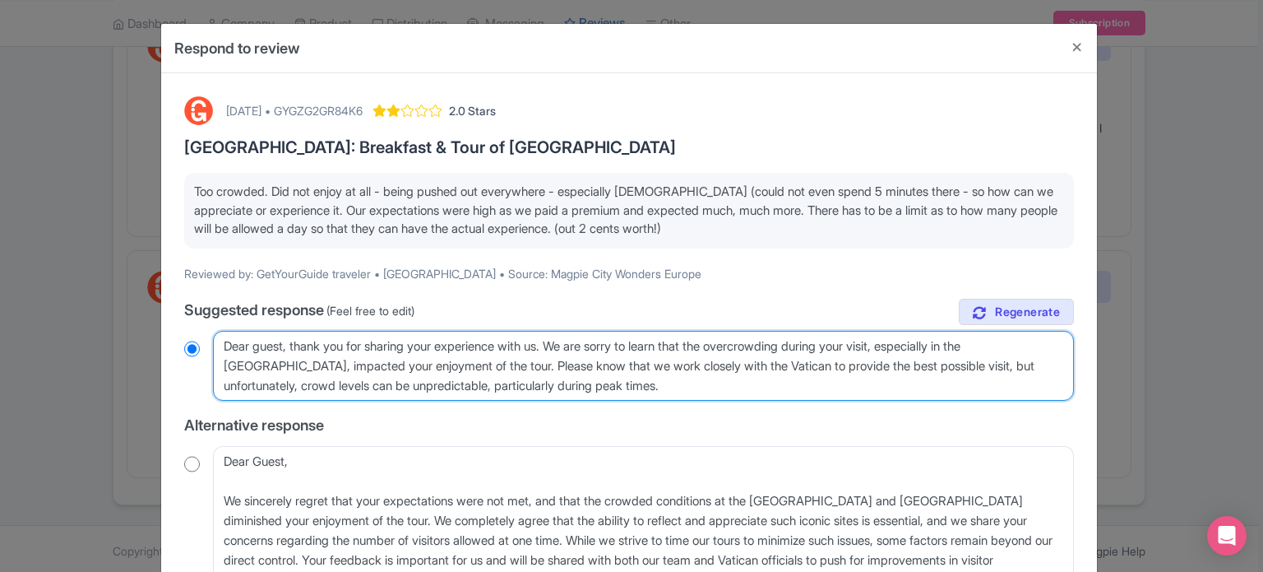
radio input "true"
type textarea "Dear guest, thank you for sharing your experience with us. We are sorry to lear…"
radio input "true"
type textarea "Dear guest, thank you for sharing your experience with us. We are sorry to lear…"
radio input "true"
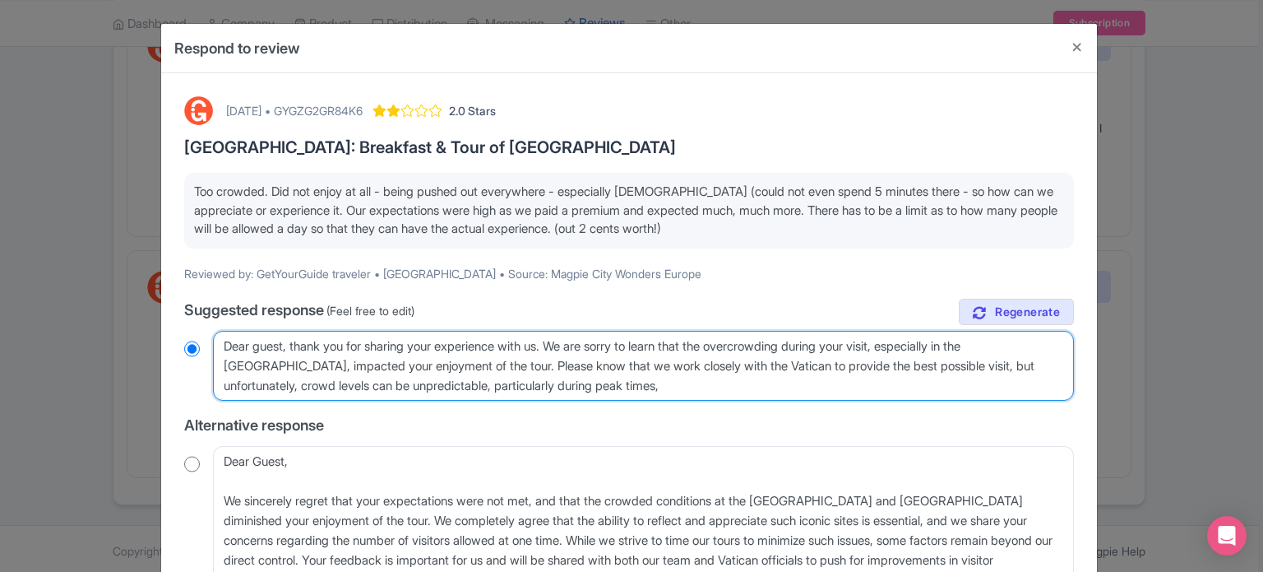
type textarea "Dear guest, thank you for sharing your experience with us. We are sorry to lear…"
radio input "true"
type textarea "Dear guest, thank you for sharing your experience with us. We are sorry to lear…"
radio input "true"
type textarea "Dear guest, thank you for sharing your experience with us. We are sorry to lear…"
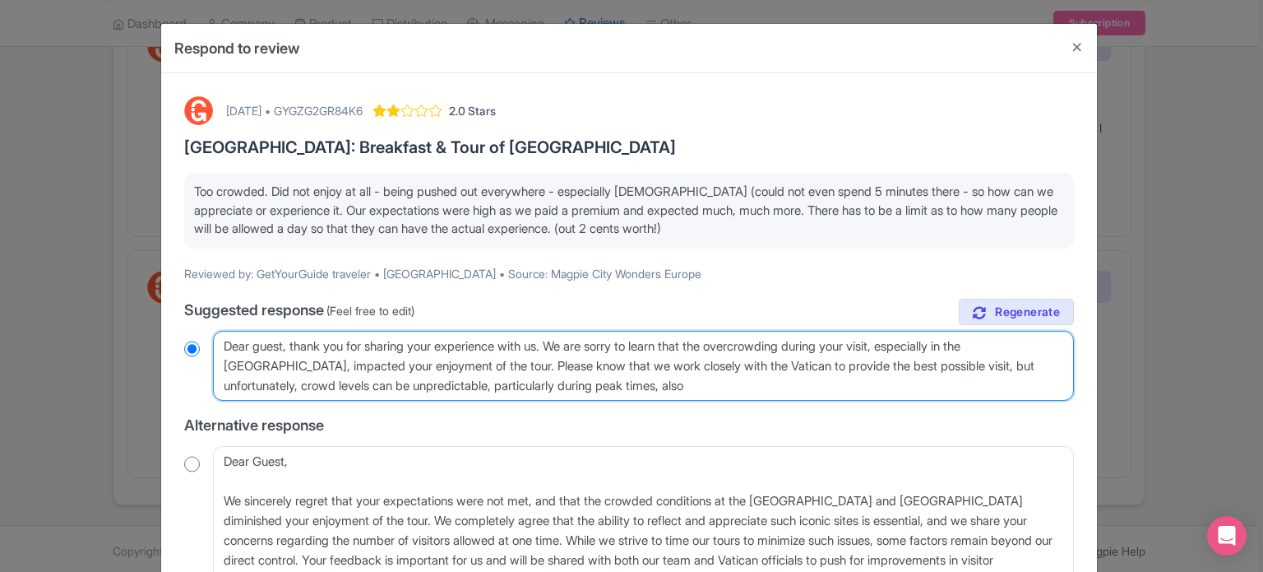
radio input "true"
type textarea "Dear guest, thank you for sharing your experience with us. We are sorry to lear…"
radio input "true"
type textarea "Dear guest, thank you for sharing your experience with us. We are sorry to lear…"
radio input "true"
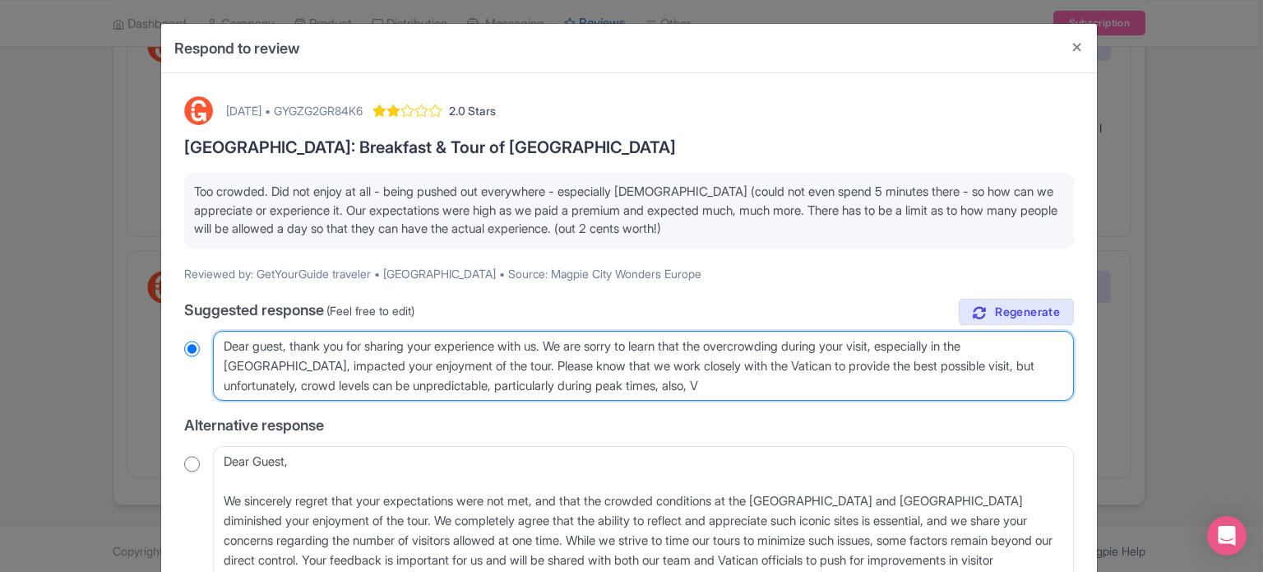
type textarea "Dear guest, thank you for sharing your experience with us. We are sorry to lear…"
radio input "true"
type textarea "Dear guest, thank you for sharing your experience with us. We are sorry to lear…"
radio input "true"
type textarea "Dear guest, thank you for sharing your experience with us. We are sorry to lear…"
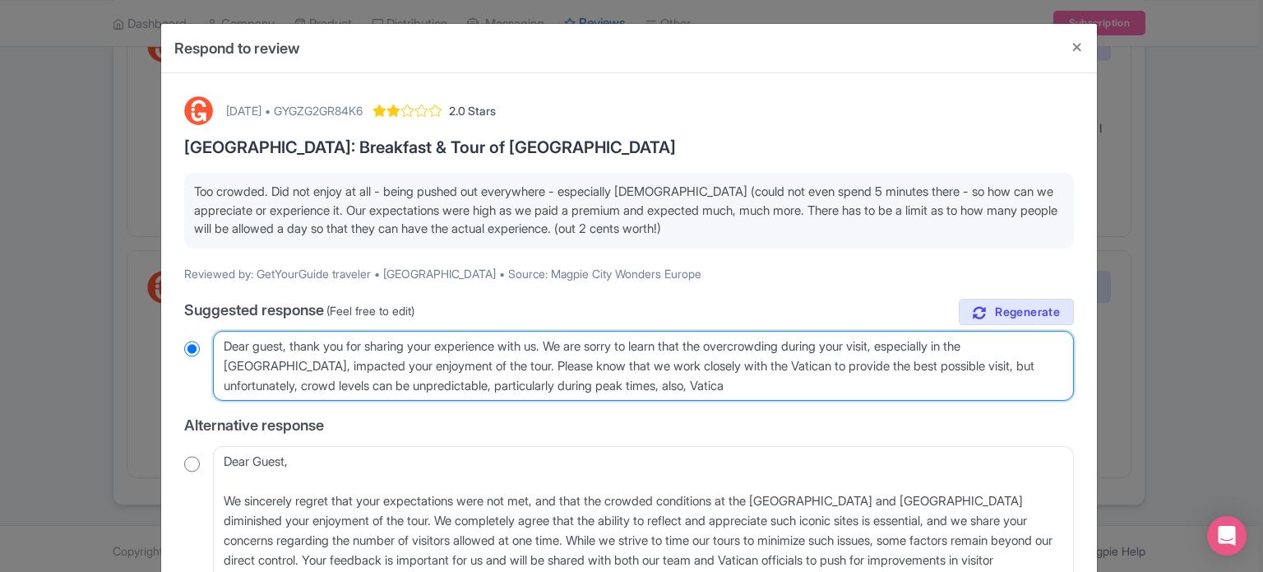
radio input "true"
type textarea "Dear guest, thank you for sharing your experience with us. We are sorry to lear…"
radio input "true"
type textarea "Dear guest, thank you for sharing your experience with us. We are sorry to lear…"
radio input "true"
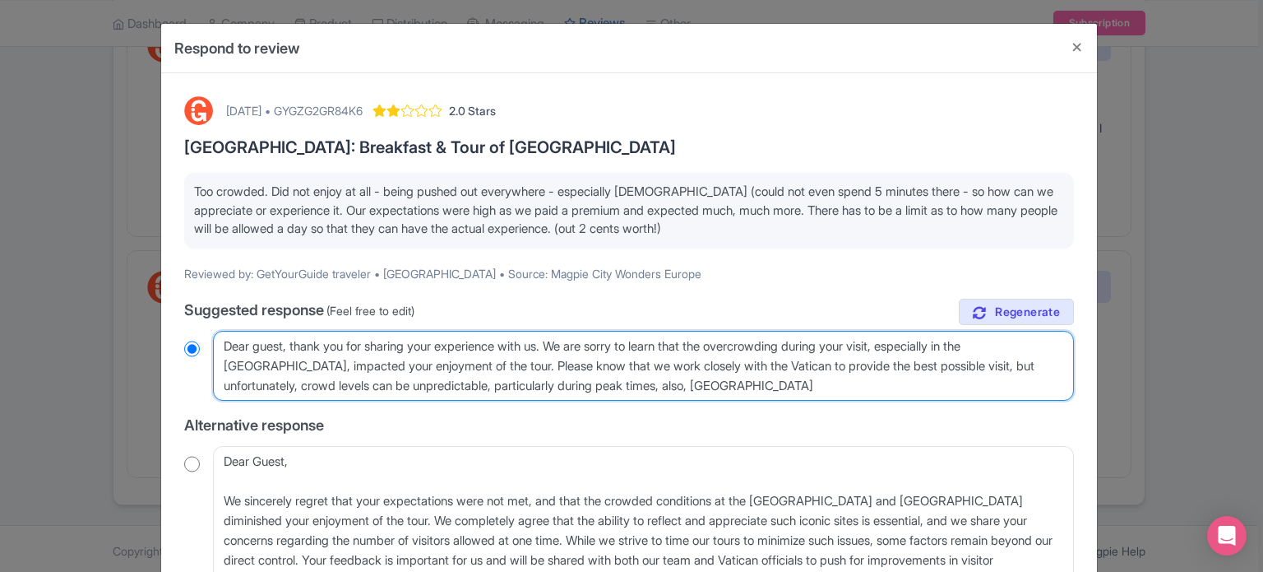
type textarea "Dear guest, thank you for sharing your experience with us. We are sorry to lear…"
radio input "true"
type textarea "Dear guest, thank you for sharing your experience with us. We are sorry to lear…"
radio input "true"
type textarea "Dear guest, thank you for sharing your experience with us. We are sorry to lear…"
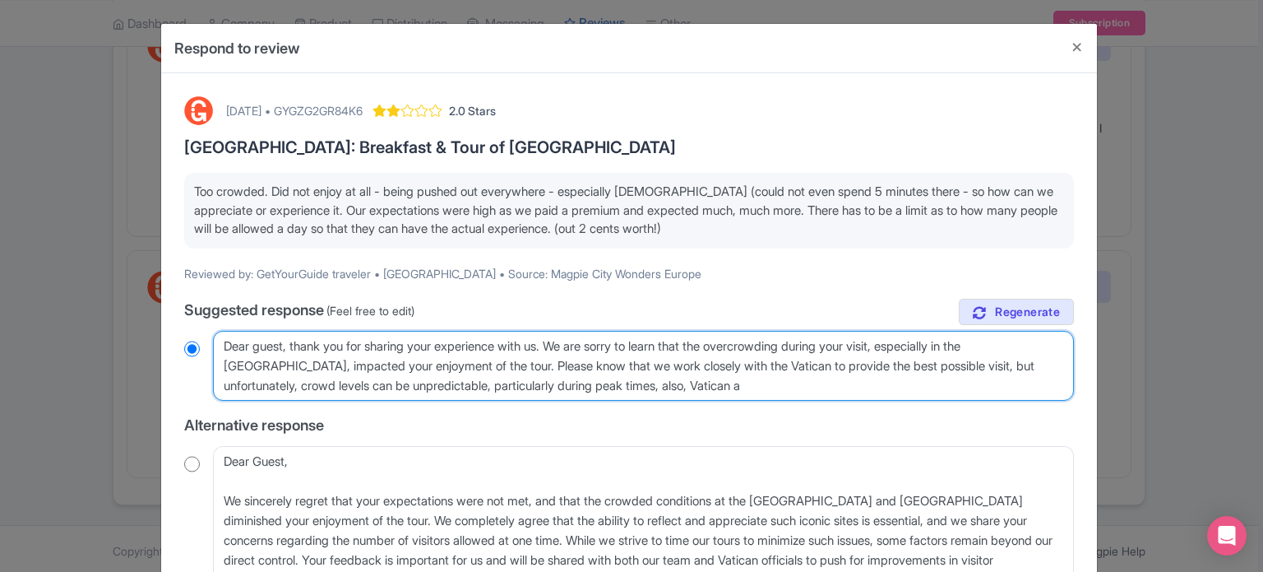
radio input "true"
type textarea "Dear guest, thank you for sharing your experience with us. We are sorry to lear…"
radio input "true"
type textarea "Dear guest, thank you for sharing your experience with us. We are sorry to lear…"
radio input "true"
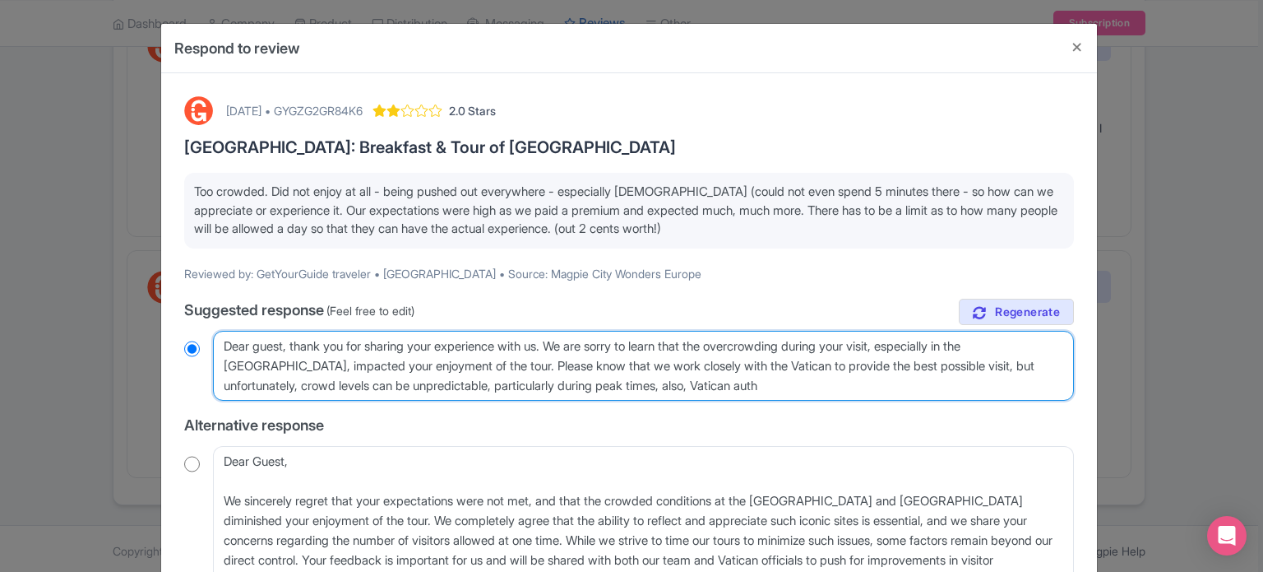
type textarea "Dear guest, thank you for sharing your experience with us. We are sorry to lear…"
radio input "true"
type textarea "Dear guest, thank you for sharing your experience with us. We are sorry to lear…"
radio input "true"
type textarea "Dear guest, thank you for sharing your experience with us. We are sorry to lear…"
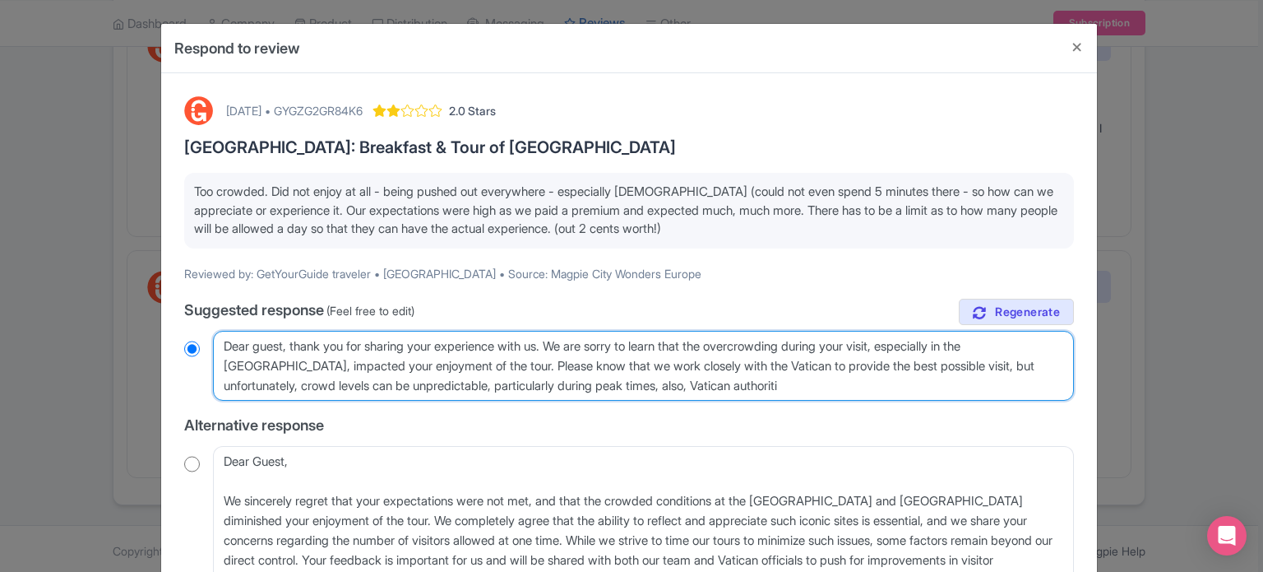
radio input "true"
type textarea "Dear guest, thank you for sharing your experience with us. We are sorry to lear…"
radio input "true"
type textarea "Dear guest, thank you for sharing your experience with us. We are sorry to lear…"
radio input "true"
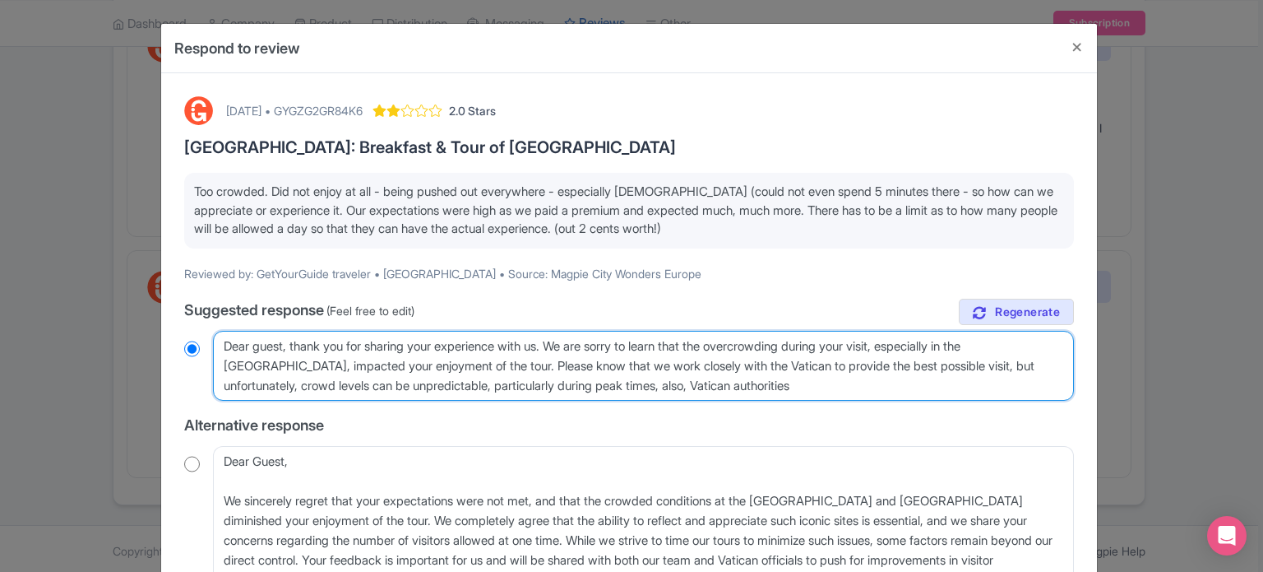
type textarea "Dear guest, thank you for sharing your experience with us. We are sorry to lear…"
radio input "true"
type textarea "Dear guest, thank you for sharing your experience with us. We are sorry to lear…"
radio input "true"
type textarea "Dear guest, thank you for sharing your experience with us. We are sorry to lear…"
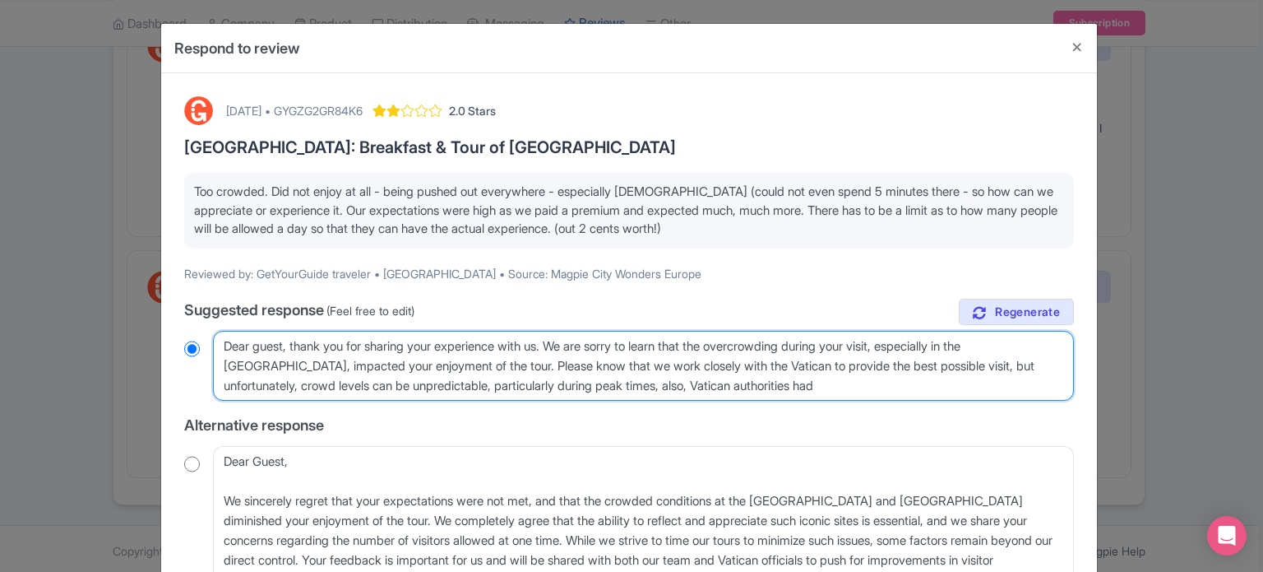
radio input "true"
type textarea "Dear guest, thank you for sharing your experience with us. We are sorry to lear…"
radio input "true"
type textarea "Dear guest, thank you for sharing your experience with us. We are sorry to lear…"
radio input "true"
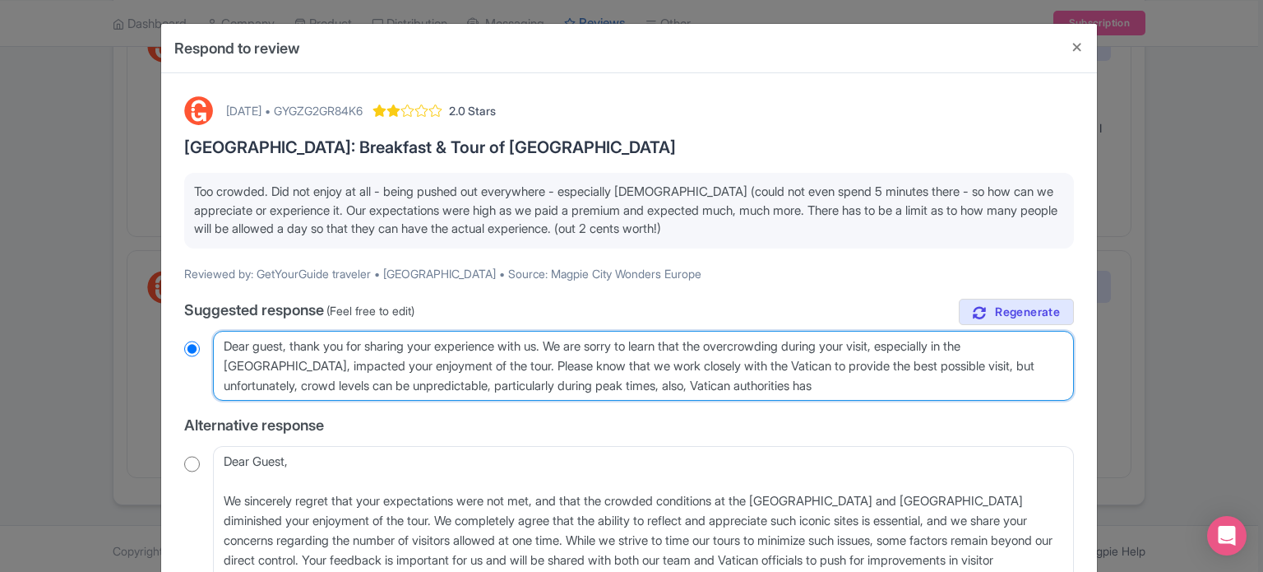
type textarea "Dear guest, thank you for sharing your experience with us. We are sorry to lear…"
radio input "true"
type textarea "Dear guest, thank you for sharing your experience with us. We are sorry to lear…"
radio input "true"
type textarea "Dear guest, thank you for sharing your experience with us. We are sorry to lear…"
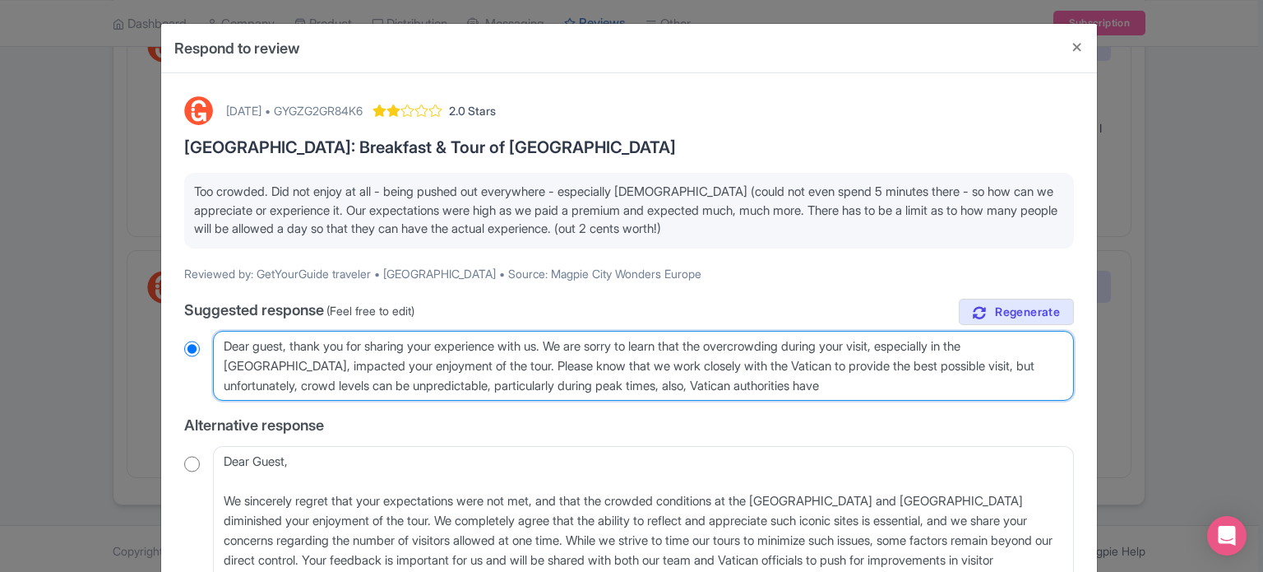
radio input "true"
type textarea "Dear guest, thank you for sharing your experience with us. We are sorry to lear…"
radio input "true"
type textarea "Dear guest, thank you for sharing your experience with us. We are sorry to lear…"
radio input "true"
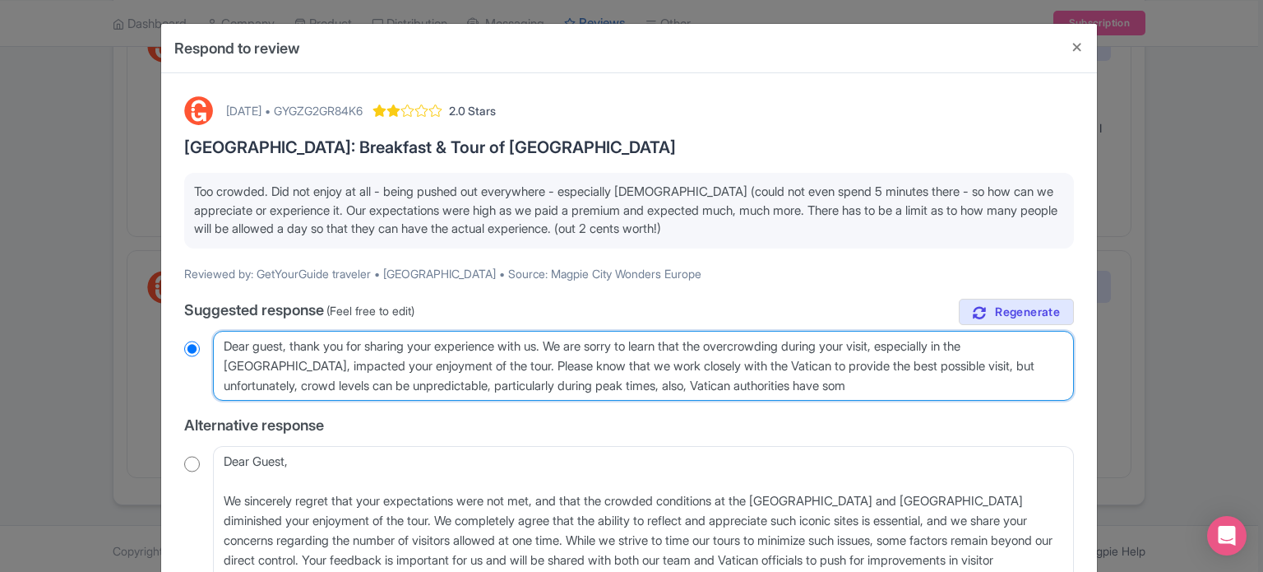
type textarea "Dear guest, thank you for sharing your experience with us. We are sorry to lear…"
radio input "true"
type textarea "Dear guest, thank you for sharing your experience with us. We are sorry to lear…"
radio input "true"
type textarea "Dear guest, thank you for sharing your experience with us. We are sorry to lear…"
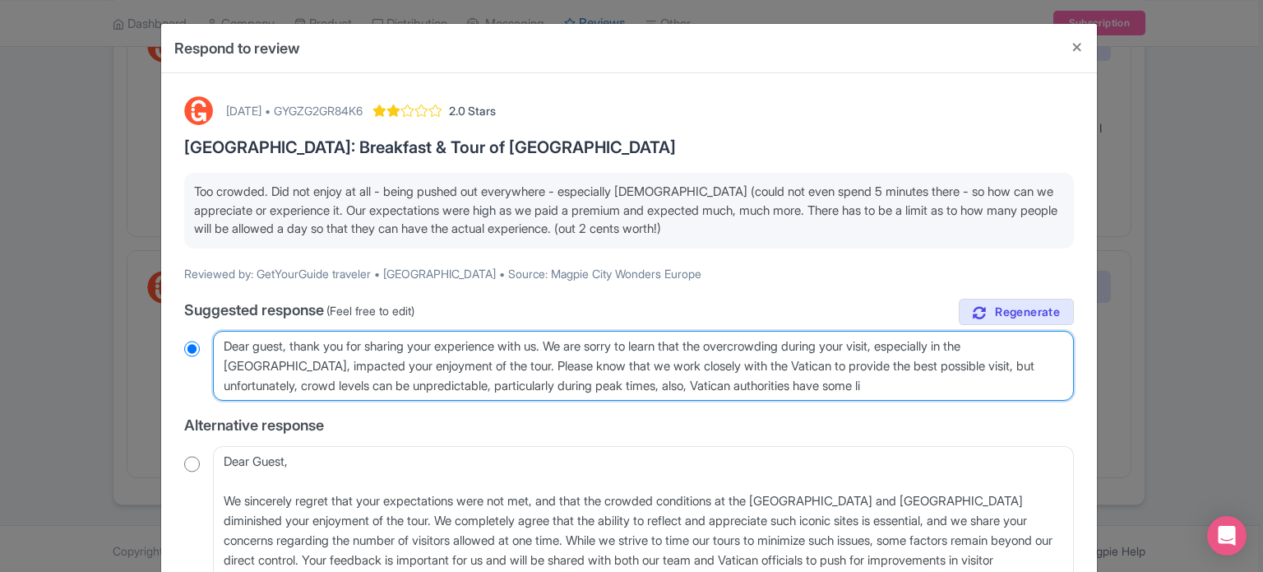
radio input "true"
type textarea "Dear guest, thank you for sharing your experience with us. We are sorry to lear…"
radio input "true"
type textarea "Dear guest, thank you for sharing your experience with us. We are sorry to lear…"
radio input "true"
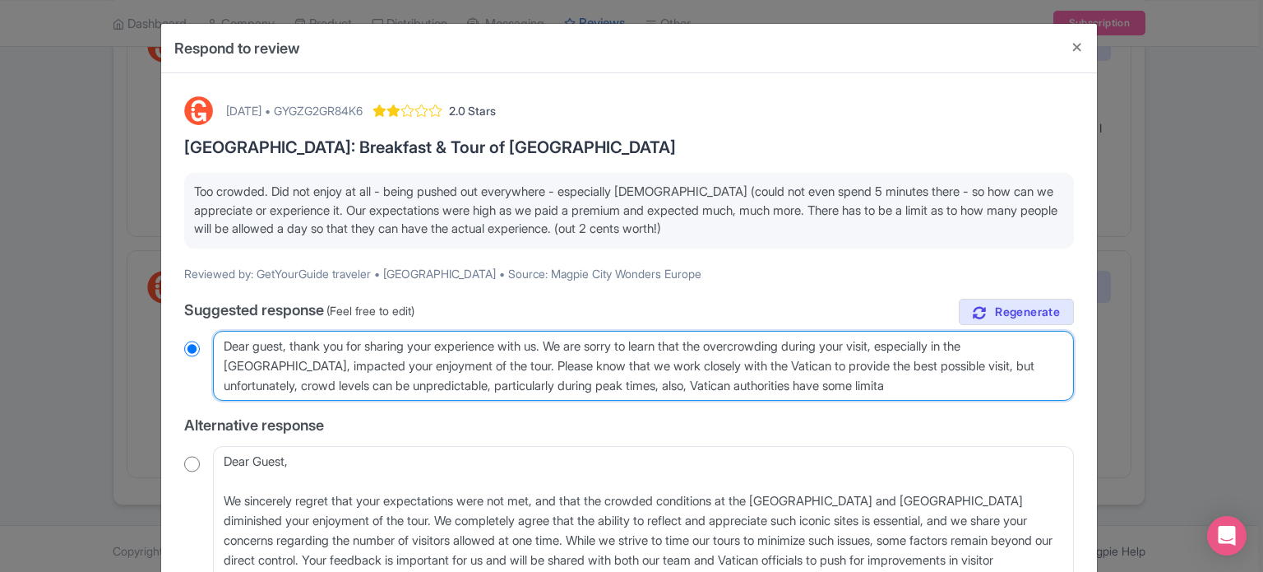
type textarea "Dear guest, thank you for sharing your experience with us. We are sorry to lear…"
radio input "true"
type textarea "Dear guest, thank you for sharing your experience with us. We are sorry to lear…"
radio input "true"
type textarea "Dear guest, thank you for sharing your experience with us. We are sorry to lear…"
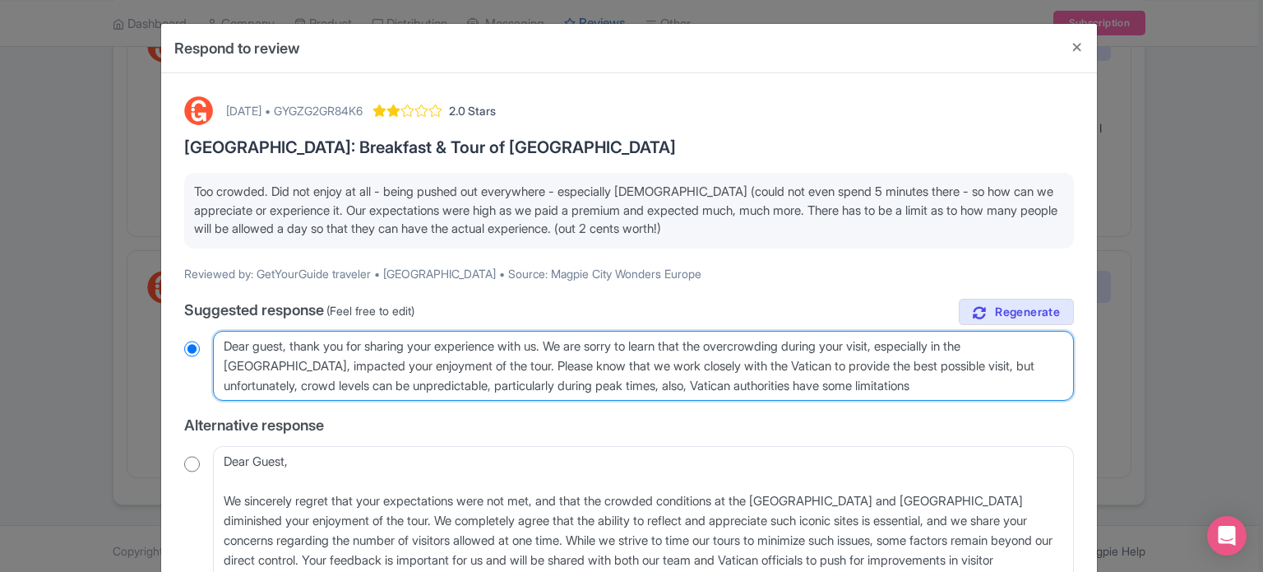
radio input "true"
type textarea "Dear guest, thank you for sharing your experience with us. We are sorry to lear…"
radio input "true"
type textarea "Dear guest, thank you for sharing your experience with us. We are sorry to lear…"
radio input "true"
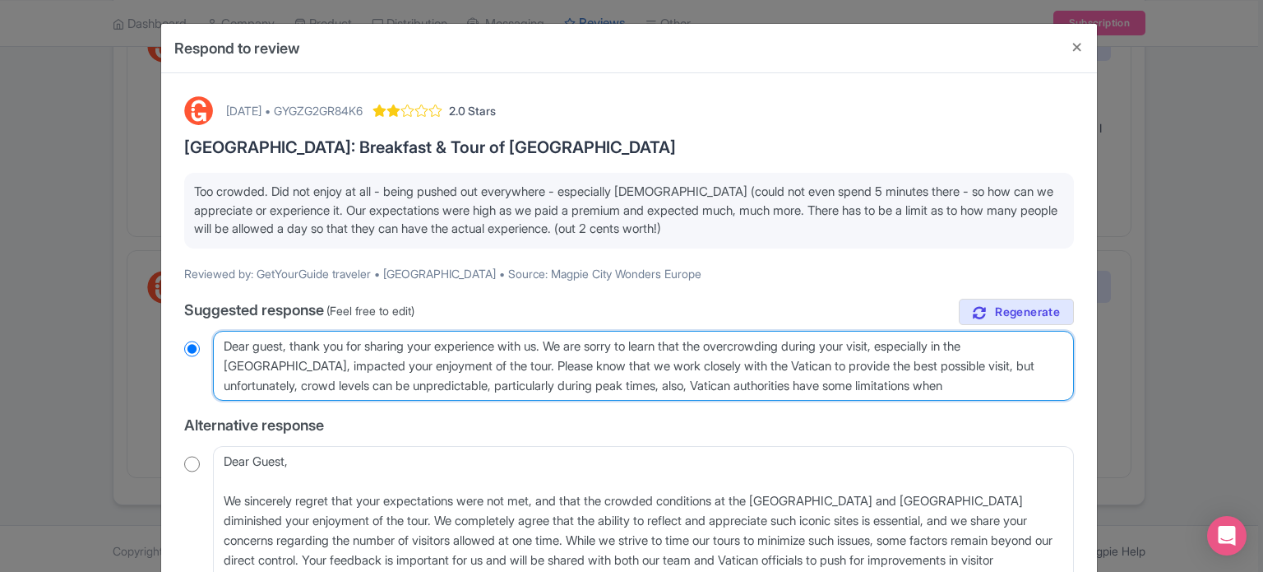
type textarea "Dear guest, thank you for sharing your experience with us. We are sorry to lear…"
radio input "true"
type textarea "Dear guest, thank you for sharing your experience with us. We are sorry to lear…"
radio input "true"
type textarea "Dear guest, thank you for sharing your experience with us. We are sorry to lear…"
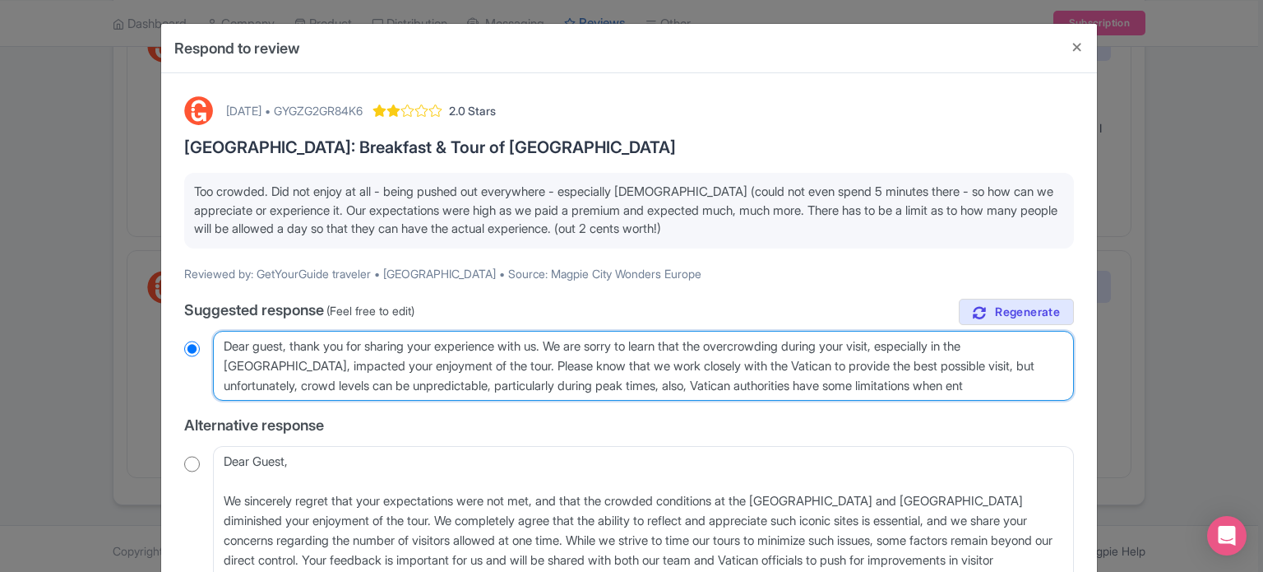
radio input "true"
type textarea "Dear guest, thank you for sharing your experience with us. We are sorry to lear…"
radio input "true"
type textarea "Dear guest, thank you for sharing your experience with us. We are sorry to lear…"
radio input "true"
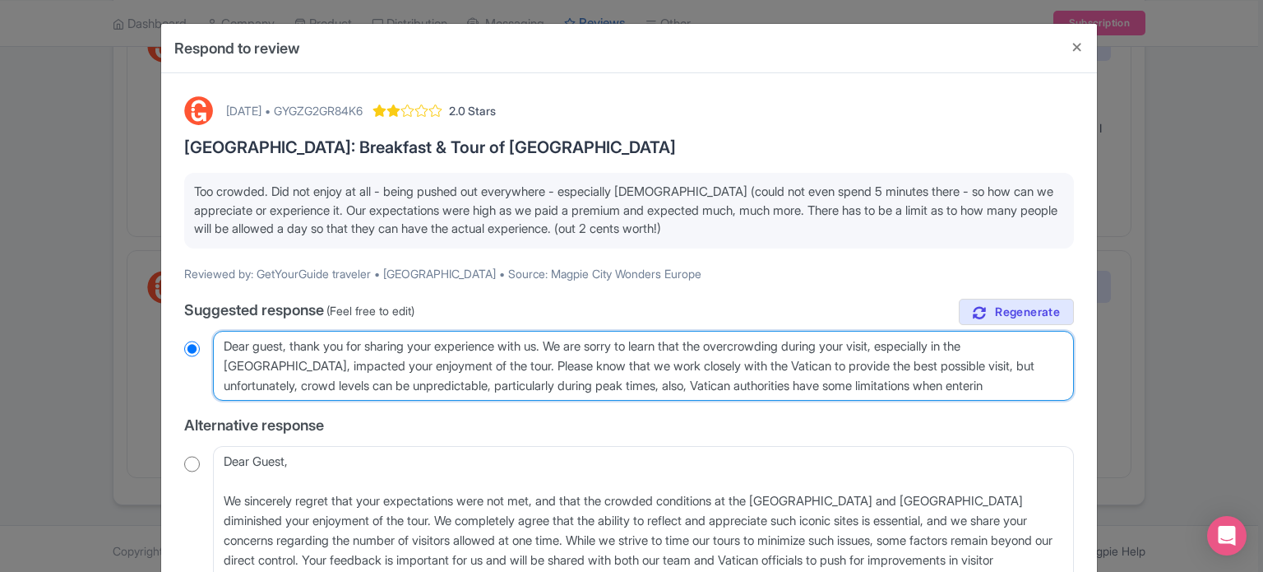
type textarea "Dear guest, thank you for sharing your experience with us. We are sorry to lear…"
radio input "true"
type textarea "Dear guest, thank you for sharing your experience with us. We are sorry to lear…"
radio input "true"
type textarea "Dear guest, thank you for sharing your experience with us. We are sorry to lear…"
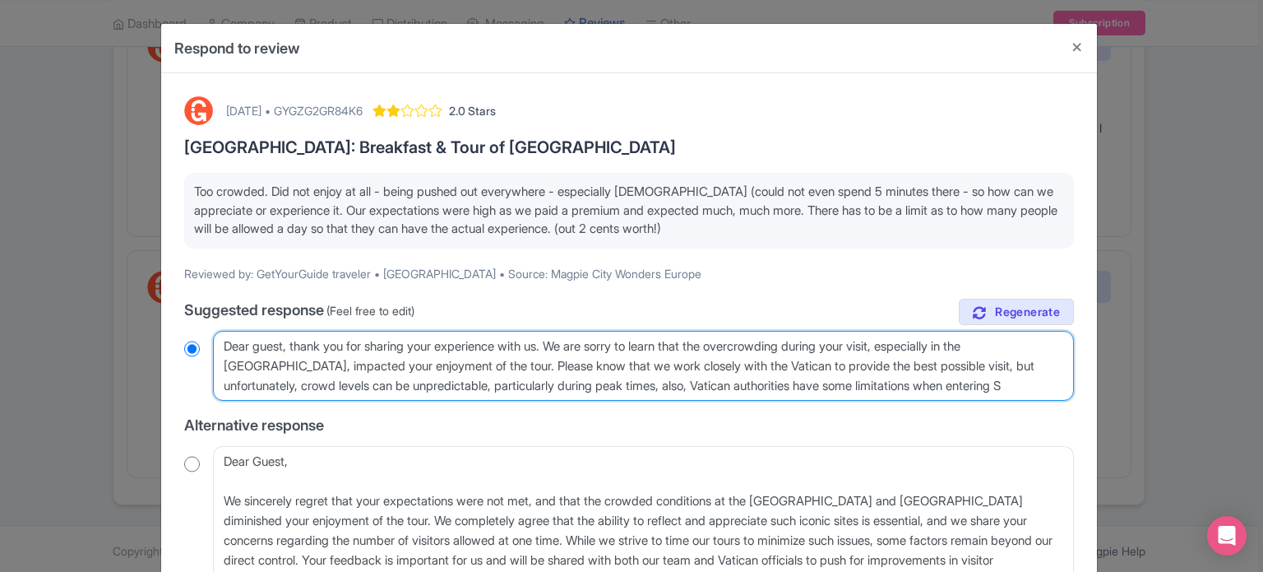
radio input "true"
type textarea "Dear guest, thank you for sharing your experience with us. We are sorry to lear…"
radio input "true"
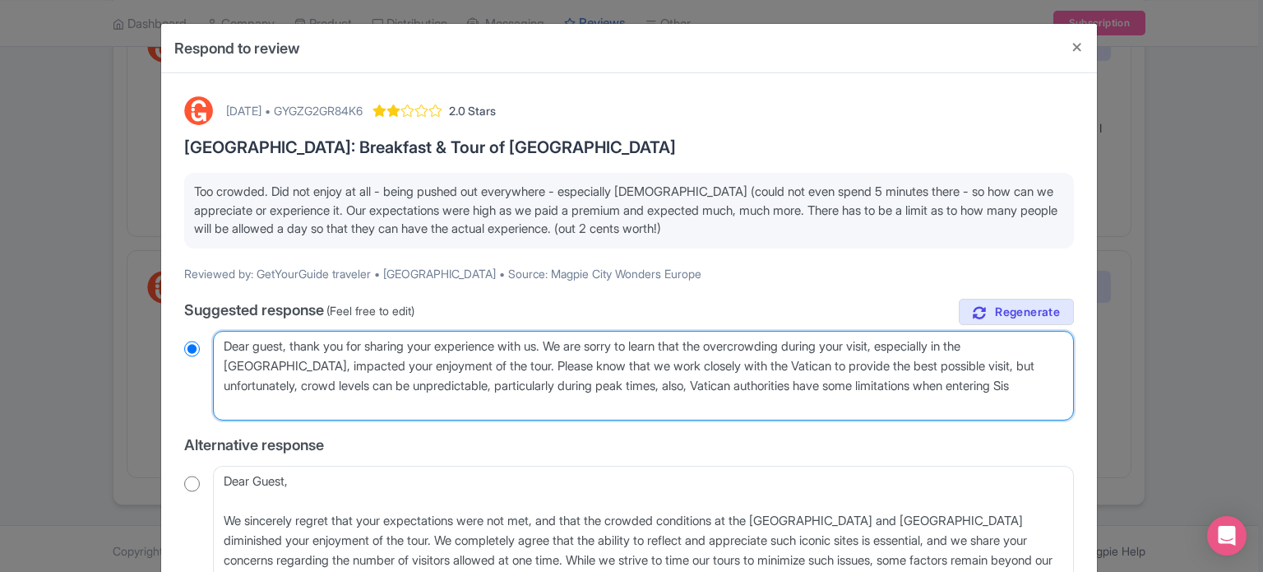
type textarea "Dear guest, thank you for sharing your experience with us. We are sorry to lear…"
radio input "true"
type textarea "Dear guest, thank you for sharing your experience with us. We are sorry to lear…"
radio input "true"
type textarea "Dear guest, thank you for sharing your experience with us. We are sorry to lear…"
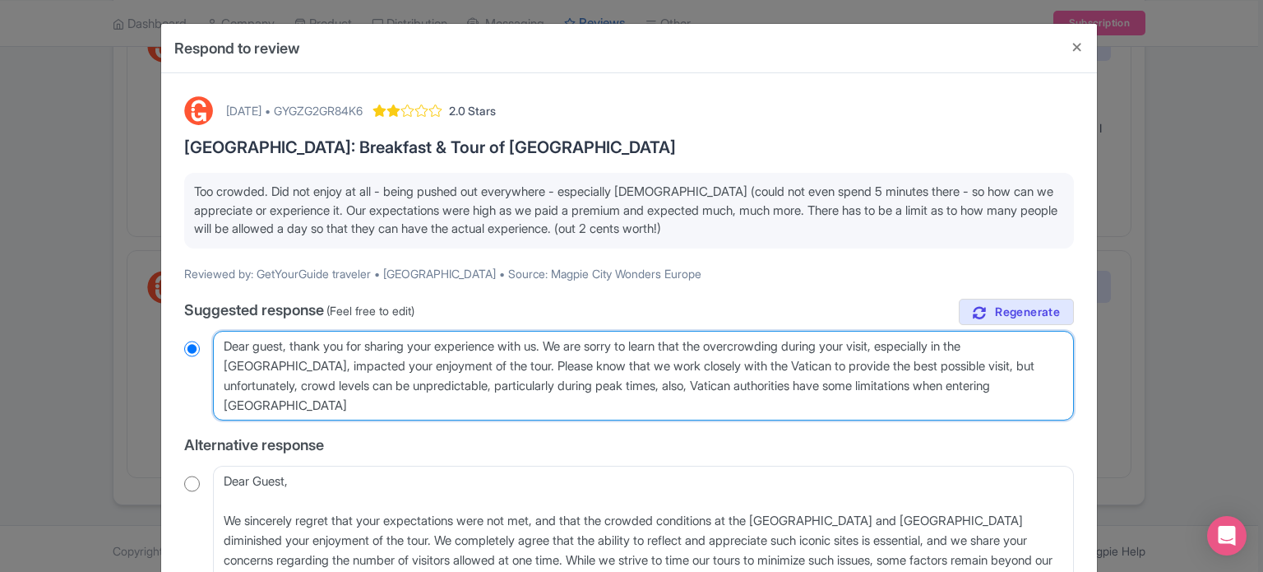
radio input "true"
type textarea "Dear guest, thank you for sharing your experience with us. We are sorry to lear…"
radio input "true"
type textarea "Dear guest, thank you for sharing your experience with us. We are sorry to lear…"
radio input "true"
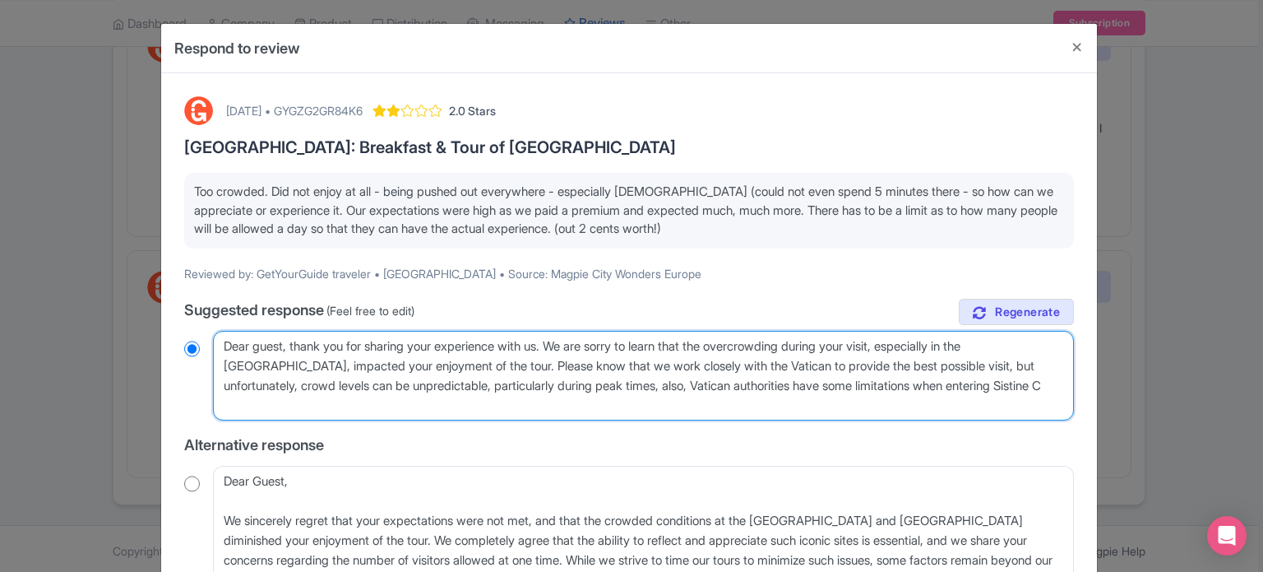
type textarea "Dear guest, thank you for sharing your experience with us. We are sorry to lear…"
radio input "true"
type textarea "Dear guest, thank you for sharing your experience with us. We are sorry to lear…"
radio input "true"
type textarea "Dear guest, thank you for sharing your experience with us. We are sorry to lear…"
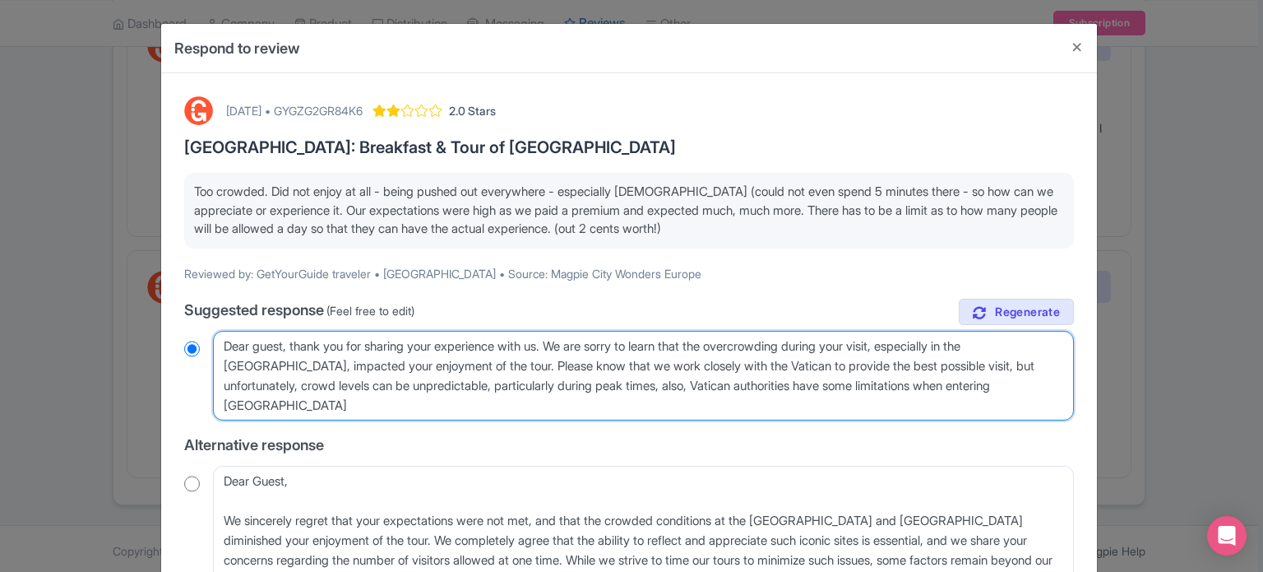
radio input "true"
type textarea "Dear guest, thank you for sharing your experience with us. We are sorry to lear…"
radio input "true"
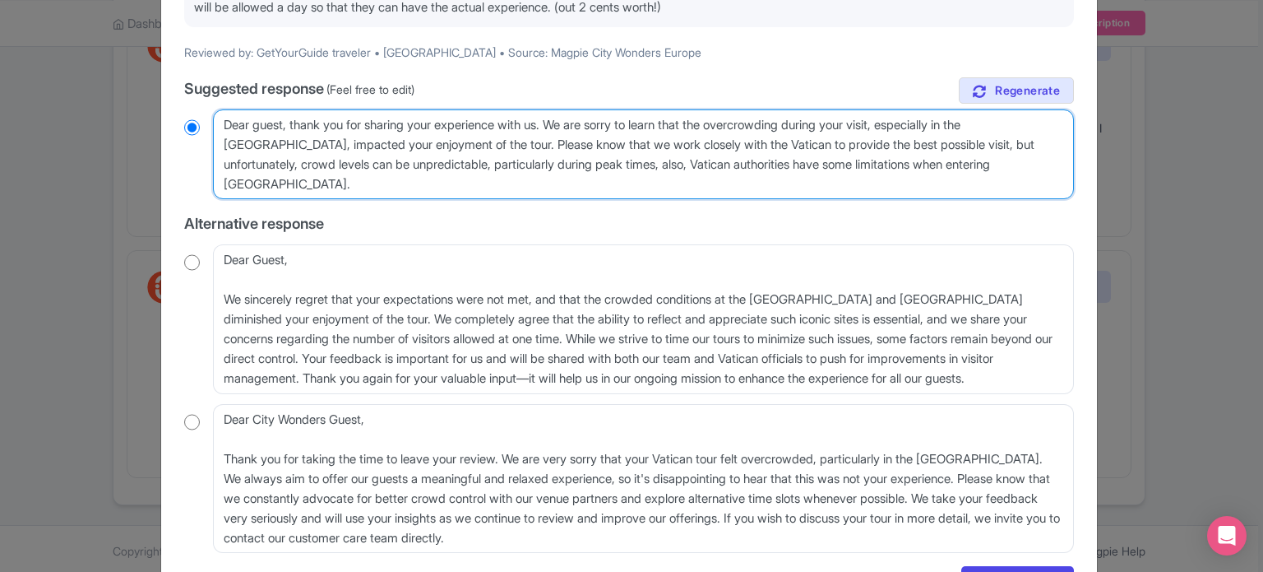
scroll to position [319, 0]
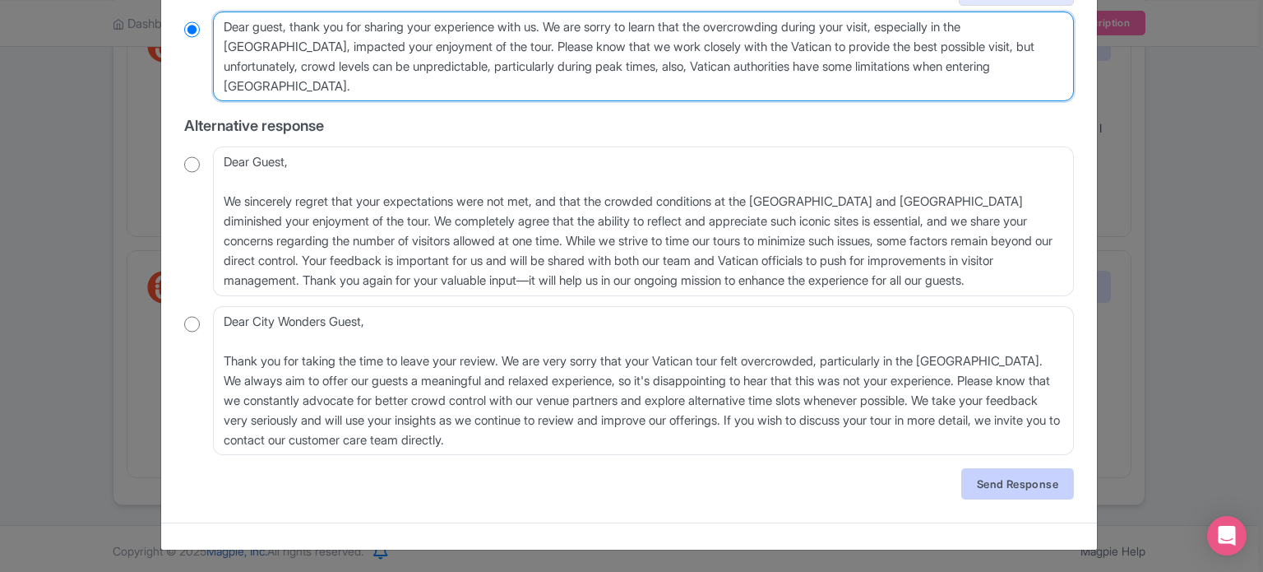
type textarea "Dear guest, thank you for sharing your experience with us. We are sorry to lear…"
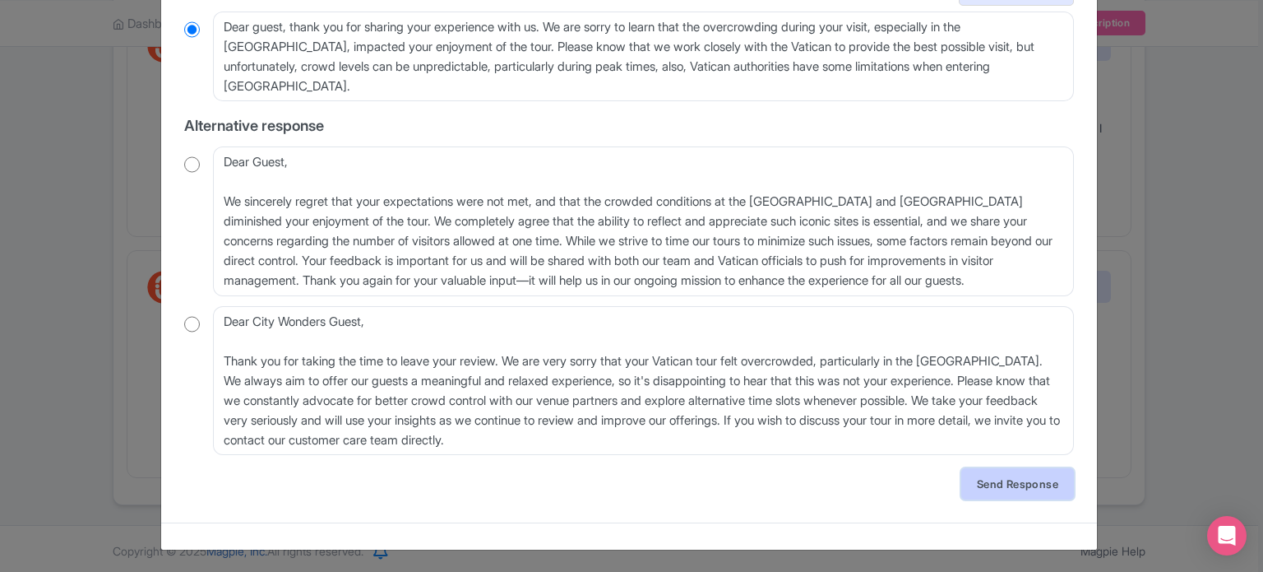
click at [981, 479] on link "Send Response" at bounding box center [1017, 483] width 113 height 31
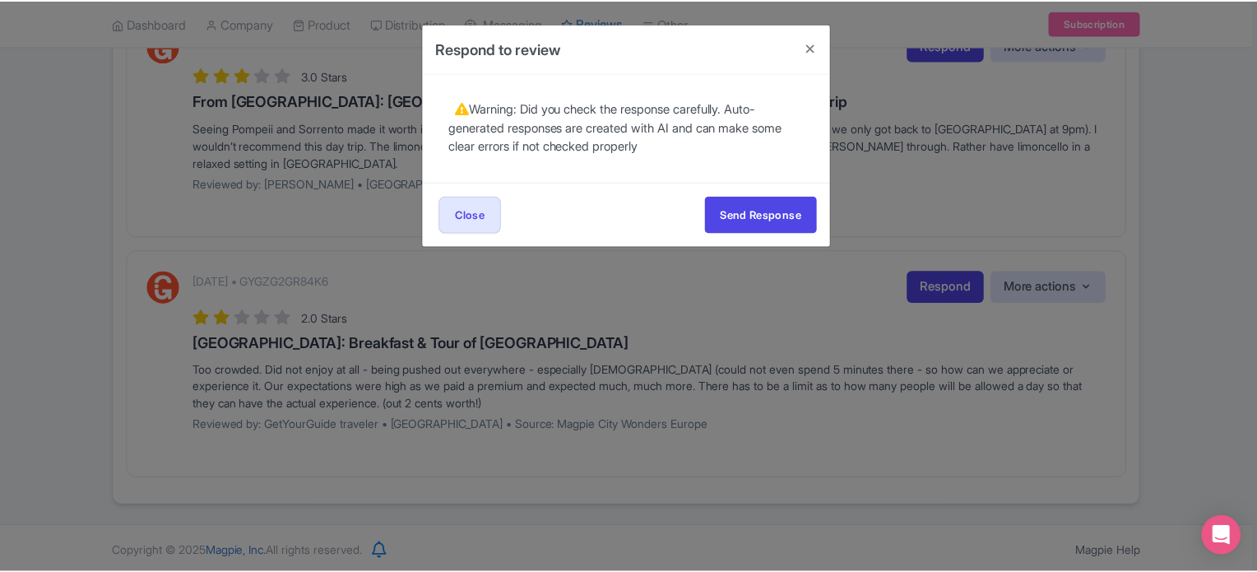
scroll to position [0, 0]
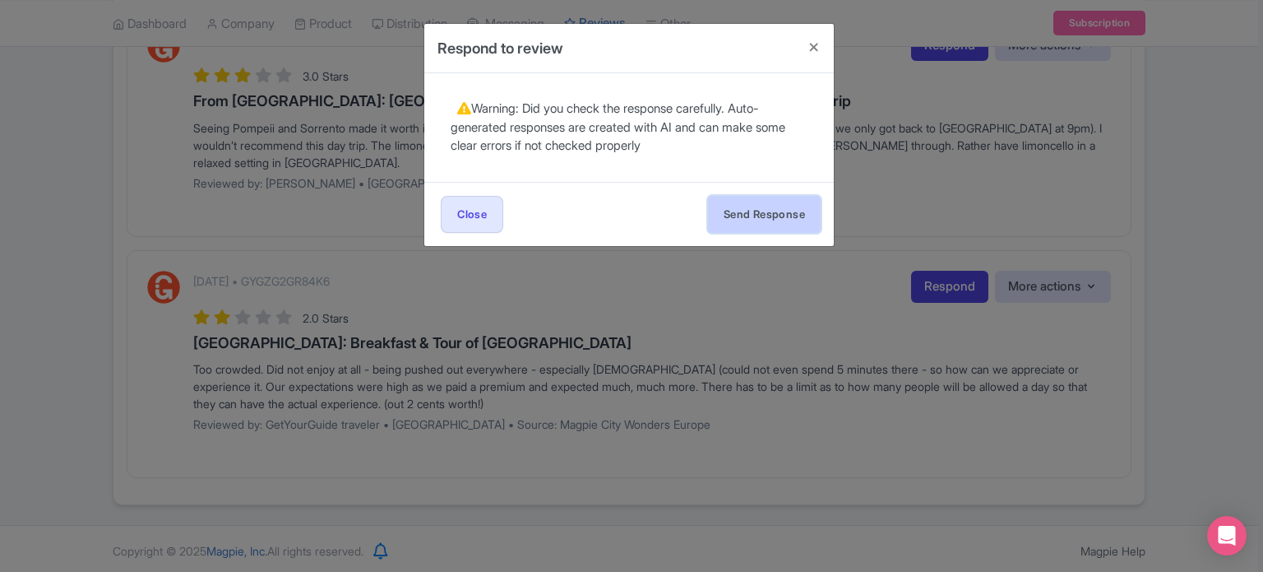
click at [785, 215] on button "Send Response" at bounding box center [764, 214] width 113 height 37
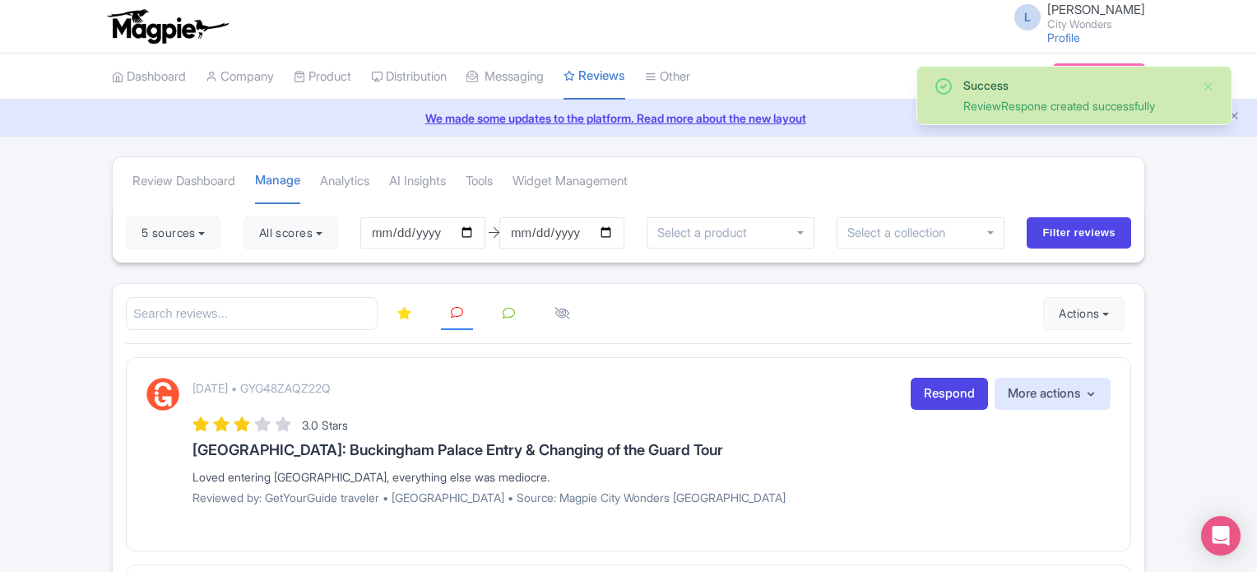
click at [401, 315] on icon at bounding box center [404, 313] width 14 height 12
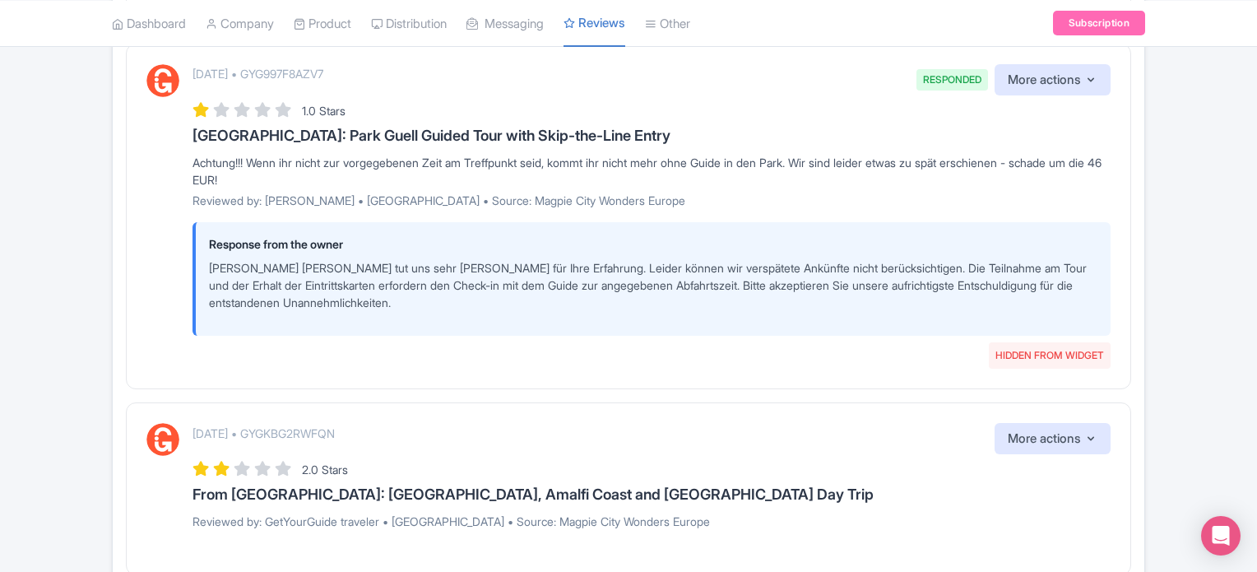
scroll to position [2226, 0]
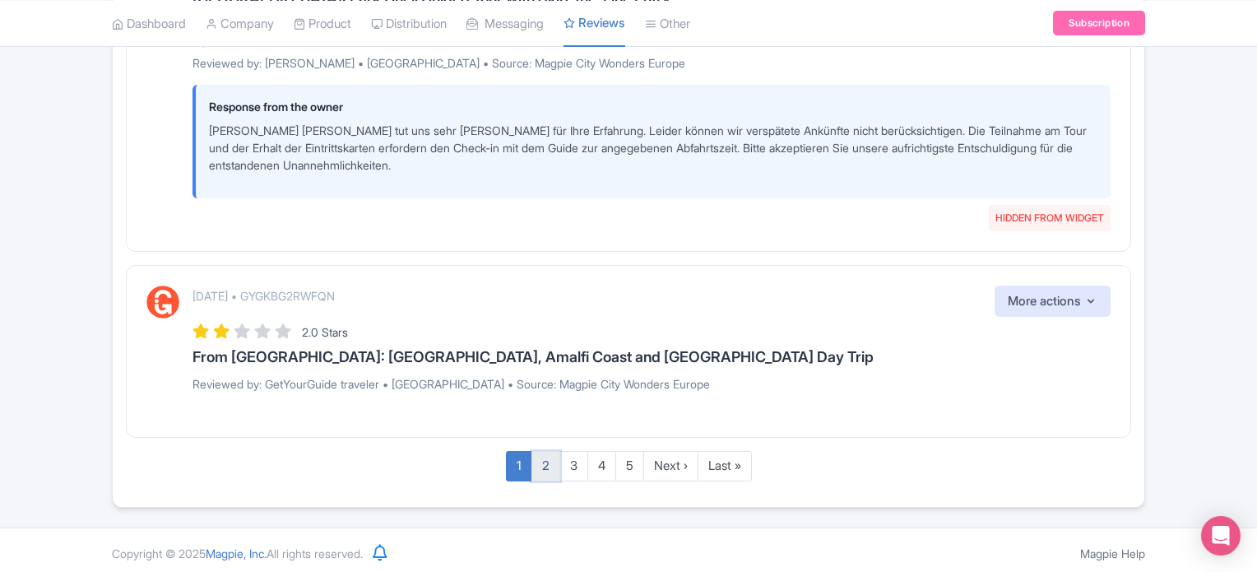
click at [535, 461] on link "2" at bounding box center [545, 466] width 29 height 30
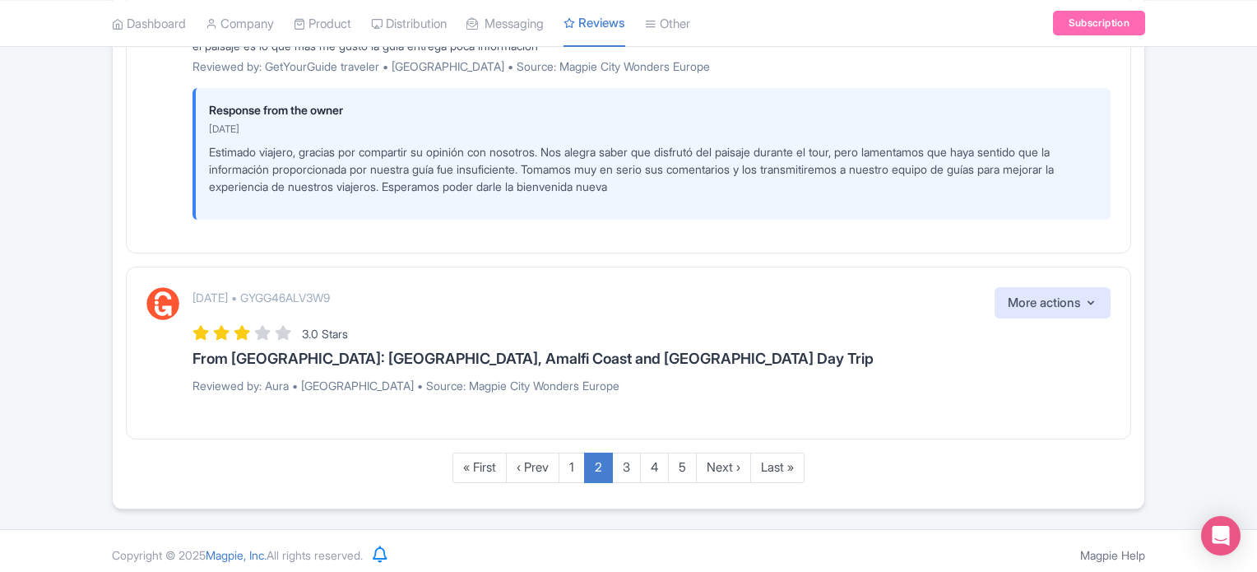
scroll to position [3137, 0]
click at [622, 461] on link "3" at bounding box center [626, 466] width 29 height 30
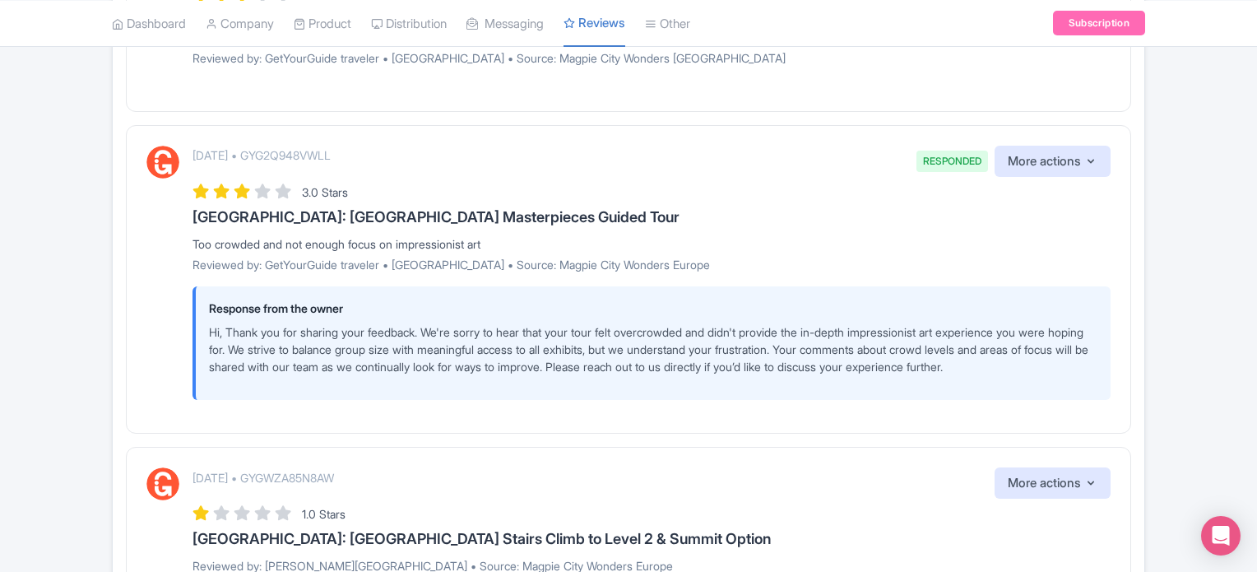
scroll to position [2518, 0]
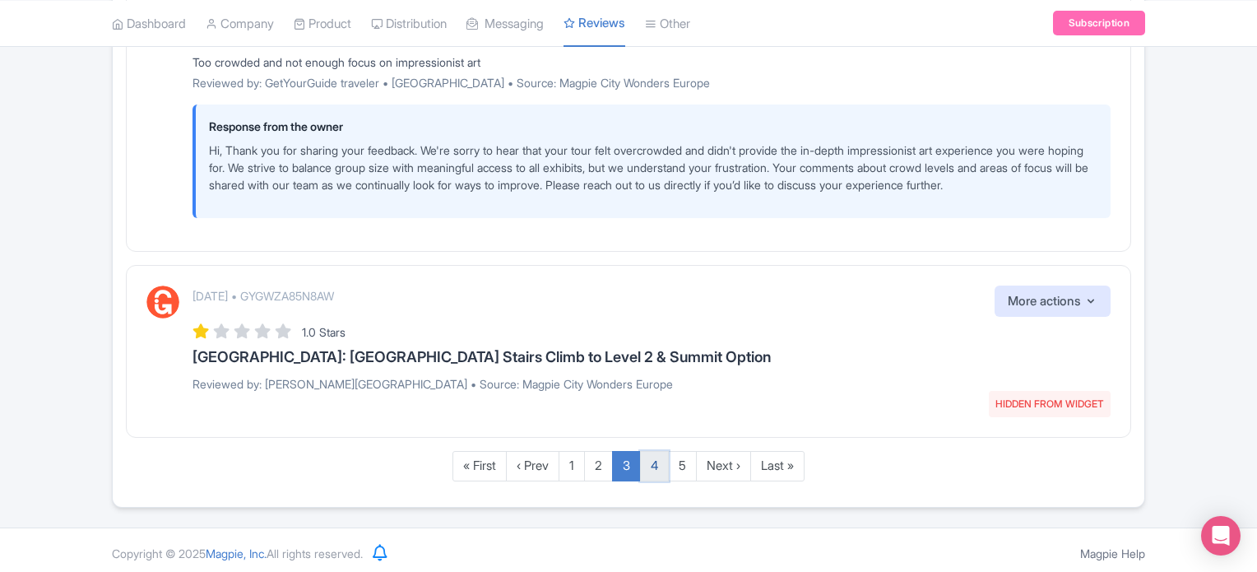
click at [652, 454] on link "4" at bounding box center [654, 466] width 29 height 30
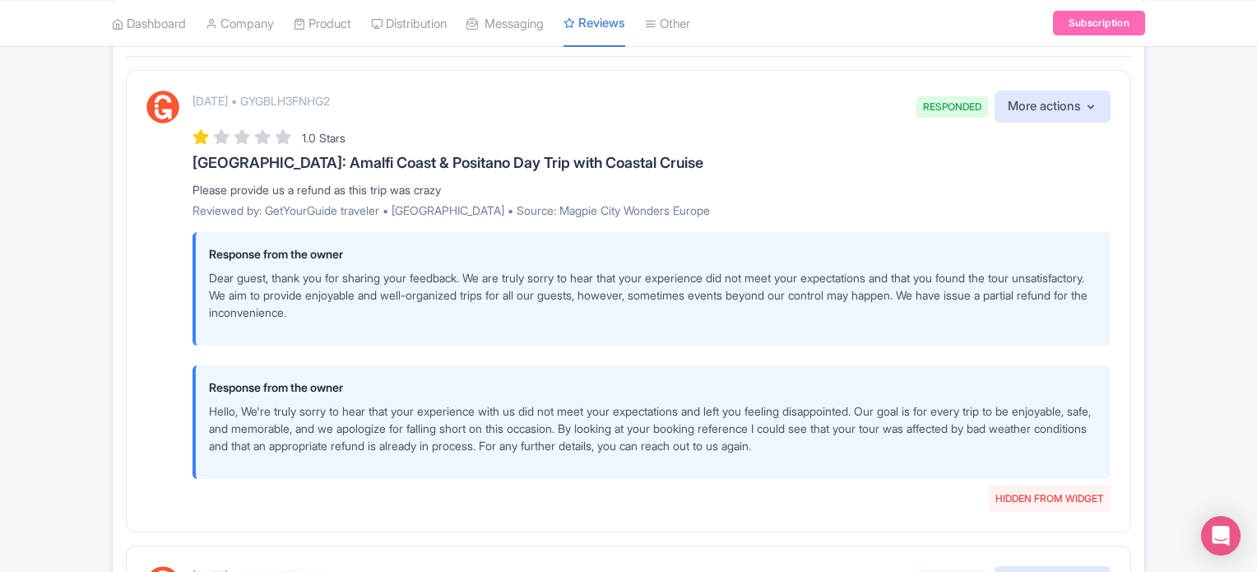
scroll to position [259, 0]
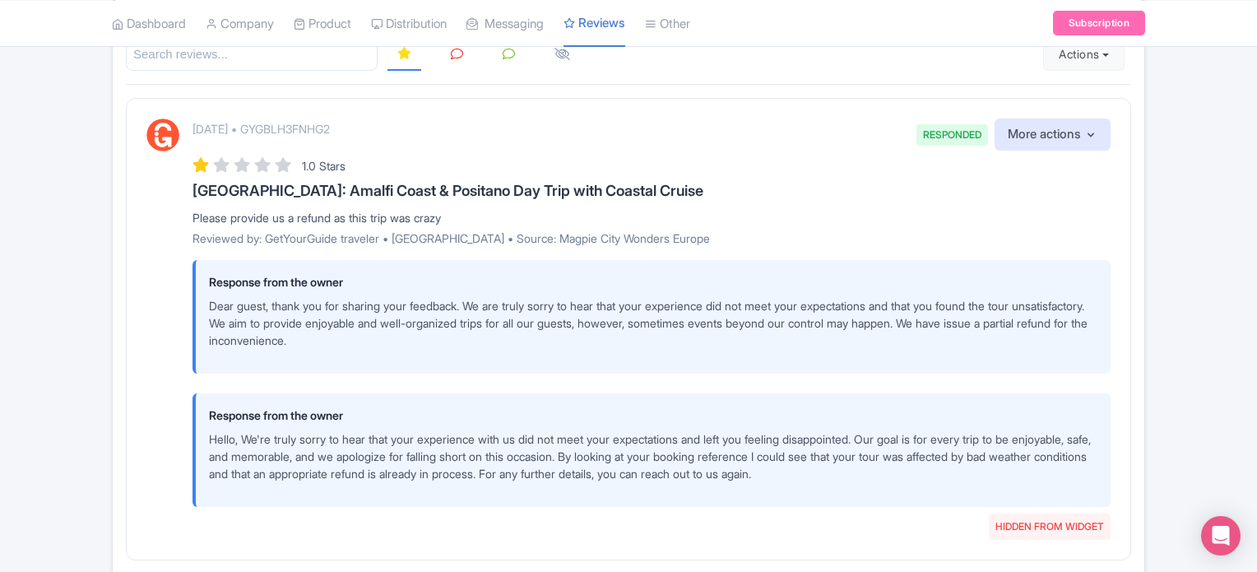
click at [449, 53] on link at bounding box center [457, 55] width 32 height 32
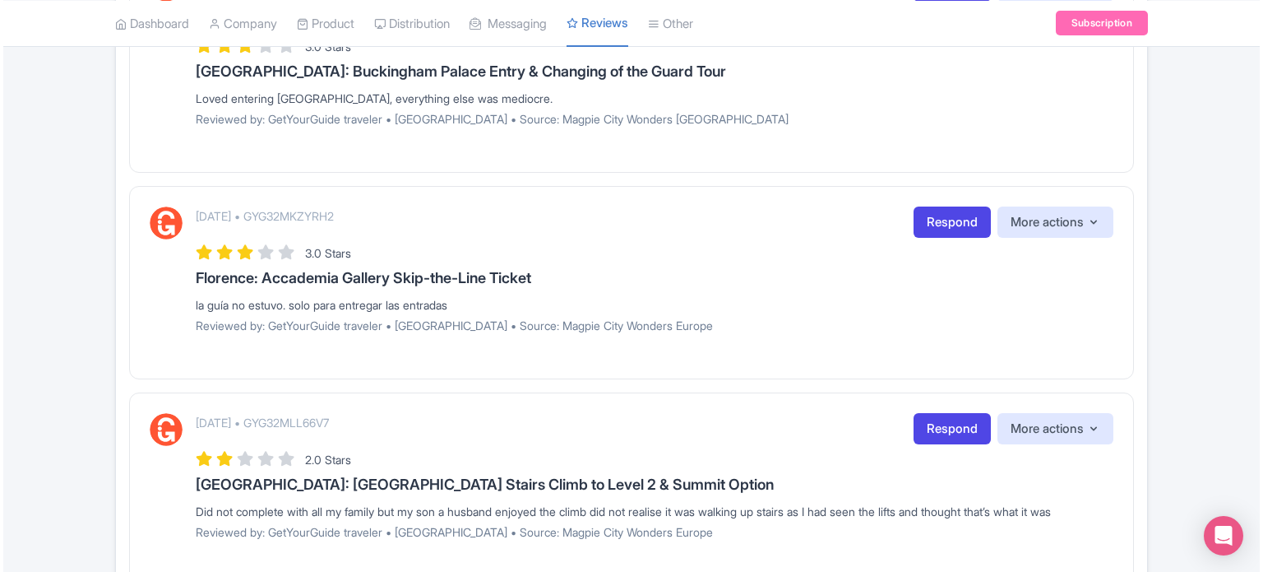
scroll to position [727, 0]
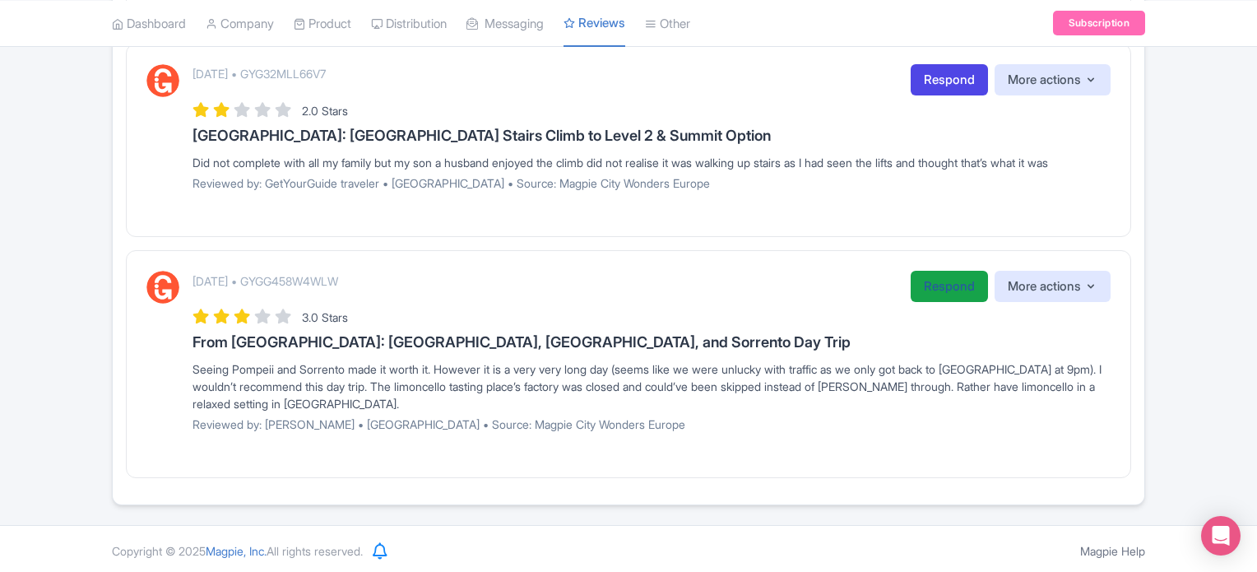
click at [926, 287] on link "Respond" at bounding box center [948, 287] width 77 height 32
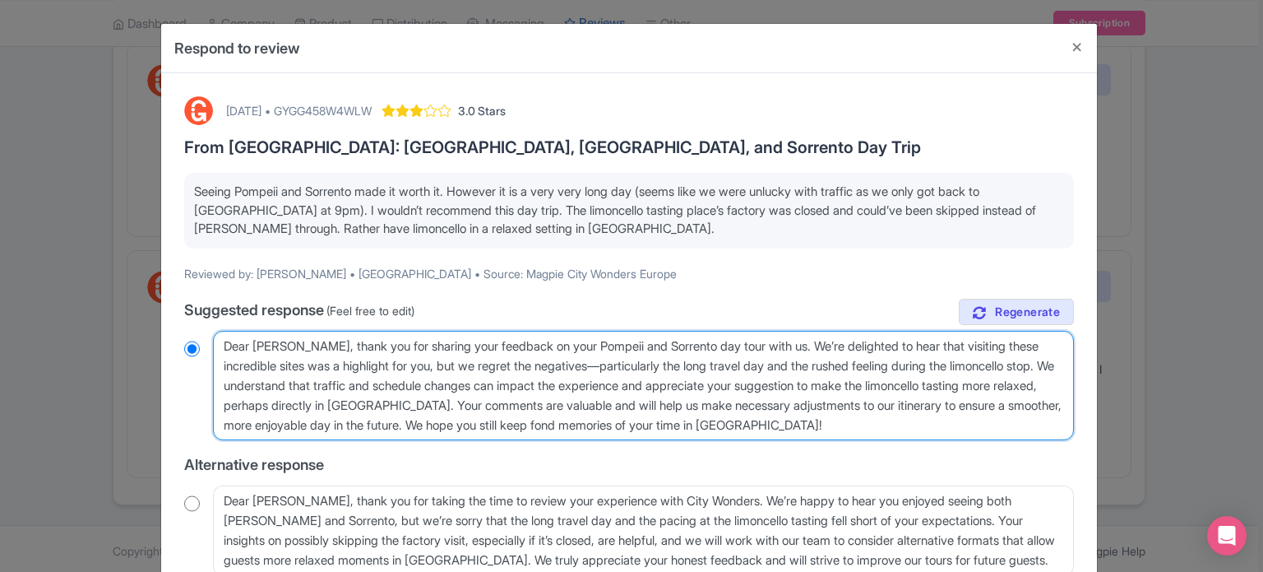
drag, startPoint x: 623, startPoint y: 364, endPoint x: 249, endPoint y: 386, distance: 374.1
click at [249, 386] on textarea "Dear Cecilia, thank you for sharing your feedback on your Pompeii and Sorrento …" at bounding box center [643, 386] width 861 height 110
type textarea "Dear Cecilia, thank you for sharing your feedback on your Pompeii and Sorrento …"
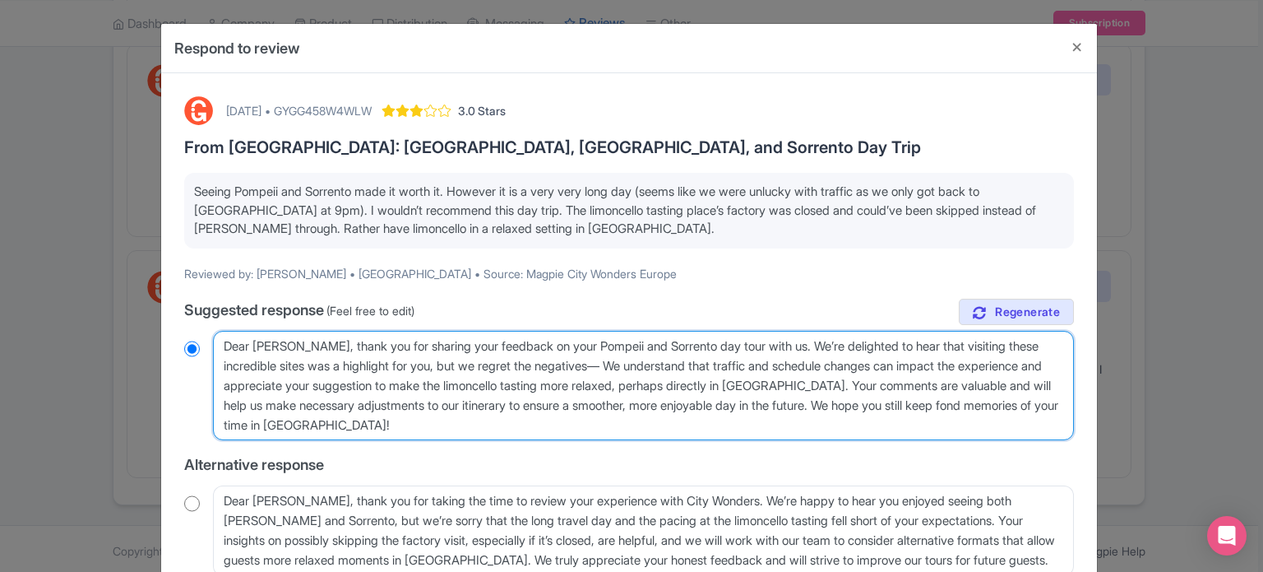
radio input "true"
type textarea "Dear Cecilia, thank you for sharing your feedback on your Pompeii and Sorrento …"
radio input "true"
type textarea "Dear Cecilia, thank you for sharing your feedback on your Pompeii and Sorrento …"
radio input "true"
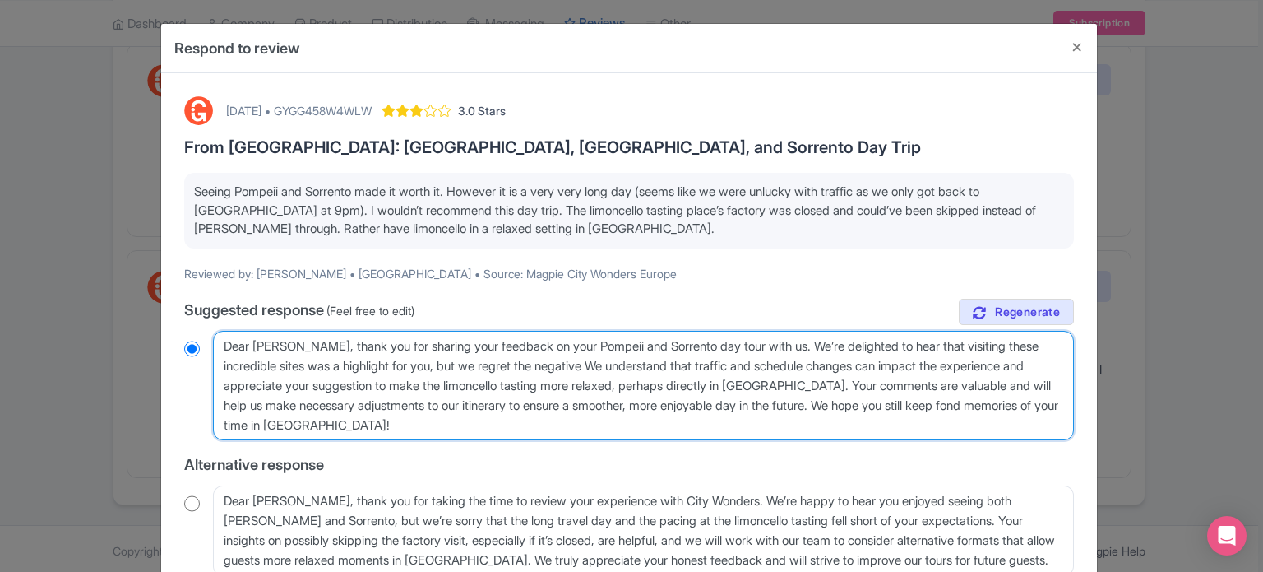
type textarea "Dear Cecilia, thank you for sharing your feedback on your Pompeii and Sorrento …"
click at [249, 387] on textarea "Dear Cecilia, thank you for sharing your feedback on your Pompeii and Sorrento …" at bounding box center [643, 386] width 861 height 110
radio input "true"
type textarea "Dear Cecilia, thank you for sharing your feedback on your Pompeii and Sorrento …"
radio input "true"
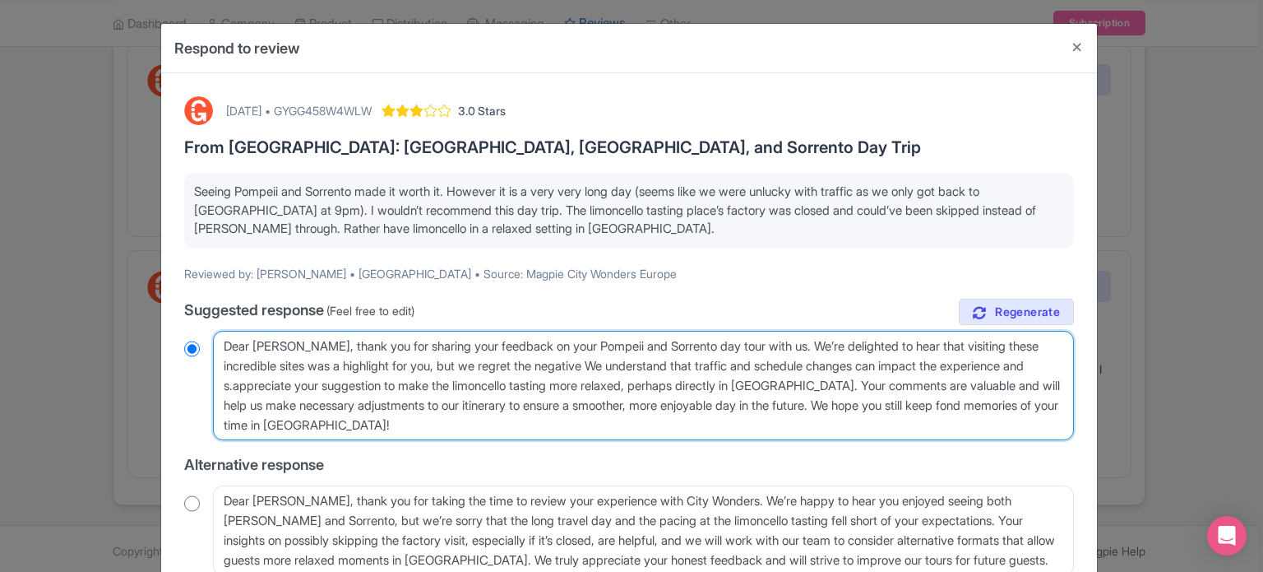
type textarea "Dear Cecilia, thank you for sharing your feedback on your Pompeii and Sorrento …"
radio input "true"
click at [602, 361] on textarea "Dear Cecilia, thank you for sharing your feedback on your Pompeii and Sorrento …" at bounding box center [643, 386] width 861 height 110
type textarea "Dear Cecilia, thank you for sharing your feedback on your Pompeii and Sorrento …"
radio input "true"
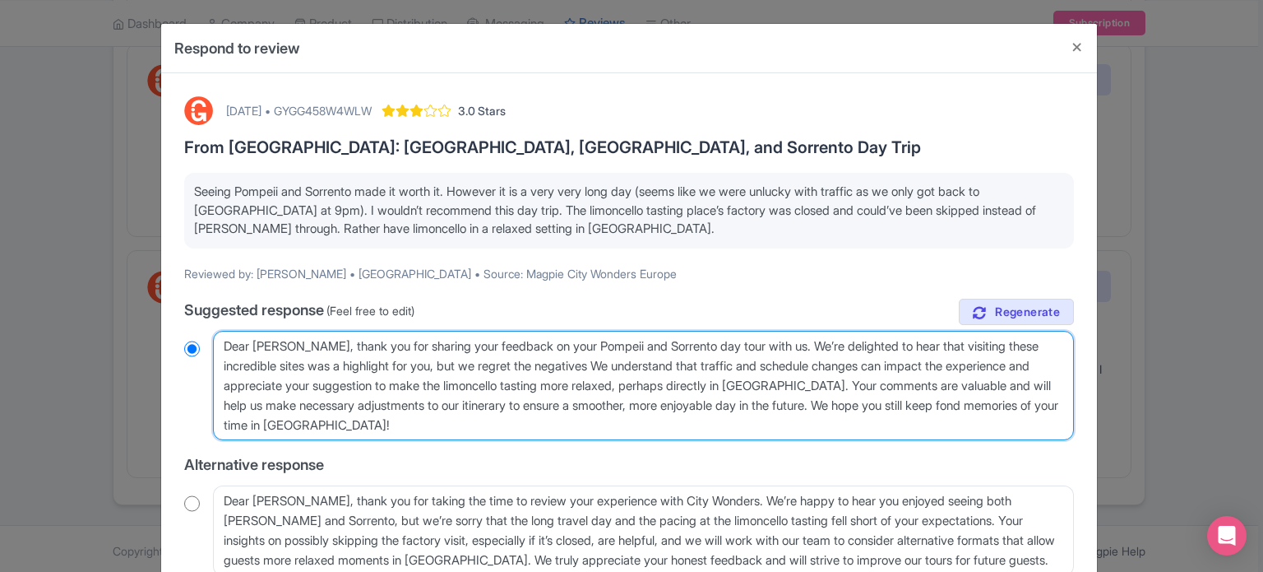
type textarea "Dear Cecilia, thank you for sharing your feedback on your Pompeii and Sorrento …"
radio input "true"
drag, startPoint x: 616, startPoint y: 362, endPoint x: 832, endPoint y: 390, distance: 218.1
click at [832, 390] on textarea "Dear Cecilia, thank you for sharing your feedback on your Pompeii and Sorrento …" at bounding box center [643, 386] width 861 height 110
type textarea "Dear Cecilia, thank you for sharing your feedback on your Pompeii and Sorrento …"
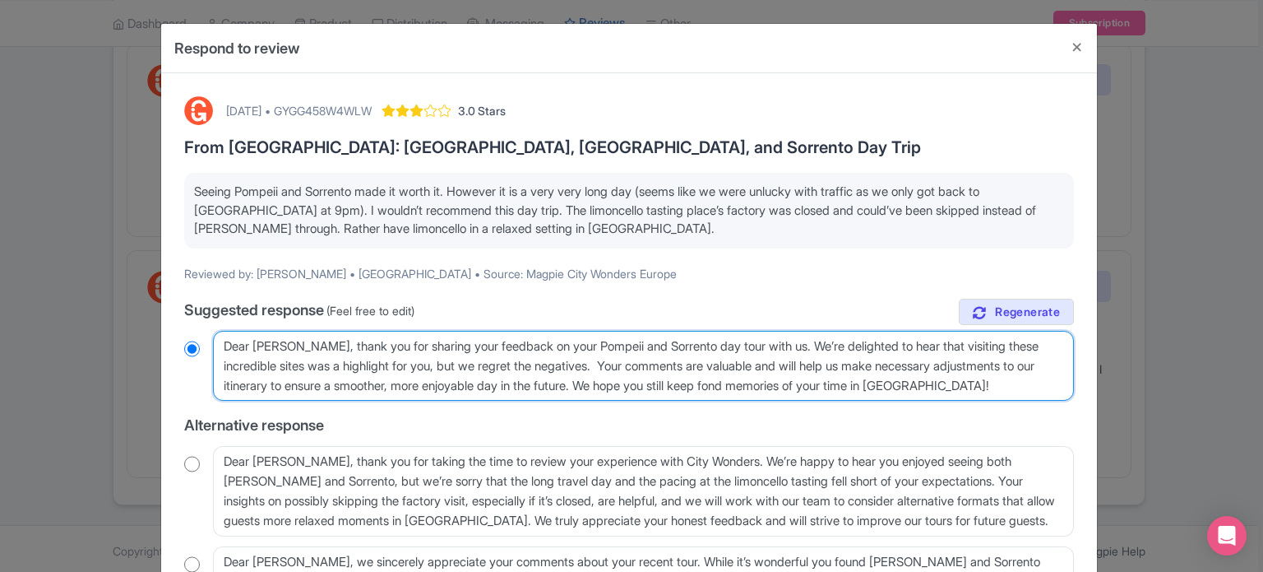
radio input "true"
type textarea "Dear Cecilia, thank you for sharing your feedback on your Pompeii and Sorrento …"
radio input "true"
type textarea "Dear Cecilia, thank you for sharing your feedback on your Pompeii and Sorrento …"
radio input "true"
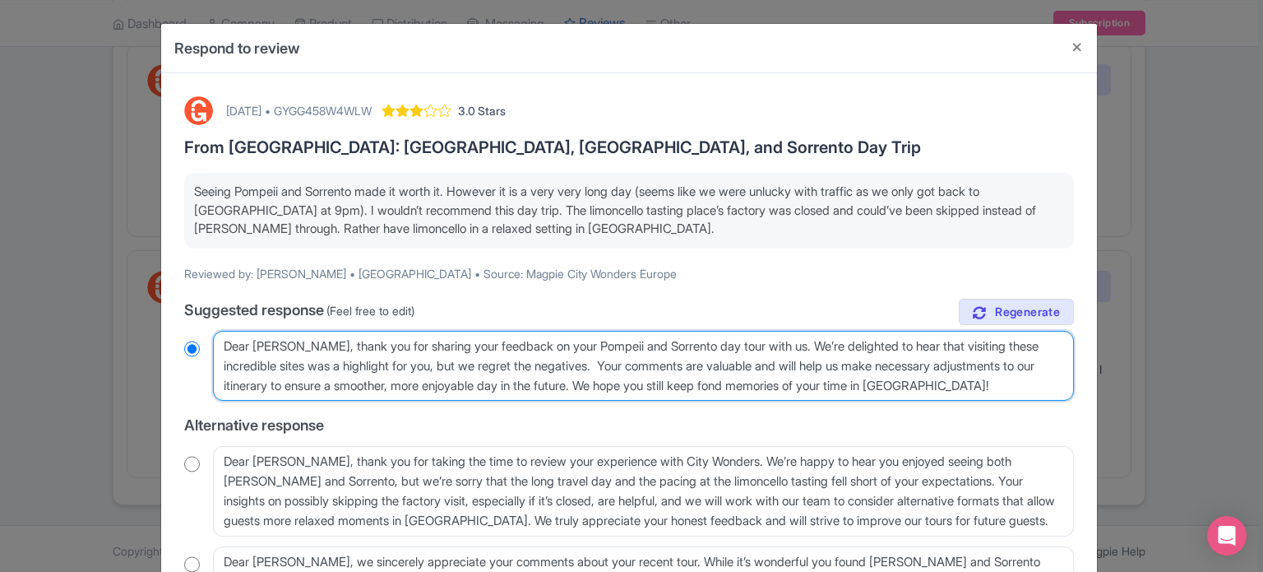
type textarea "Dear Cecilia, thank you for sharing your feedback on your Pompeii and Sorrento …"
radio input "true"
type textarea "Dear Cecilia, thank you for sharing your feedback on your Pompeii and Sorrento …"
radio input "true"
type textarea "Dear Cecilia, thank you for sharing your feedback on your Pompeii and Sorrento …"
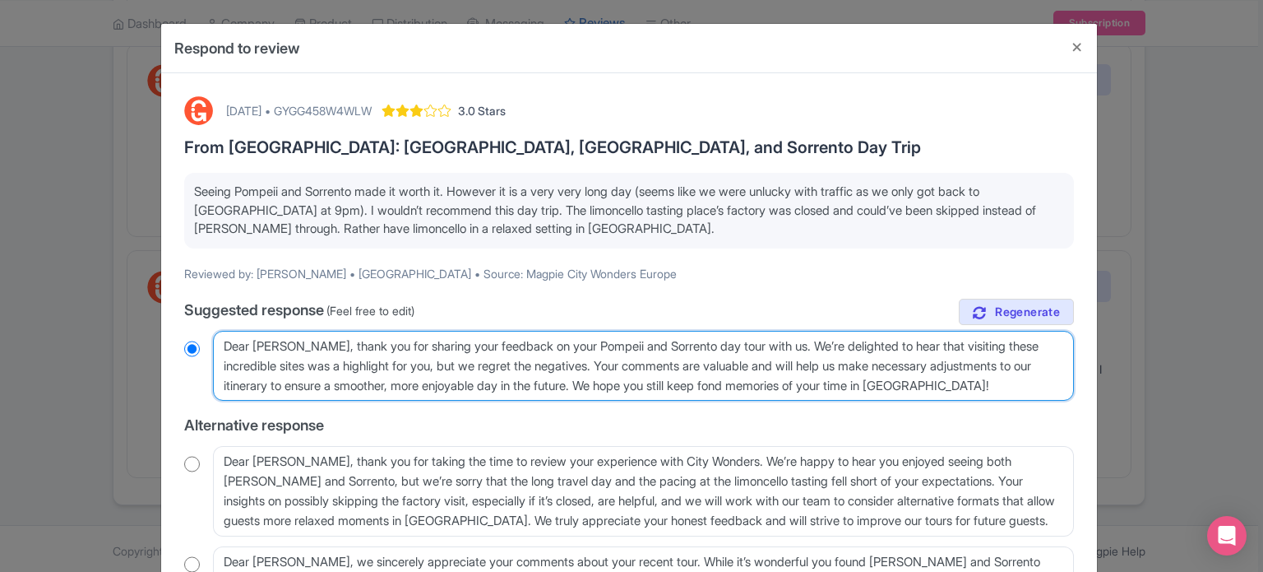
radio input "true"
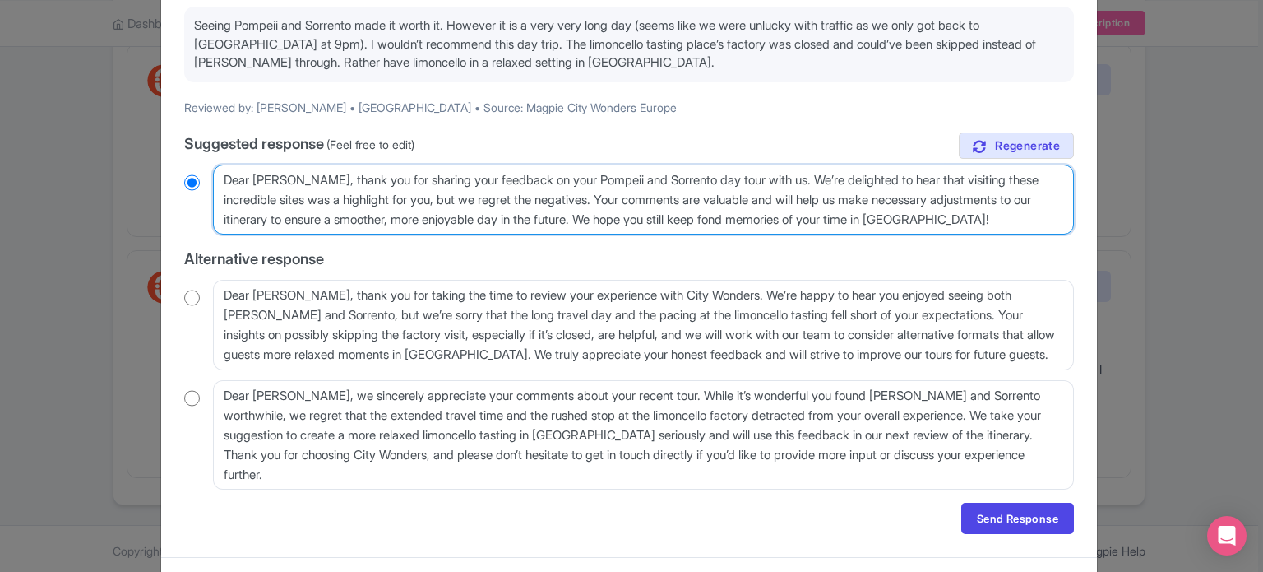
scroll to position [201, 0]
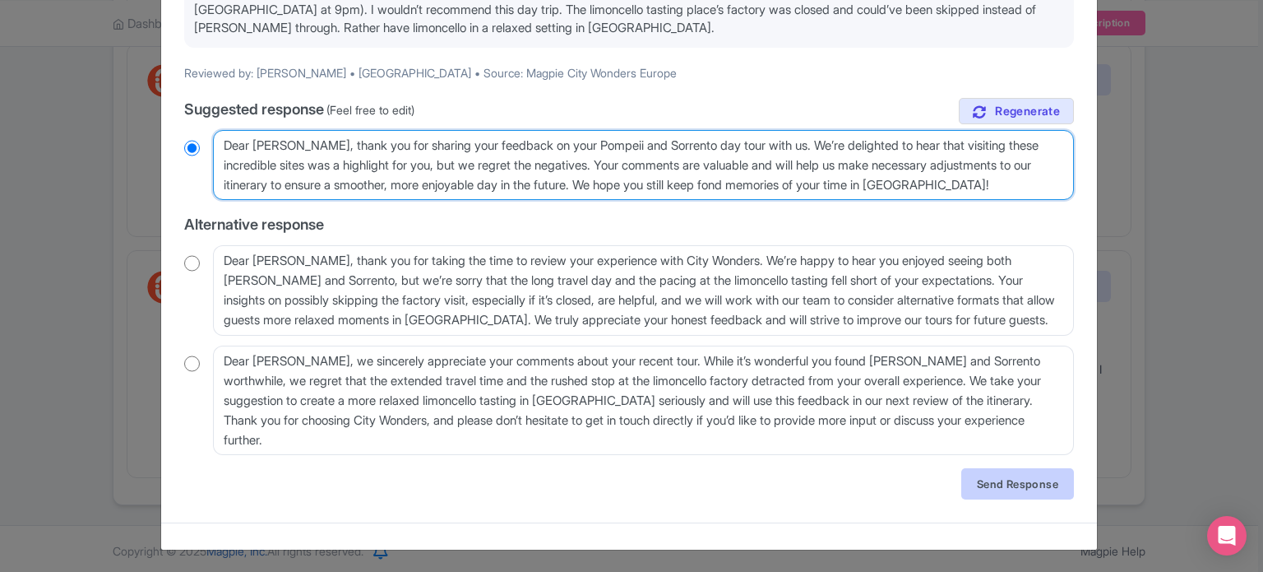
type textarea "Dear Cecilia, thank you for sharing your feedback on your Pompeii and Sorrento …"
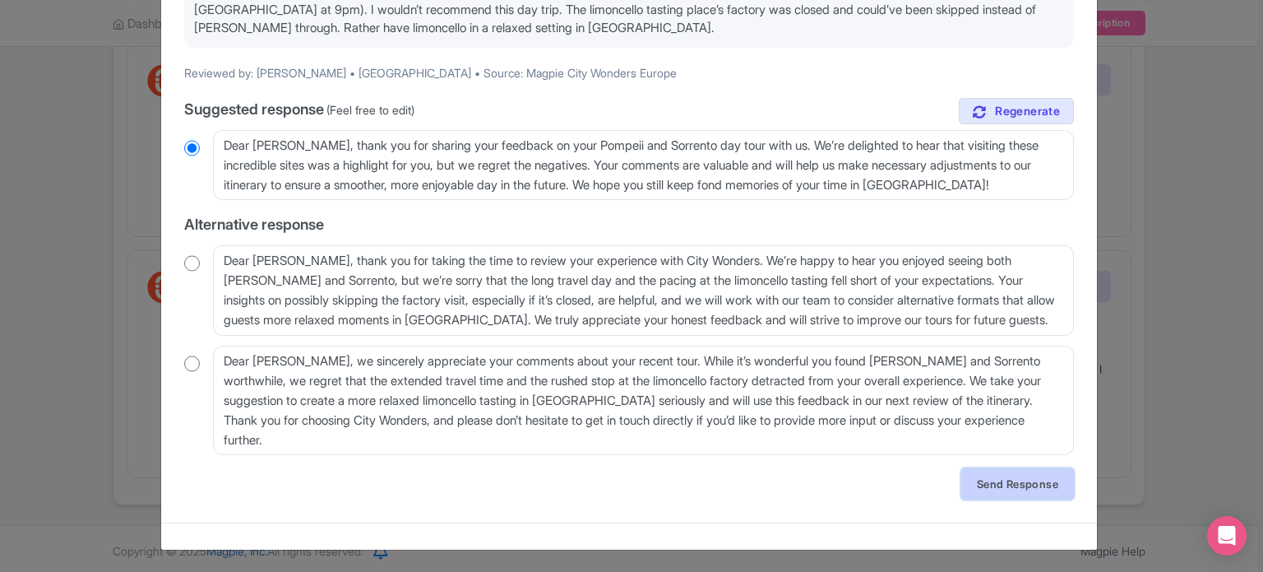
click at [993, 479] on link "Send Response" at bounding box center [1017, 483] width 113 height 31
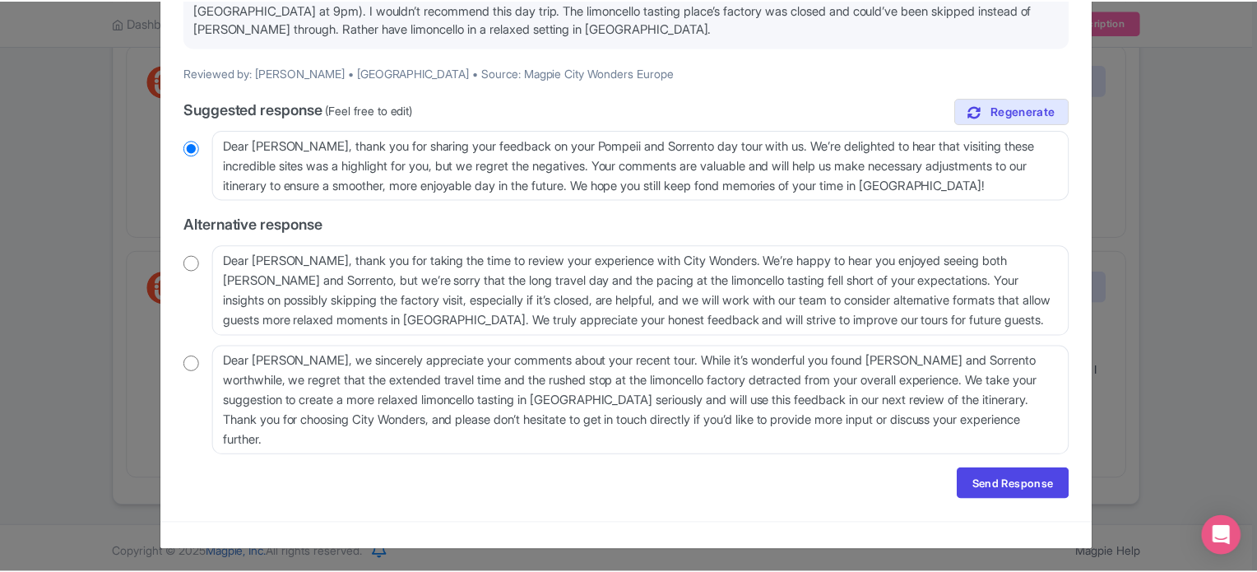
scroll to position [0, 0]
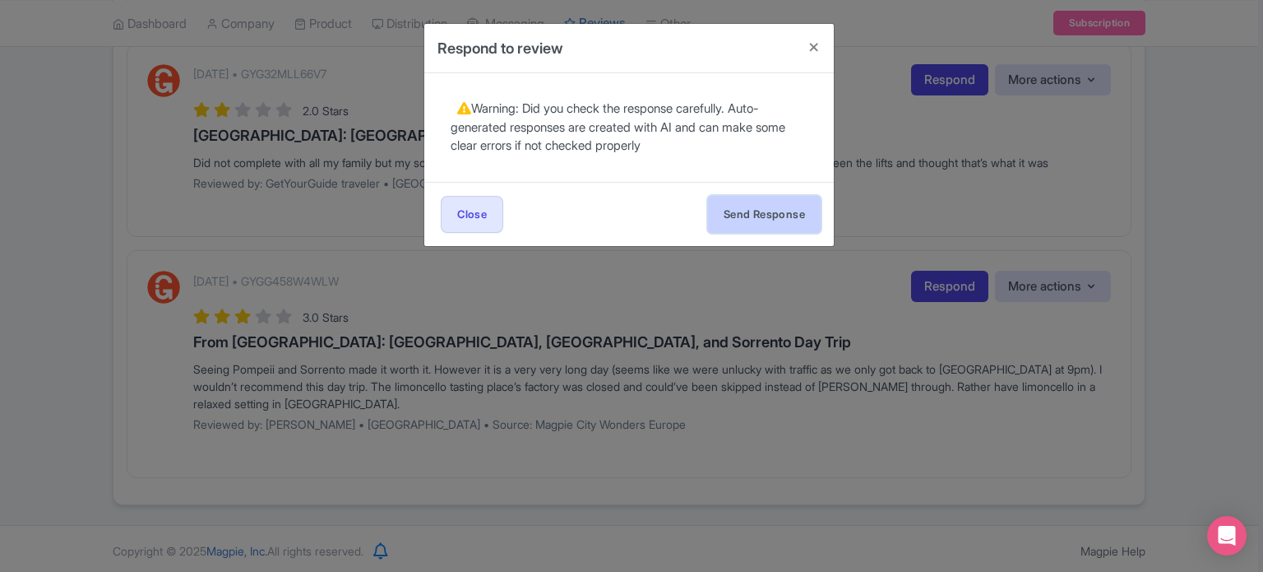
click at [773, 224] on button "Send Response" at bounding box center [764, 214] width 113 height 37
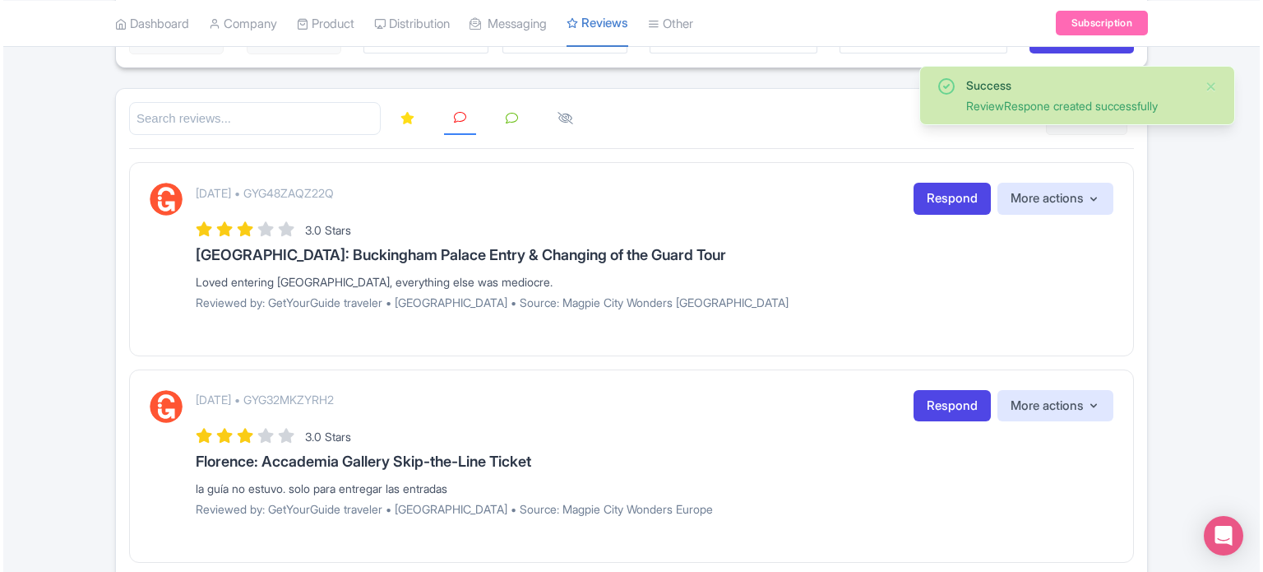
scroll to position [487, 0]
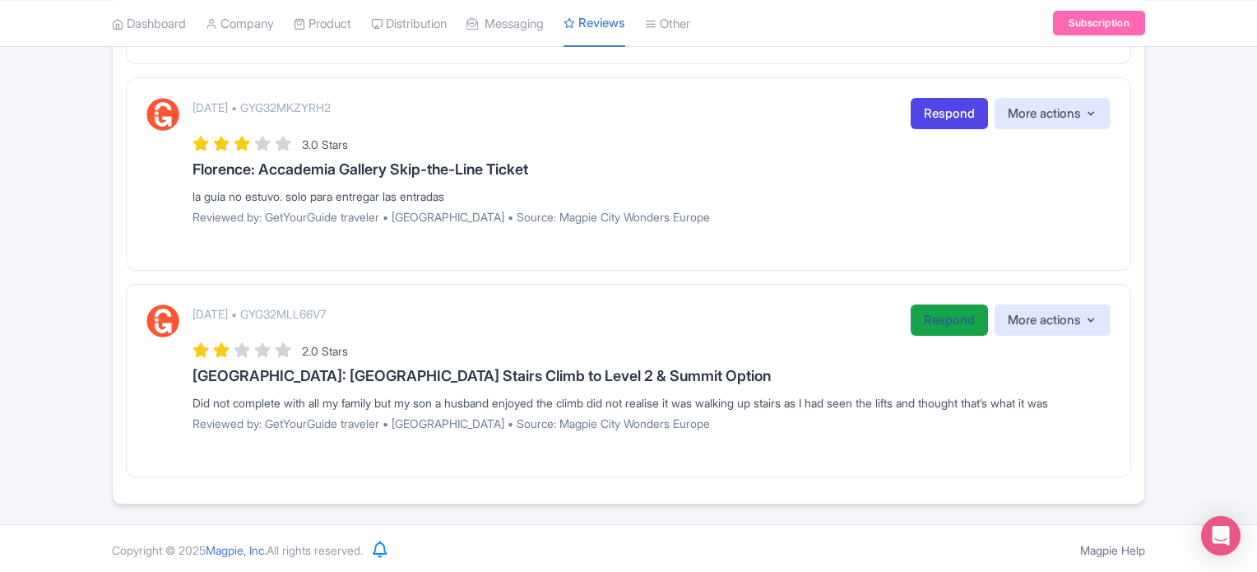
click at [933, 322] on link "Respond" at bounding box center [948, 320] width 77 height 32
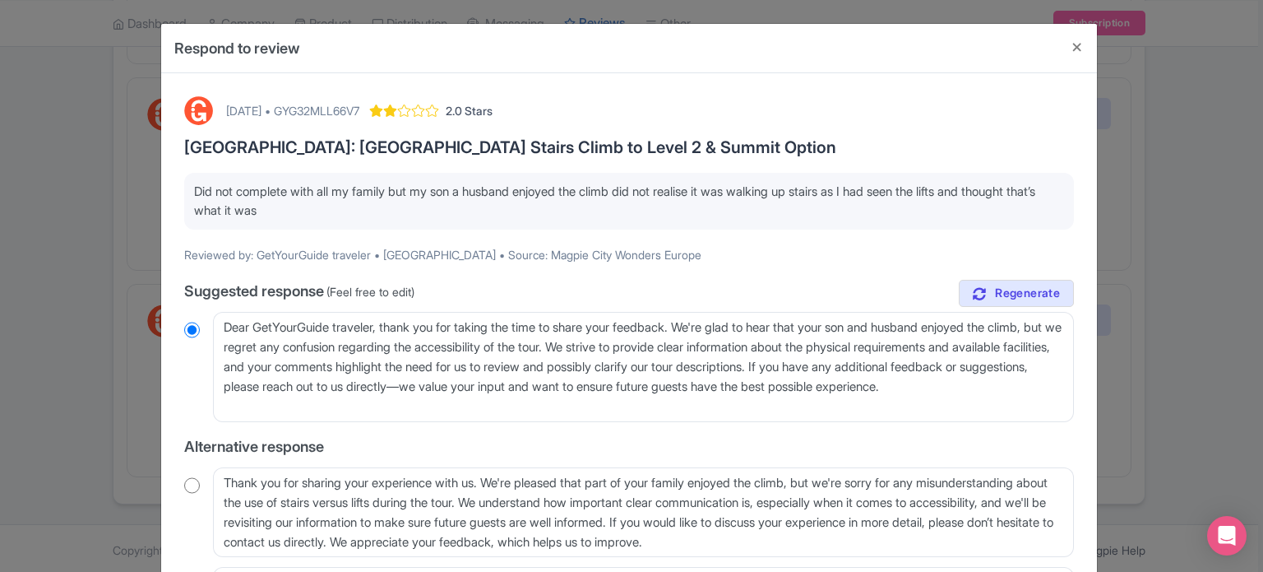
click at [359, 113] on div "[DATE] • GYG32MLL66V7" at bounding box center [292, 110] width 133 height 17
copy div "GYG32MLL66V7"
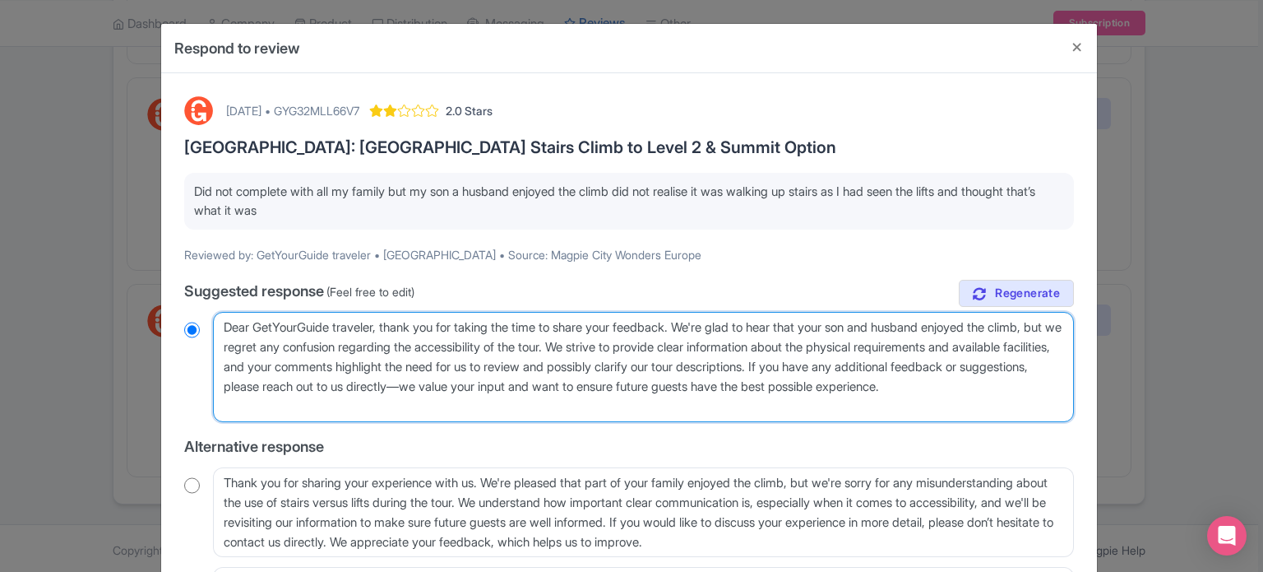
drag, startPoint x: 378, startPoint y: 325, endPoint x: 253, endPoint y: 322, distance: 125.0
click at [253, 322] on textarea "Dear GetYourGuide traveler, thank you for taking the time to share your feedbac…" at bounding box center [643, 367] width 861 height 110
type textarea "Dear g, thank you for taking the time to share your feedback. We're glad to hea…"
radio input "true"
type textarea "Dear [PERSON_NAME], thank you for taking the time to share your feedback. We're…"
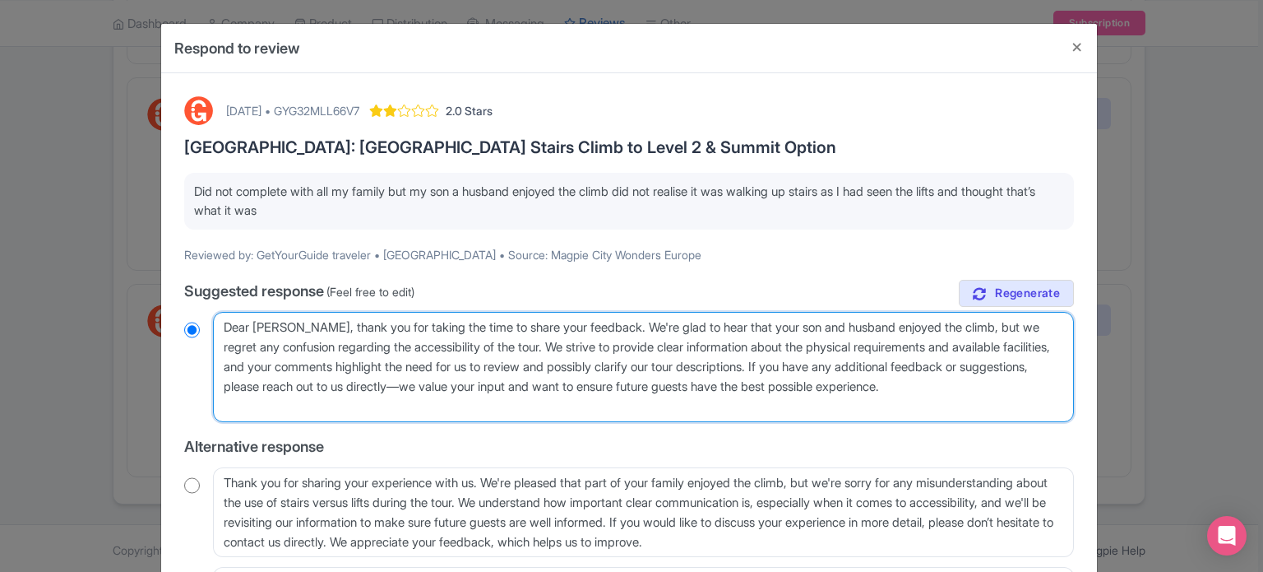
radio input "true"
type textarea "Dear [PERSON_NAME], thank you for taking the time to share your feedback. We're…"
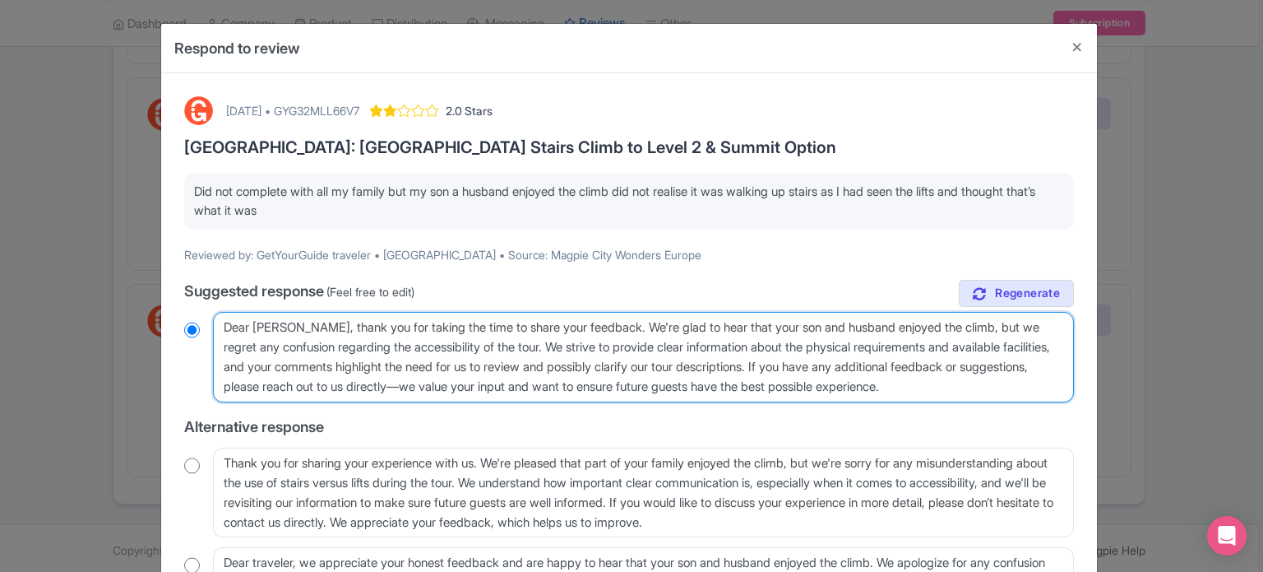
radio input "true"
type textarea "Dear gues, thank you for taking the time to share your feedback. We're glad to …"
radio input "true"
type textarea "Dear guest, thank you for taking the time to share your feedback. We're glad to…"
radio input "true"
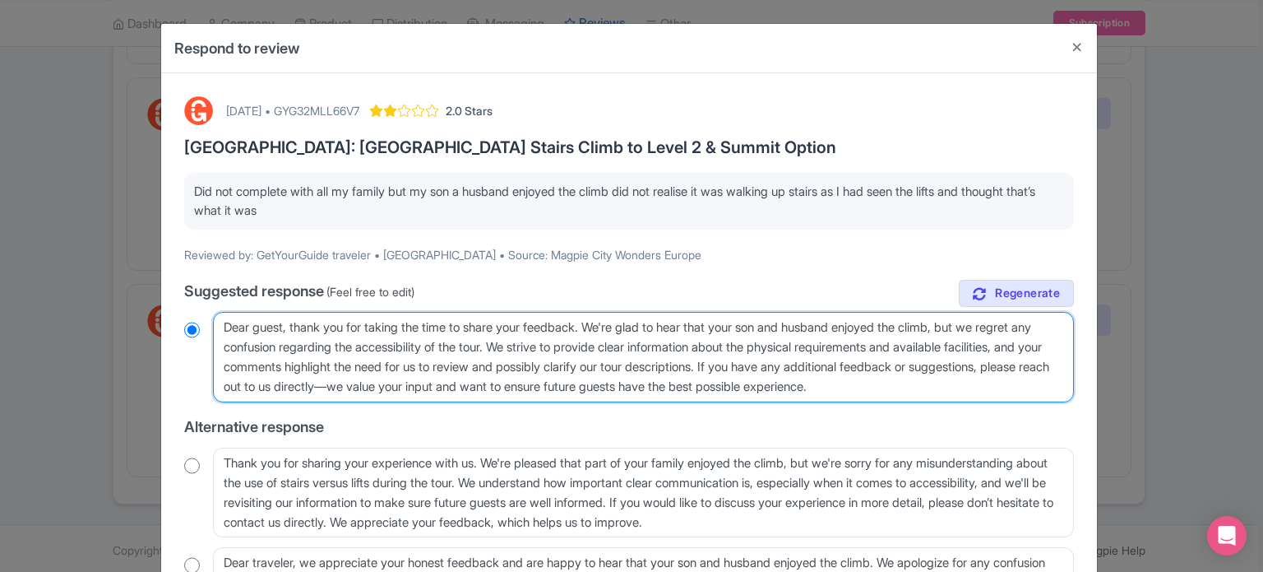
drag, startPoint x: 842, startPoint y: 367, endPoint x: 1013, endPoint y: 383, distance: 171.9
click at [1013, 383] on textarea "Dear GetYourGuide traveler, thank you for taking the time to share your feedbac…" at bounding box center [643, 357] width 861 height 90
type textarea "Dear guest, thank you for taking the time to share your feedback. We're glad to…"
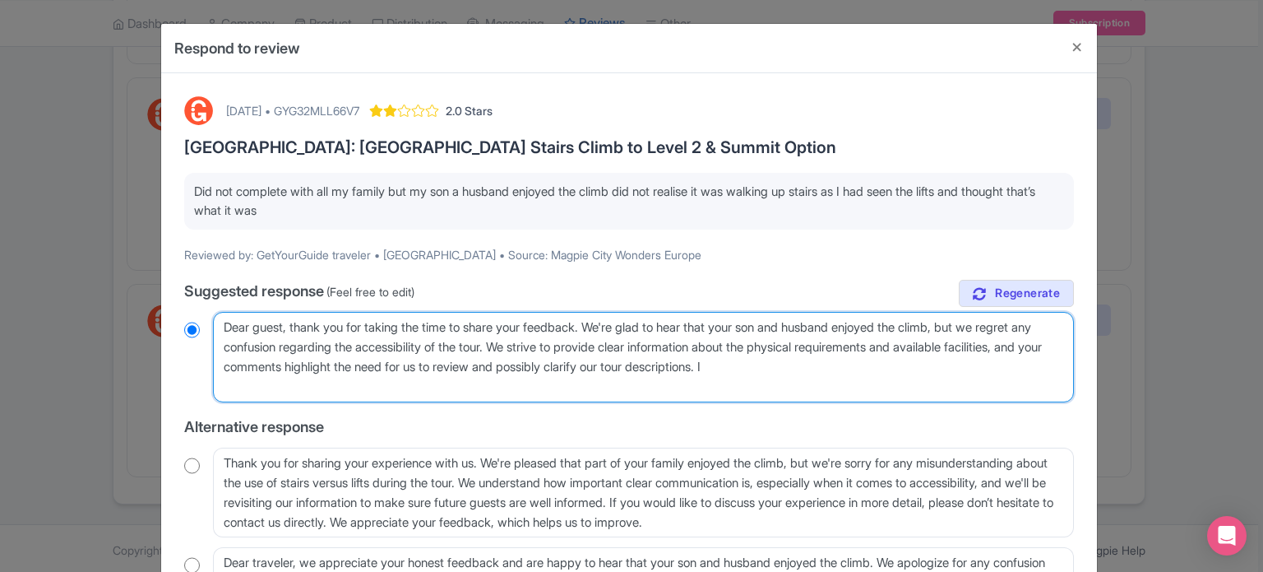
radio input "true"
type textarea "Dear guest, thank you for taking the time to share your feedback. We're glad to…"
radio input "true"
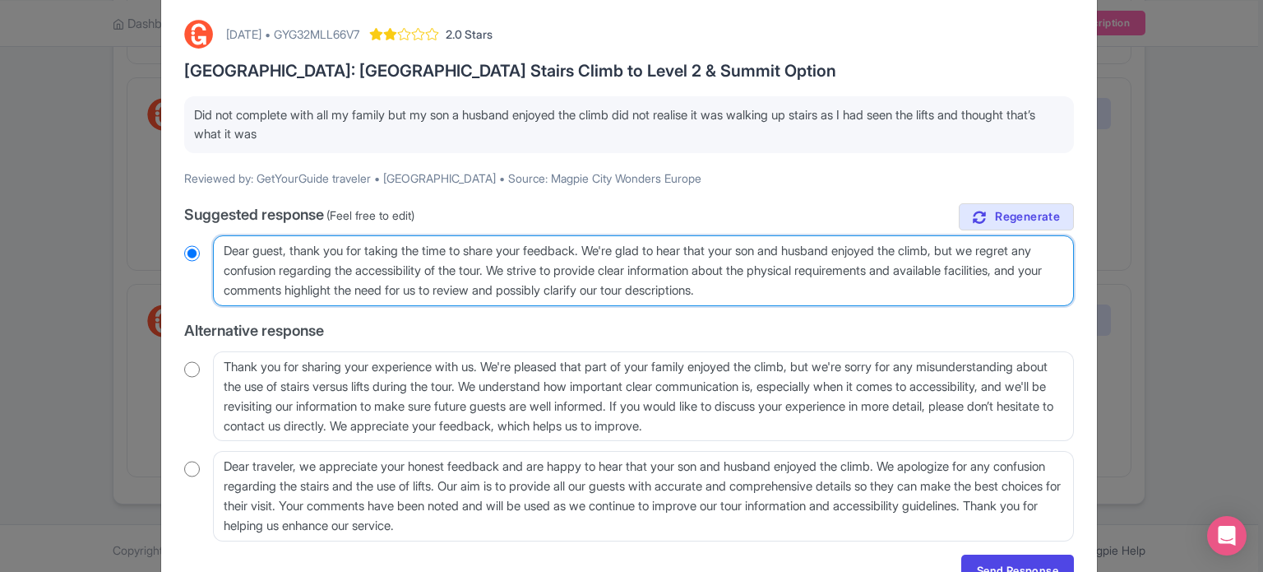
scroll to position [163, 0]
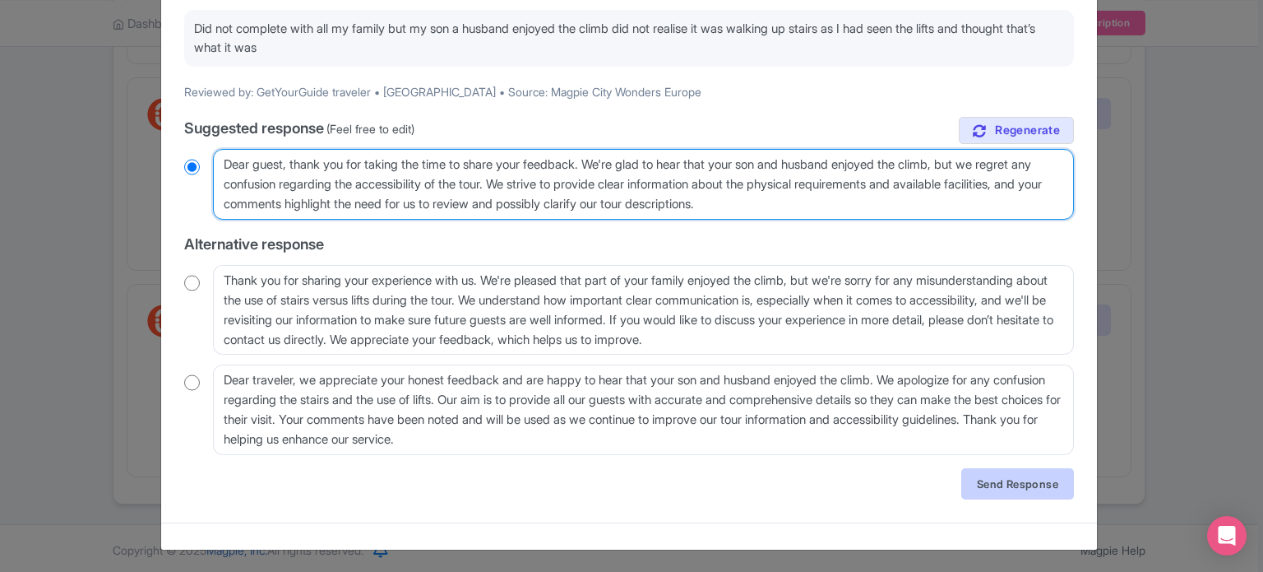
type textarea "Dear guest, thank you for taking the time to share your feedback. We're glad to…"
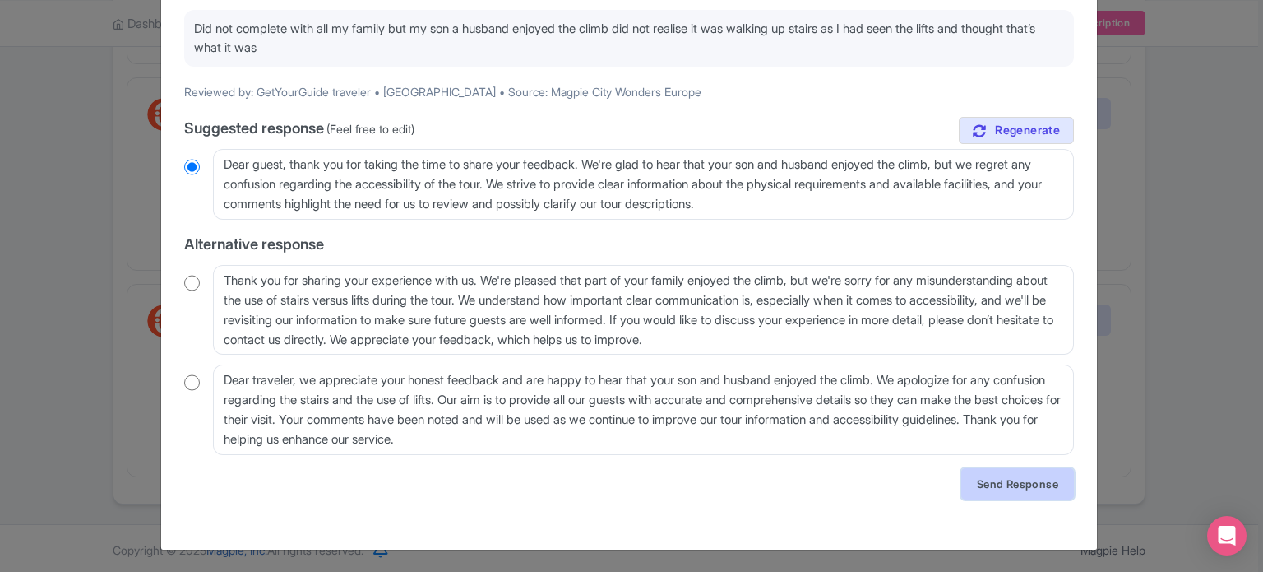
click at [1030, 474] on link "Send Response" at bounding box center [1017, 483] width 113 height 31
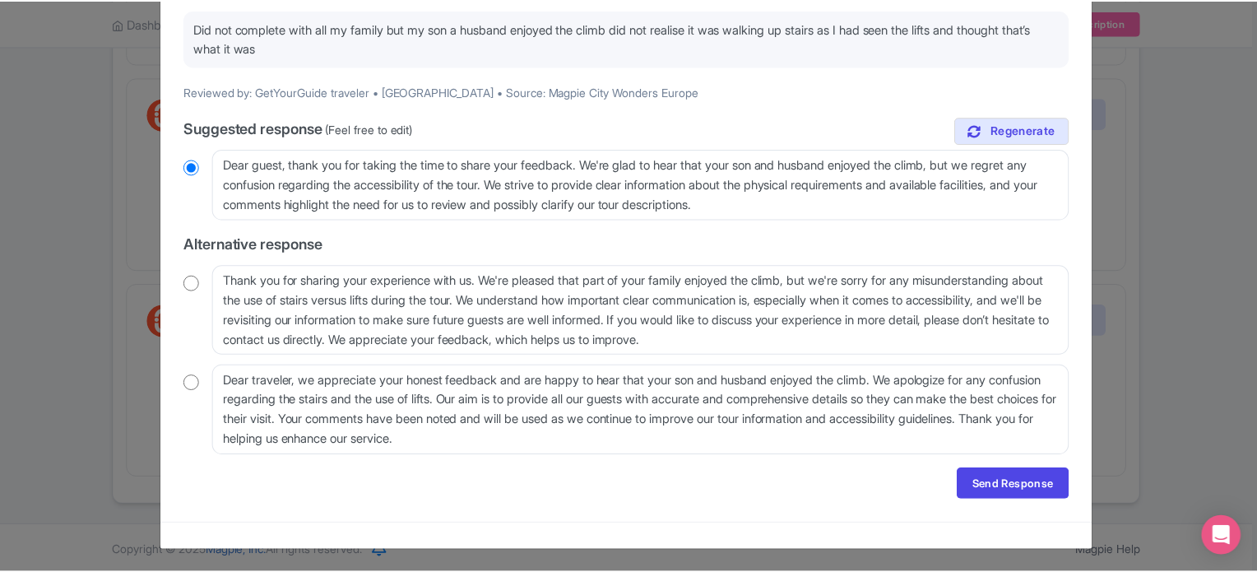
scroll to position [0, 0]
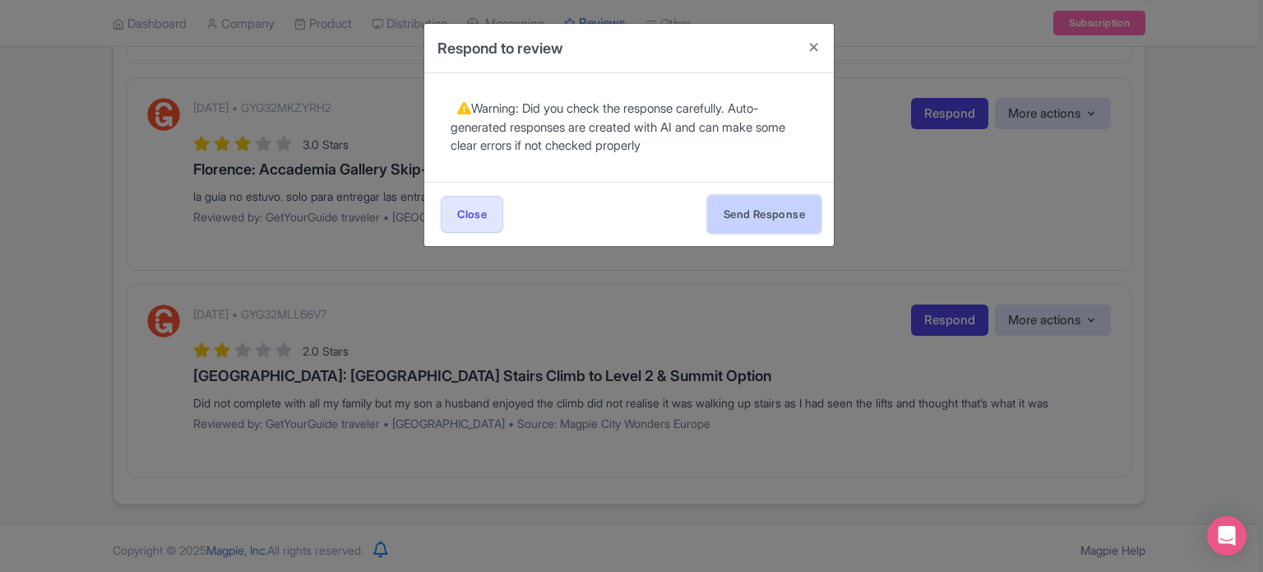
click at [765, 216] on button "Send Response" at bounding box center [764, 214] width 113 height 37
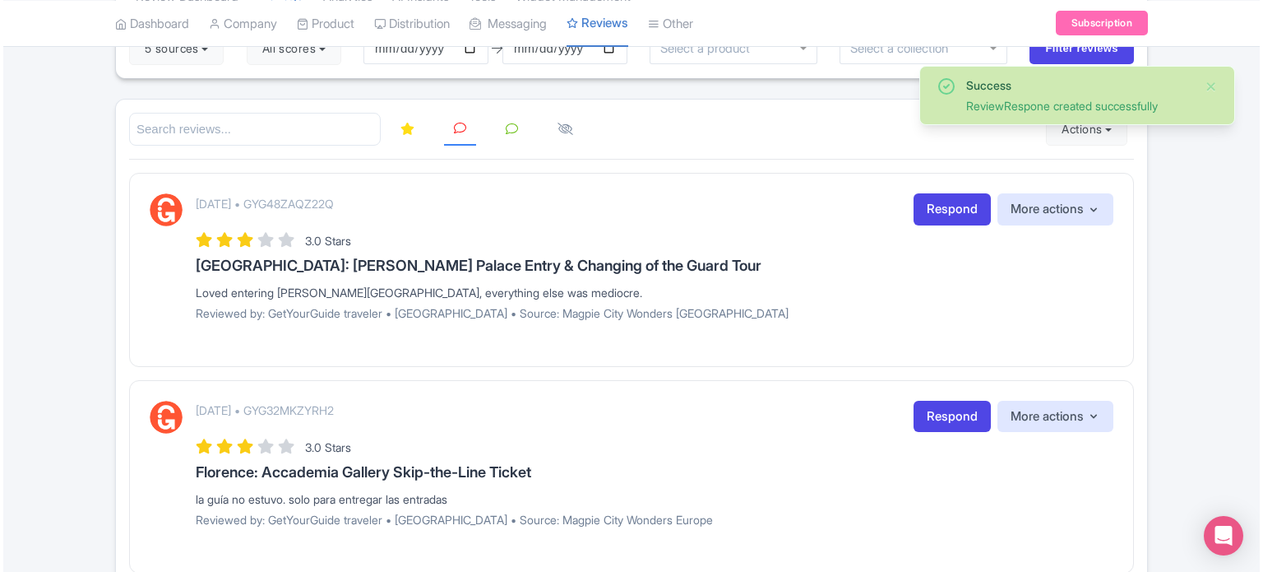
scroll to position [247, 0]
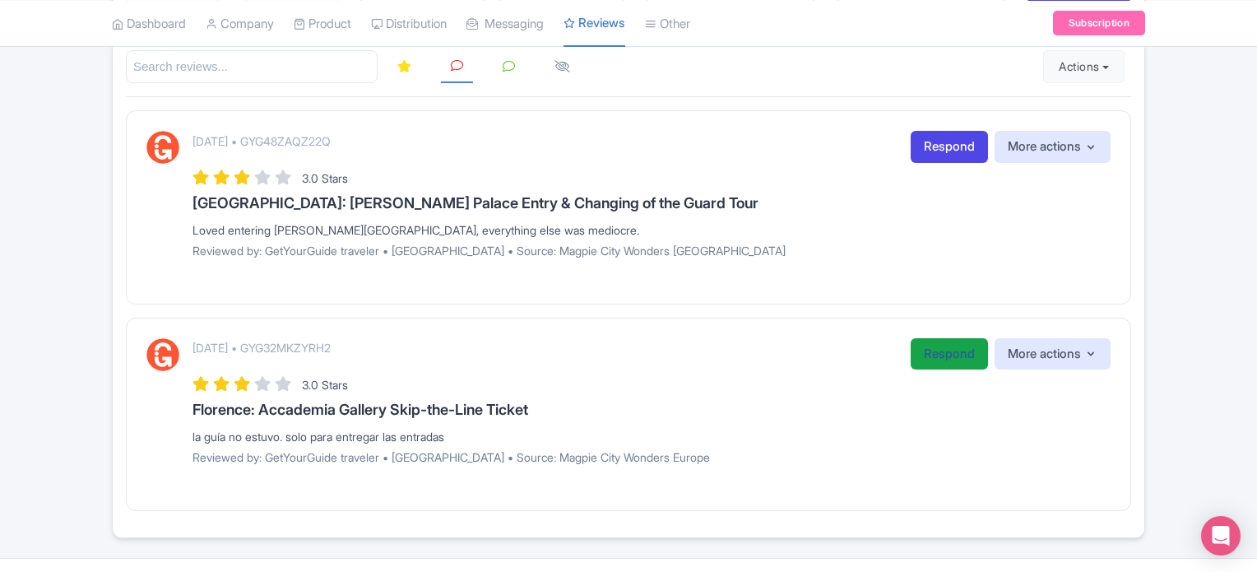
click at [938, 355] on link "Respond" at bounding box center [948, 354] width 77 height 32
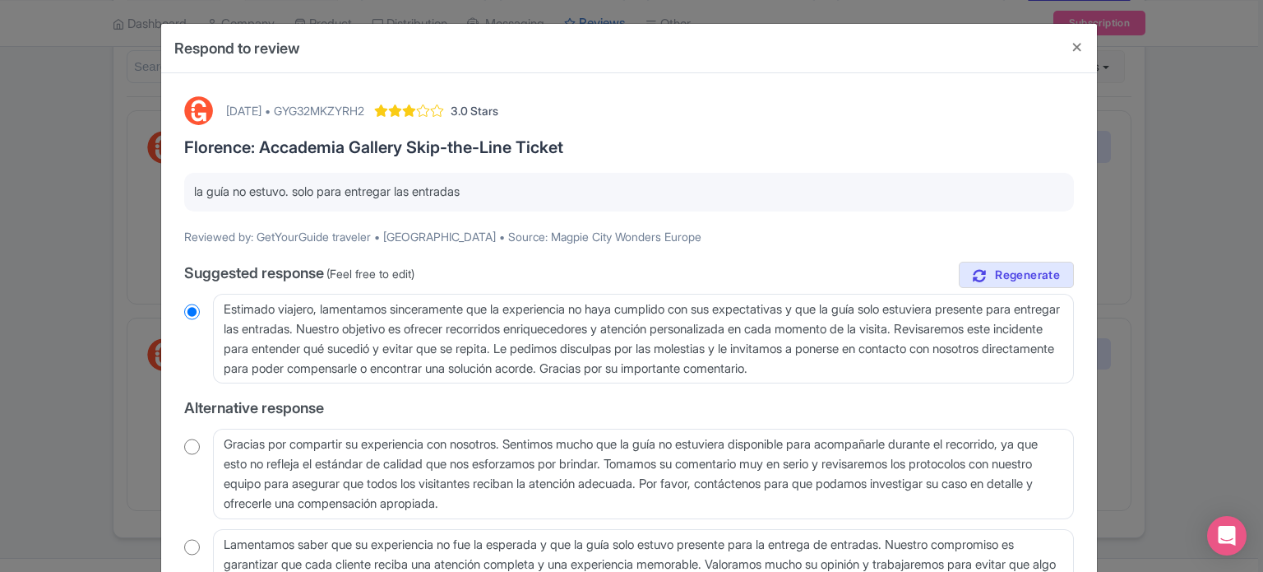
click at [364, 106] on div "[DATE] • GYG32MKZYRH2" at bounding box center [295, 110] width 138 height 17
copy div "GYG32MKZYRH2"
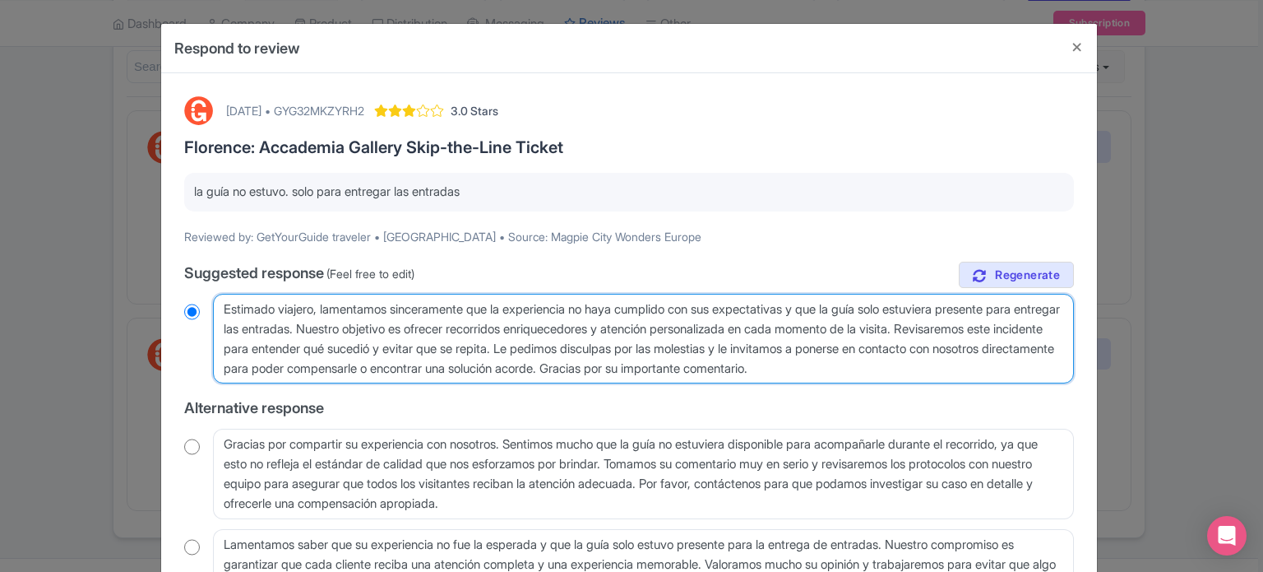
drag, startPoint x: 822, startPoint y: 305, endPoint x: 1030, endPoint y: 362, distance: 214.9
click at [1030, 362] on textarea "Estimado viajero, lamentamos sinceramente que la experiencia no haya cumplido c…" at bounding box center [643, 339] width 861 height 90
type textarea "Estimado viajero, lamentamos sinceramente que la experiencia no haya cumplido c…"
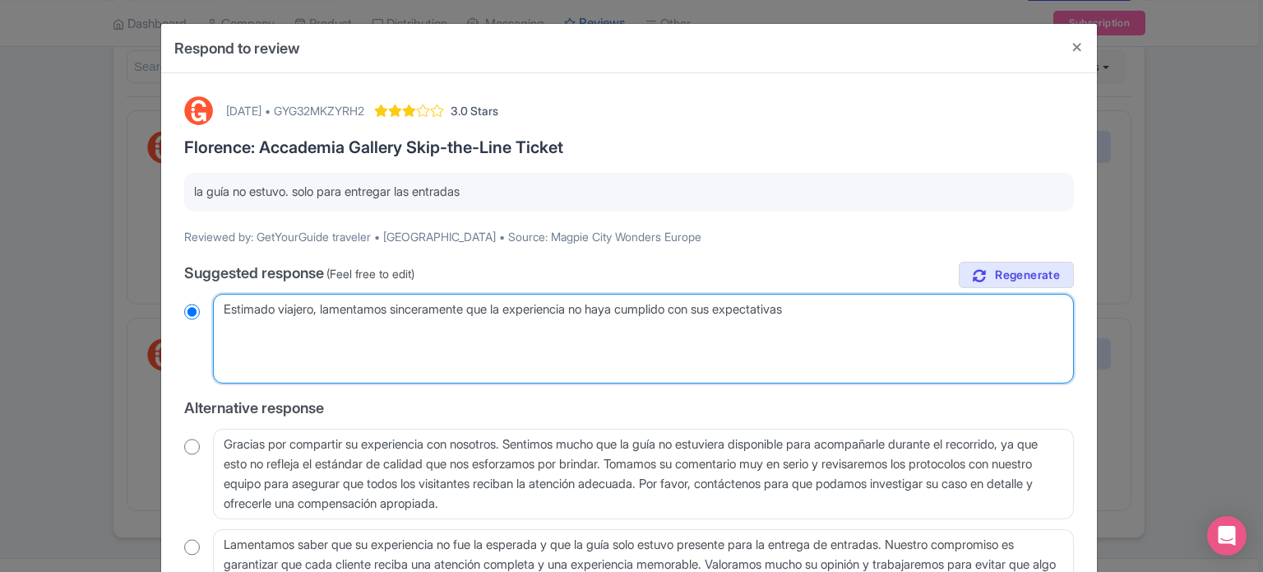
radio input "true"
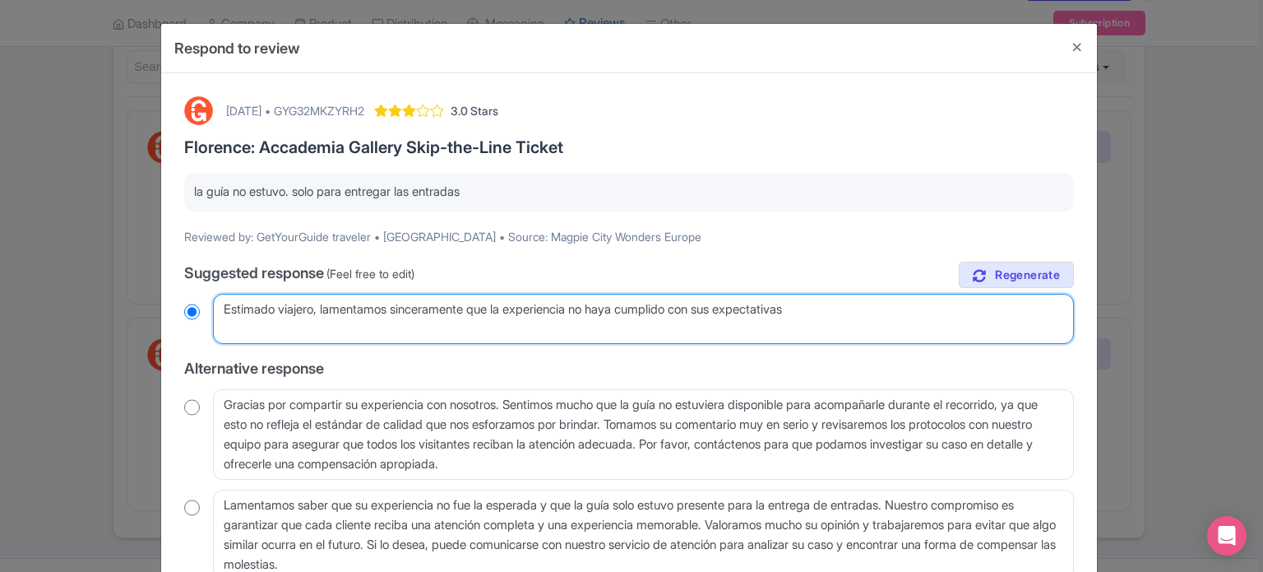
type textarea "Estimado viajero, lamentamos sinceramente que la experiencia no haya cumplido c…"
radio input "true"
type textarea "Estimado viajero, lamentamos sinceramente que la experiencia no haya cumplido c…"
radio input "true"
type textarea "Estimado viajero, lamentamos sinceramente que la experiencia no haya cumplido c…"
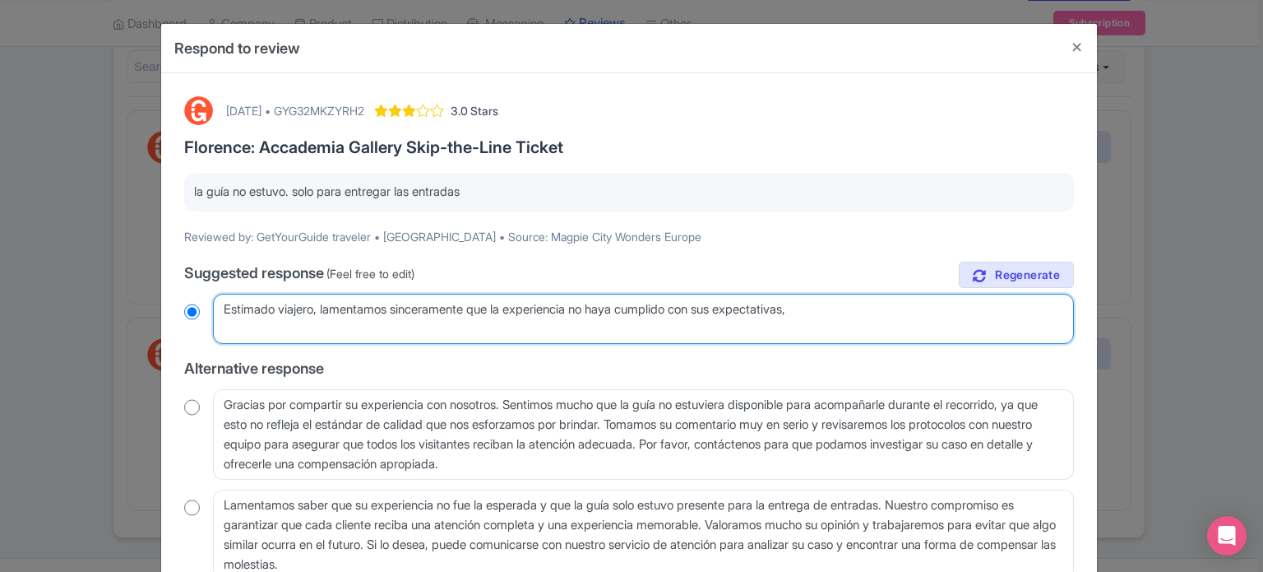
radio input "true"
type textarea "Estimado viajero, lamentamos sinceramente que la experiencia no haya cumplido c…"
radio input "true"
type textarea "Estimado viajero, lamentamos sinceramente que la experiencia no haya cumplido c…"
radio input "true"
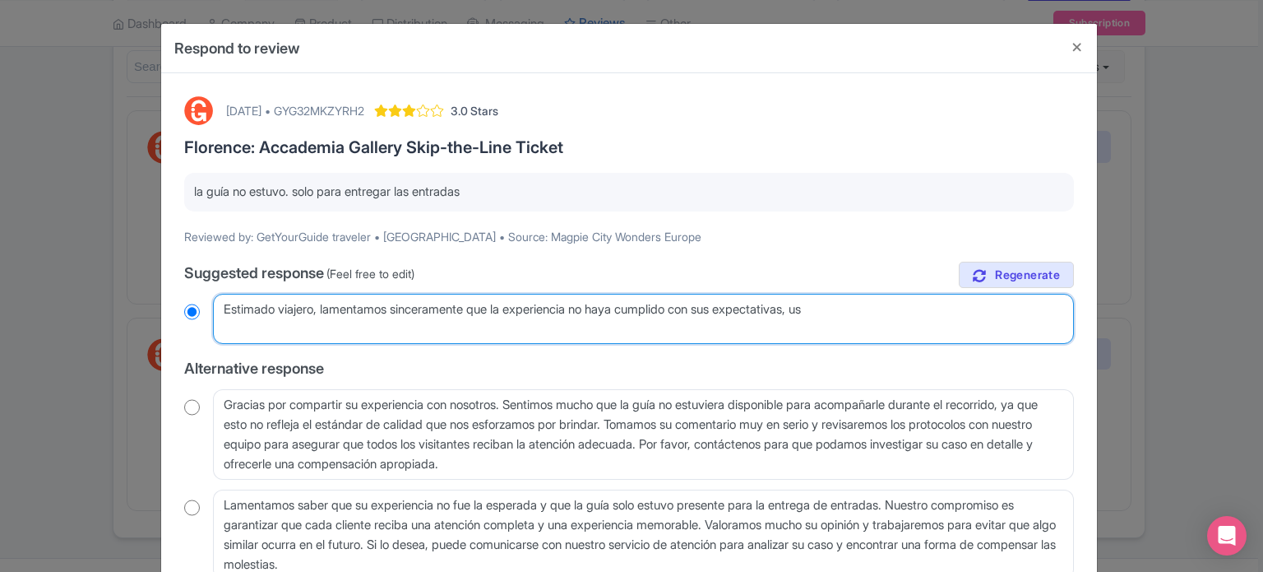
type textarea "Estimado viajero, lamentamos sinceramente que la experiencia no haya cumplido c…"
radio input "true"
type textarea "Estimado viajero, lamentamos sinceramente que la experiencia no haya cumplido c…"
radio input "true"
type textarea "Estimado viajero, lamentamos sinceramente que la experiencia no haya cumplido c…"
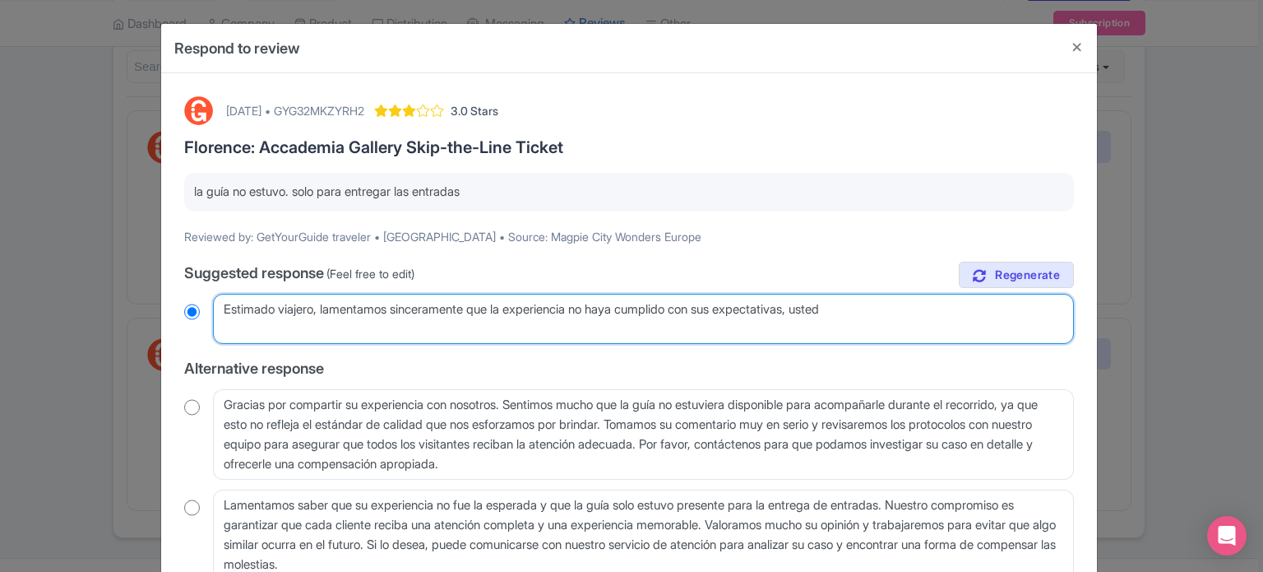
radio input "true"
type textarea "Estimado viajero, lamentamos sinceramente que la experiencia no haya cumplido c…"
radio input "true"
type textarea "Estimado viajero, lamentamos sinceramente que la experiencia no haya cumplido c…"
radio input "true"
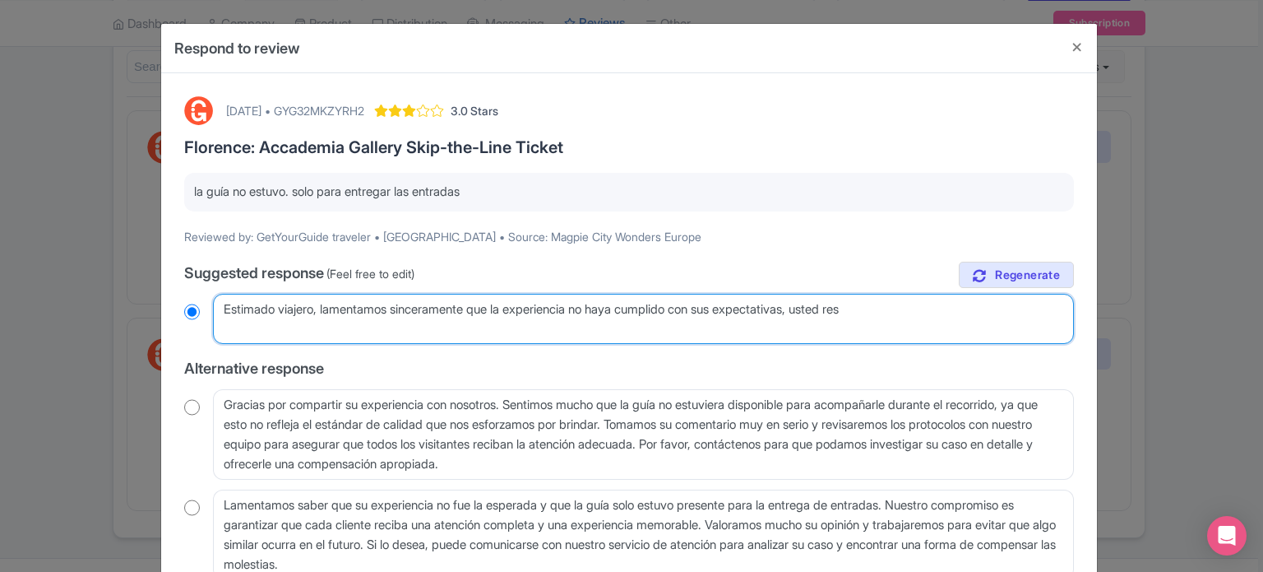
type textarea "Estimado viajero, lamentamos sinceramente que la experiencia no haya cumplido c…"
radio input "true"
type textarea "Estimado viajero, lamentamos sinceramente que la experiencia no haya cumplido c…"
radio input "true"
type textarea "Estimado viajero, lamentamos sinceramente que la experiencia no haya cumplido c…"
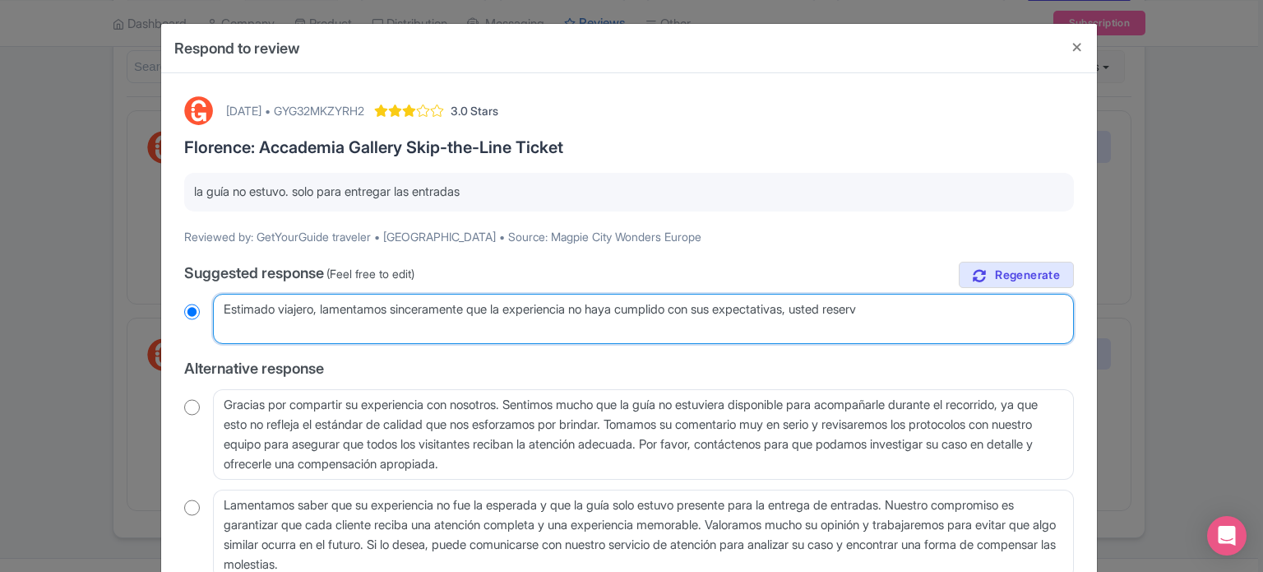
radio input "true"
type textarea "Estimado viajero, lamentamos sinceramente que la experiencia no haya cumplido c…"
radio input "true"
type textarea "Estimado viajero, lamentamos sinceramente que la experiencia no haya cumplido c…"
radio input "true"
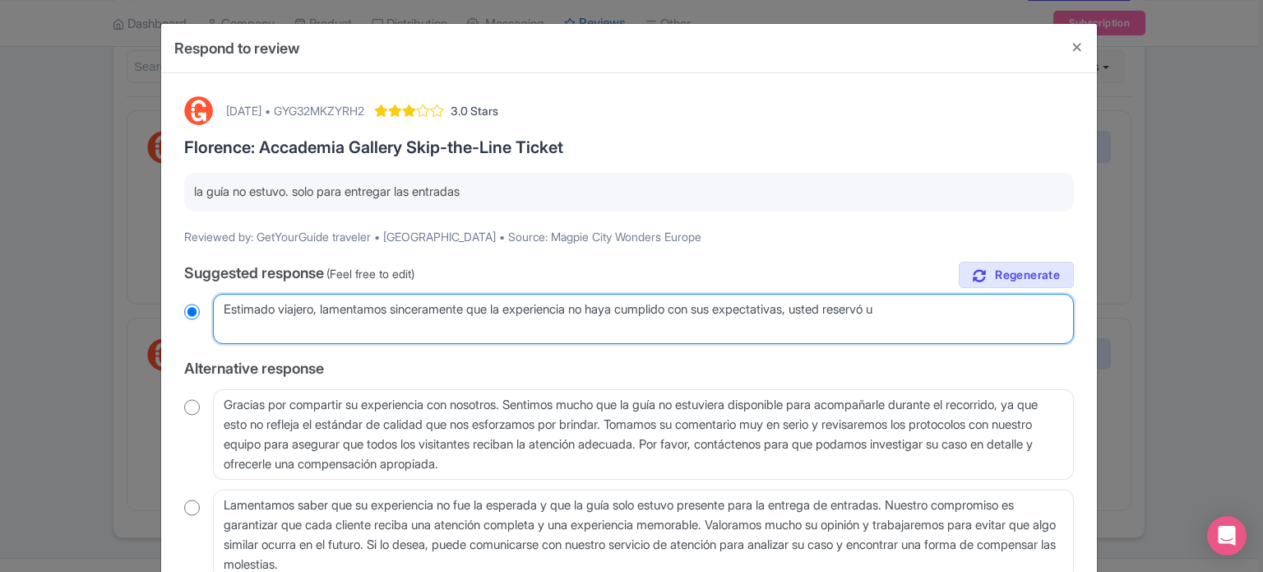
type textarea "Estimado viajero, lamentamos sinceramente que la experiencia no haya cumplido c…"
radio input "true"
type textarea "Estimado viajero, lamentamos sinceramente que la experiencia no haya cumplido c…"
radio input "true"
type textarea "Estimado viajero, lamentamos sinceramente que la experiencia no haya cumplido c…"
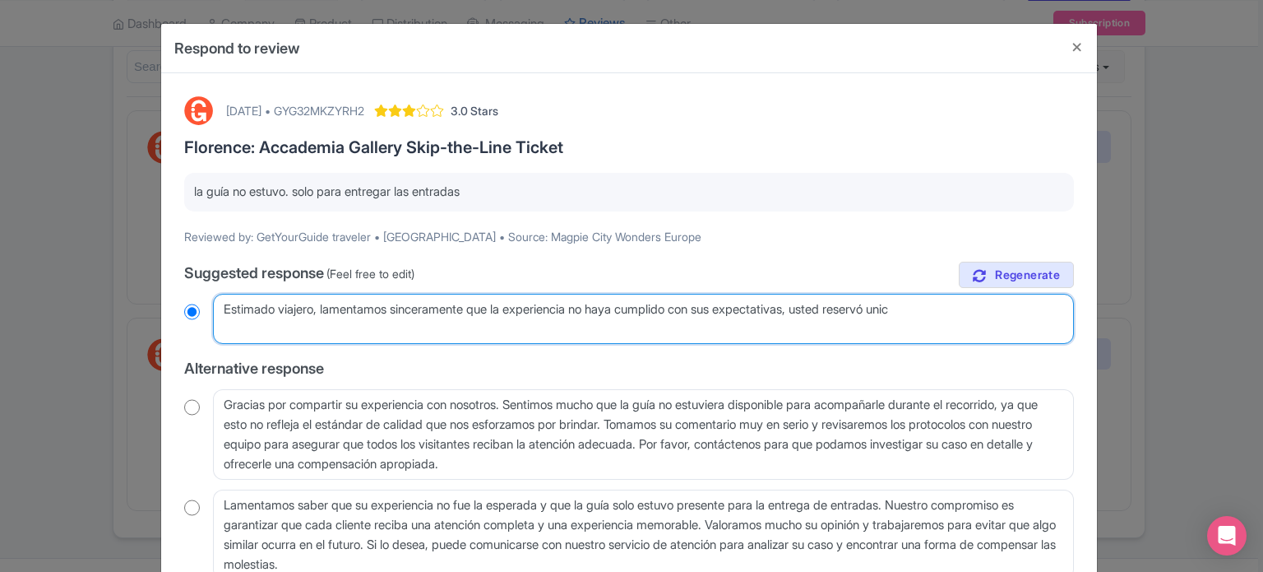
radio input "true"
type textarea "Estimado viajero, lamentamos sinceramente que la experiencia no haya cumplido c…"
radio input "true"
type textarea "Estimado viajero, lamentamos sinceramente que la experiencia no haya cumplido c…"
radio input "true"
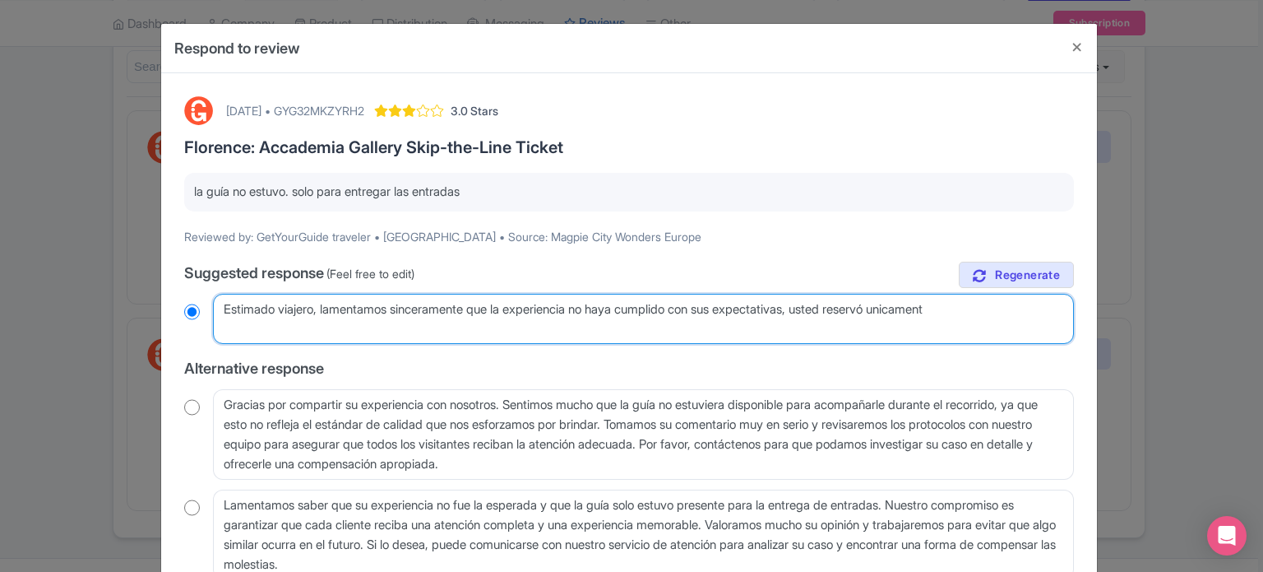
type textarea "Estimado viajero, lamentamos sinceramente que la experiencia no haya cumplido c…"
radio input "true"
type textarea "Estimado viajero, lamentamos sinceramente que la experiencia no haya cumplido c…"
radio input "true"
type textarea "Estimado viajero, lamentamos sinceramente que la experiencia no haya cumplido c…"
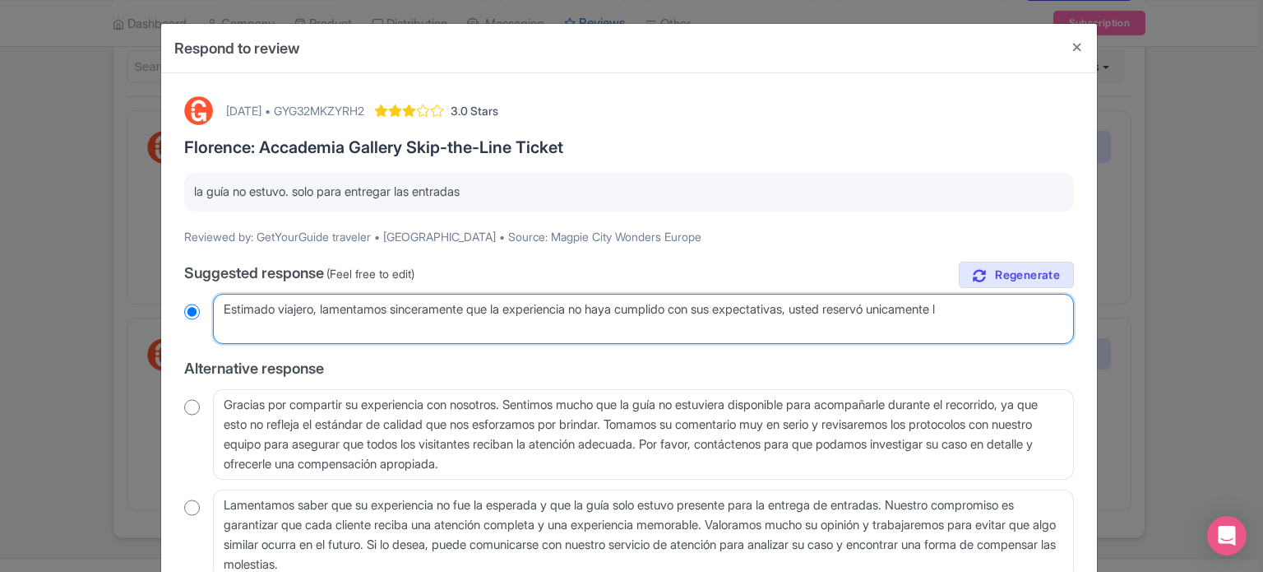
radio input "true"
type textarea "Estimado viajero, lamentamos sinceramente que la experiencia no haya cumplido c…"
radio input "true"
type textarea "Estimado viajero, lamentamos sinceramente que la experiencia no haya cumplido c…"
radio input "true"
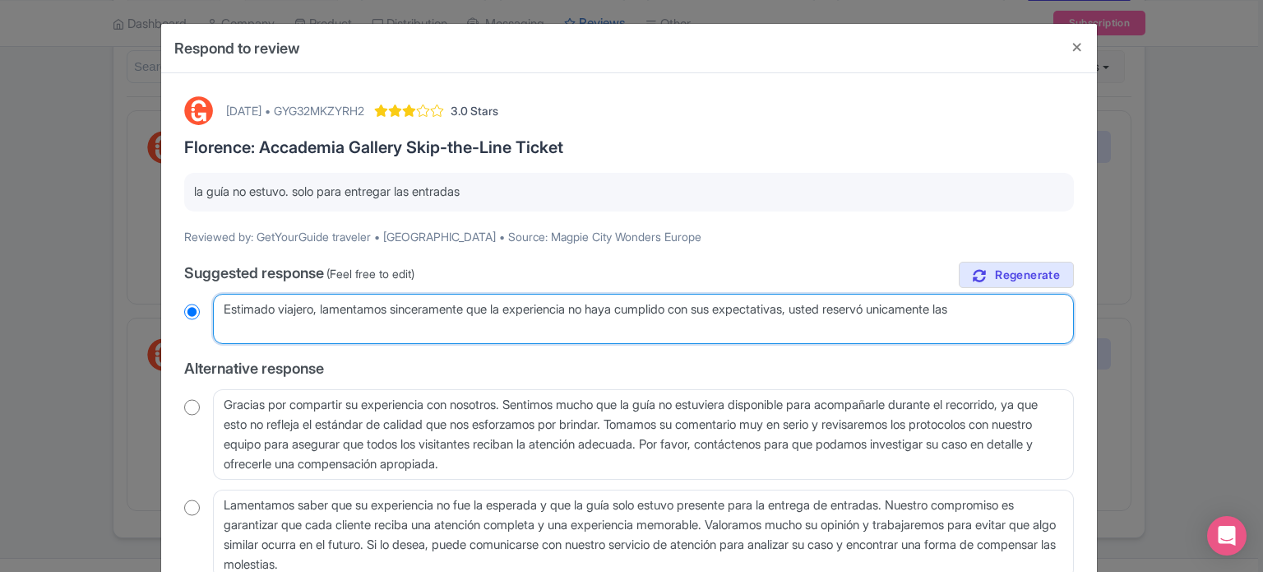
type textarea "Estimado viajero, lamentamos sinceramente que la experiencia no haya cumplido c…"
radio input "true"
type textarea "Estimado viajero, lamentamos sinceramente que la experiencia no haya cumplido c…"
radio input "true"
type textarea "Estimado viajero, lamentamos sinceramente que la experiencia no haya cumplido c…"
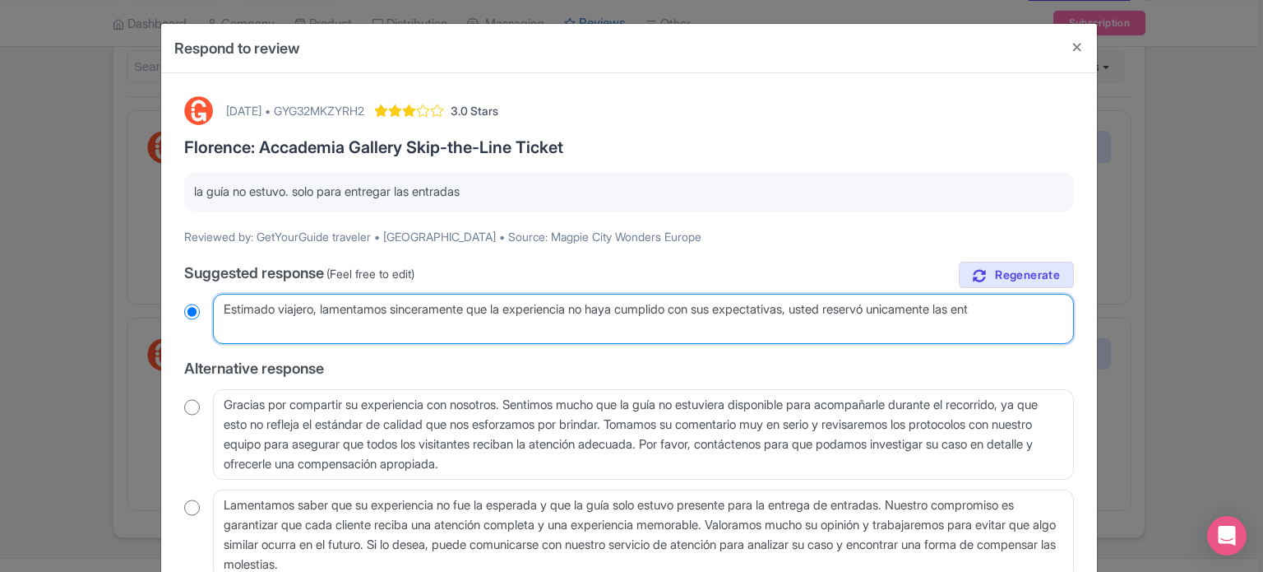
radio input "true"
type textarea "Estimado viajero, lamentamos sinceramente que la experiencia no haya cumplido c…"
radio input "true"
type textarea "Estimado viajero, lamentamos sinceramente que la experiencia no haya cumplido c…"
radio input "true"
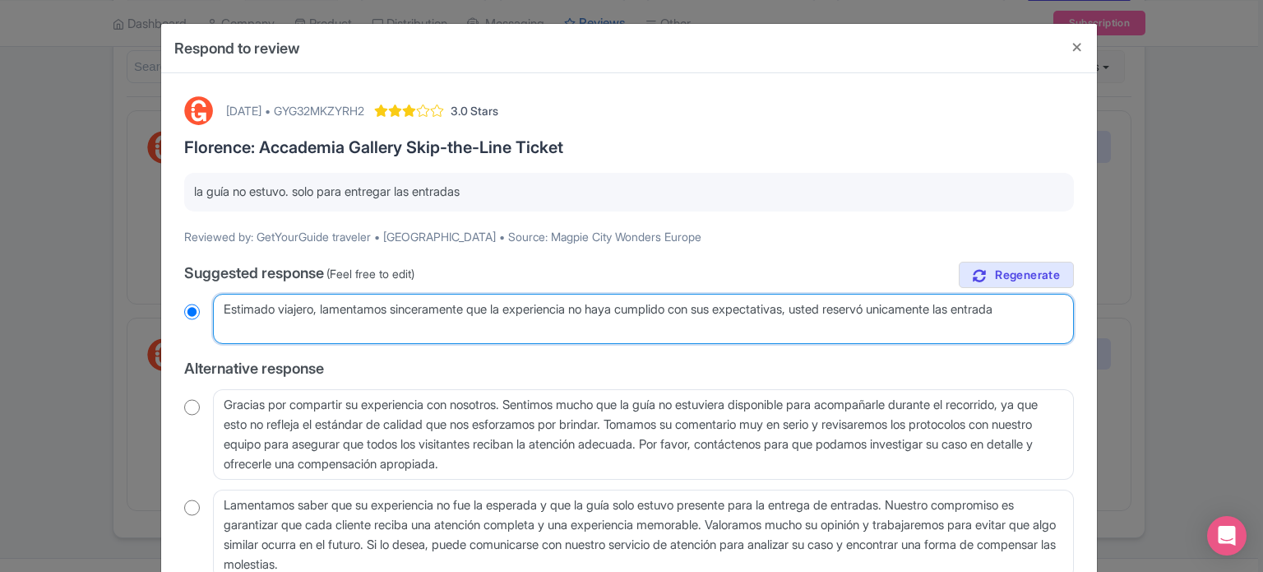
type textarea "Estimado viajero, lamentamos sinceramente que la experiencia no haya cumplido c…"
radio input "true"
type textarea "Estimado viajero, lamentamos sinceramente que la experiencia no haya cumplido c…"
radio input "true"
type textarea "Estimado viajero, lamentamos sinceramente que la experiencia no haya cumplido c…"
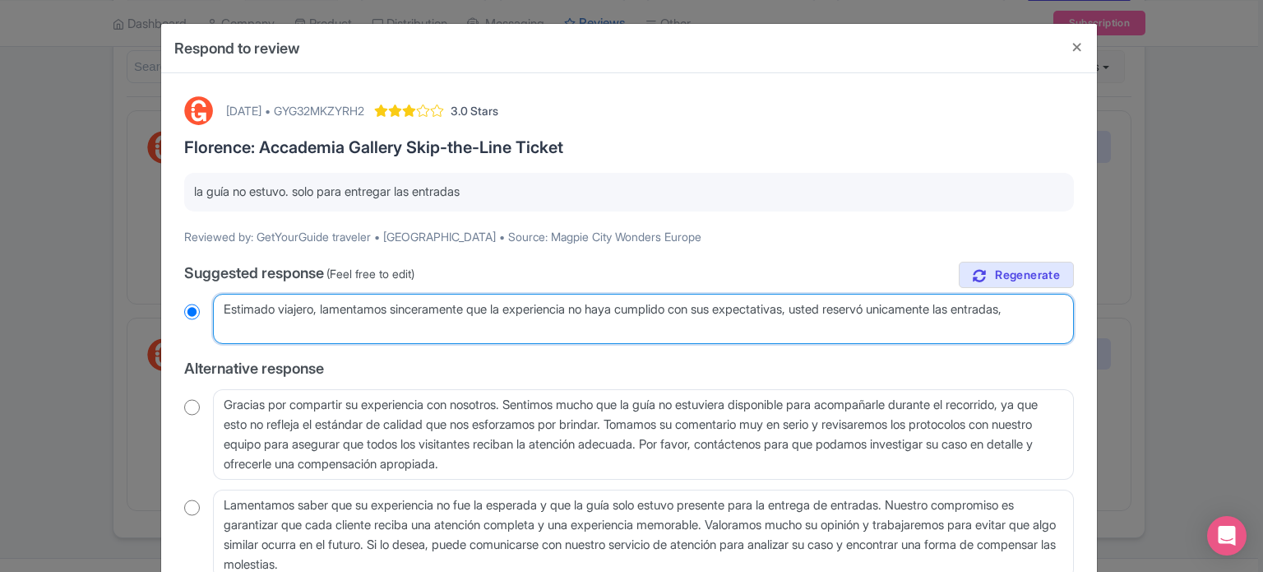
radio input "true"
type textarea "Estimado viajero, lamentamos sinceramente que la experiencia no haya cumplido c…"
radio input "true"
type textarea "Estimado viajero, lamentamos sinceramente que la experiencia no haya cumplido c…"
radio input "true"
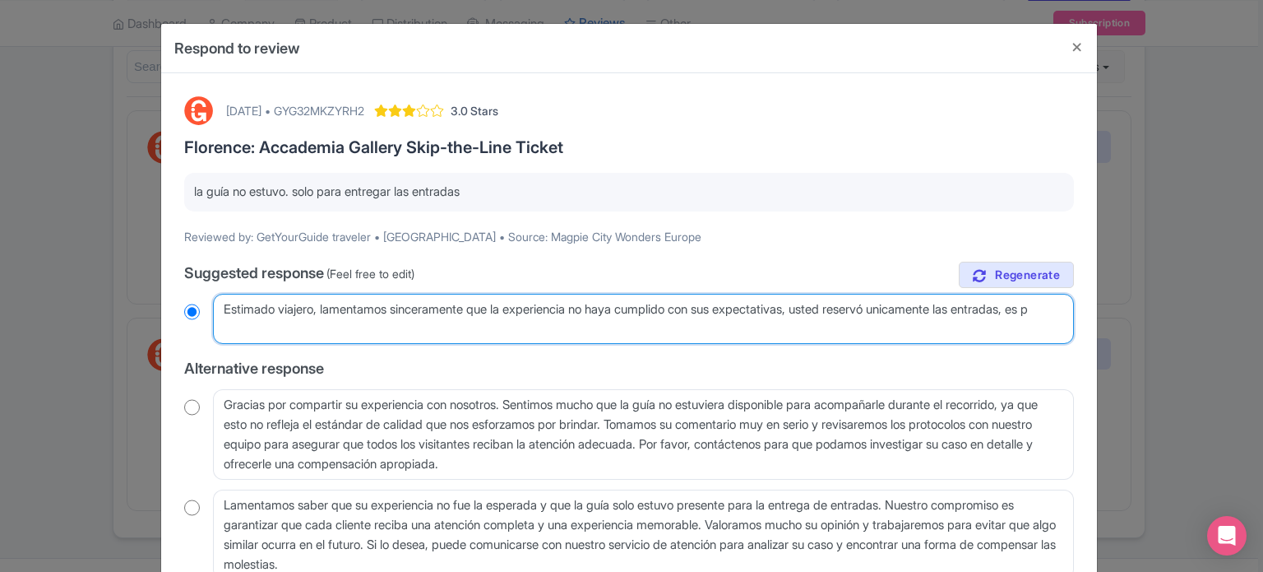
type textarea "Estimado viajero, lamentamos sinceramente que la experiencia no haya cumplido c…"
radio input "true"
type textarea "Estimado viajero, lamentamos sinceramente que la experiencia no haya cumplido c…"
radio input "true"
type textarea "Estimado viajero, lamentamos sinceramente que la experiencia no haya cumplido c…"
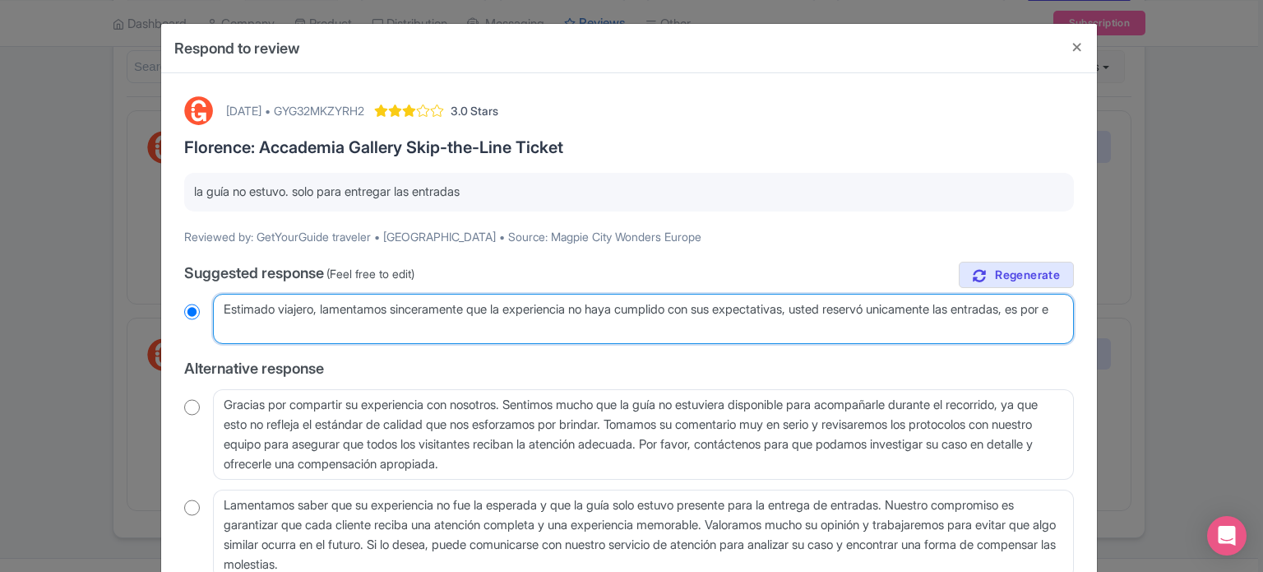
radio input "true"
type textarea "Estimado viajero, lamentamos sinceramente que la experiencia no haya cumplido c…"
radio input "true"
type textarea "Estimado viajero, lamentamos sinceramente que la experiencia no haya cumplido c…"
radio input "true"
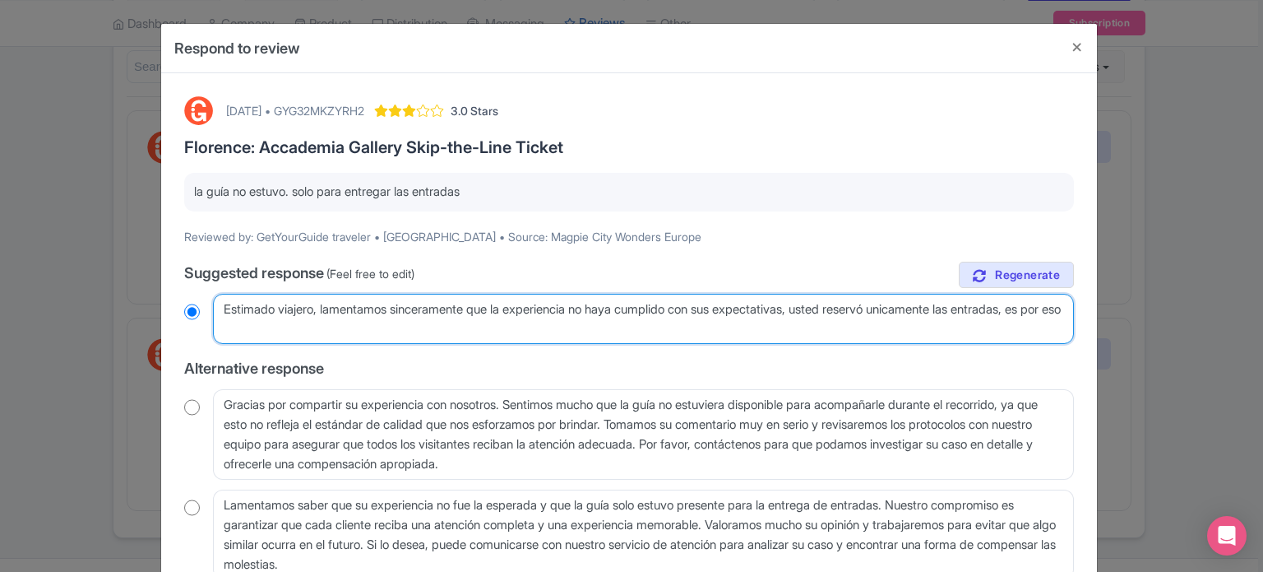
type textarea "Estimado viajero, lamentamos sinceramente que la experiencia no haya cumplido c…"
radio input "true"
type textarea "Estimado viajero, lamentamos sinceramente que la experiencia no haya cumplido c…"
radio input "true"
type textarea "Estimado viajero, lamentamos sinceramente que la experiencia no haya cumplido c…"
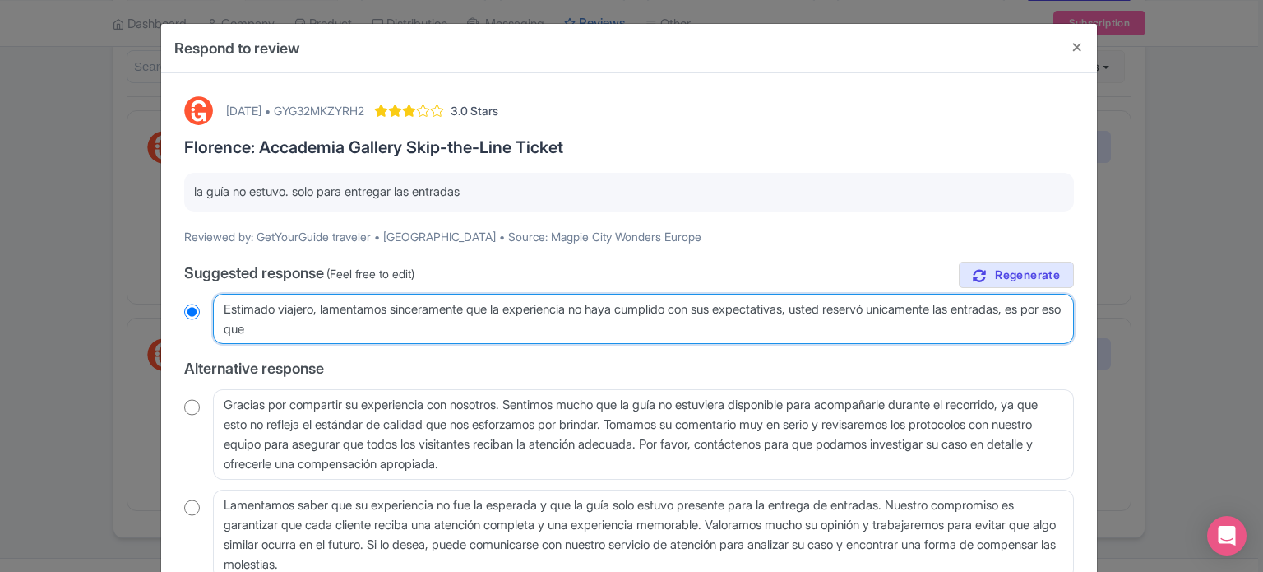
radio input "true"
type textarea "Estimado viajero, lamentamos sinceramente que la experiencia no haya cumplido c…"
radio input "true"
type textarea "Estimado viajero, lamentamos sinceramente que la experiencia no haya cumplido c…"
radio input "true"
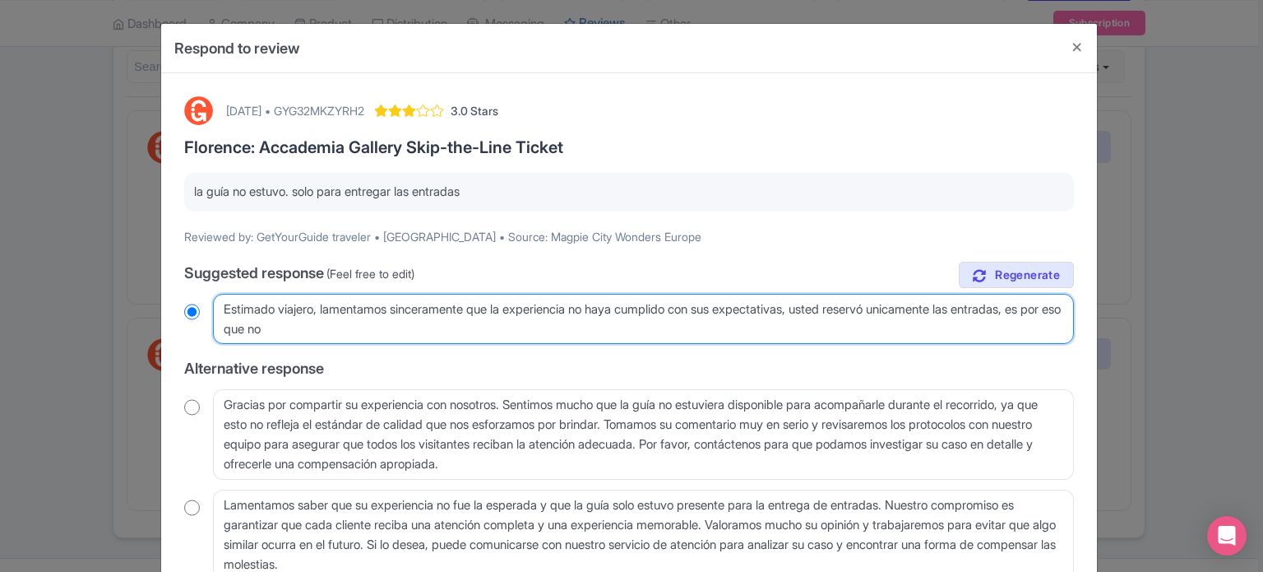
type textarea "Estimado viajero, lamentamos sinceramente que la experiencia no haya cumplido c…"
radio input "true"
type textarea "Estimado viajero, lamentamos sinceramente que la experiencia no haya cumplido c…"
radio input "true"
type textarea "Estimado viajero, lamentamos sinceramente que la experiencia no haya cumplido c…"
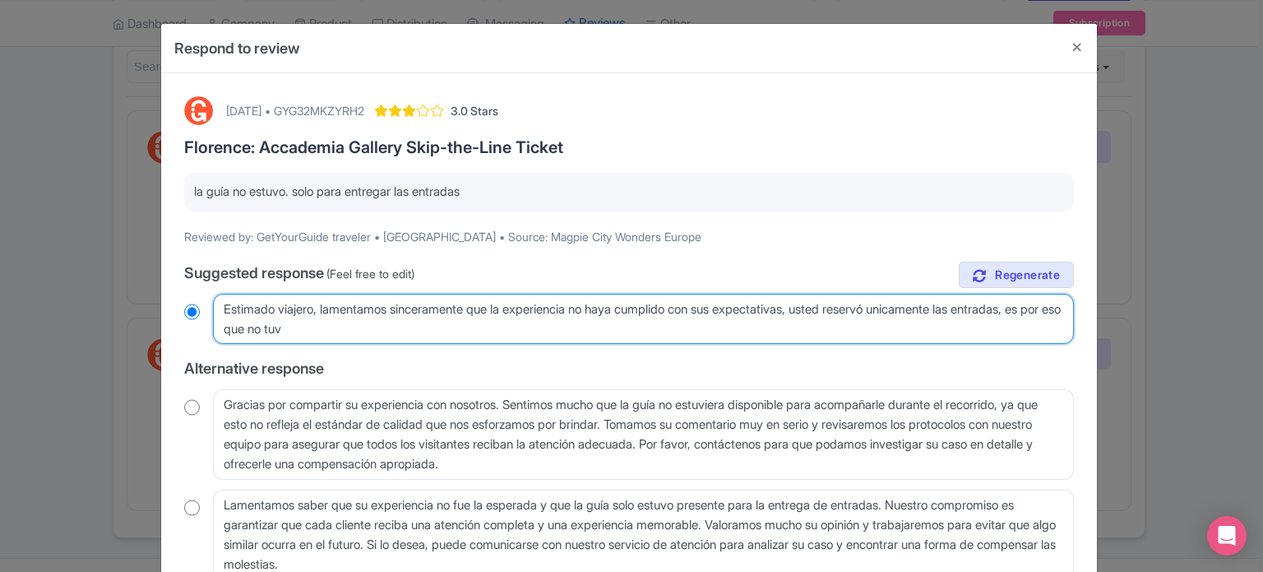
radio input "true"
type textarea "Estimado viajero, lamentamos sinceramente que la experiencia no haya cumplido c…"
radio input "true"
type textarea "Estimado viajero, lamentamos sinceramente que la experiencia no haya cumplido c…"
radio input "true"
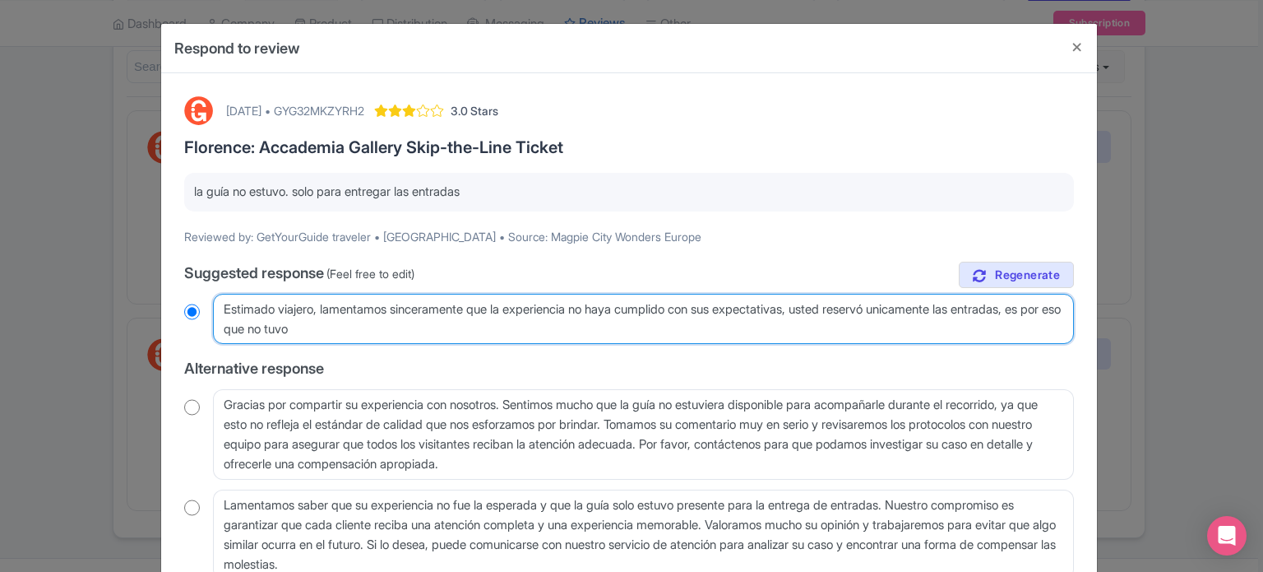
type textarea "Estimado viajero, lamentamos sinceramente que la experiencia no haya cumplido c…"
radio input "true"
type textarea "Estimado viajero, lamentamos sinceramente que la experiencia no haya cumplido c…"
radio input "true"
type textarea "Estimado viajero, lamentamos sinceramente que la experiencia no haya cumplido c…"
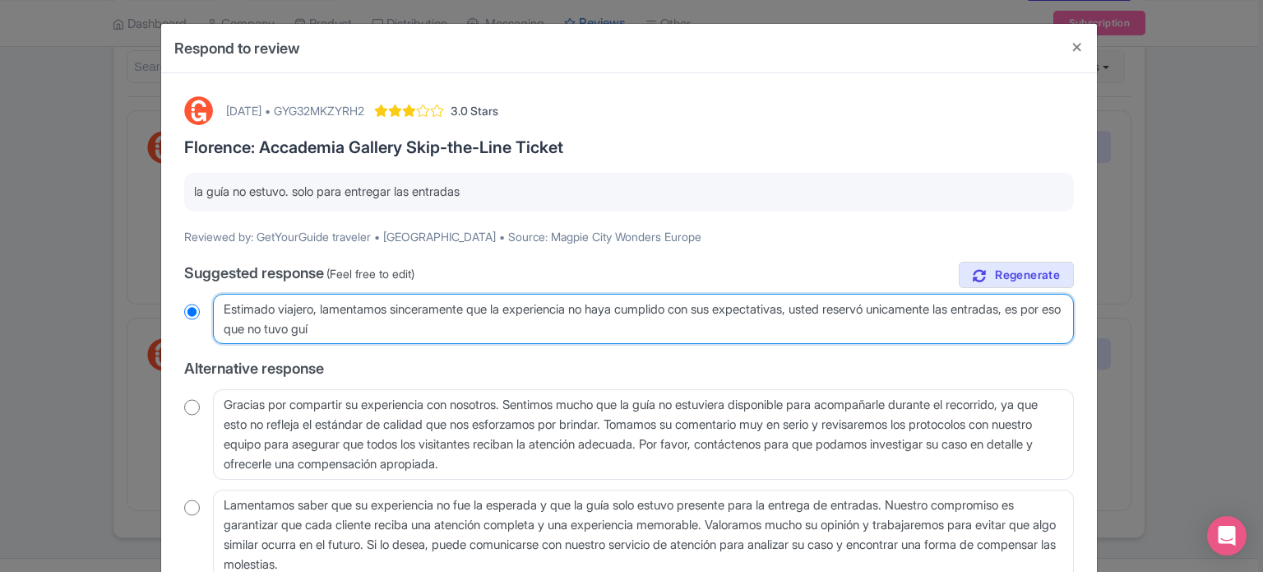
radio input "true"
type textarea "Estimado viajero, lamentamos sinceramente que la experiencia no haya cumplido c…"
radio input "true"
type textarea "Estimado viajero, lamentamos sinceramente que la experiencia no haya cumplido c…"
radio input "true"
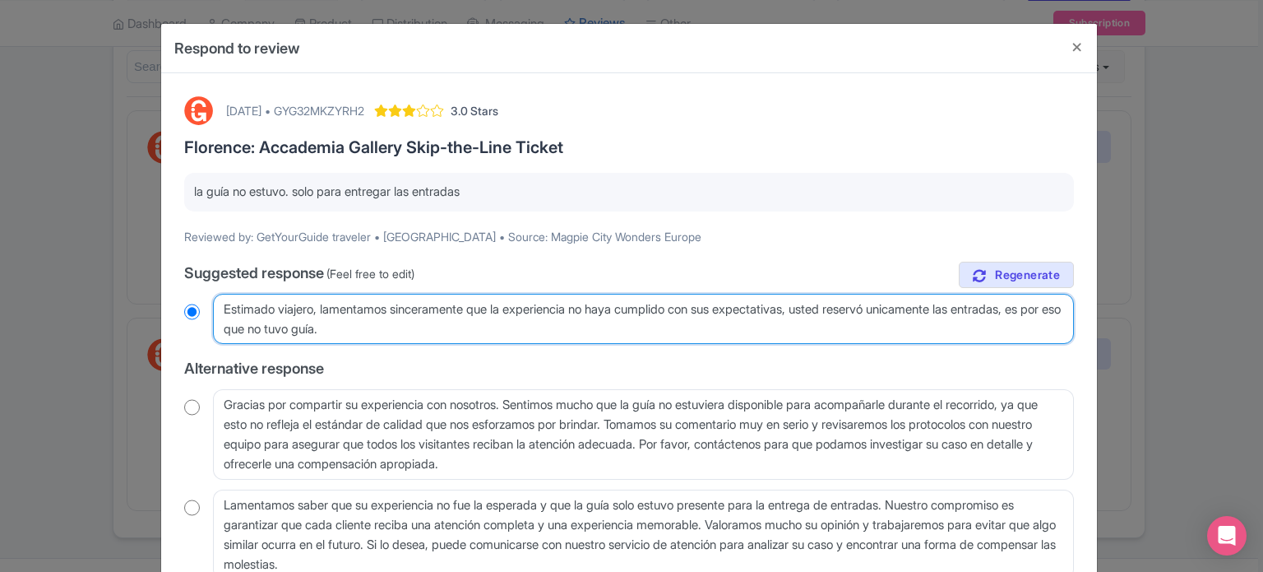
type textarea "Estimado viajero, lamentamos sinceramente que la experiencia no haya cumplido c…"
radio input "true"
type textarea "Estimado viajero, lamentamos sinceramente que la experiencia no haya cumplido c…"
radio input "true"
type textarea "Estimado viajero, lamentamos sinceramente que la experiencia no haya cumplido c…"
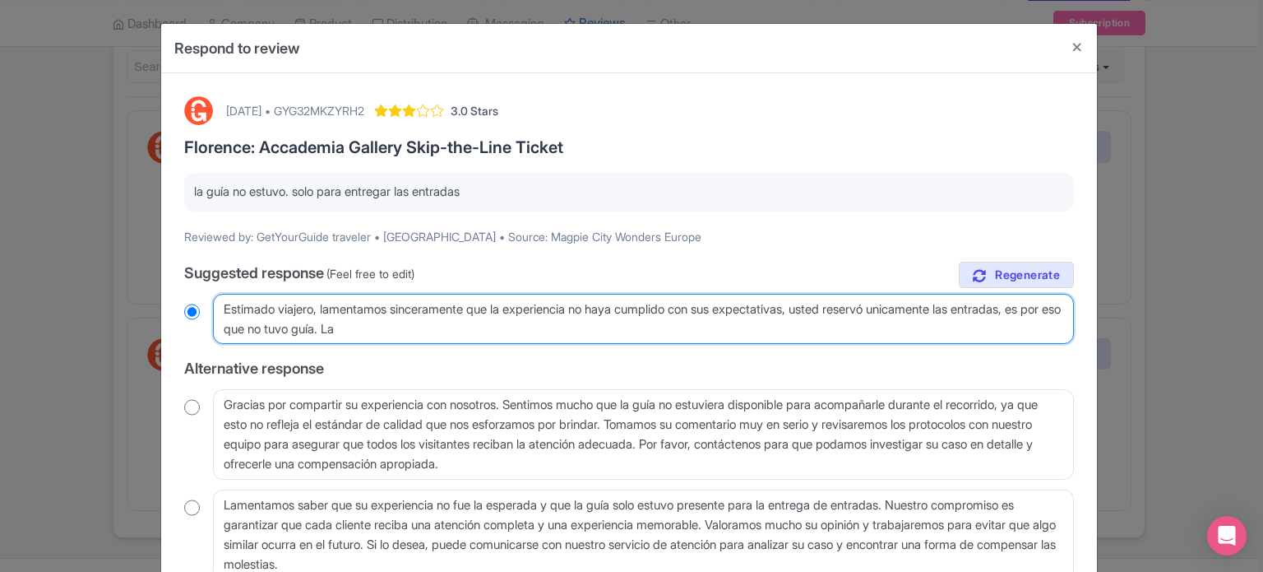
radio input "true"
type textarea "Estimado viajero, lamentamos sinceramente que la experiencia no haya cumplido c…"
radio input "true"
type textarea "Estimado viajero, lamentamos sinceramente que la experiencia no haya cumplido c…"
radio input "true"
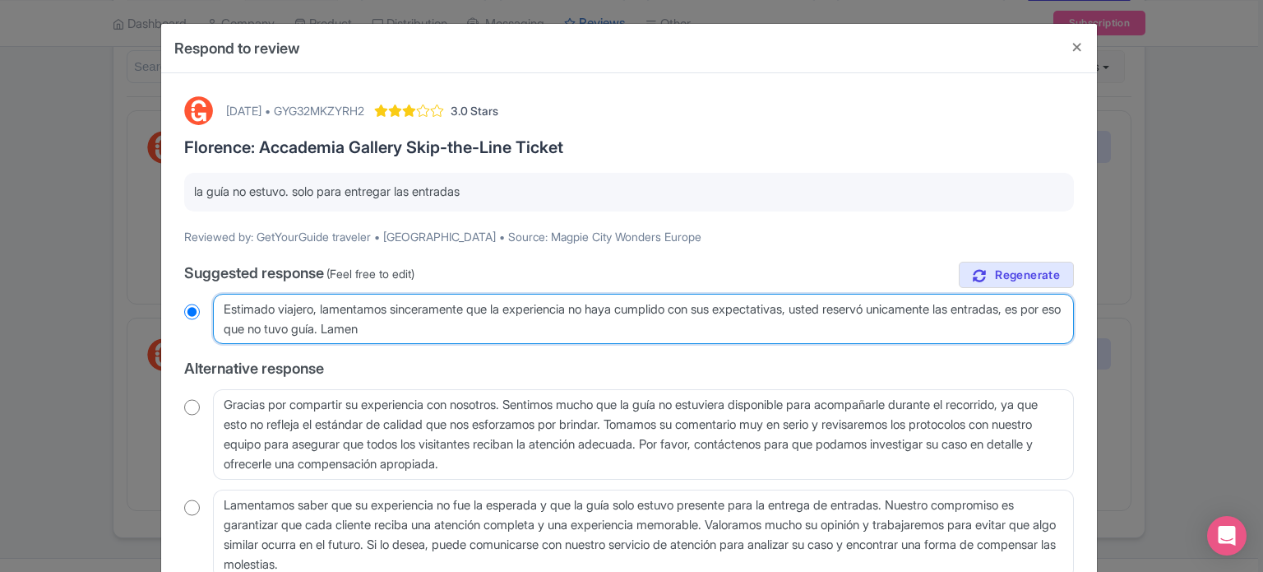
type textarea "Estimado viajero, lamentamos sinceramente que la experiencia no haya cumplido c…"
radio input "true"
type textarea "Estimado viajero, lamentamos sinceramente que la experiencia no haya cumplido c…"
radio input "true"
type textarea "Estimado viajero, lamentamos sinceramente que la experiencia no haya cumplido c…"
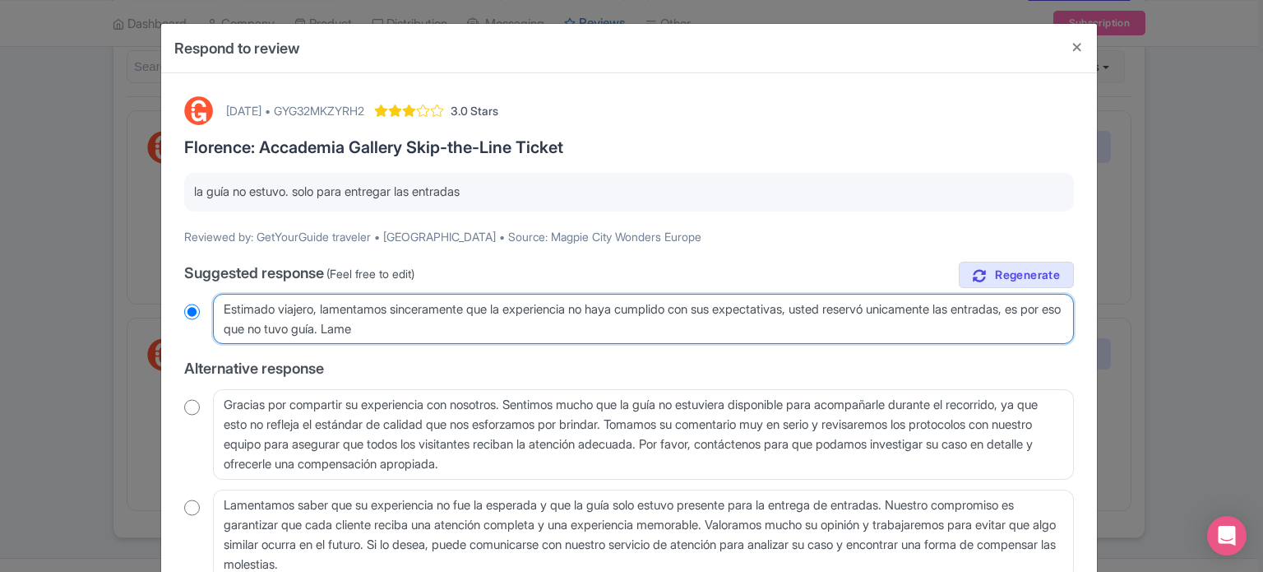
radio input "true"
type textarea "Estimado viajero, lamentamos sinceramente que la experiencia no haya cumplido c…"
radio input "true"
type textarea "Estimado viajero, lamentamos sinceramente que la experiencia no haya cumplido c…"
radio input "true"
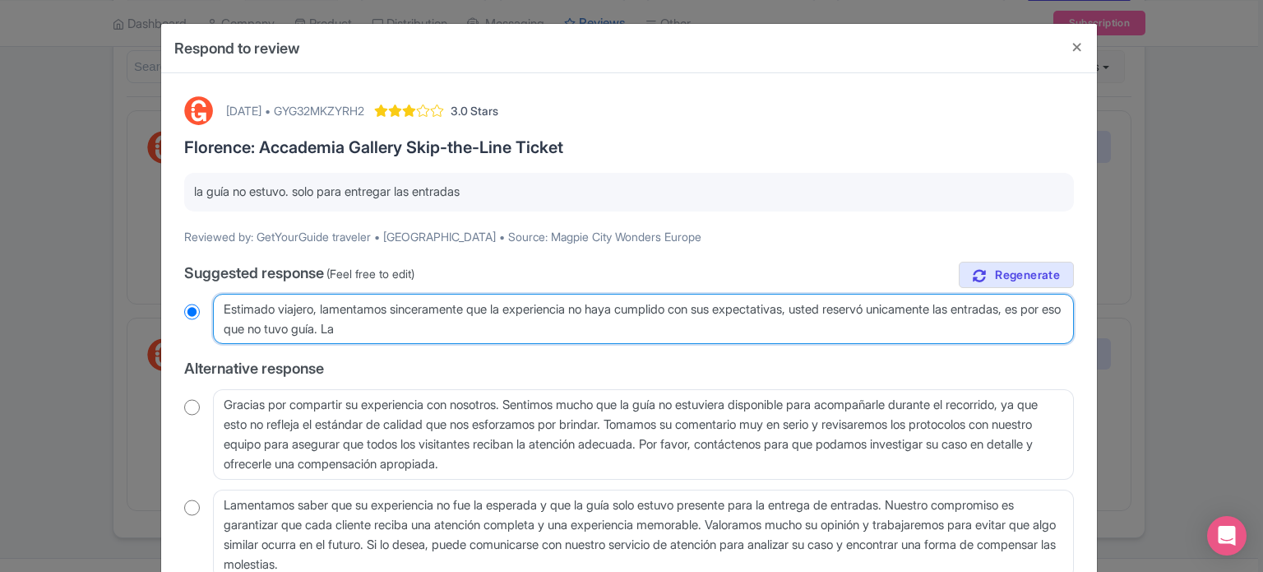
type textarea "Estimado viajero, lamentamos sinceramente que la experiencia no haya cumplido c…"
radio input "true"
type textarea "Estimado viajero, lamentamos sinceramente que la experiencia no haya cumplido c…"
radio input "true"
type textarea "Estimado viajero, lamentamos sinceramente que la experiencia no haya cumplido c…"
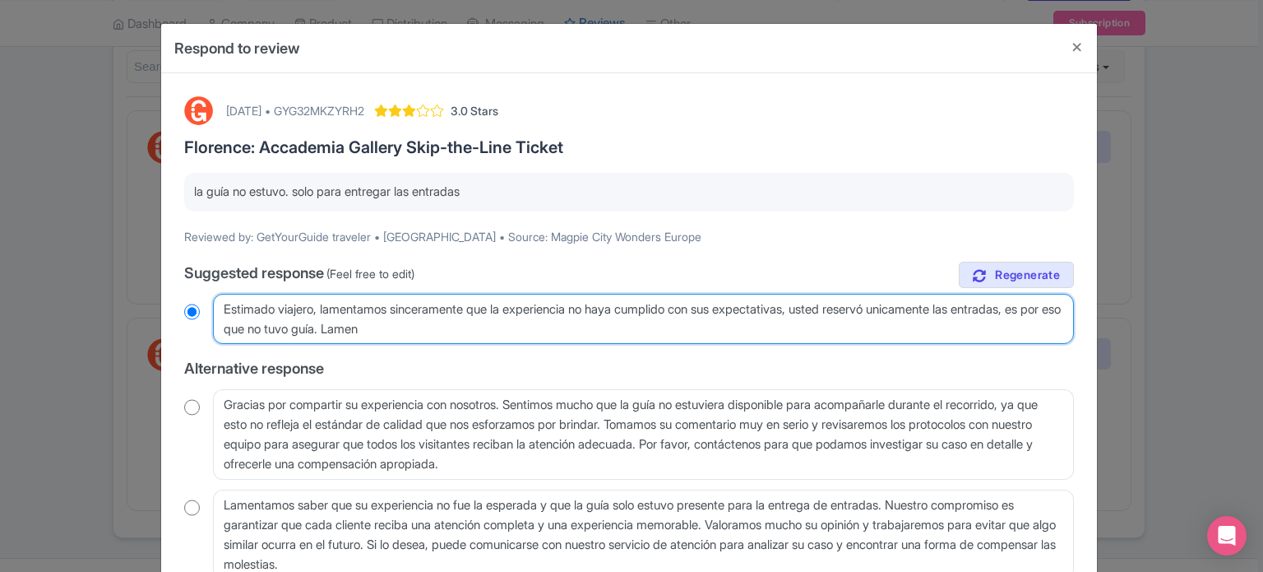
radio input "true"
type textarea "Estimado viajero, lamentamos sinceramente que la experiencia no haya cumplido c…"
radio input "true"
type textarea "Estimado viajero, lamentamos sinceramente que la experiencia no haya cumplido c…"
radio input "true"
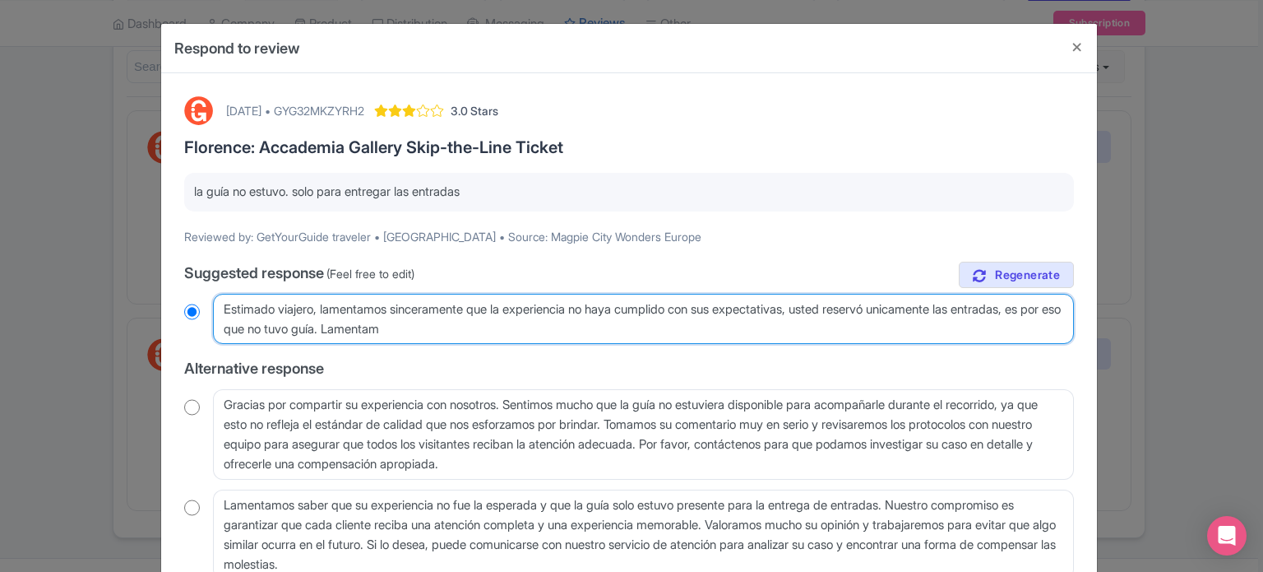
type textarea "Estimado viajero, lamentamos sinceramente que la experiencia no haya cumplido c…"
radio input "true"
type textarea "Estimado viajero, lamentamos sinceramente que la experiencia no haya cumplido c…"
radio input "true"
type textarea "Estimado viajero, lamentamos sinceramente que la experiencia no haya cumplido c…"
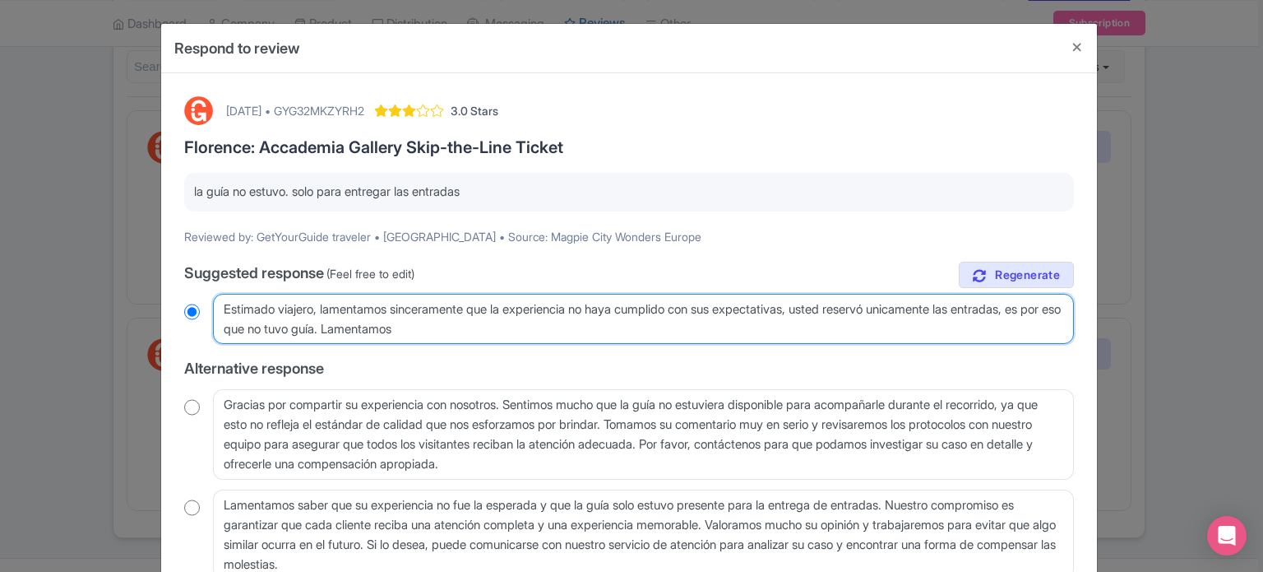
radio input "true"
type textarea "Estimado viajero, lamentamos sinceramente que la experiencia no haya cumplido c…"
radio input "true"
type textarea "Estimado viajero, lamentamos sinceramente que la experiencia no haya cumplido c…"
radio input "true"
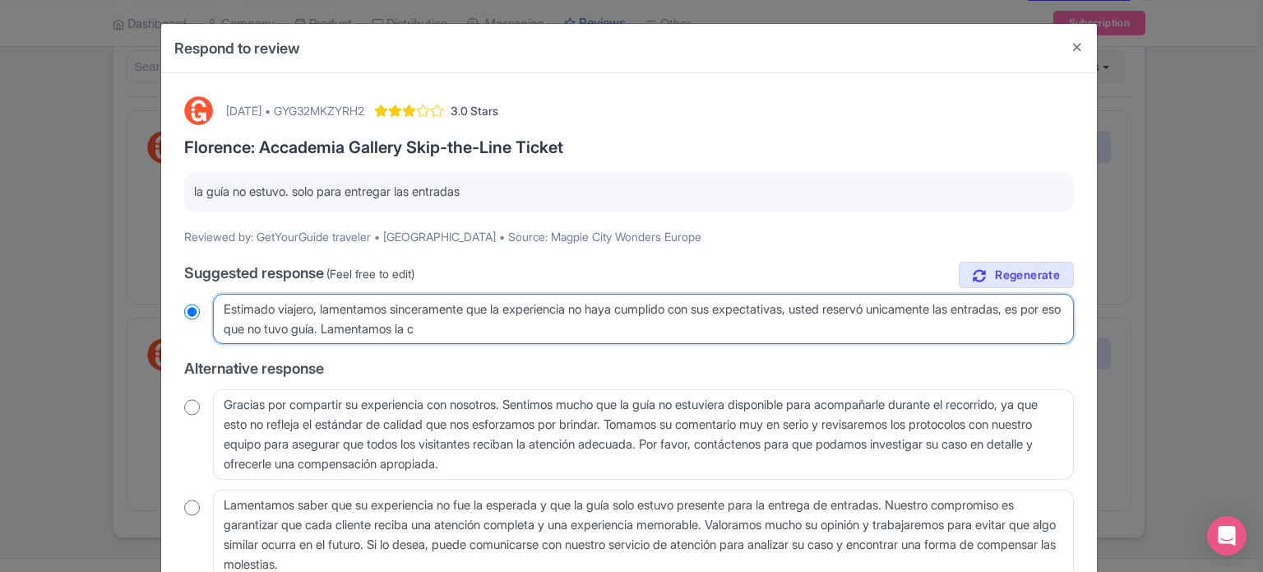
type textarea "Estimado viajero, lamentamos sinceramente que la experiencia no haya cumplido c…"
radio input "true"
type textarea "Estimado viajero, lamentamos sinceramente que la experiencia no haya cumplido c…"
radio input "true"
type textarea "Estimado viajero, lamentamos sinceramente que la experiencia no haya cumplido c…"
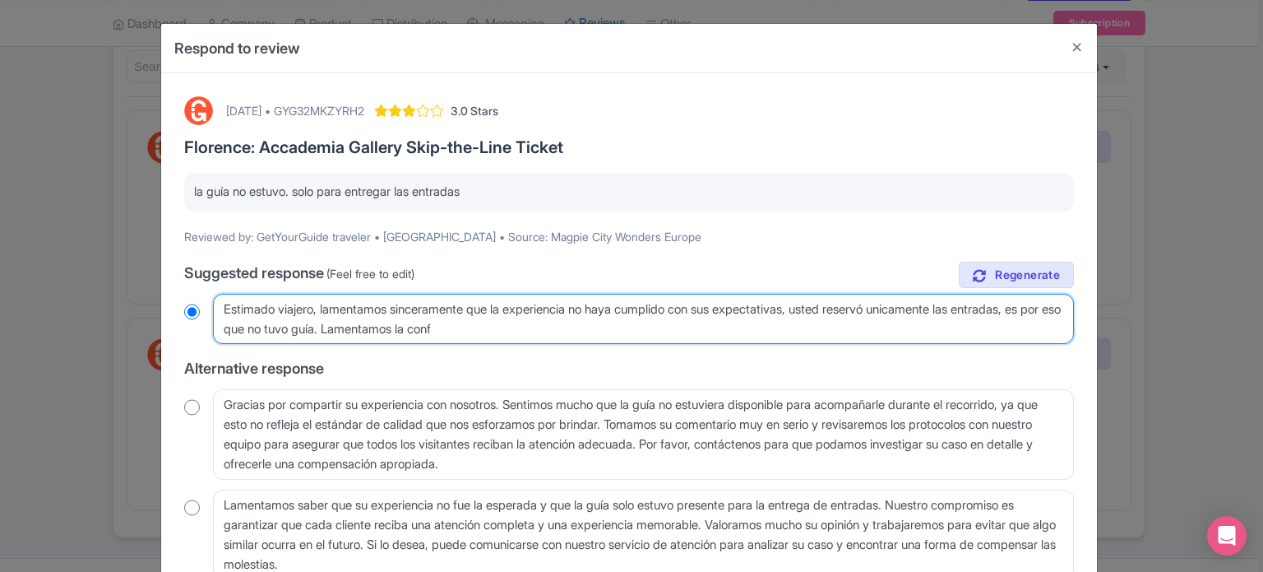
radio input "true"
type textarea "Estimado viajero, lamentamos sinceramente que la experiencia no haya cumplido c…"
radio input "true"
type textarea "Estimado viajero, lamentamos sinceramente que la experiencia no haya cumplido c…"
radio input "true"
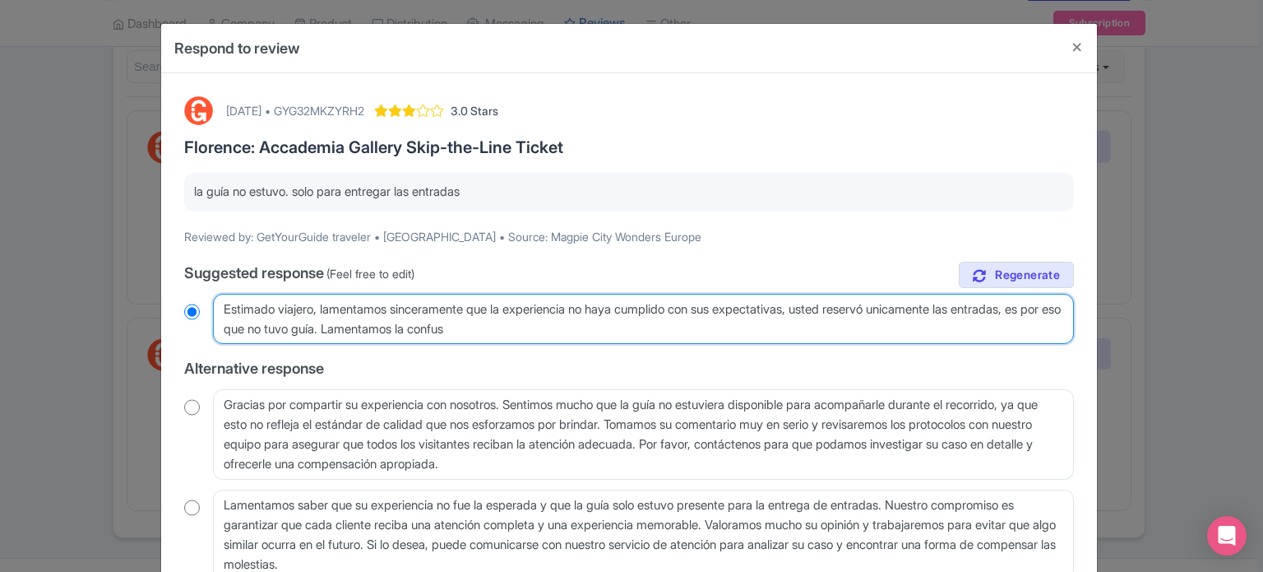
type textarea "Estimado viajero, lamentamos sinceramente que la experiencia no haya cumplido c…"
radio input "true"
type textarea "Estimado viajero, lamentamos sinceramente que la experiencia no haya cumplido c…"
radio input "true"
type textarea "Estimado viajero, lamentamos sinceramente que la experiencia no haya cumplido c…"
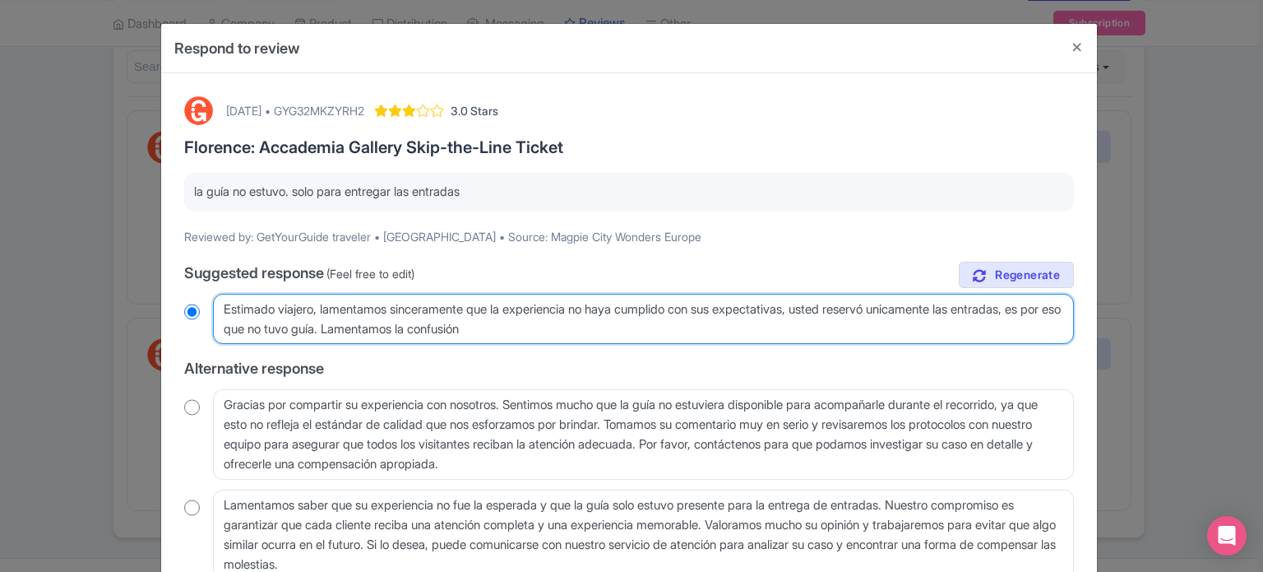
radio input "true"
type textarea "Estimado viajero, lamentamos sinceramente que la experiencia no haya cumplido c…"
radio input "true"
type textarea "Estimado viajero, lamentamos sinceramente que la experiencia no haya cumplido c…"
radio input "true"
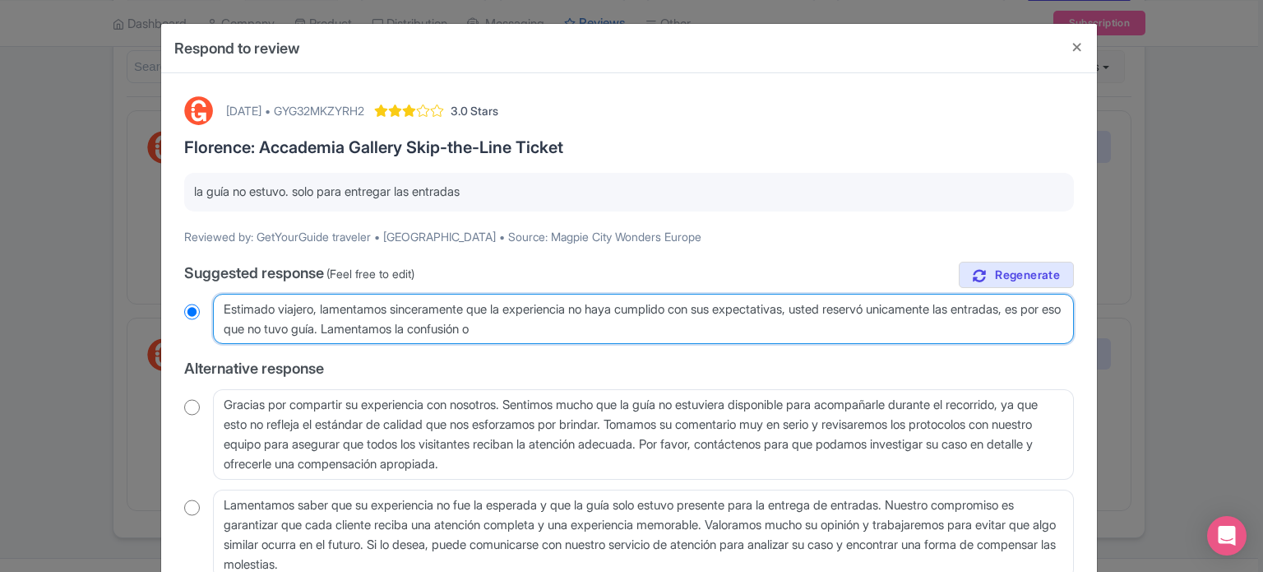
type textarea "Estimado viajero, lamentamos sinceramente que la experiencia no haya cumplido c…"
radio input "true"
type textarea "Estimado viajero, lamentamos sinceramente que la experiencia no haya cumplido c…"
radio input "true"
type textarea "Estimado viajero, lamentamos sinceramente que la experiencia no haya cumplido c…"
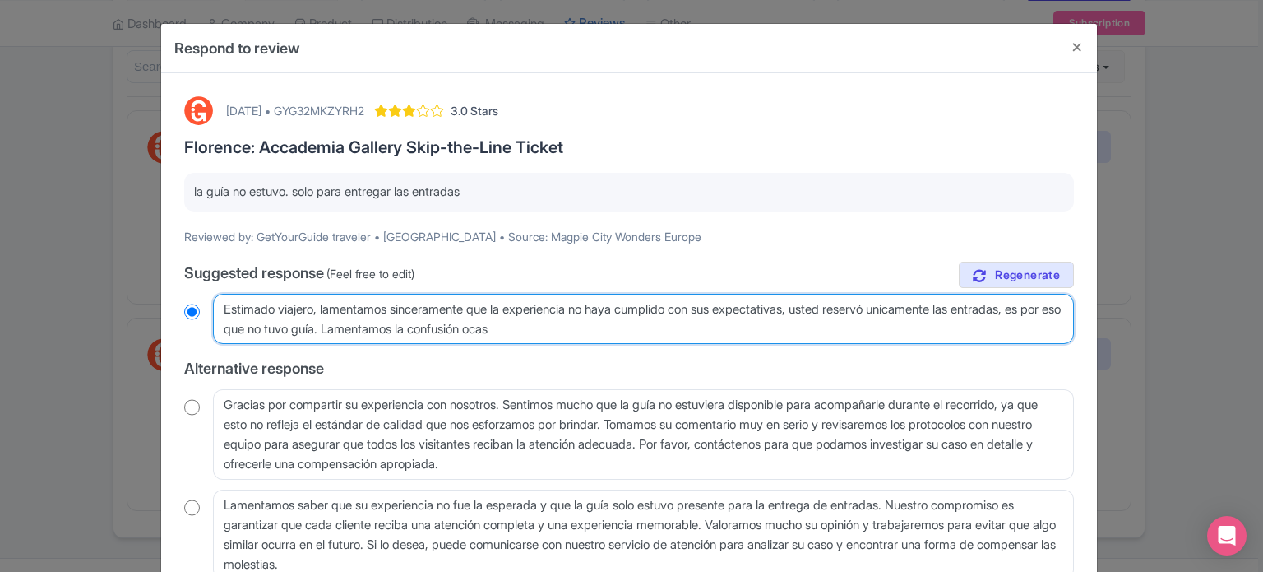
radio input "true"
type textarea "Estimado viajero, lamentamos sinceramente que la experiencia no haya cumplido c…"
radio input "true"
type textarea "Estimado viajero, lamentamos sinceramente que la experiencia no haya cumplido c…"
radio input "true"
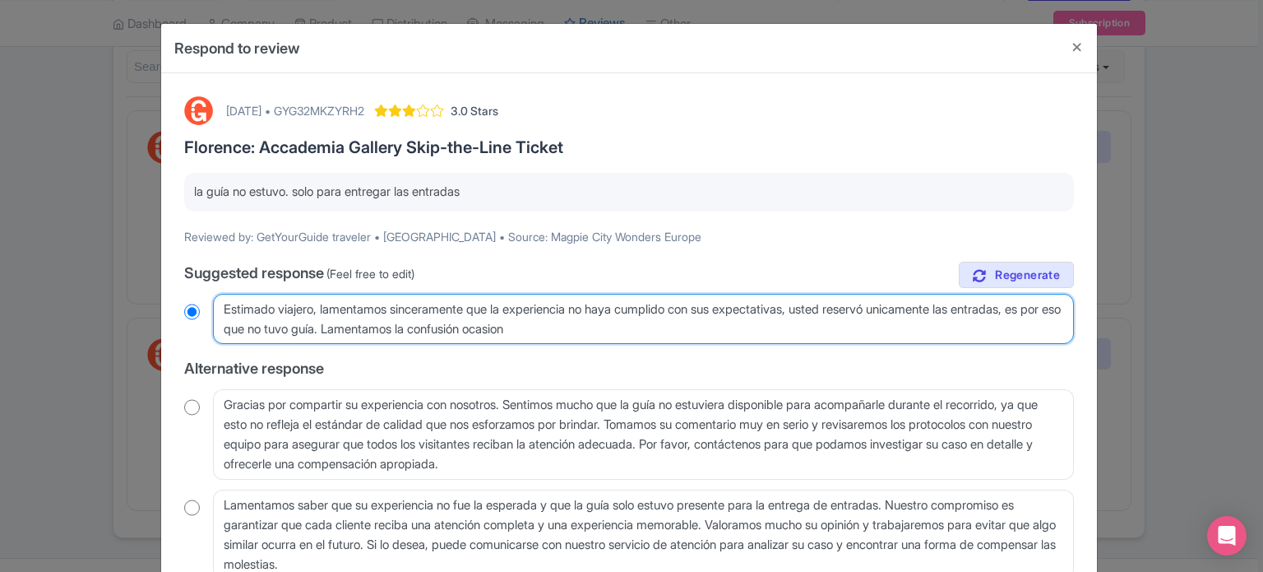
type textarea "Estimado viajero, lamentamos sinceramente que la experiencia no haya cumplido c…"
radio input "true"
type textarea "Estimado viajero, lamentamos sinceramente que la experiencia no haya cumplido c…"
radio input "true"
type textarea "Estimado viajero, lamentamos sinceramente que la experiencia no haya cumplido c…"
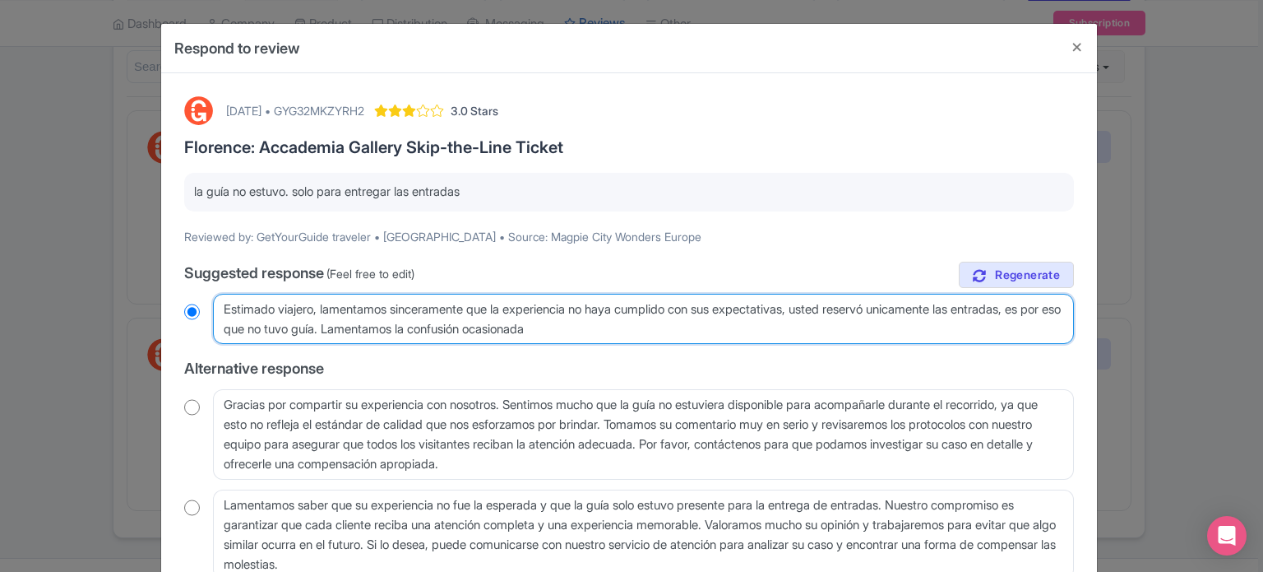
radio input "true"
type textarea "Estimado viajero, lamentamos sinceramente que la experiencia no haya cumplido c…"
radio input "true"
type textarea "Estimado viajero, lamentamos sinceramente que la experiencia no haya cumplido c…"
radio input "true"
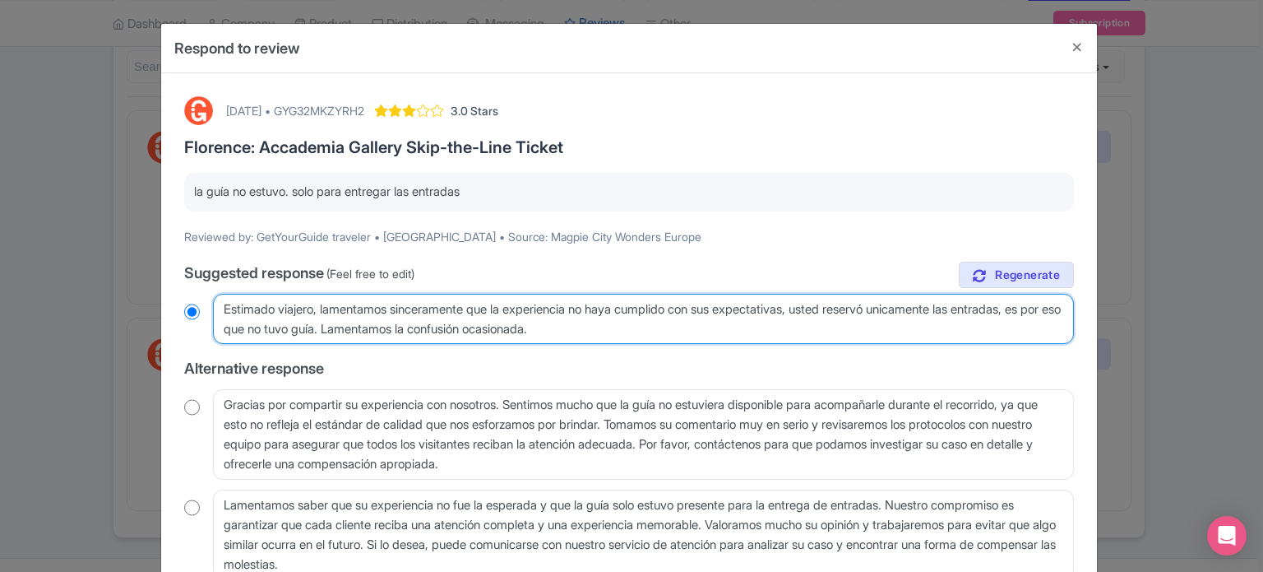
type textarea "Estimado viajero, lamentamos sinceramente que la experiencia no haya cumplido c…"
radio input "true"
type textarea "Estimado viajero, lamentamos sinceramente que la experiencia no haya cumplido c…"
radio input "true"
type textarea "Estimado viajero, lamentamos sinceramente que la experiencia no haya cumplido c…"
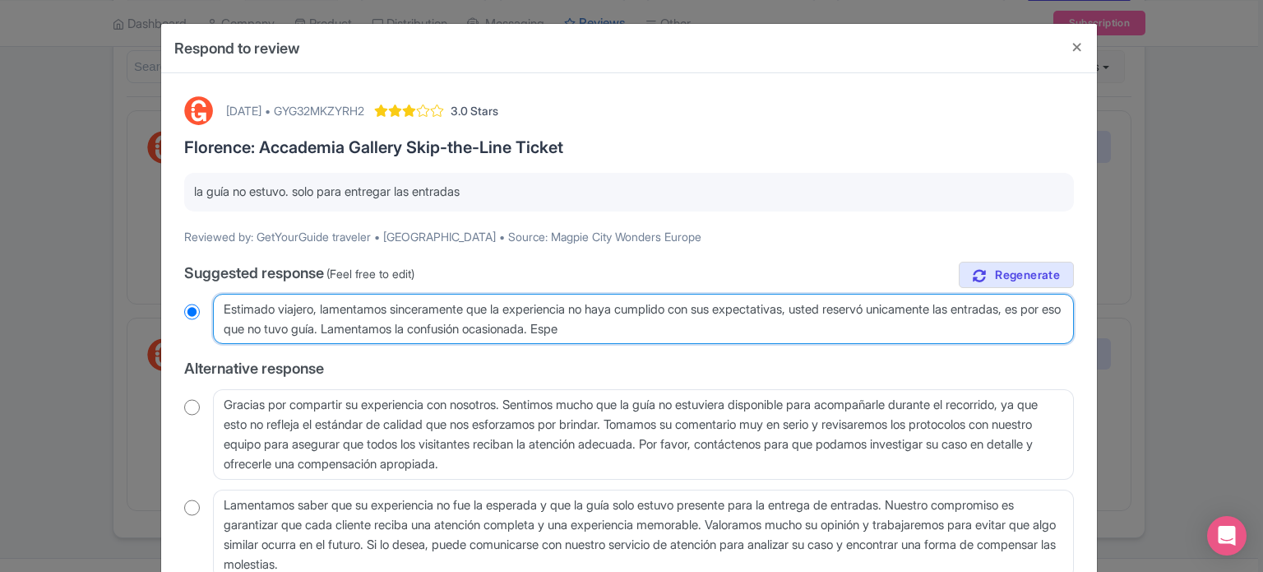
radio input "true"
type textarea "Estimado viajero, lamentamos sinceramente que la experiencia no haya cumplido c…"
radio input "true"
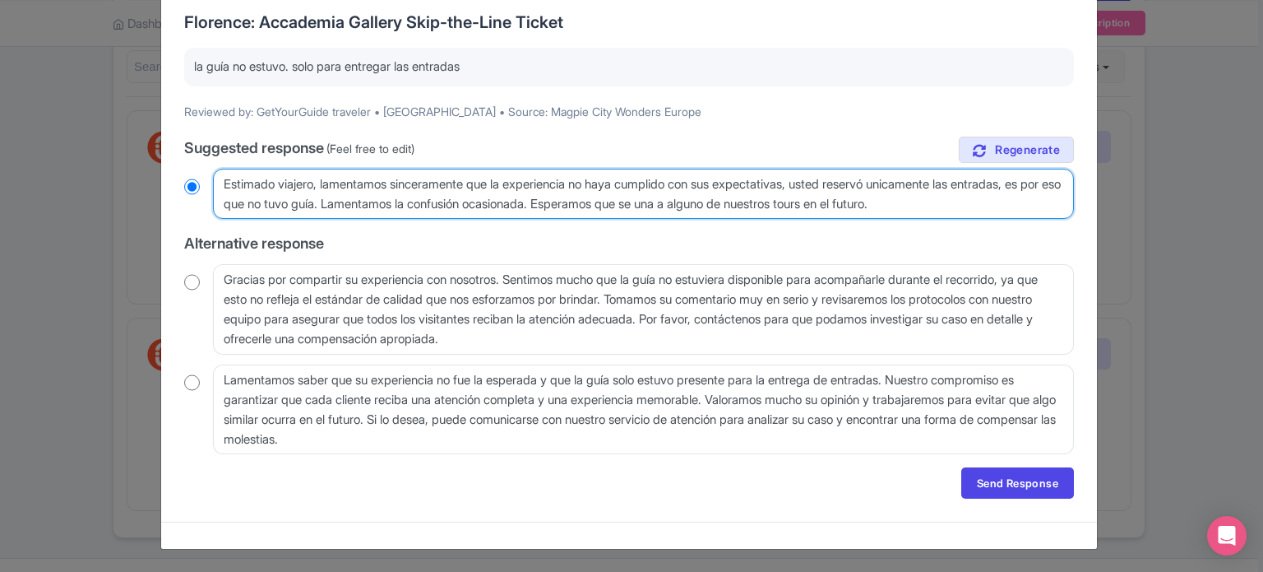
click at [826, 180] on textarea "Estimado viajero, lamentamos sinceramente que la experiencia no haya cumplido c…" at bounding box center [643, 194] width 861 height 51
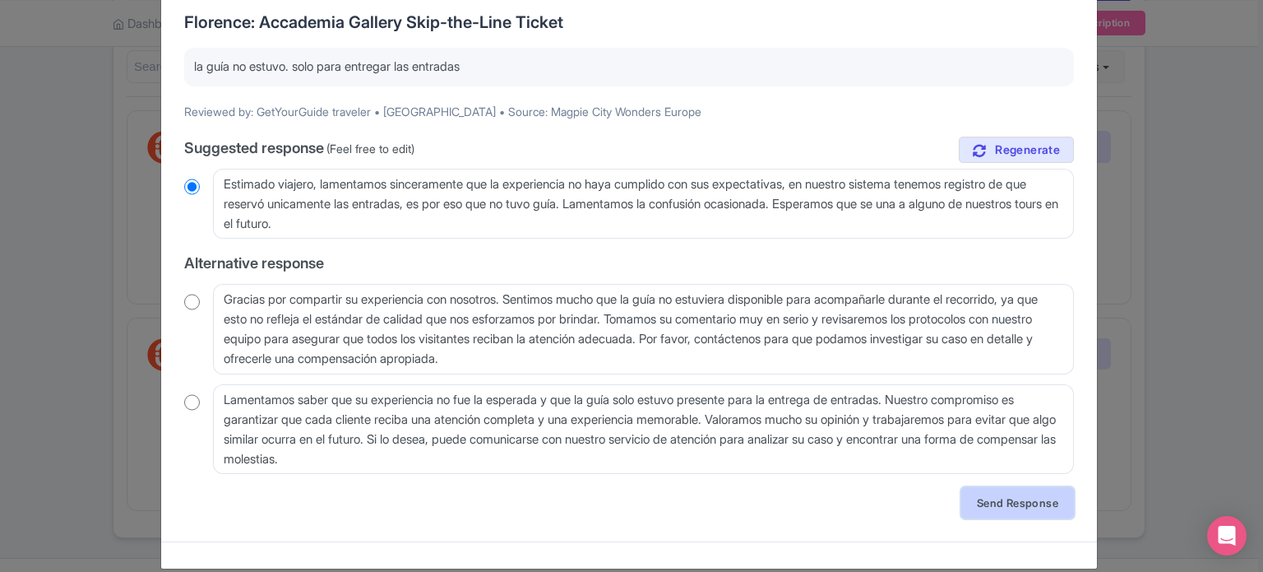
click at [1015, 503] on link "Send Response" at bounding box center [1017, 502] width 113 height 31
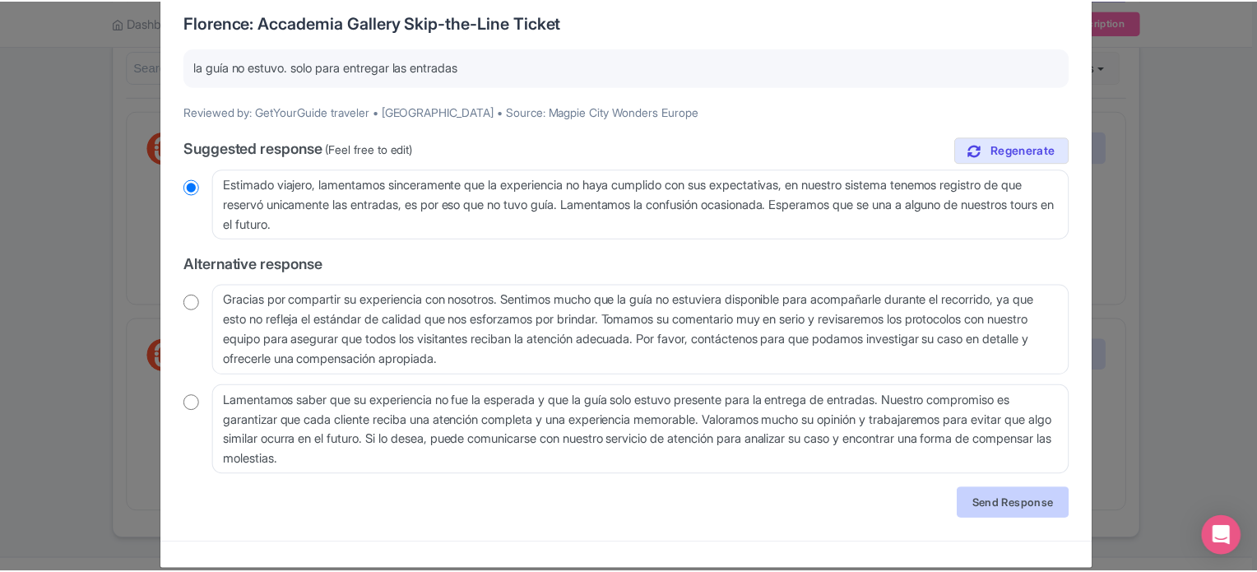
scroll to position [0, 0]
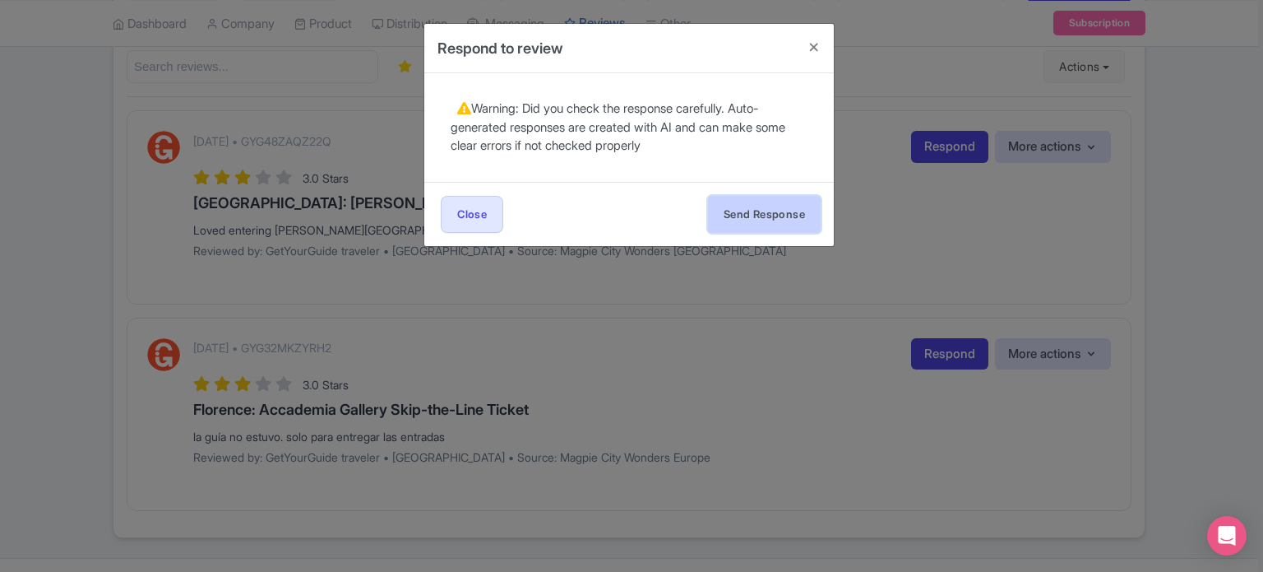
click at [747, 213] on button "Send Response" at bounding box center [764, 214] width 113 height 37
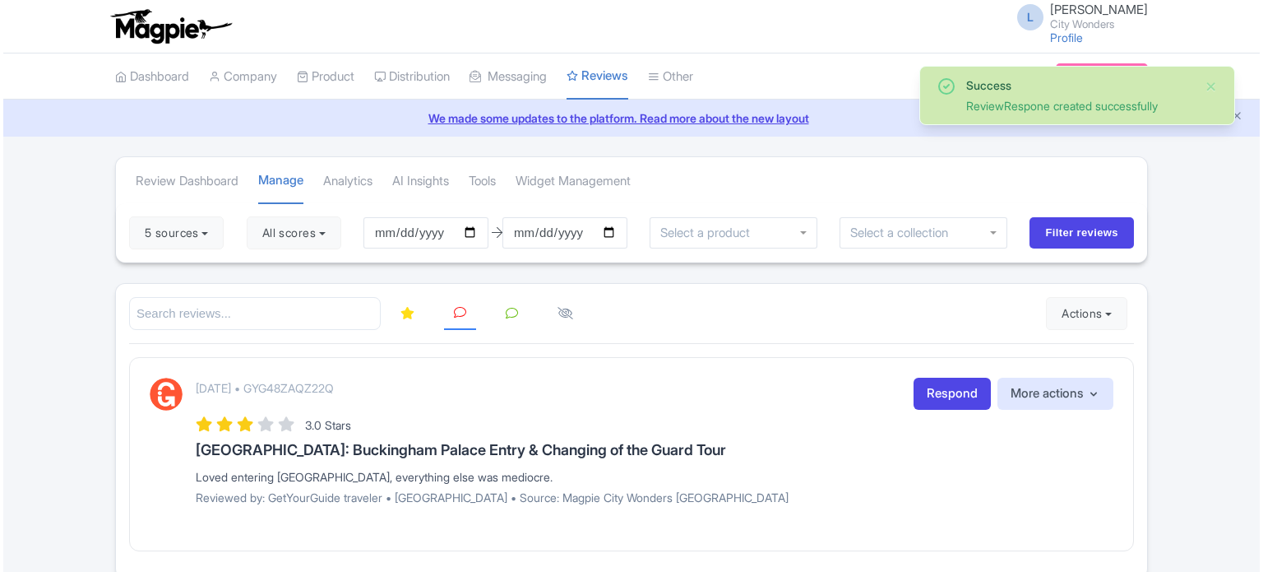
scroll to position [74, 0]
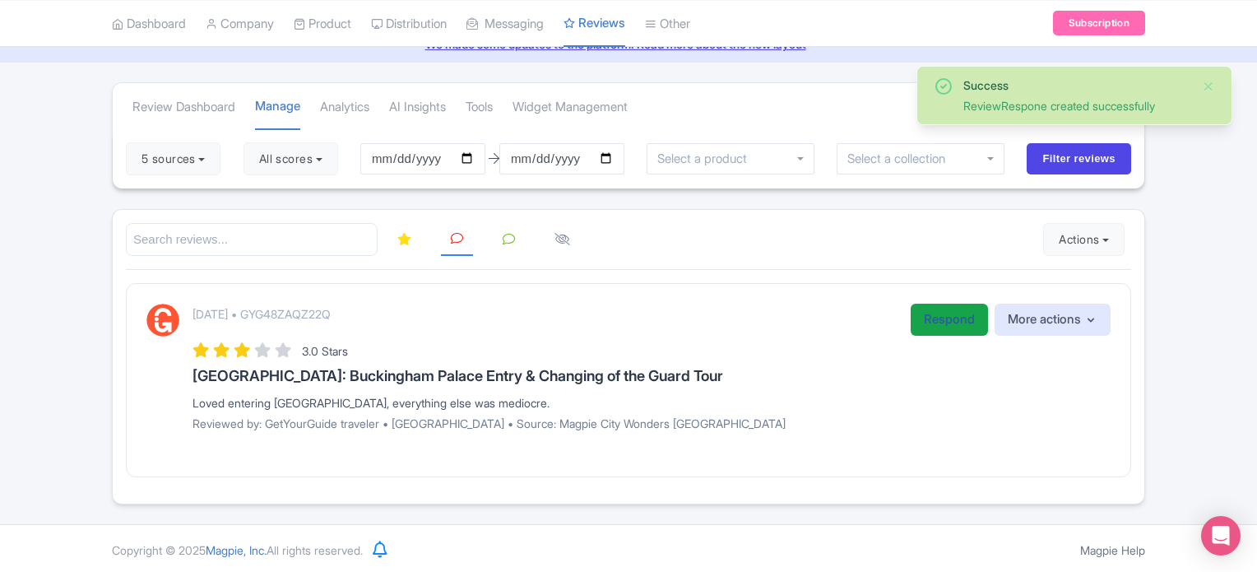
click at [924, 318] on link "Respond" at bounding box center [948, 319] width 77 height 32
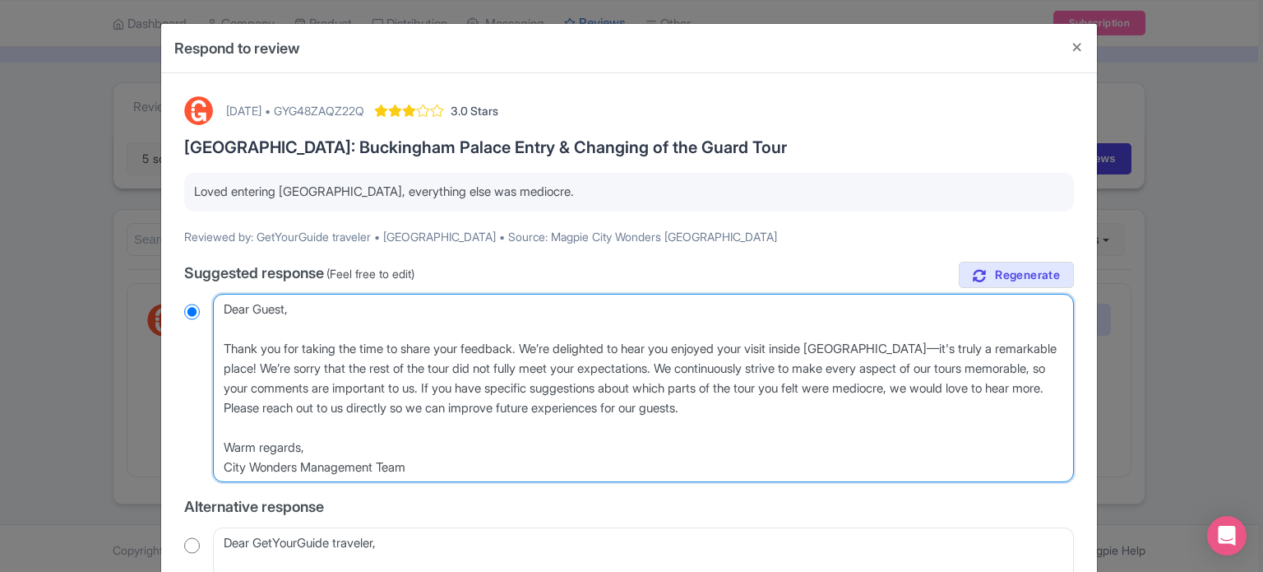
click at [229, 343] on textarea "Dear Guest, Thank you for taking the time to share your feedback. We’re delight…" at bounding box center [643, 388] width 861 height 189
type textarea "Dear Guest, hank you for taking the time to share your feedback. We’re delighte…"
radio input "true"
type textarea "Dear Guest, hank you for taking the time to share your feedback. We’re delighte…"
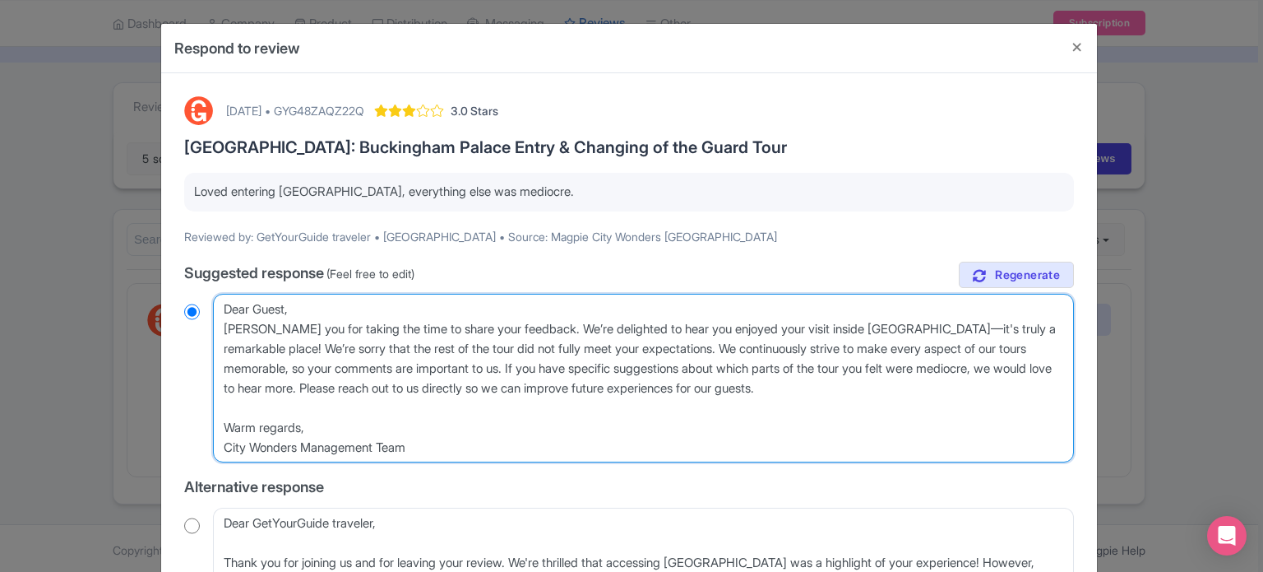
radio input "true"
type textarea "Dear Guest,hank you for taking the time to share your feedback. We’re delighted…"
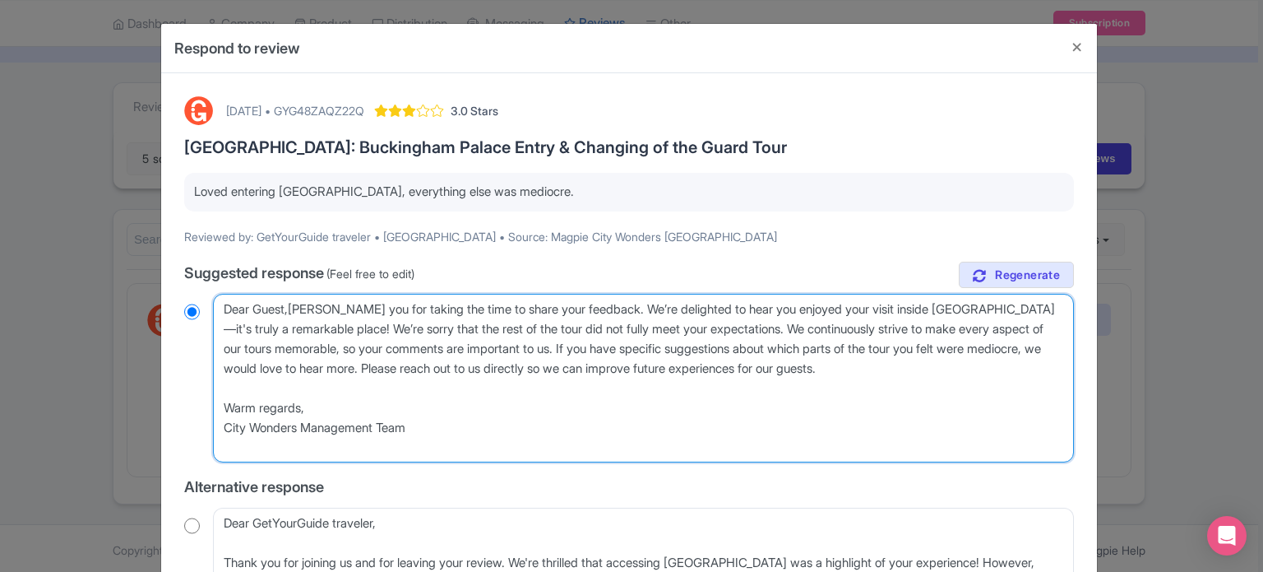
radio input "true"
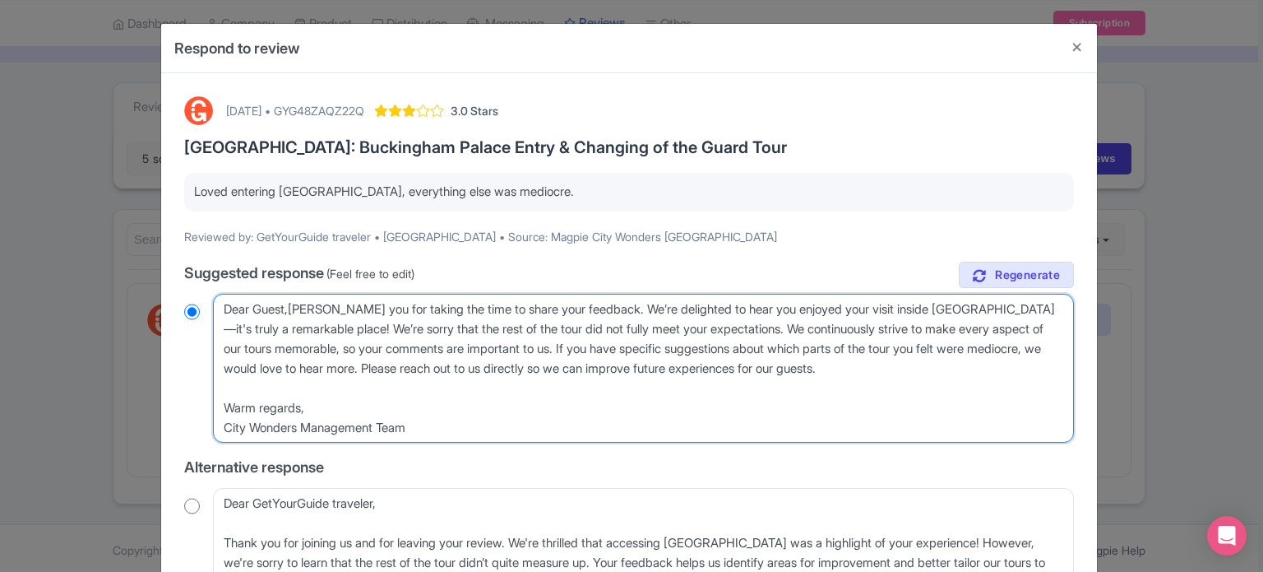
type textarea "Dear Guest, hank you for taking the time to share your feedback. We’re delighte…"
radio input "true"
type textarea "Dear Guest, thank you for taking the time to share your feedback. We’re delight…"
radio input "true"
drag, startPoint x: 591, startPoint y: 345, endPoint x: 609, endPoint y: 412, distance: 70.0
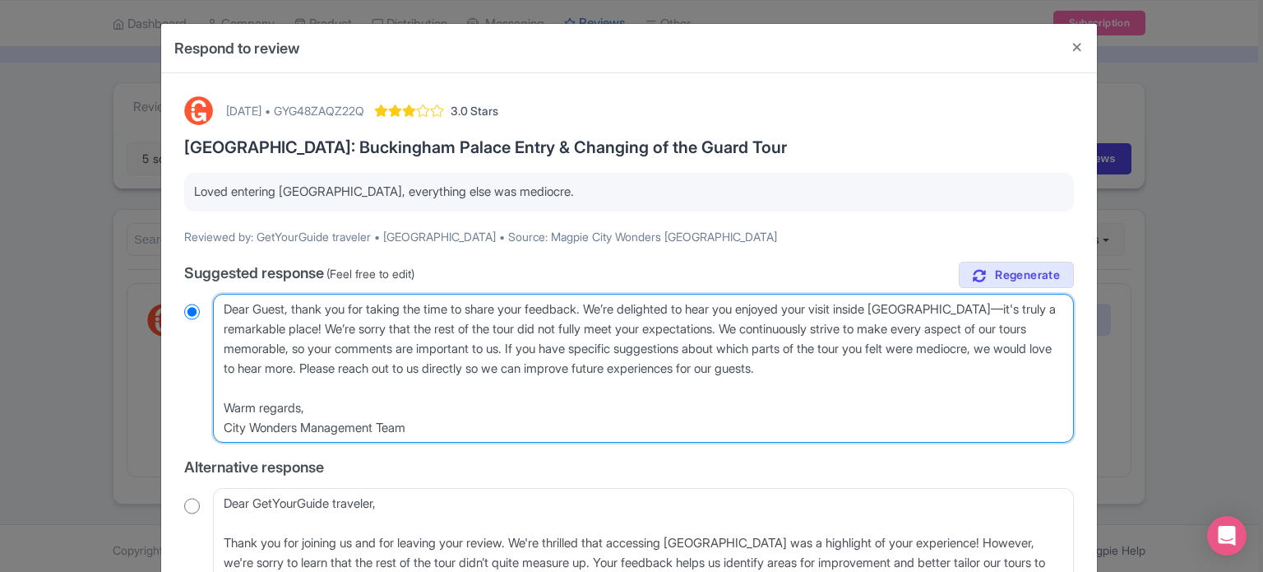
click at [618, 422] on textarea "Dear Guest, Thank you for taking the time to share your feedback. We’re delight…" at bounding box center [643, 369] width 861 height 150
type textarea "Dear Guest, thank you for taking the time to share your feedback. We’re delight…"
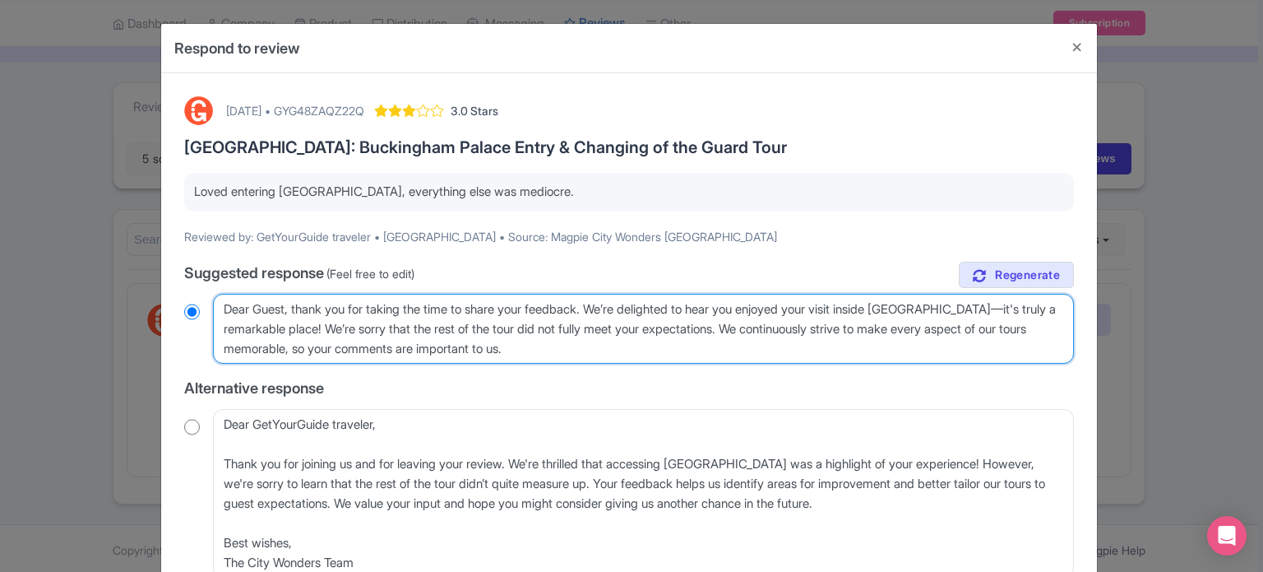
radio input "true"
type textarea "Dear Guest, thank you for taking the time to share your feedback. We’re delight…"
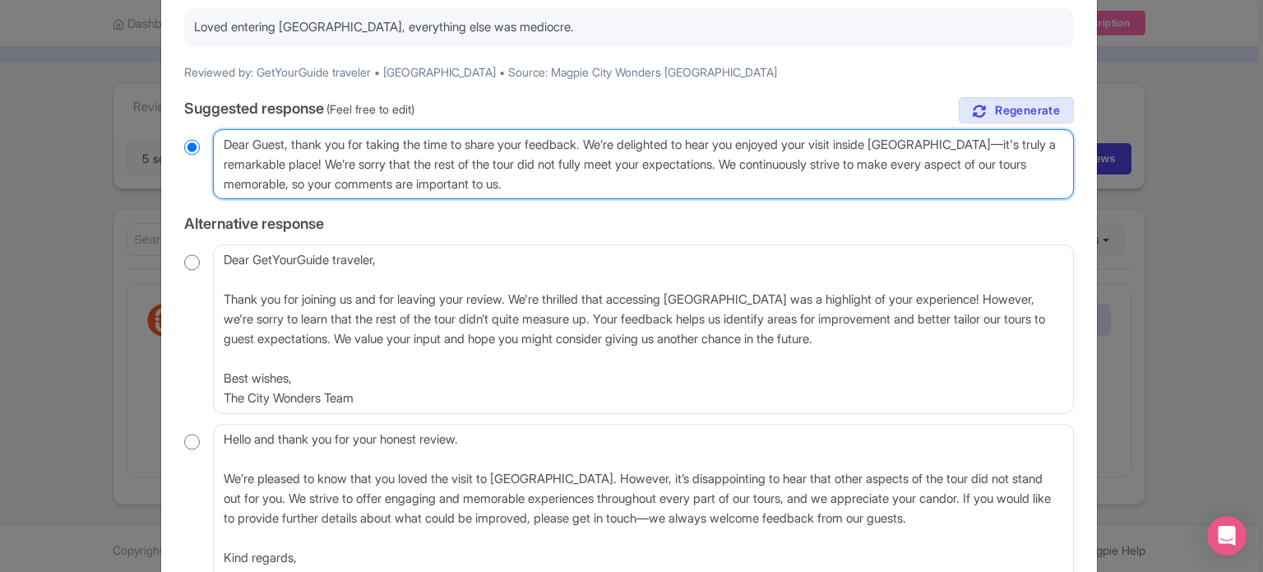
scroll to position [247, 0]
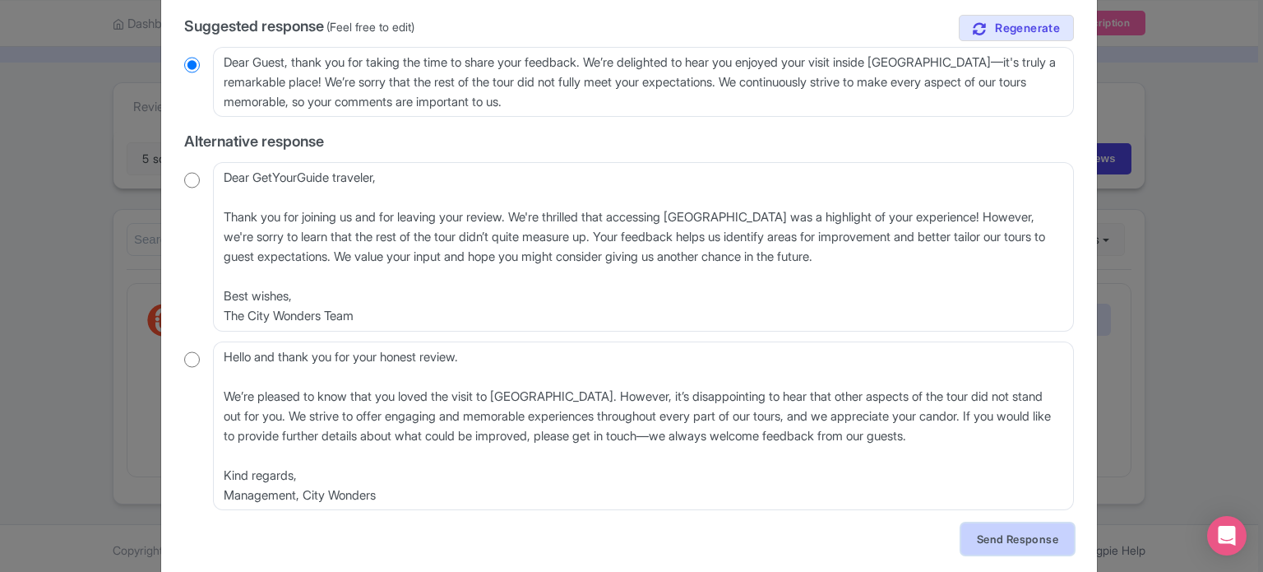
click at [994, 544] on link "Send Response" at bounding box center [1017, 538] width 113 height 31
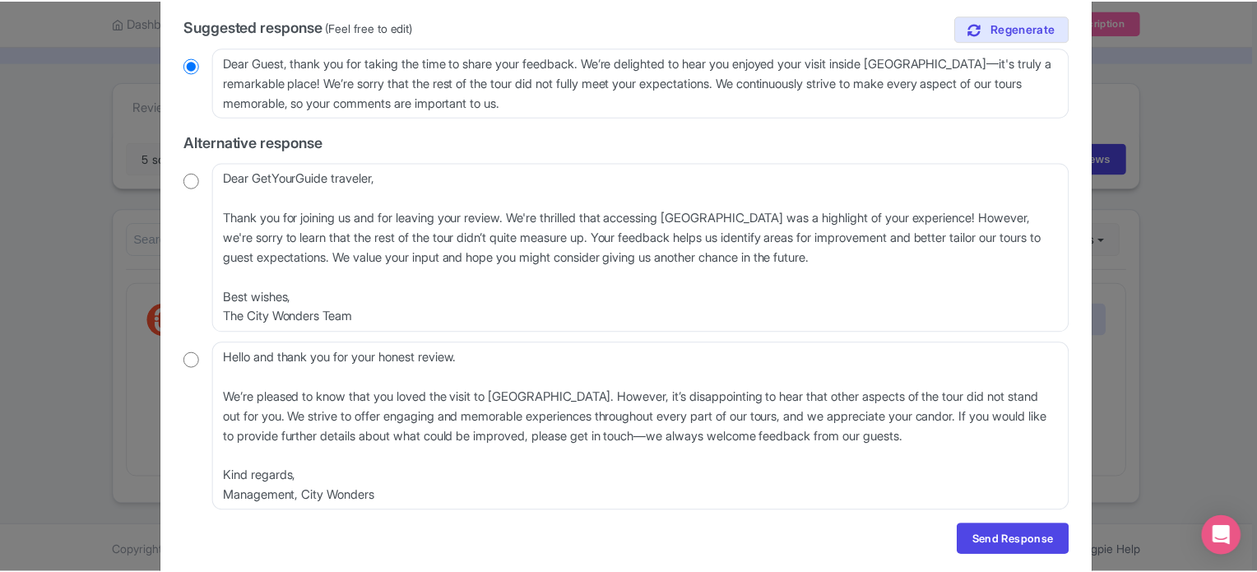
scroll to position [0, 0]
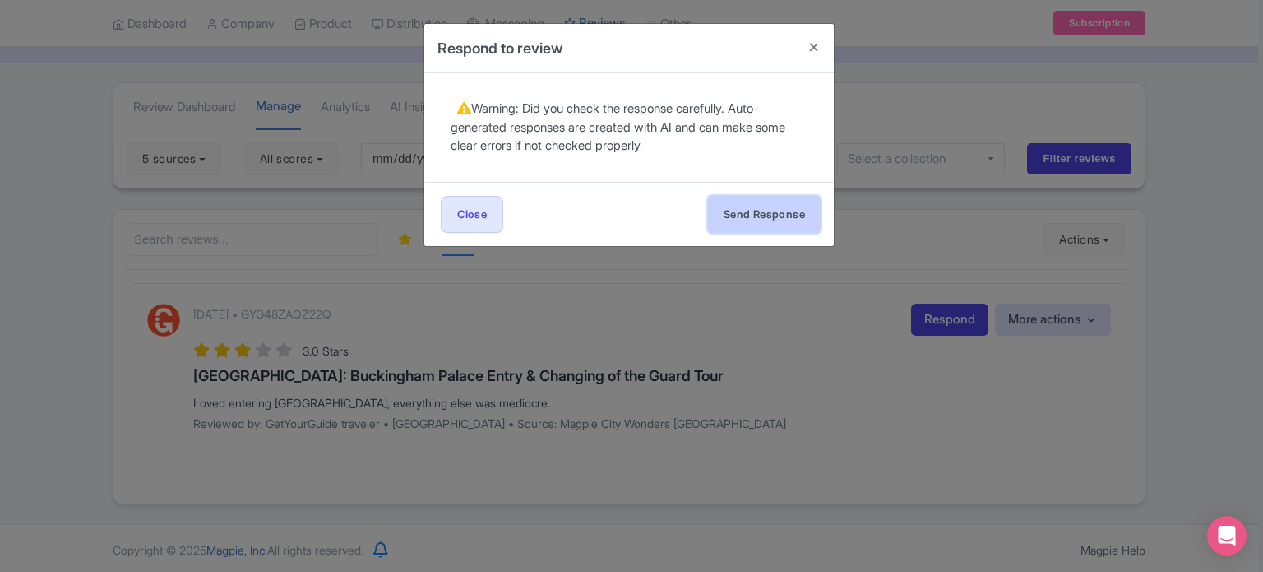
click at [764, 223] on button "Send Response" at bounding box center [764, 214] width 113 height 37
